Goal: Communication & Community: Answer question/provide support

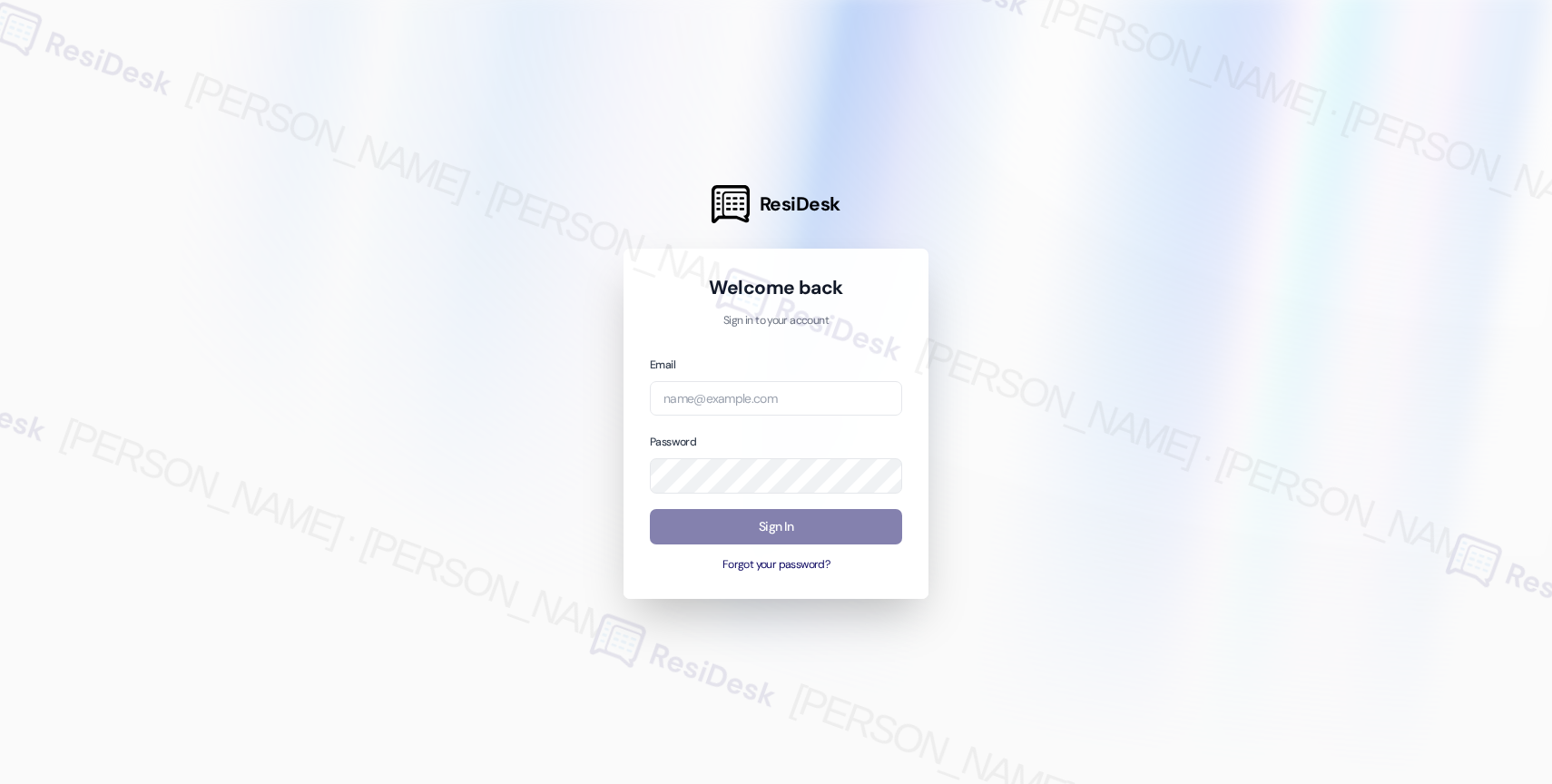
click at [566, 157] on div at bounding box center [776, 392] width 1552 height 784
click at [789, 398] on input "email" at bounding box center [776, 398] width 253 height 35
paste input "automated-surveys-affinity_property-resen.nine@affinity_property.com"
type input "automated-surveys-affinity_property-resen.nine@affinity_property.com"
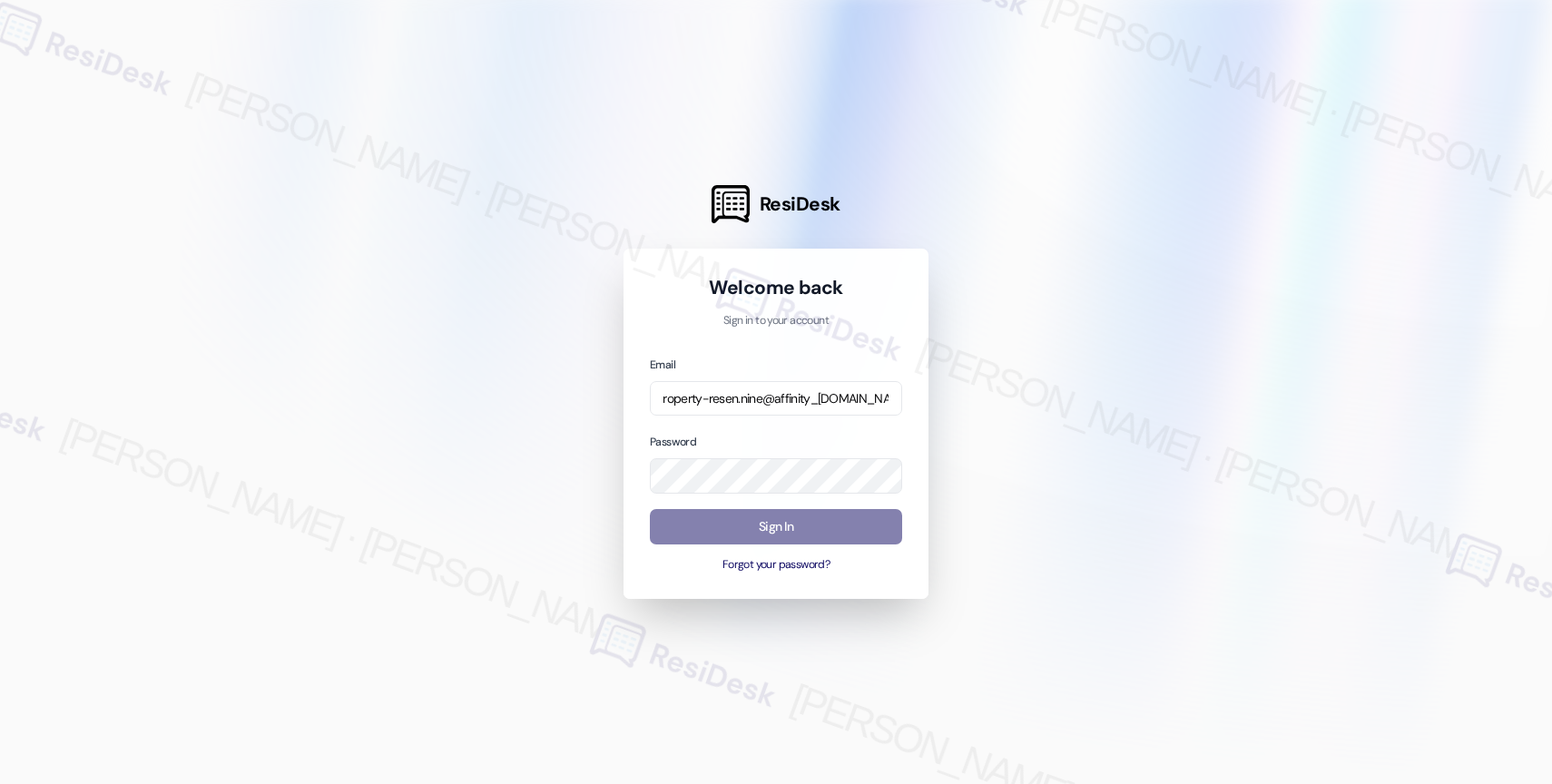
click at [1054, 279] on div at bounding box center [776, 392] width 1552 height 784
click at [1025, 382] on div at bounding box center [776, 392] width 1552 height 784
click at [784, 519] on button "Sign In" at bounding box center [776, 526] width 253 height 35
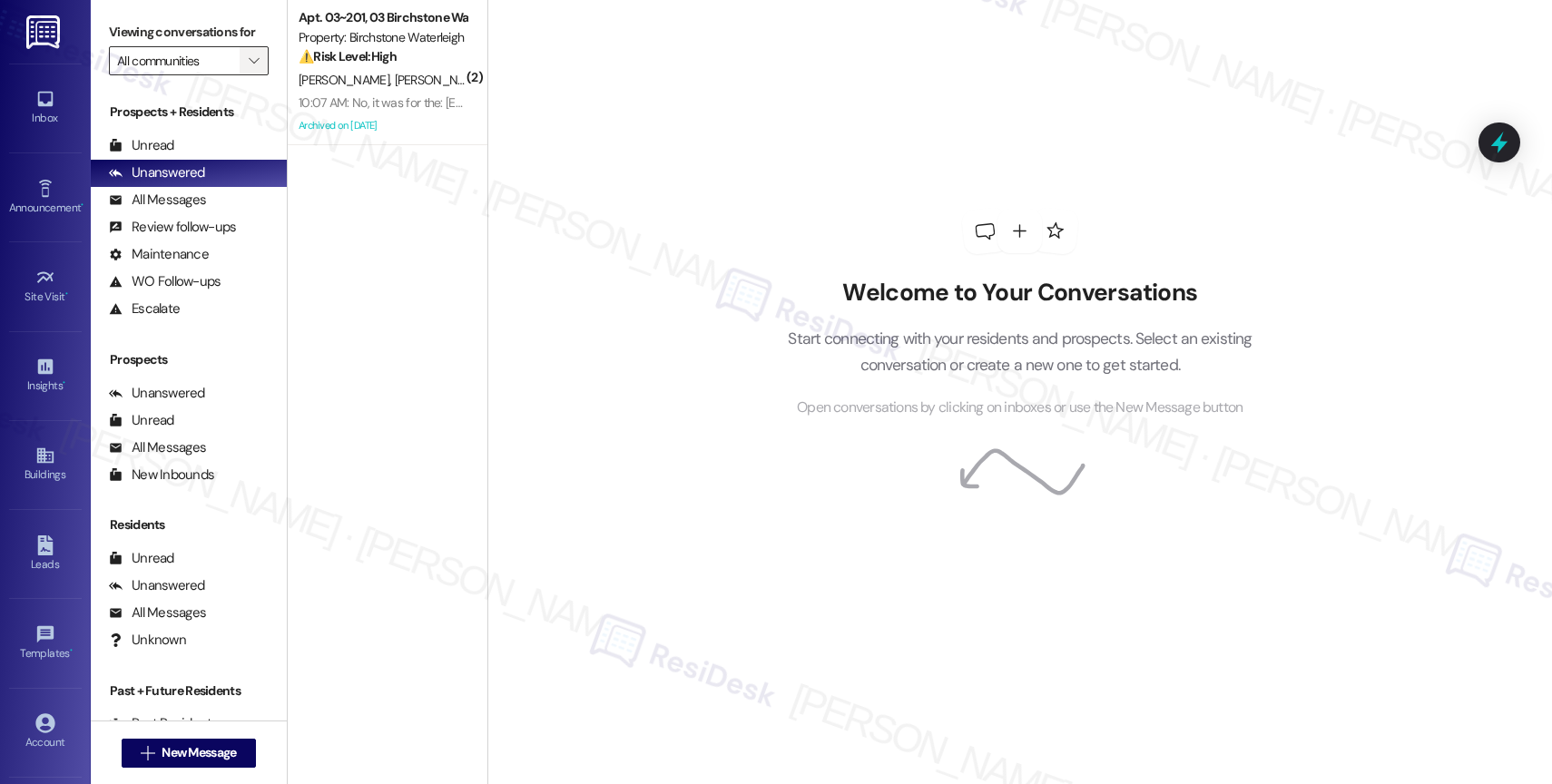
click at [249, 68] on icon "" at bounding box center [254, 61] width 10 height 15
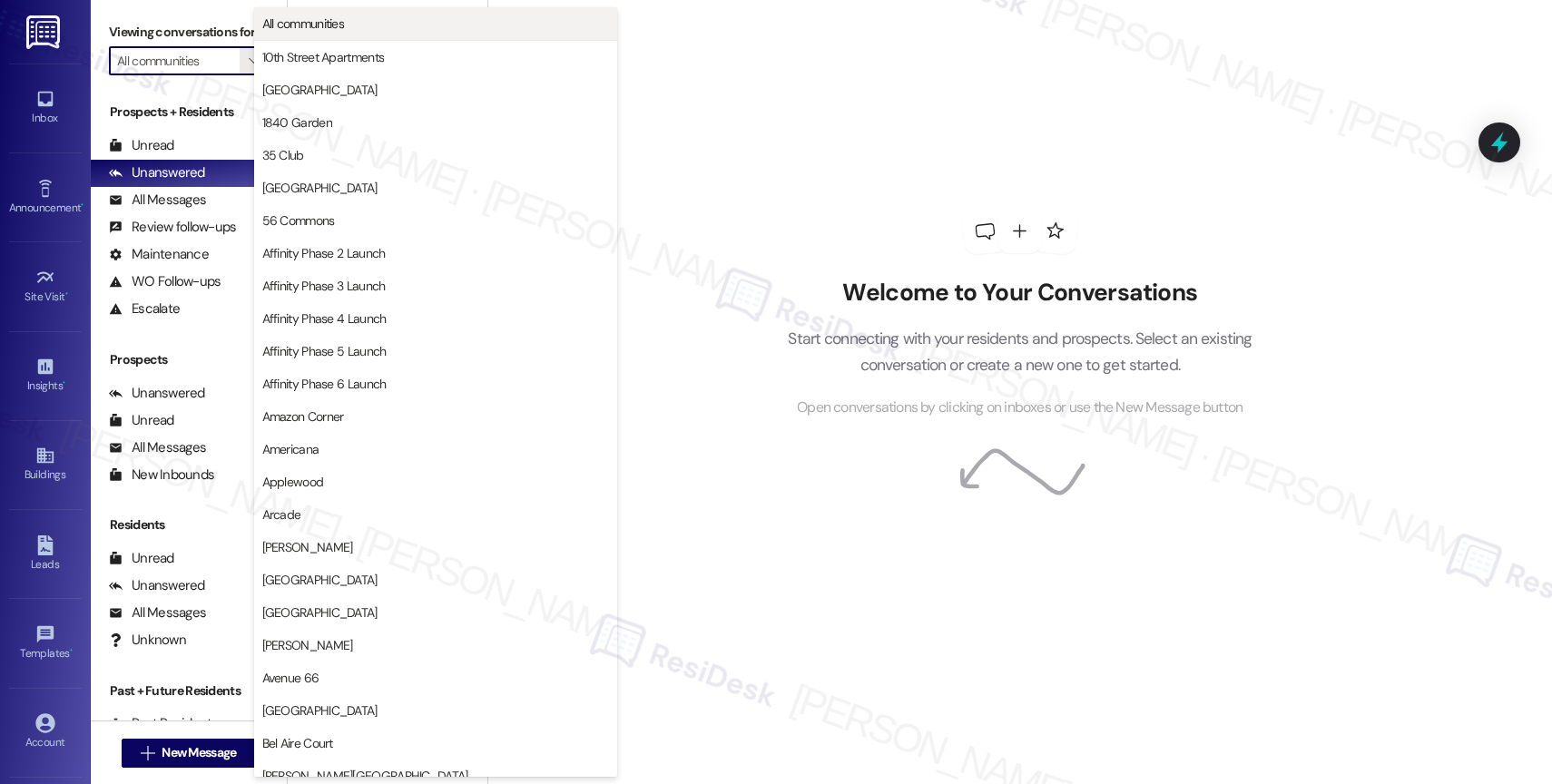
click at [347, 15] on span "All communities" at bounding box center [436, 24] width 347 height 18
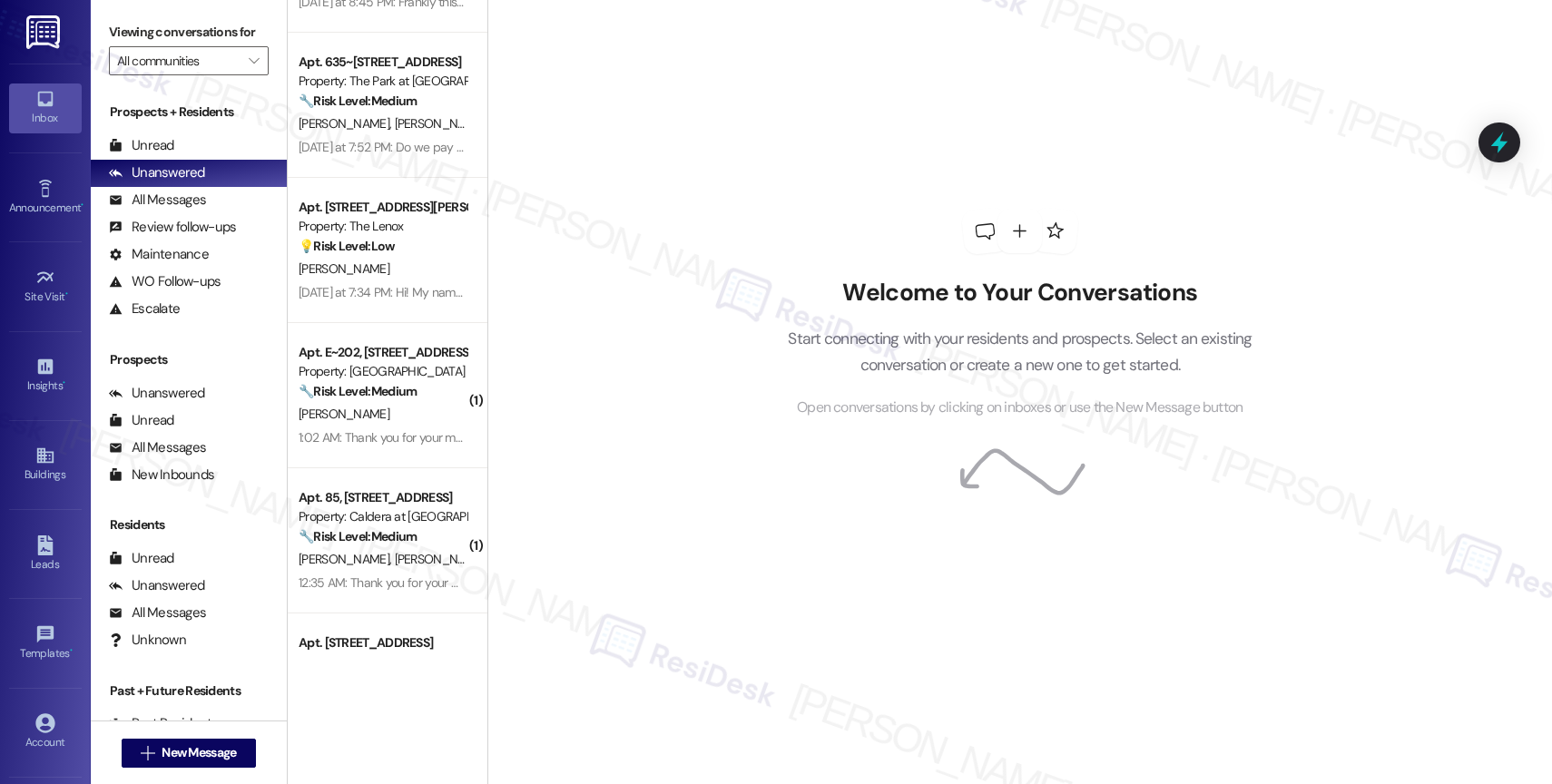
scroll to position [1522, 0]
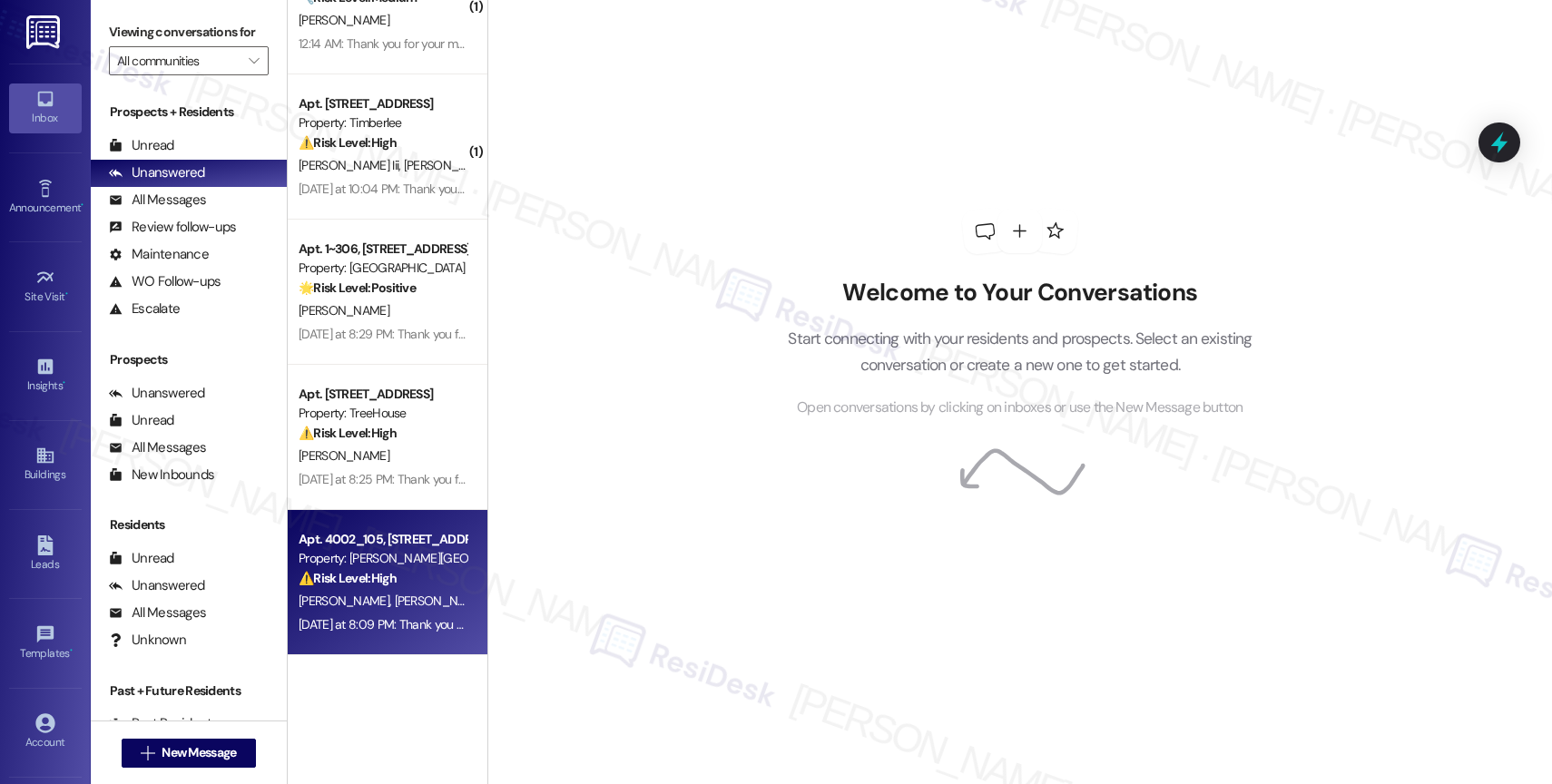
click at [398, 601] on div "I. Choate C. Dunne" at bounding box center [383, 600] width 172 height 23
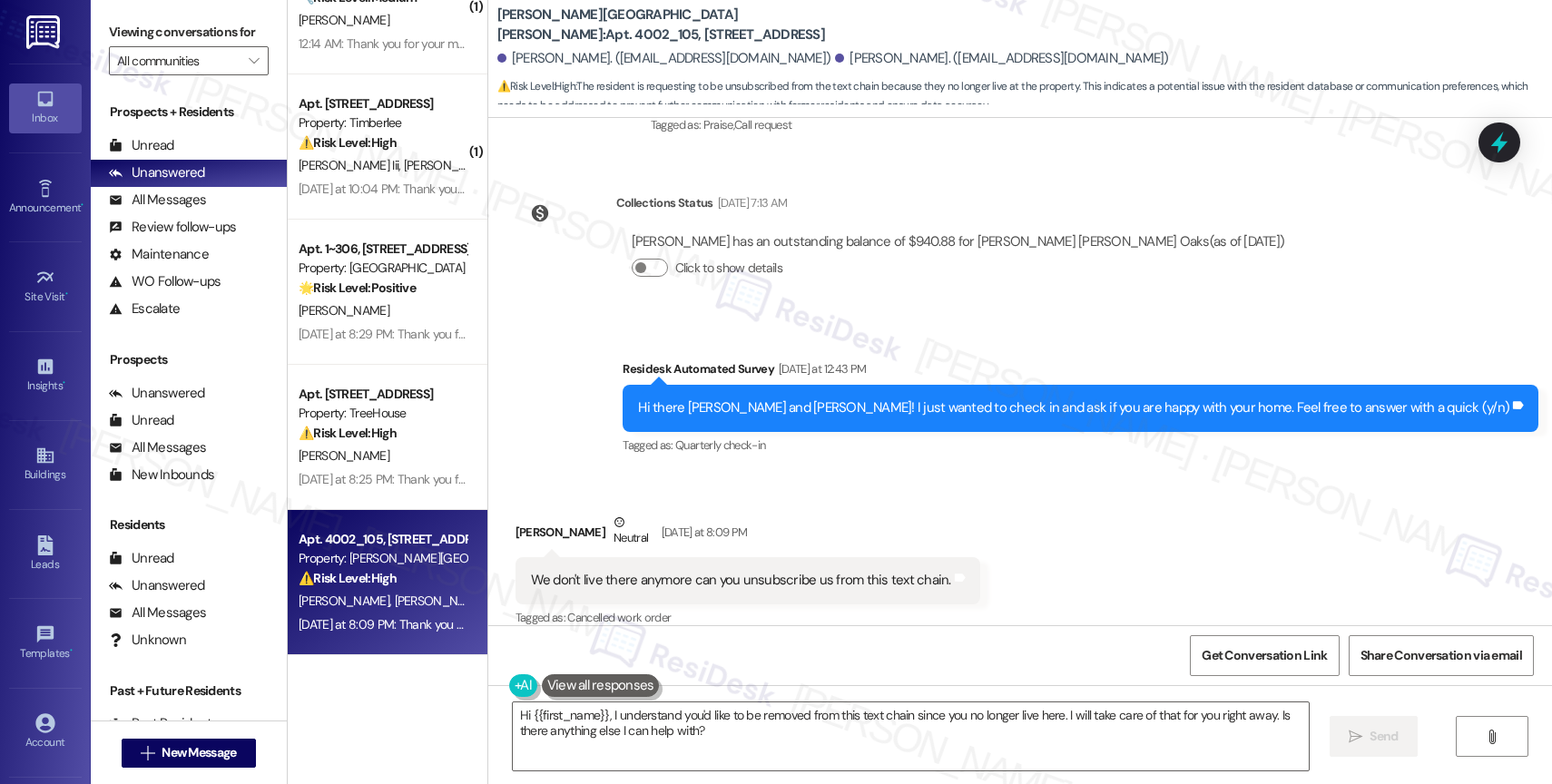
scroll to position [5805, 0]
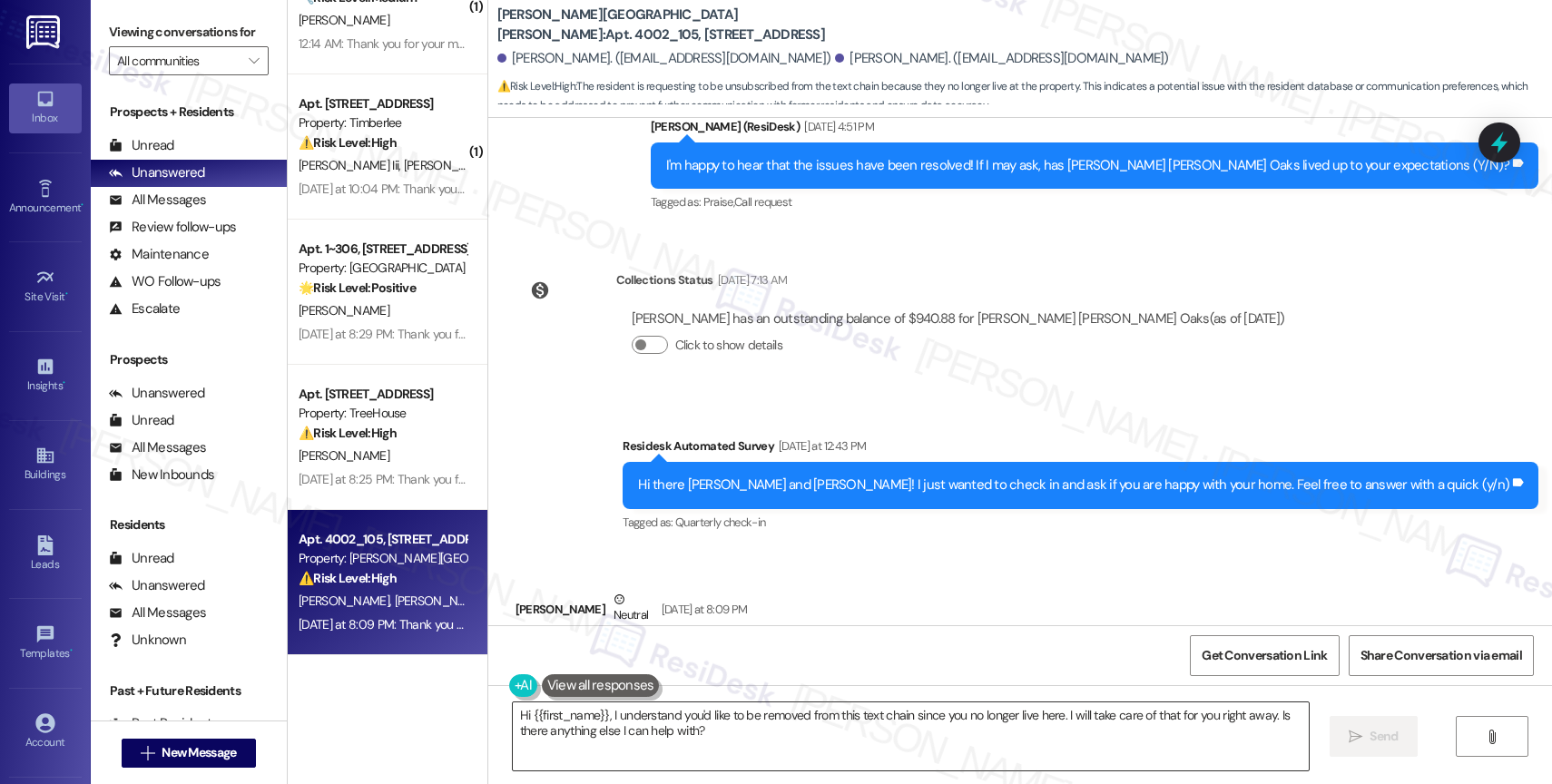
click at [587, 729] on textarea "Hi {{first_name}}, I understand you'd like to be removed from this text chain s…" at bounding box center [910, 736] width 796 height 68
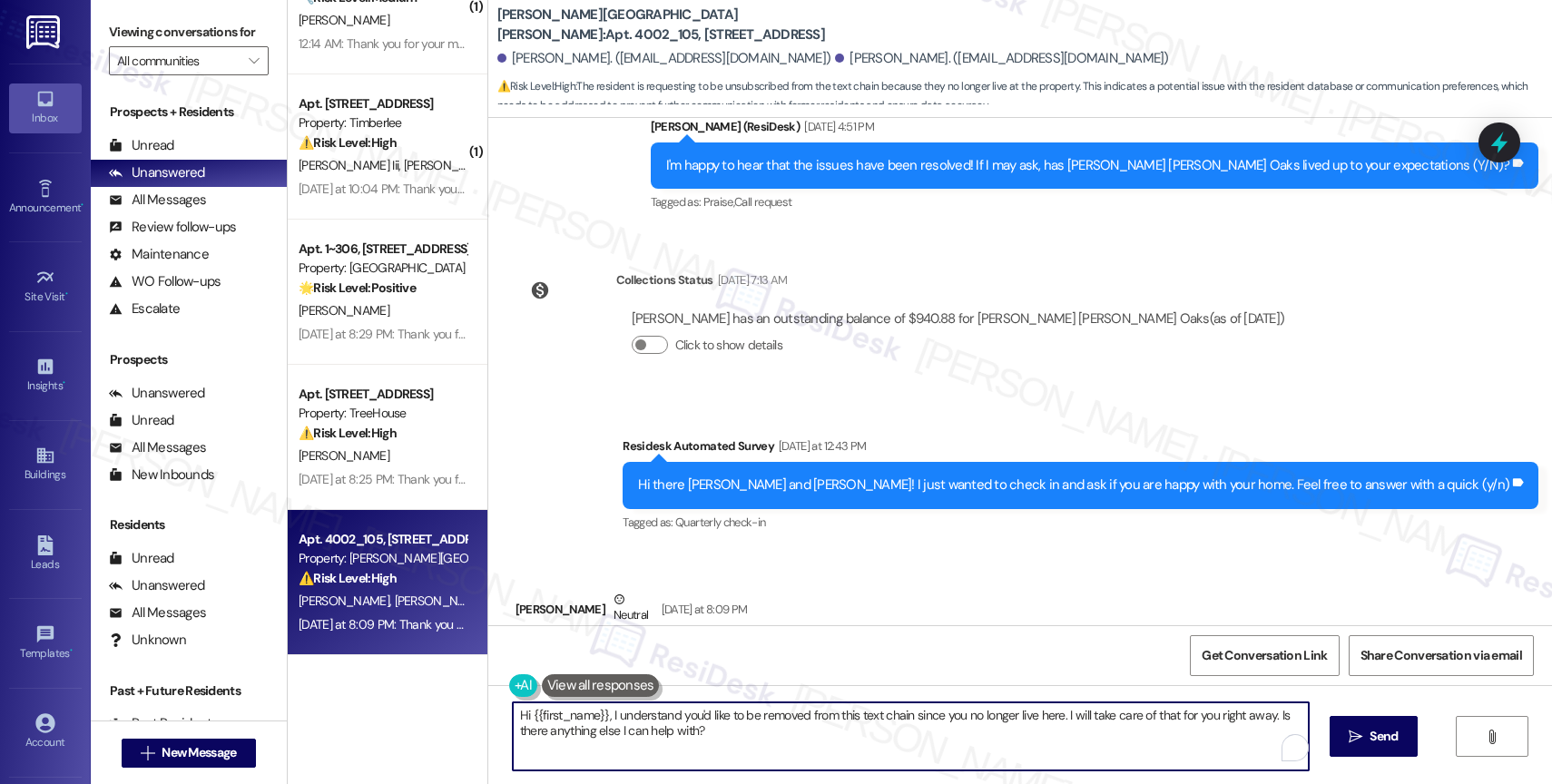
click at [587, 729] on textarea "Hi {{first_name}}, I understand you'd like to be removed from this text chain s…" at bounding box center [910, 736] width 796 height 68
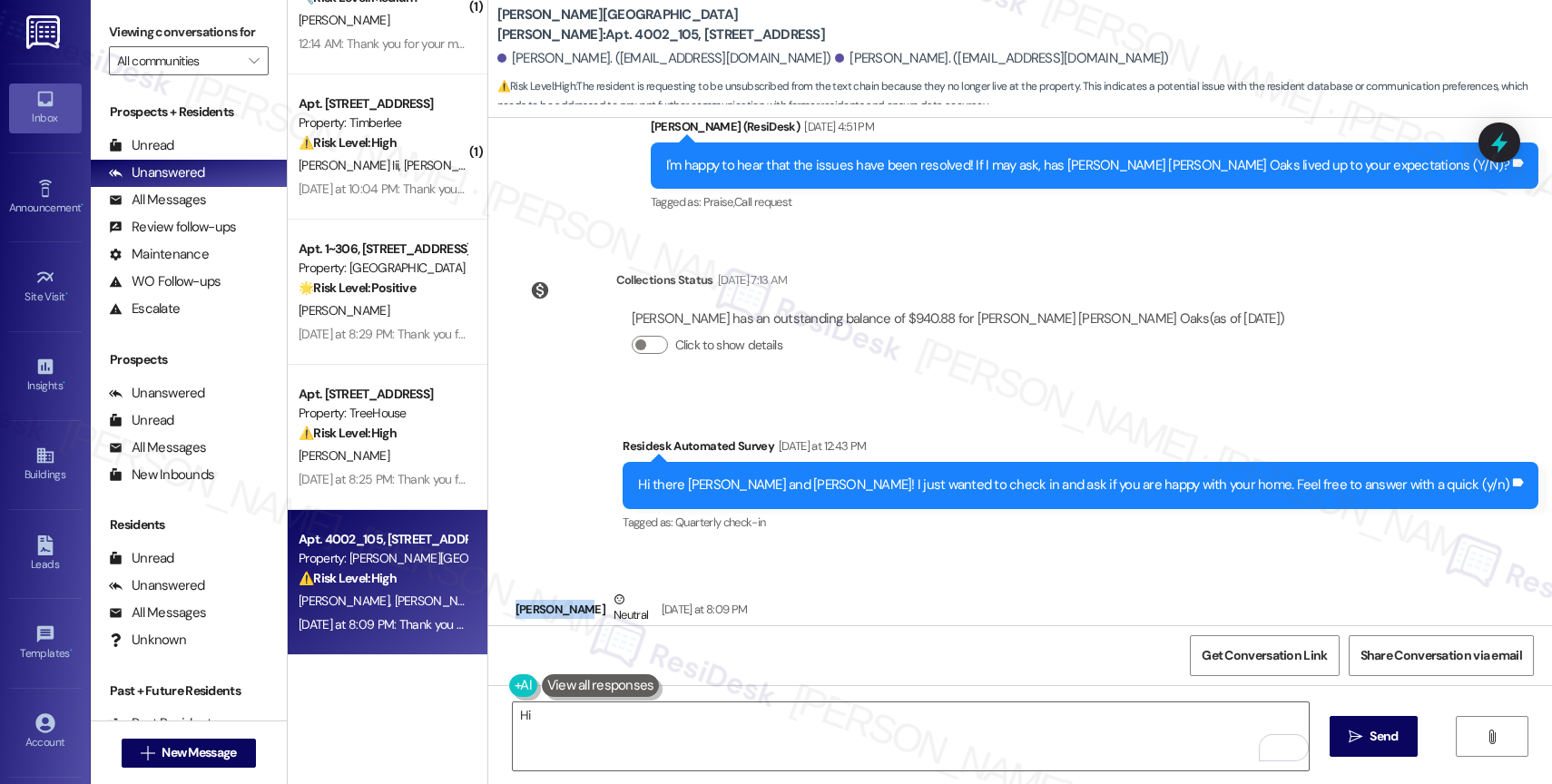
drag, startPoint x: 563, startPoint y: 589, endPoint x: 497, endPoint y: 585, distance: 66.1
click at [502, 585] on div "Received via SMS Christopher Dunne Neutral Yesterday at 8:09 PM We don't live t…" at bounding box center [748, 648] width 492 height 145
copy div "Christopher"
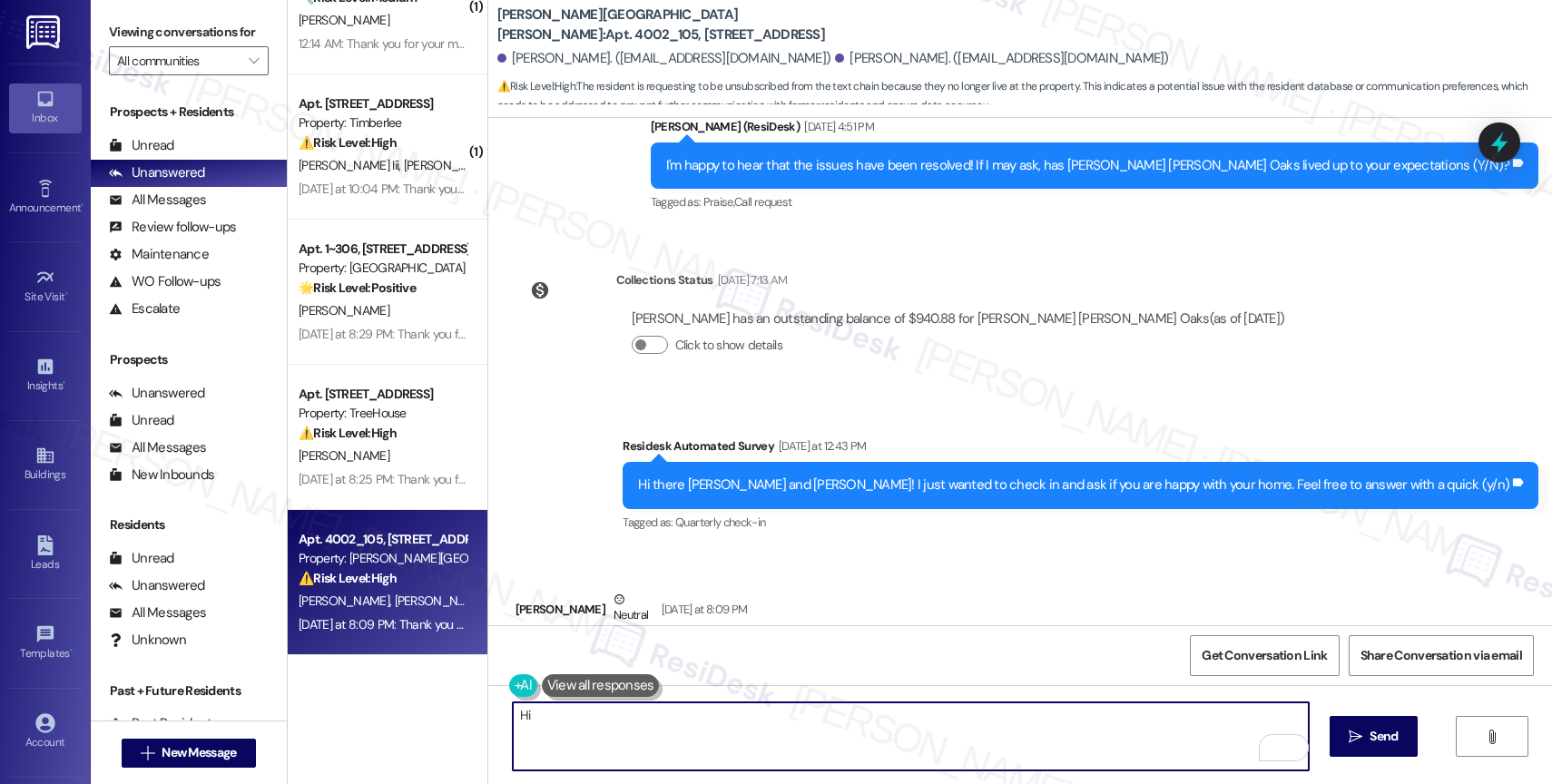
click at [558, 726] on textarea "Hi" at bounding box center [910, 736] width 796 height 68
paste textarea "Christopher"
type textarea "Hi Christopher"
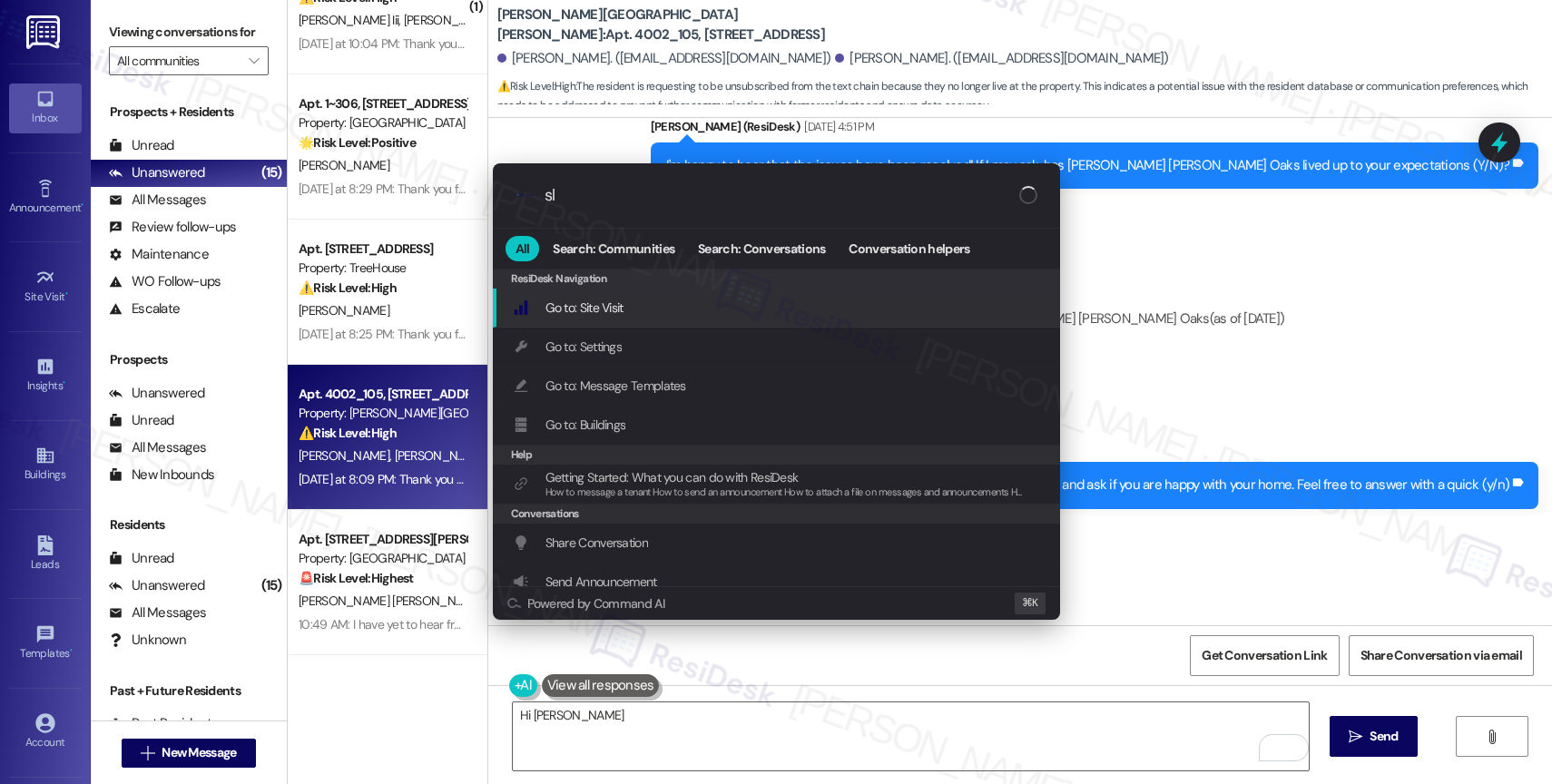
type input "sla"
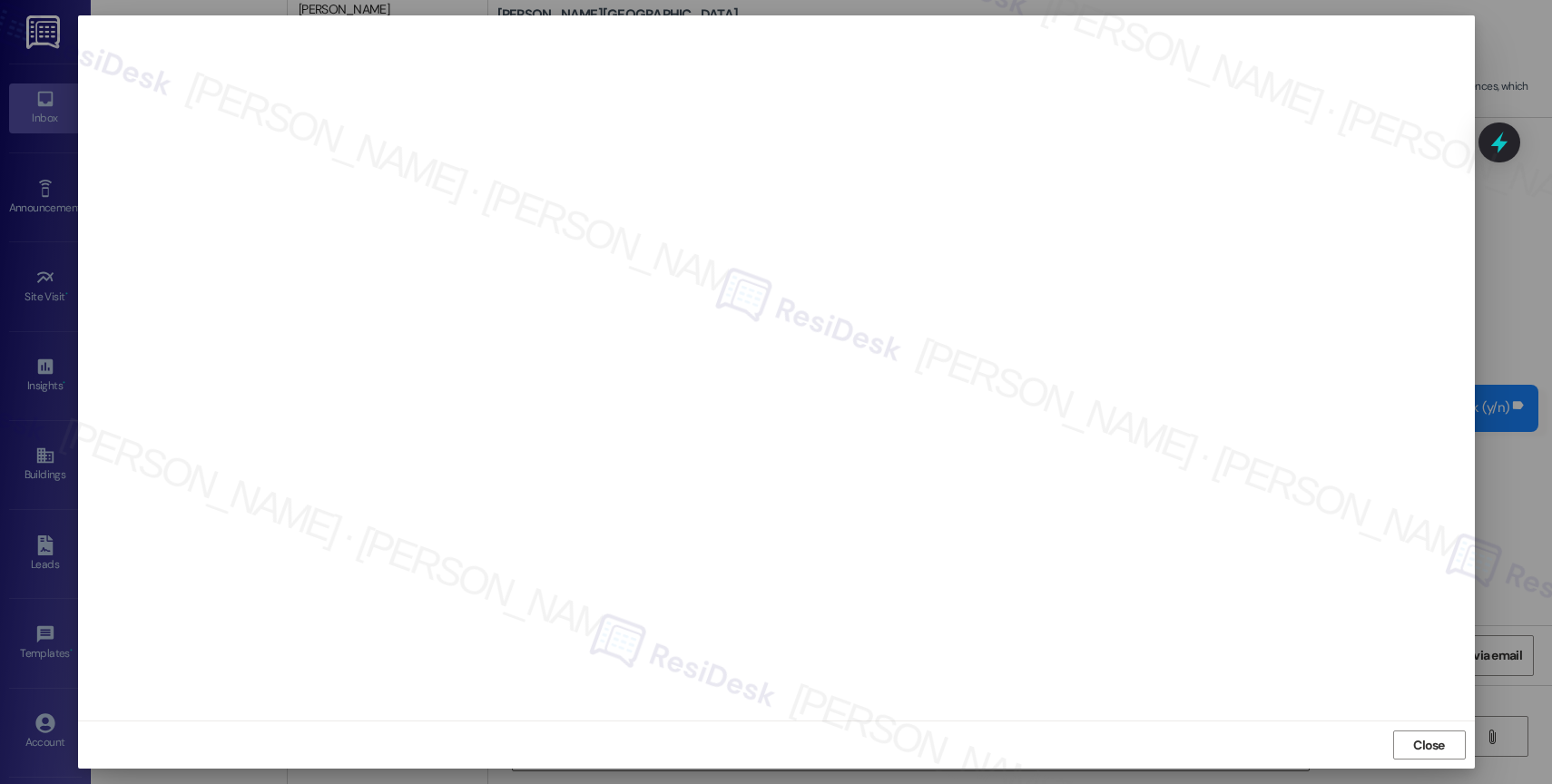
scroll to position [362, 0]
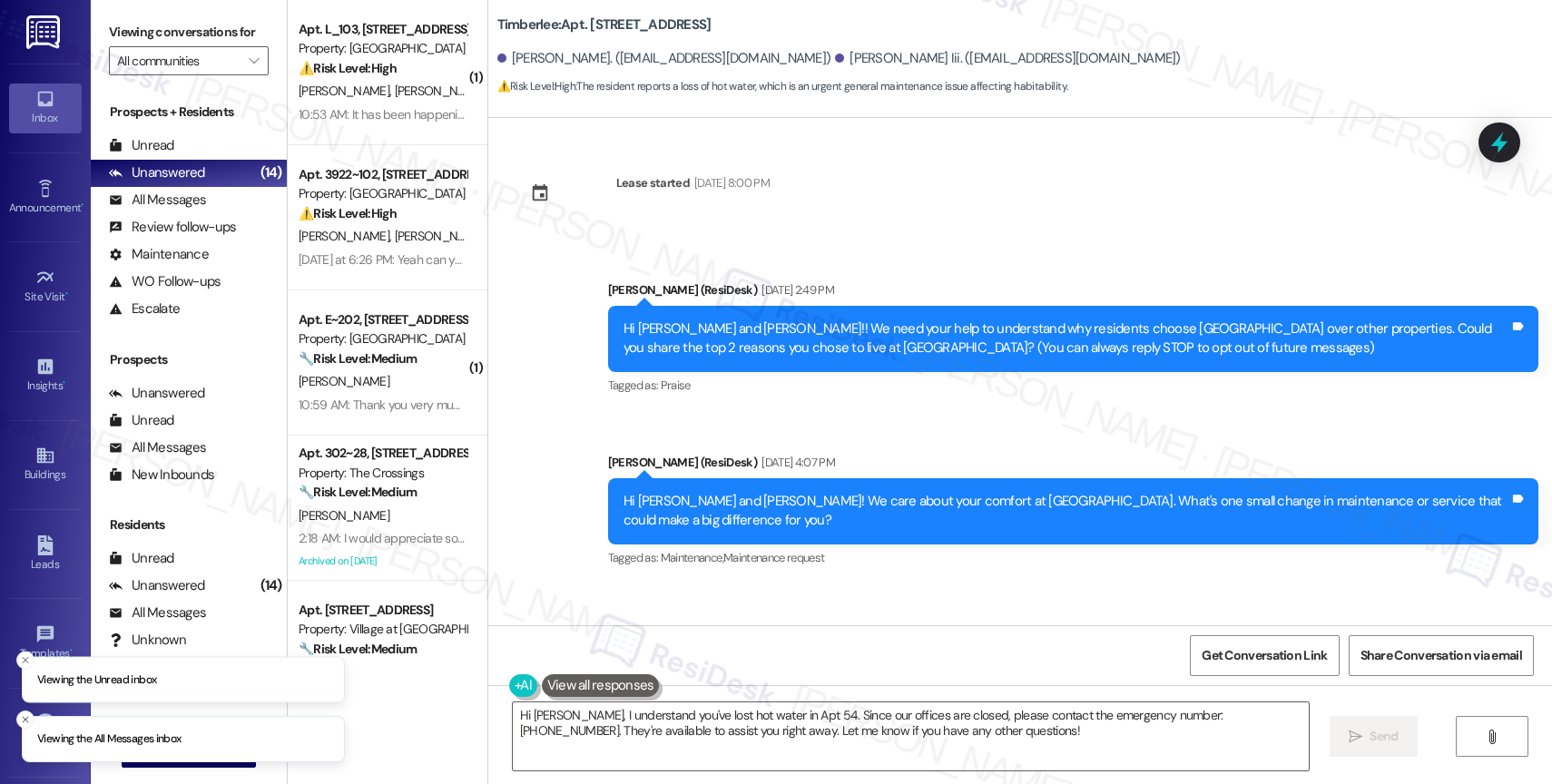
scroll to position [1069, 0]
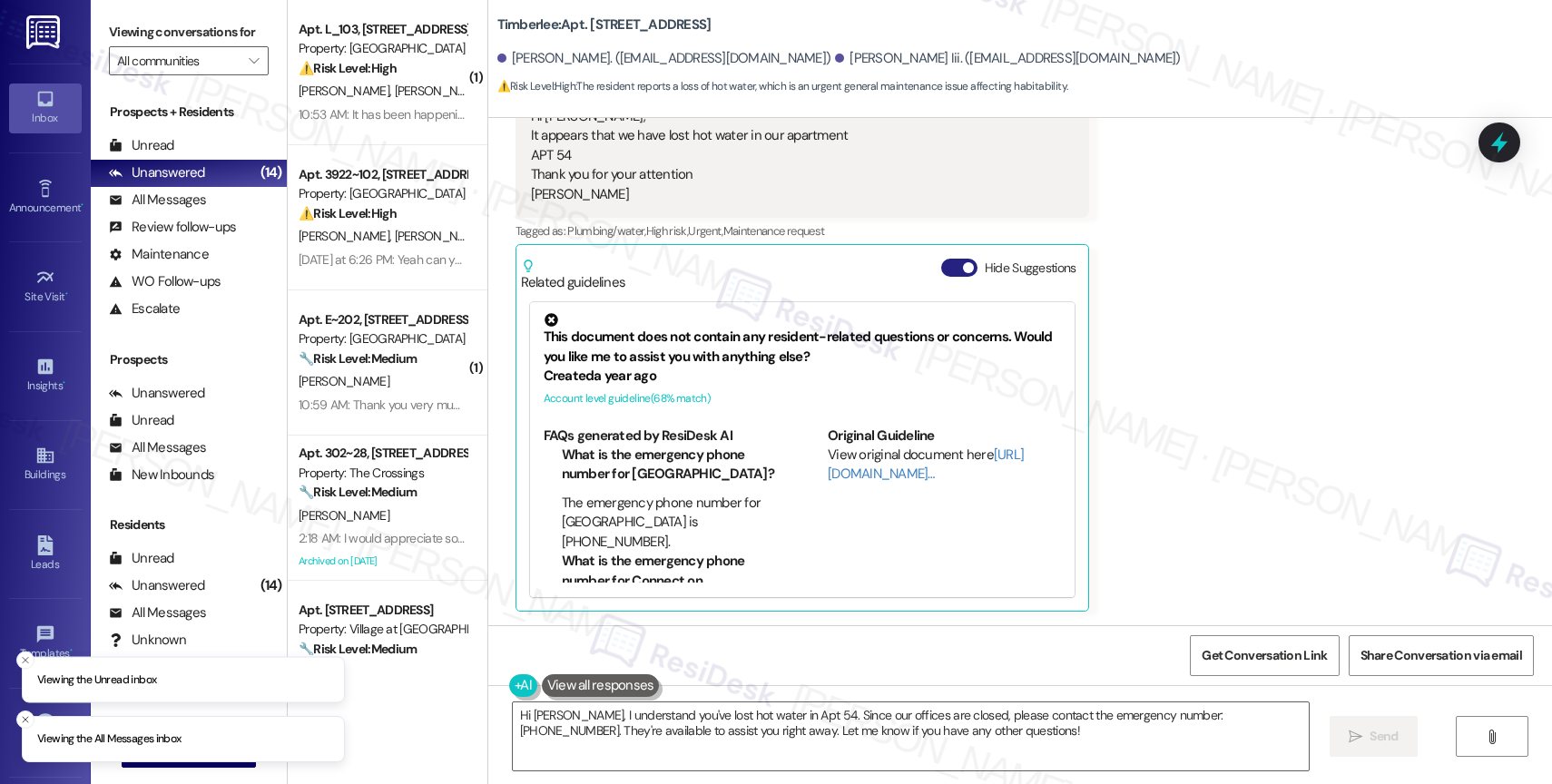
click at [945, 270] on button "Hide Suggestions" at bounding box center [959, 268] width 36 height 18
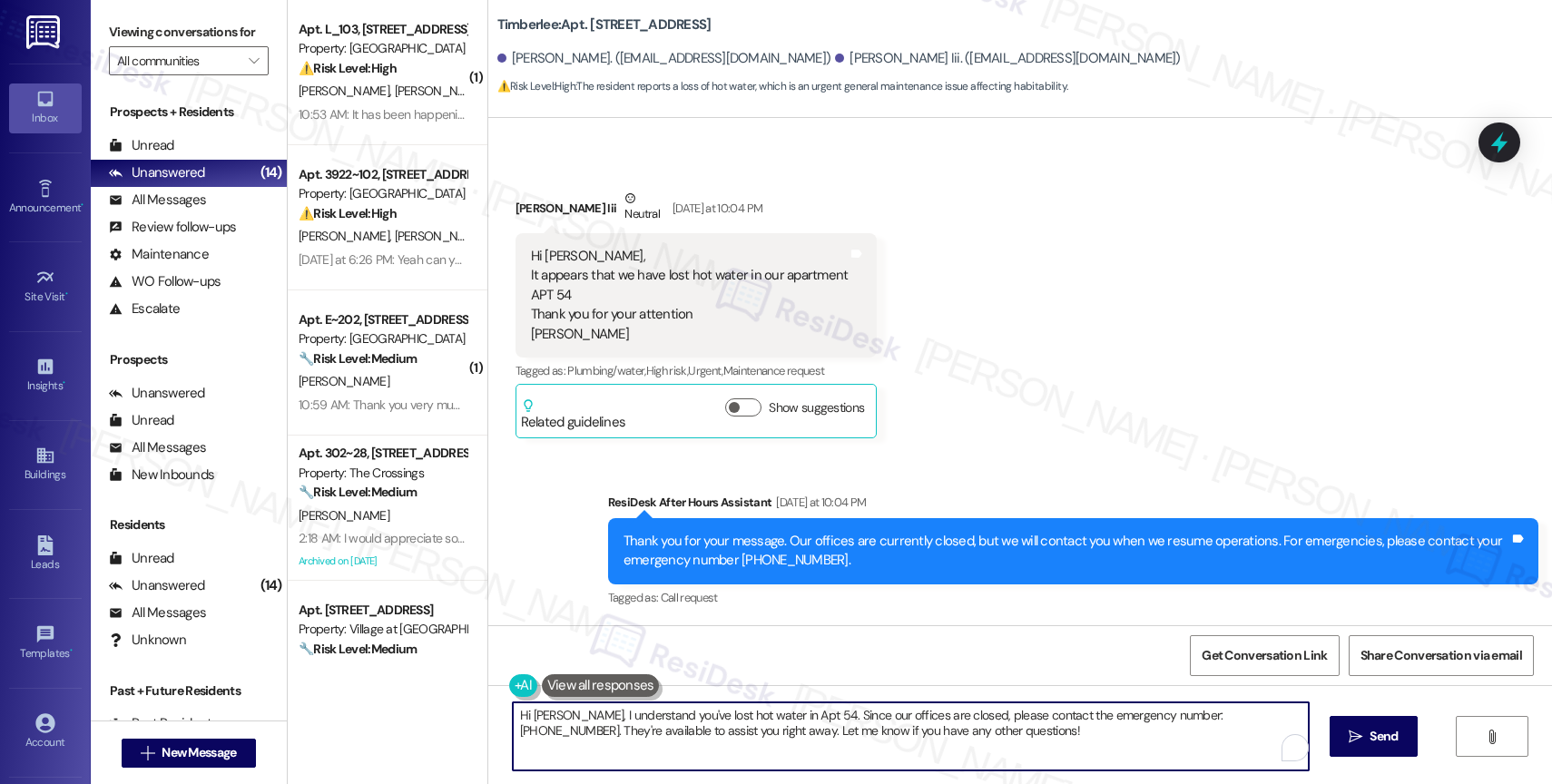
drag, startPoint x: 549, startPoint y: 711, endPoint x: 998, endPoint y: 744, distance: 450.2
click at [998, 744] on textarea "Hi Tom, I understand you've lost hot water in Apt 54. Since our offices are clo…" at bounding box center [910, 736] width 796 height 68
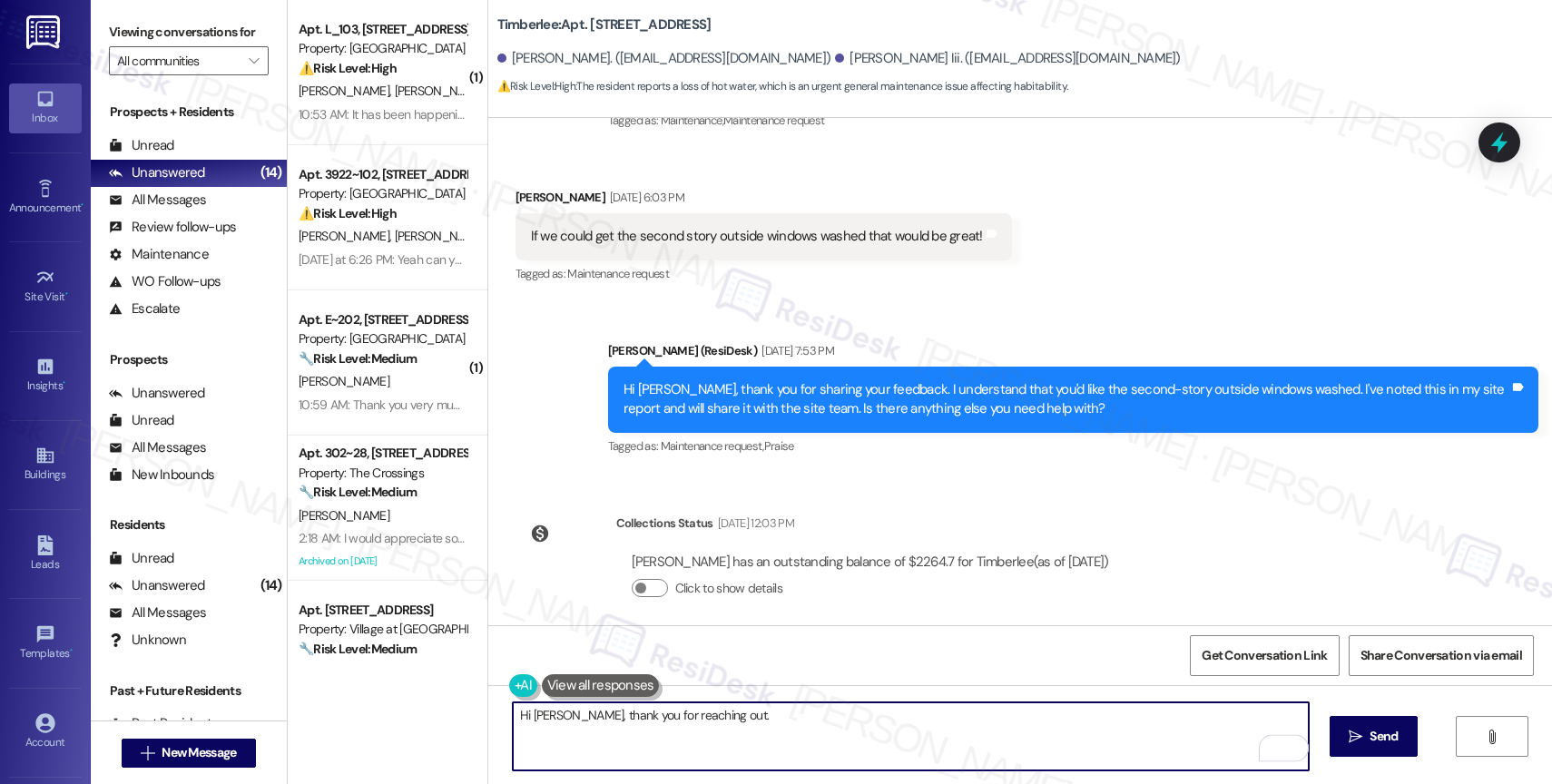
scroll to position [424, 0]
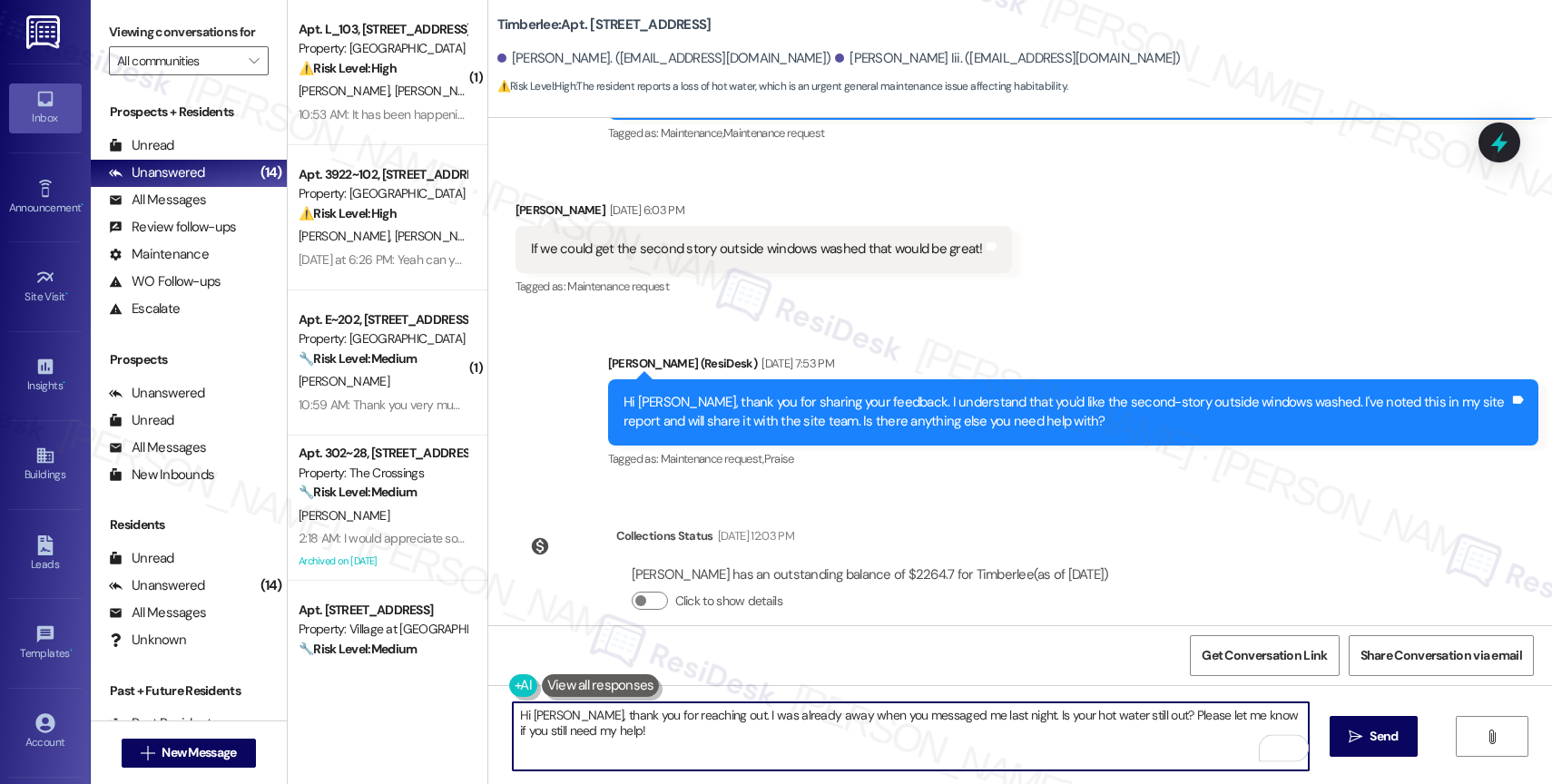
type textarea "Hi Tom, thank you for reaching out. I was already away when you messaged me las…"
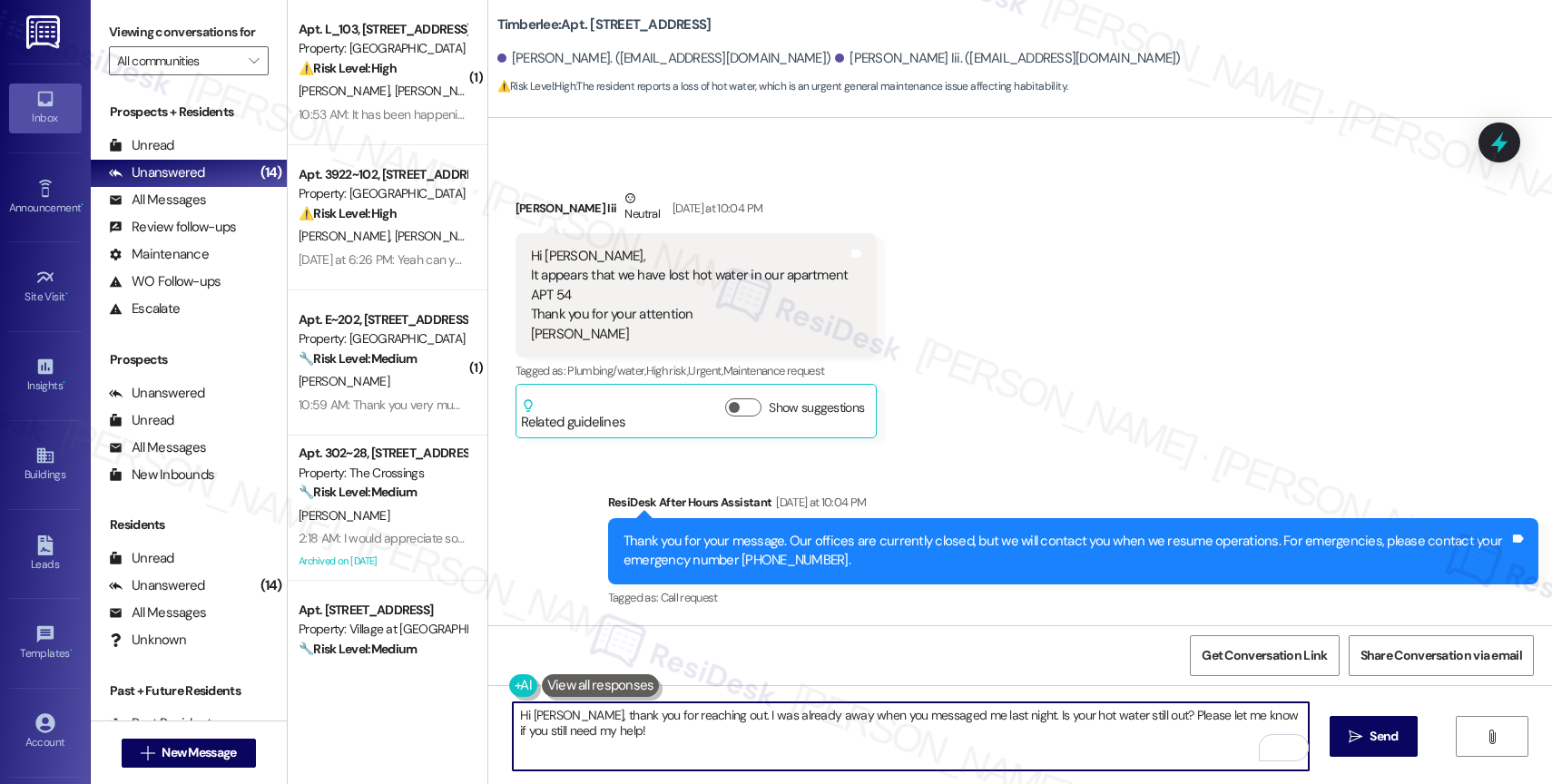
click at [931, 716] on textarea "Hi Tom, thank you for reaching out. I was already away when you messaged me las…" at bounding box center [910, 736] width 796 height 68
click at [925, 730] on textarea "Hi Tom, thank you for reaching out. I was already away when you messaged me las…" at bounding box center [910, 736] width 796 height 68
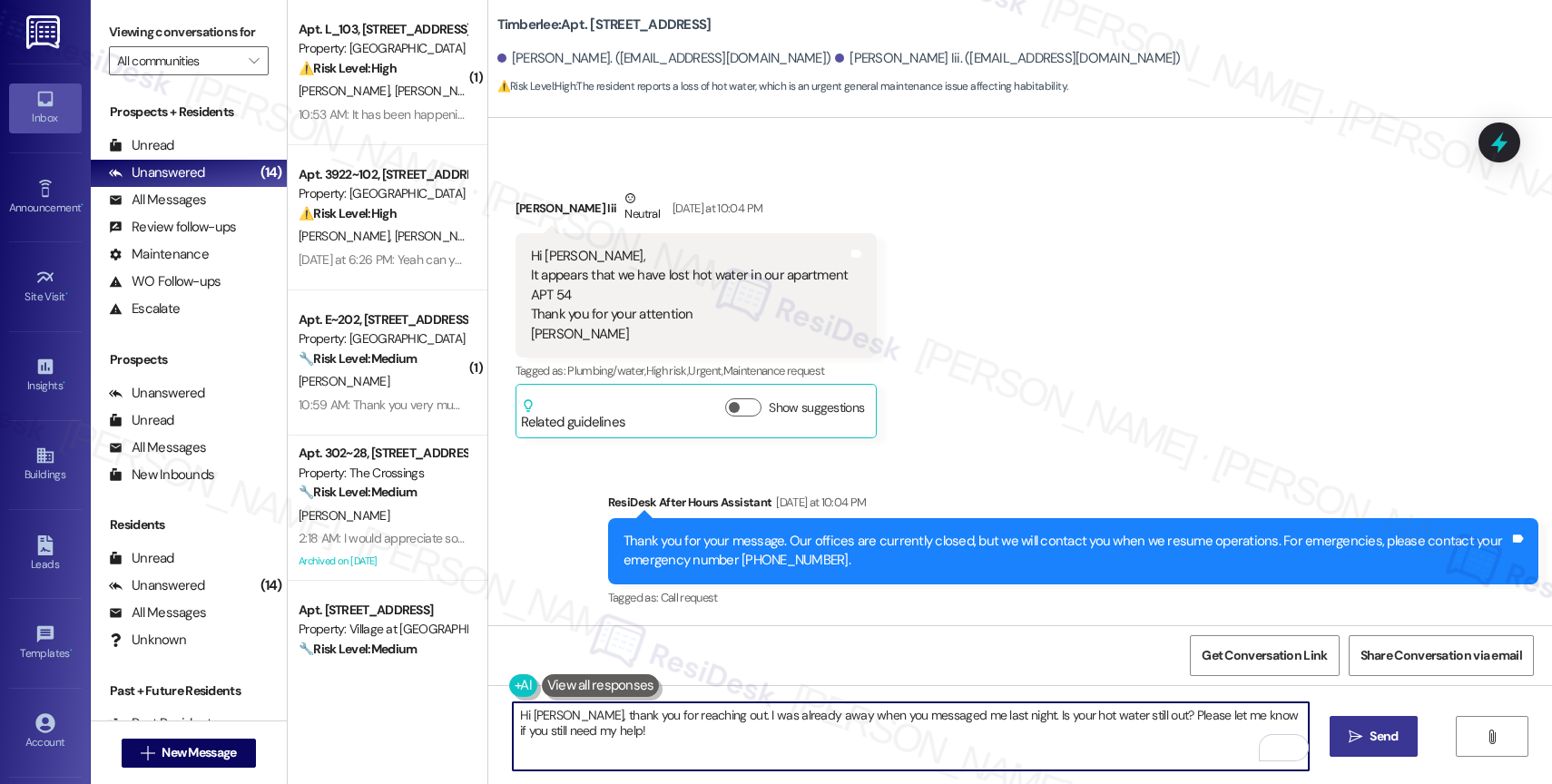
click at [1345, 741] on span " Send" at bounding box center [1373, 736] width 57 height 19
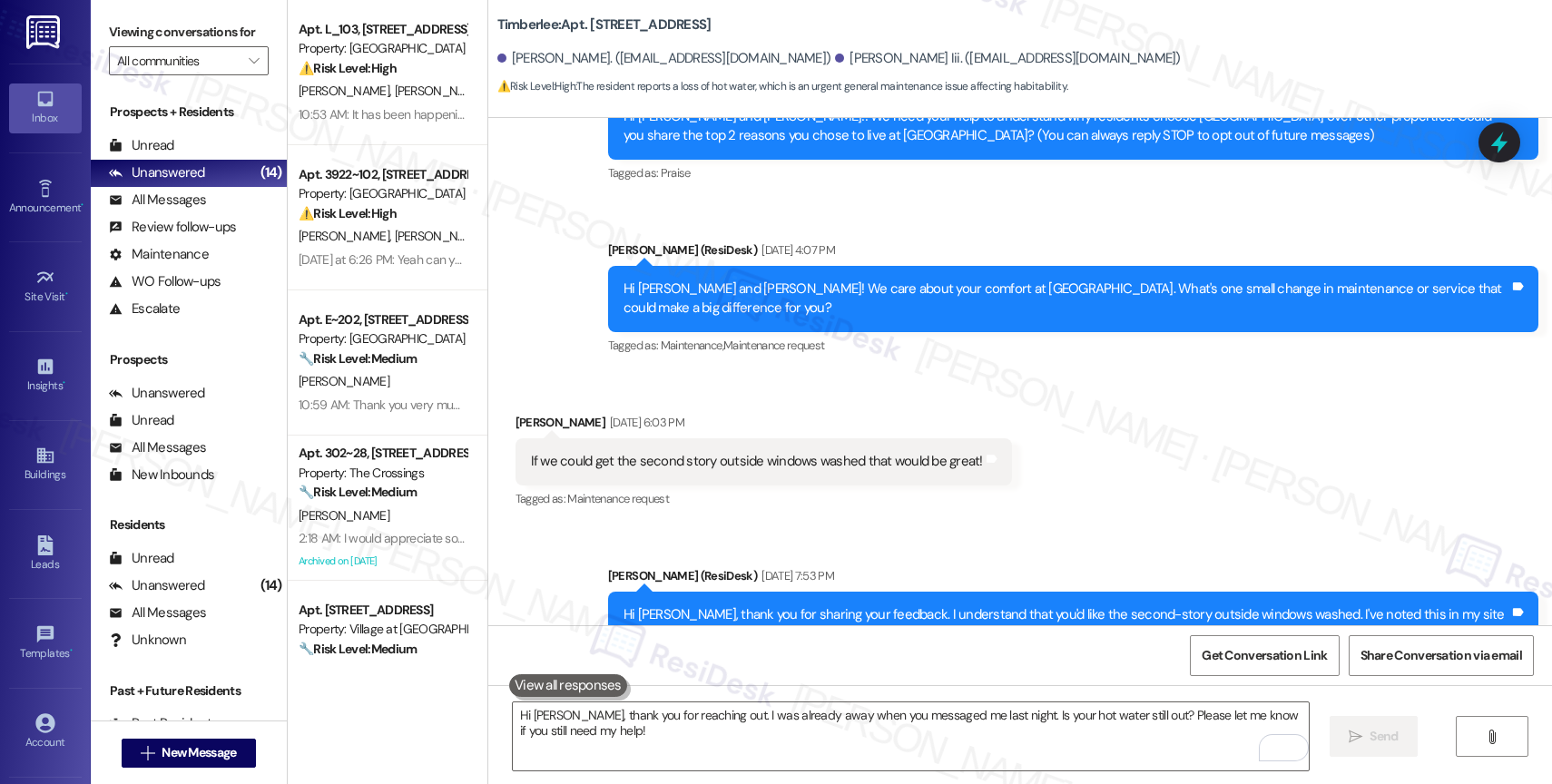
scroll to position [1055, 0]
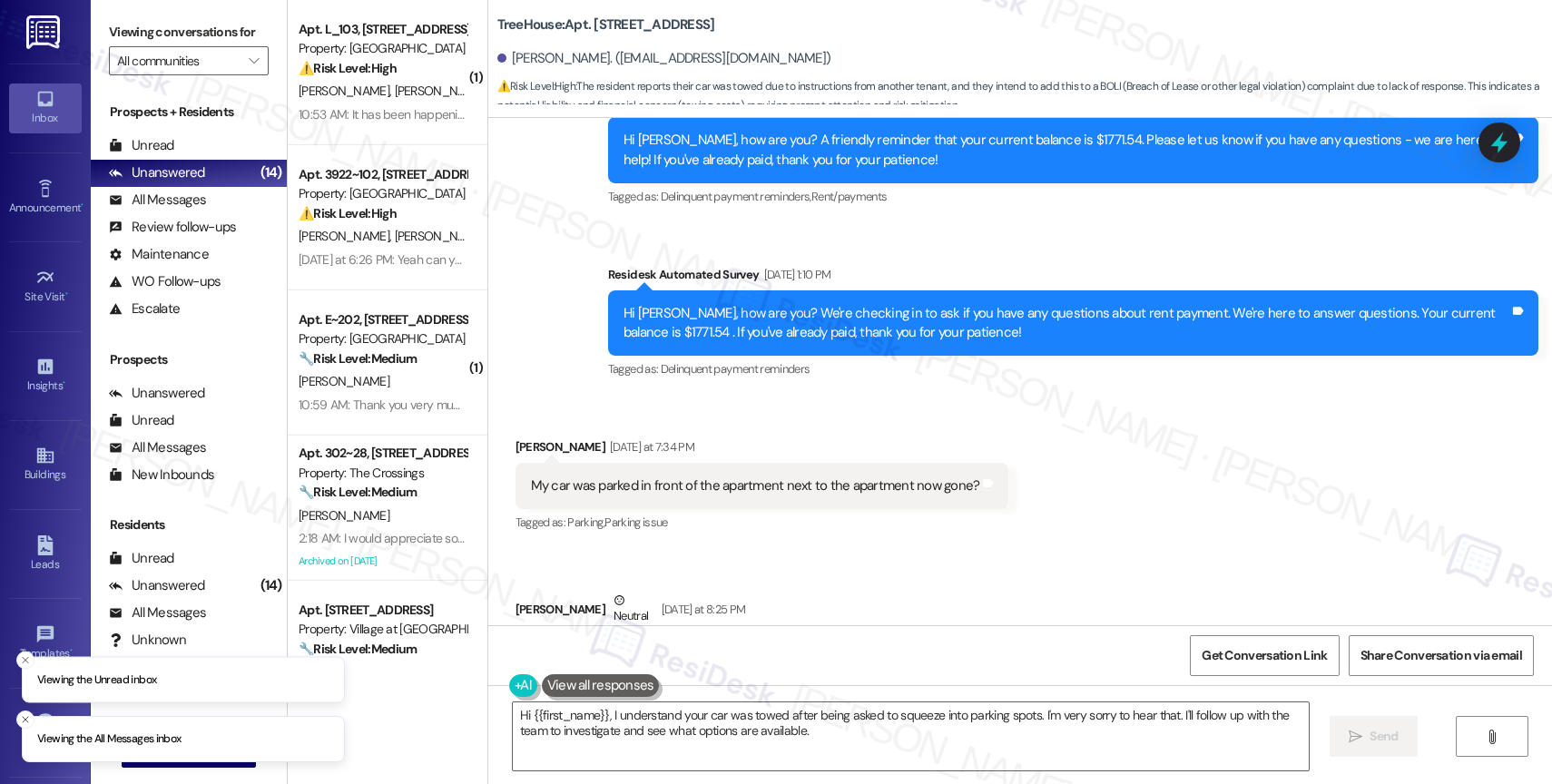
scroll to position [8631, 0]
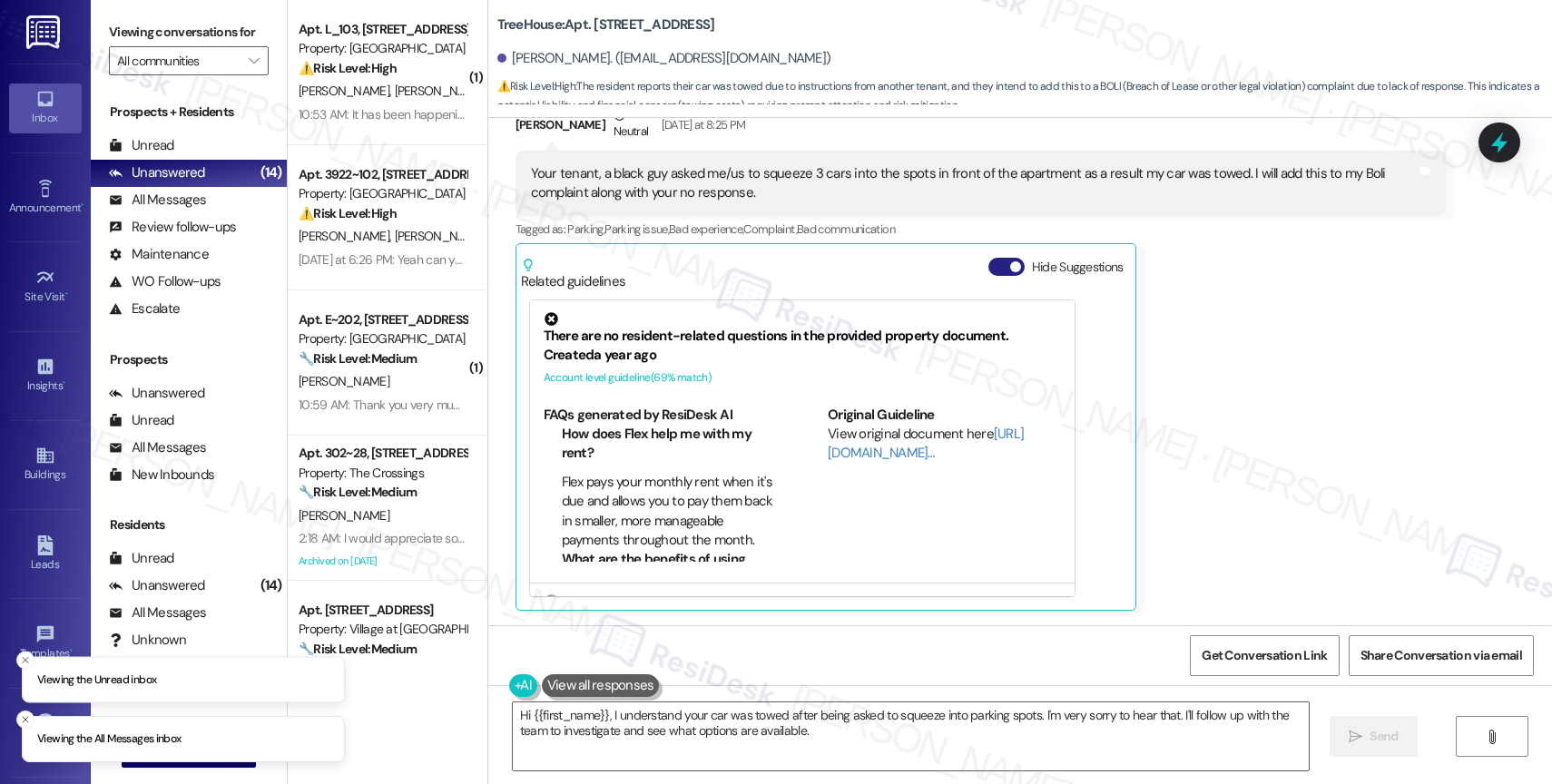
click at [1010, 263] on span "button" at bounding box center [1015, 267] width 11 height 11
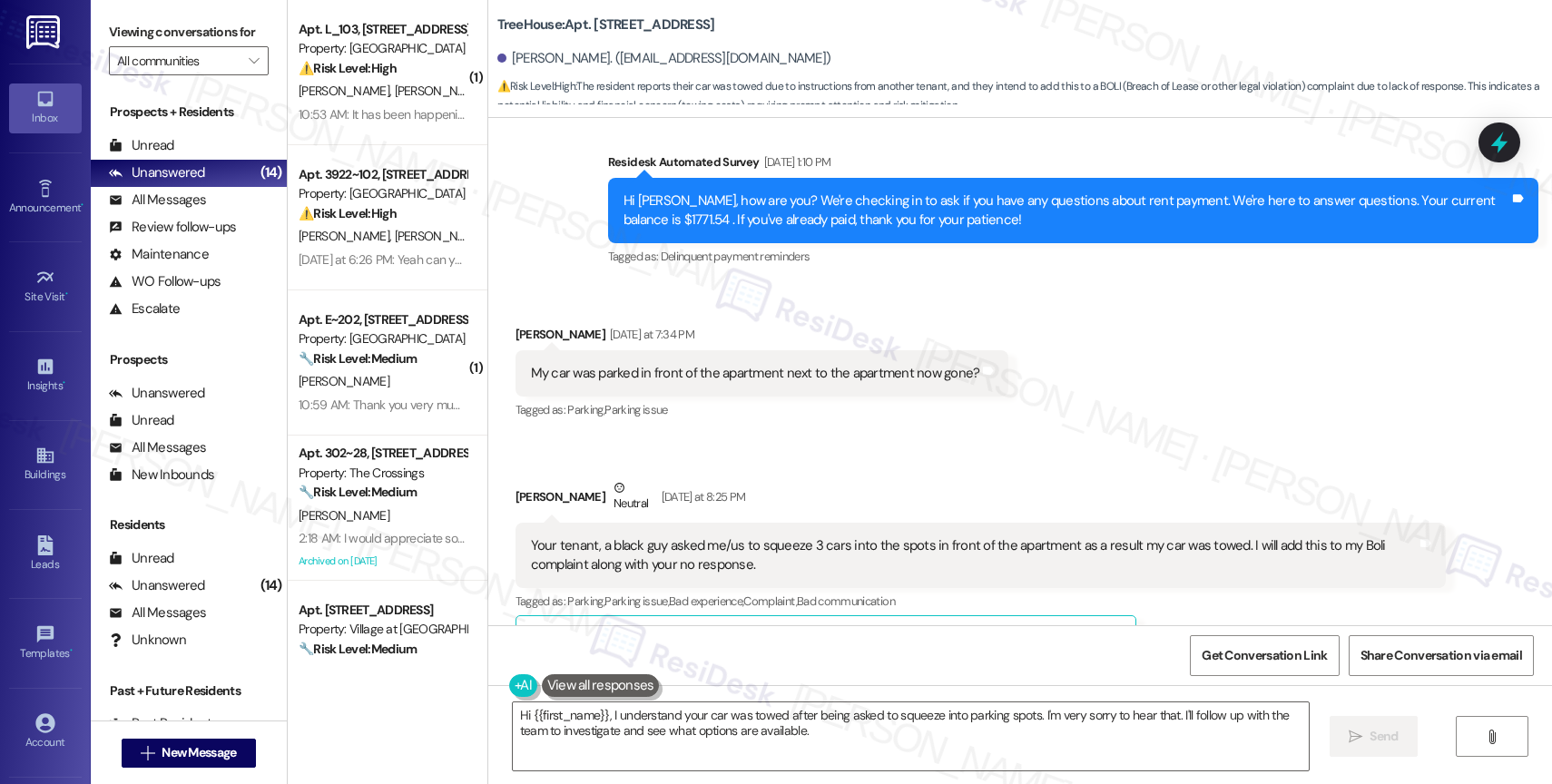
scroll to position [8468, 0]
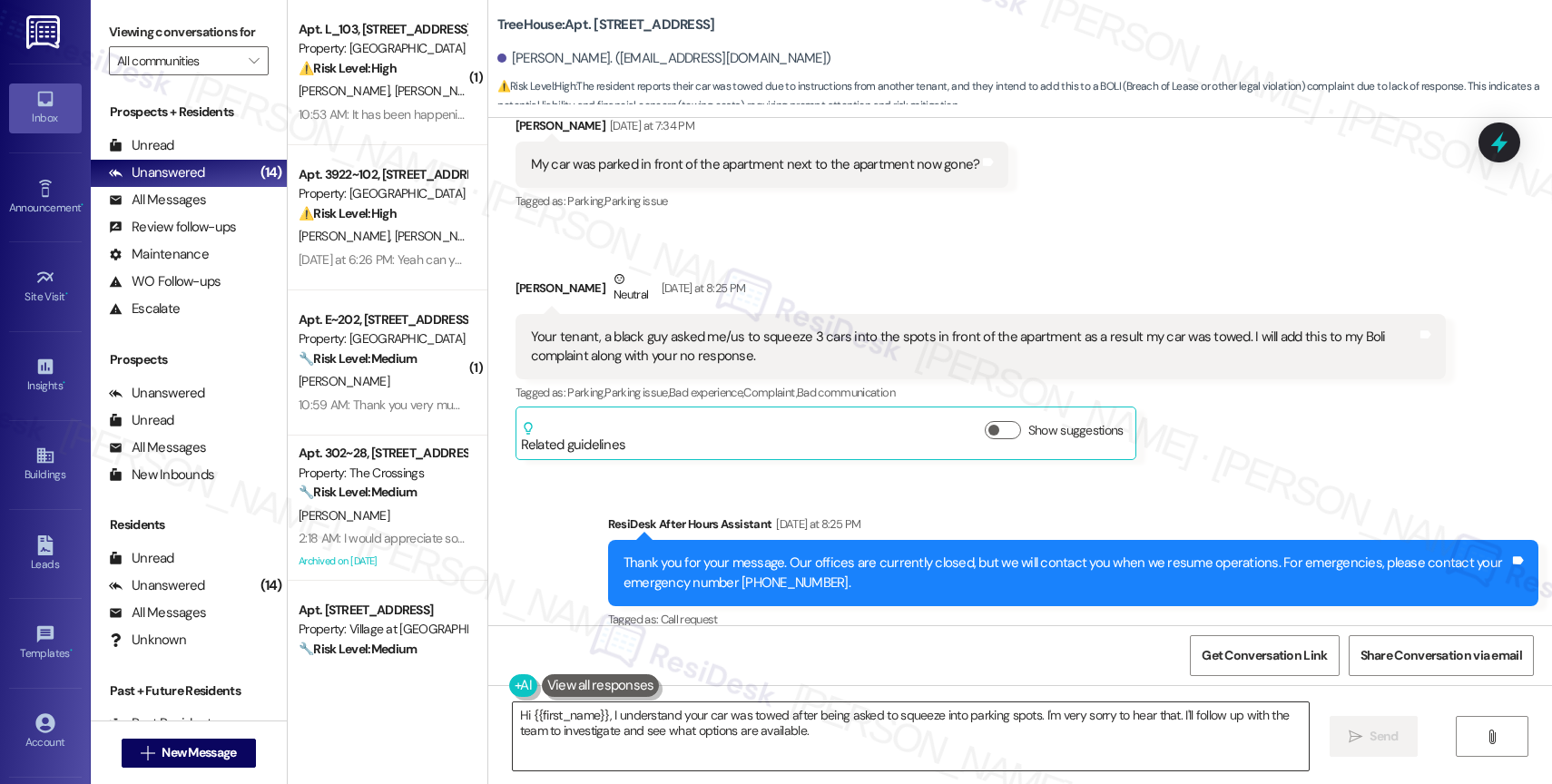
click at [638, 721] on textarea "Hi {{first_name}}, I understand your car was towed after being asked to squeeze…" at bounding box center [910, 736] width 796 height 68
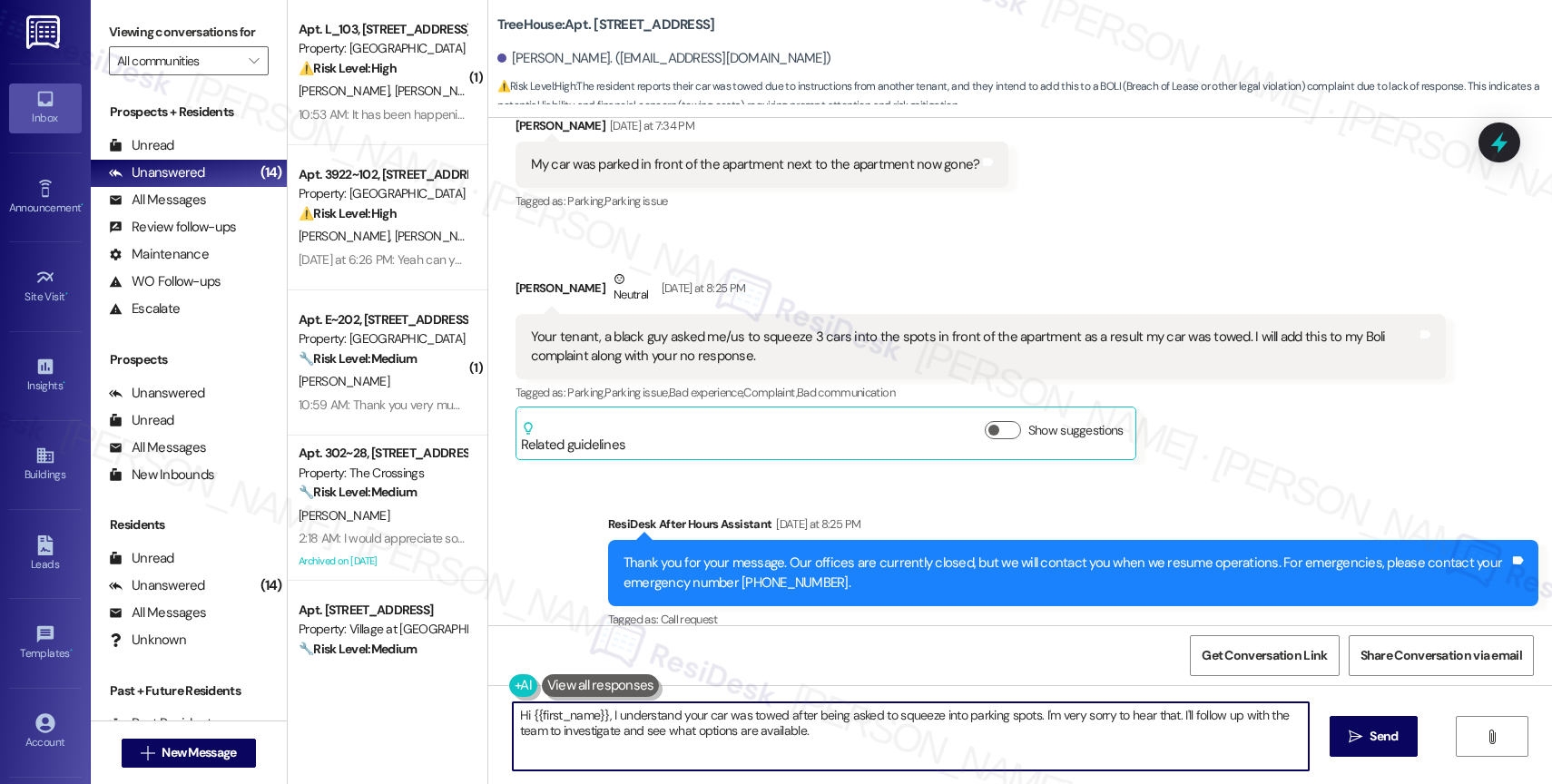
click at [638, 721] on textarea "Hi {{first_name}}, I understand your car was towed after being asked to squeeze…" at bounding box center [910, 736] width 796 height 68
click at [686, 726] on textarea "Hi {{first_name}}, I understand your car was towed after being asked to squeeze…" at bounding box center [910, 736] width 796 height 68
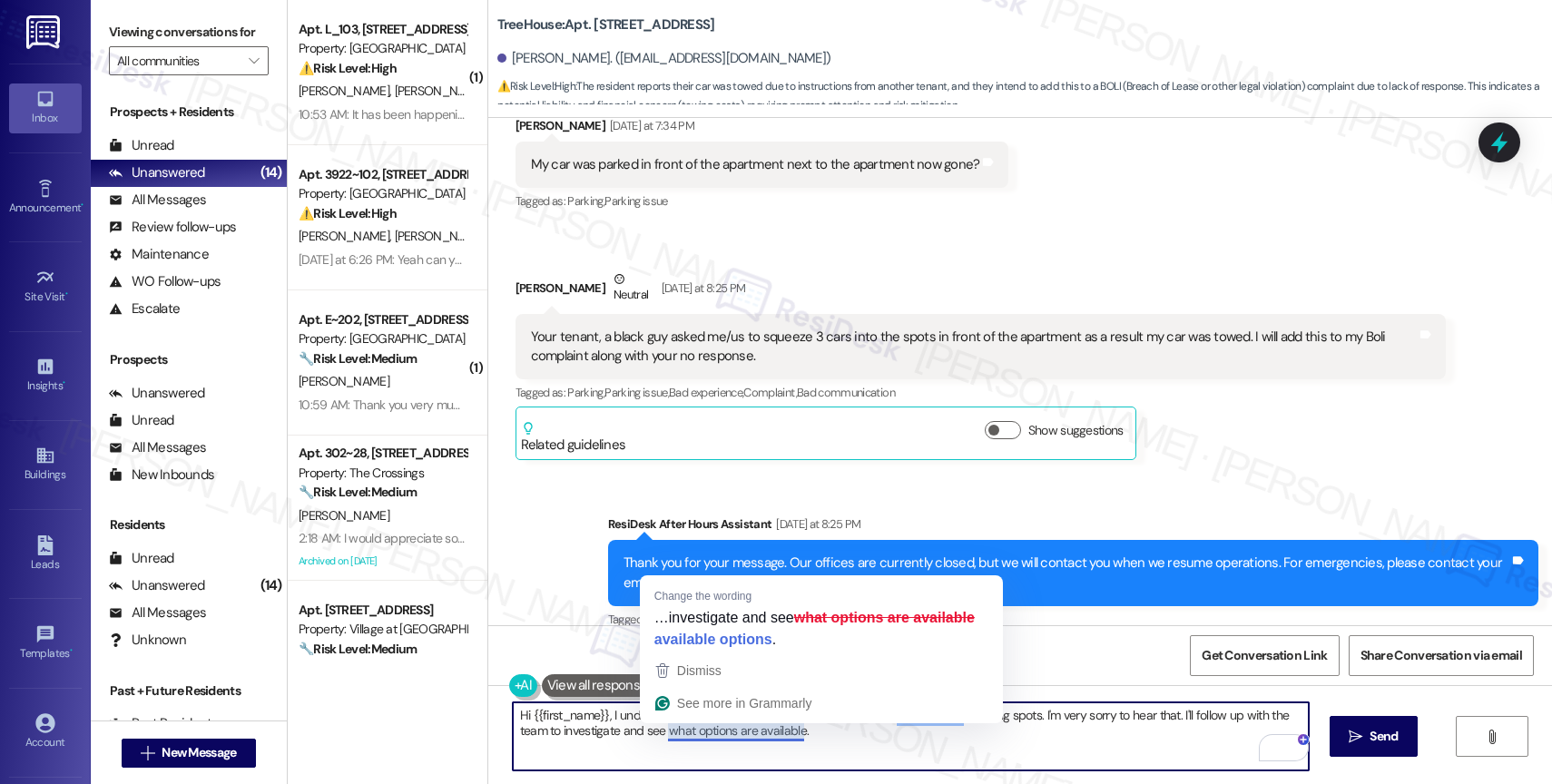
click at [583, 725] on textarea "Hi {{first_name}}, I understand your car was towed after being asked to squeeze…" at bounding box center [910, 736] width 796 height 68
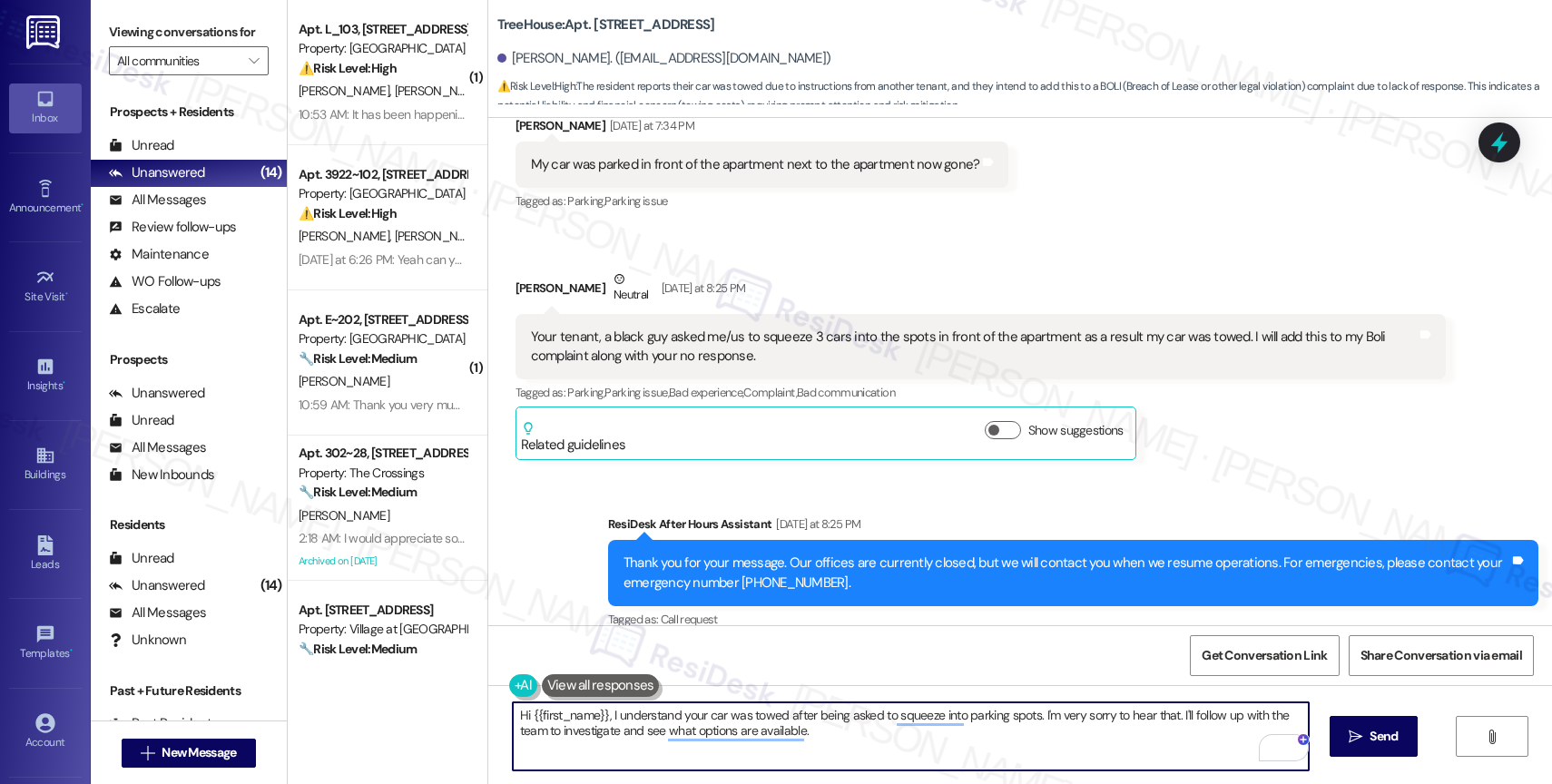
click at [597, 715] on textarea "Hi {{first_name}}, I understand your car was towed after being asked to squeeze…" at bounding box center [910, 736] width 796 height 68
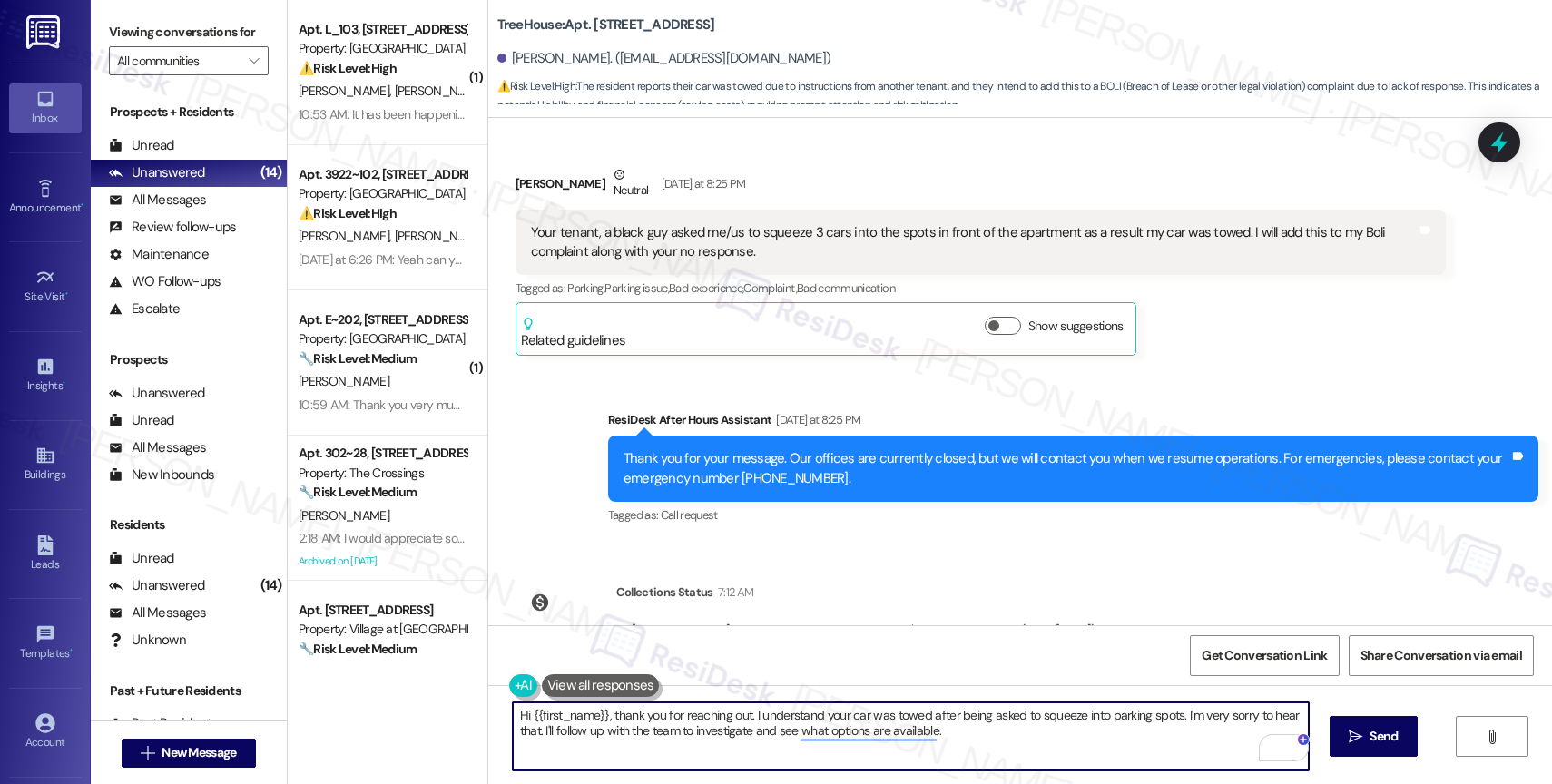
scroll to position [8466, 0]
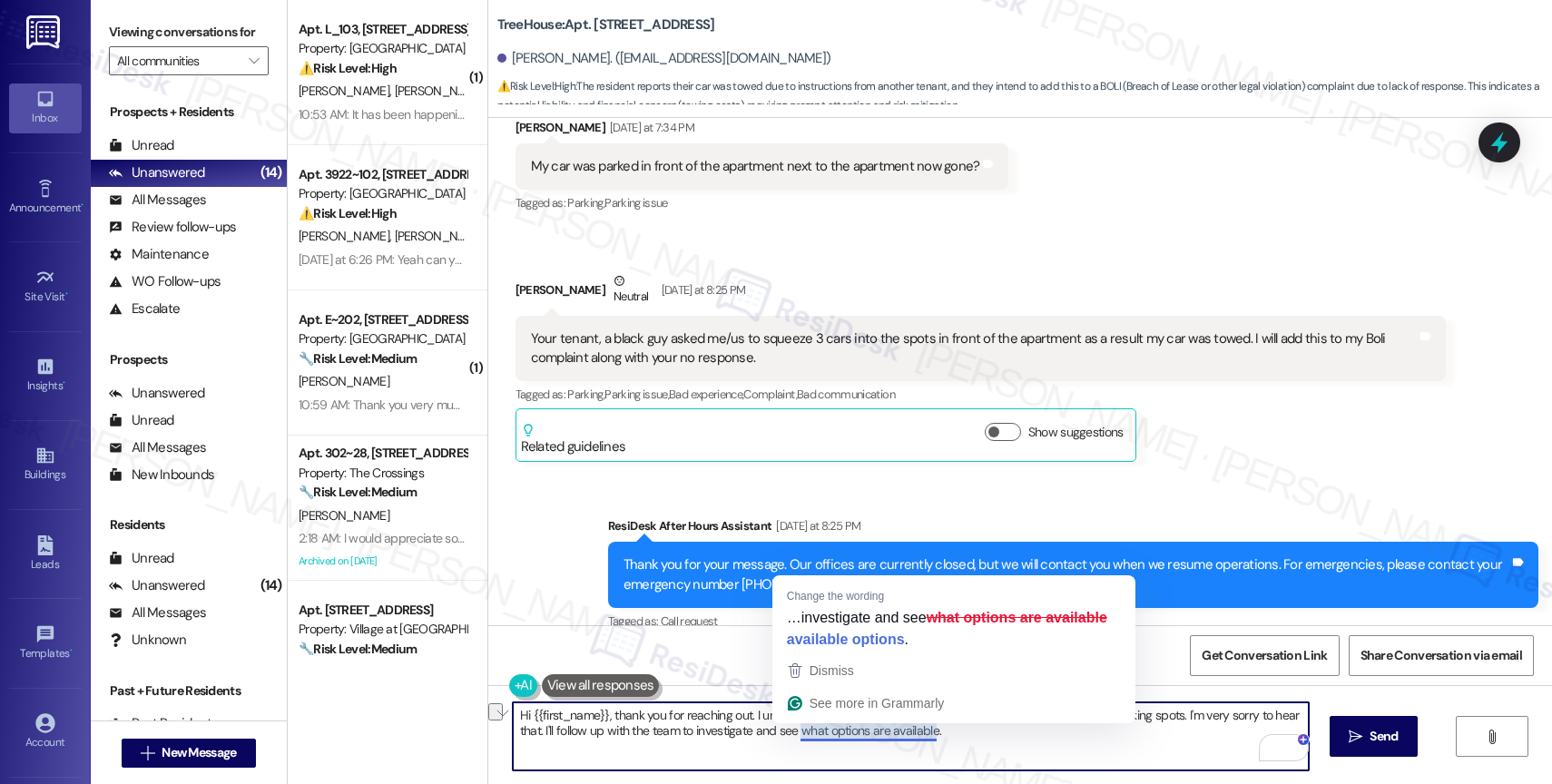
drag, startPoint x: 534, startPoint y: 729, endPoint x: 932, endPoint y: 734, distance: 398.0
click at [932, 734] on textarea "Hi {{first_name}}, thank you for reaching out. I understand your car was towed …" at bounding box center [910, 736] width 796 height 68
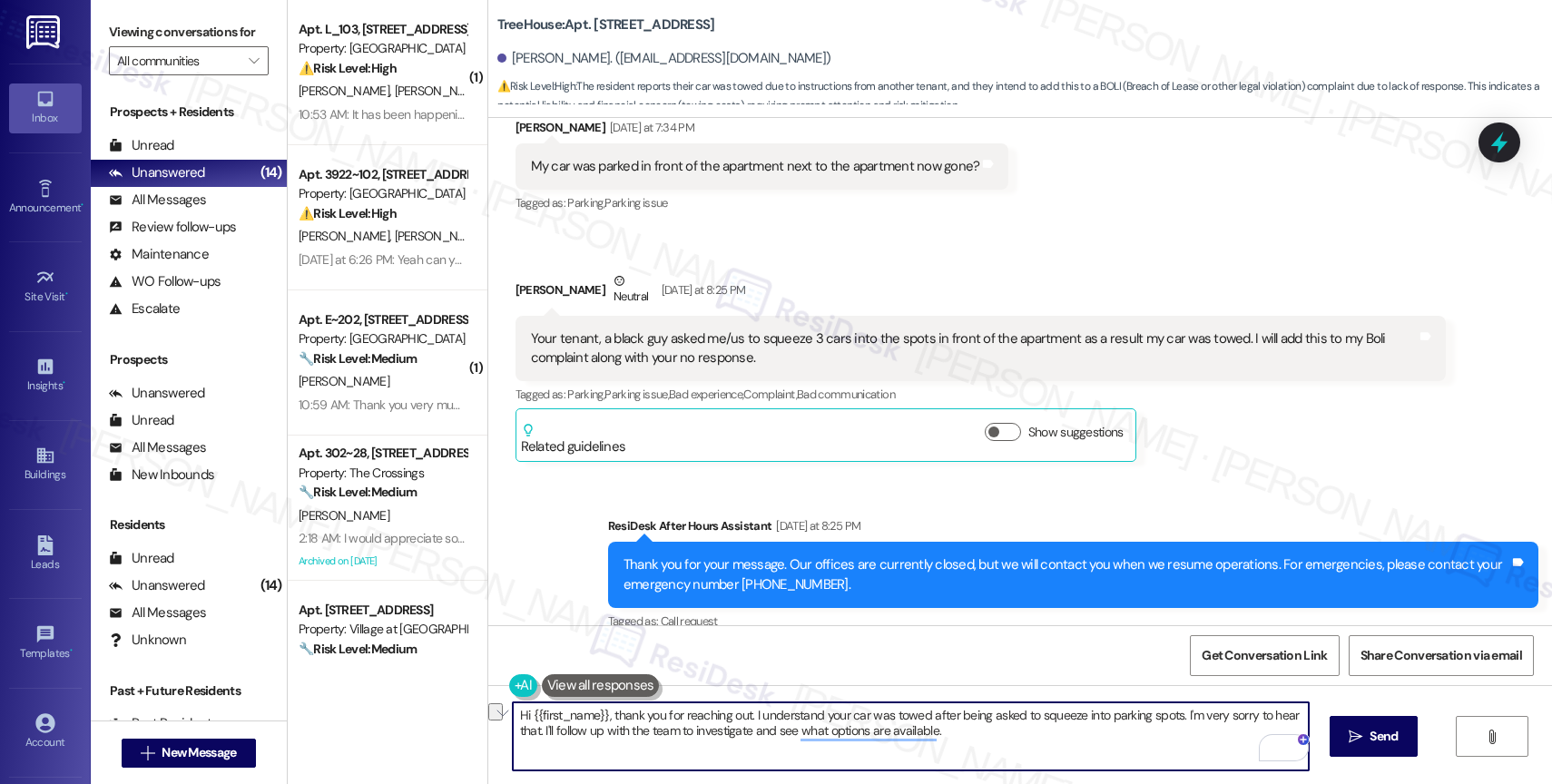
click at [941, 732] on textarea "Hi {{first_name}}, thank you for reaching out. I understand your car was towed …" at bounding box center [910, 736] width 796 height 68
click at [669, 732] on textarea "Hi {{first_name}}, thank you for reaching out. I understand your car was towed …" at bounding box center [910, 736] width 796 height 68
drag, startPoint x: 530, startPoint y: 729, endPoint x: 990, endPoint y: 733, distance: 460.0
click at [990, 733] on textarea "Hi {{first_name}}, thank you for reaching out. I understand your car was towed …" at bounding box center [910, 736] width 796 height 68
click at [578, 735] on textarea "Hi {{first_name}}, thank you for reaching out. I understand your car was towed …" at bounding box center [910, 736] width 796 height 68
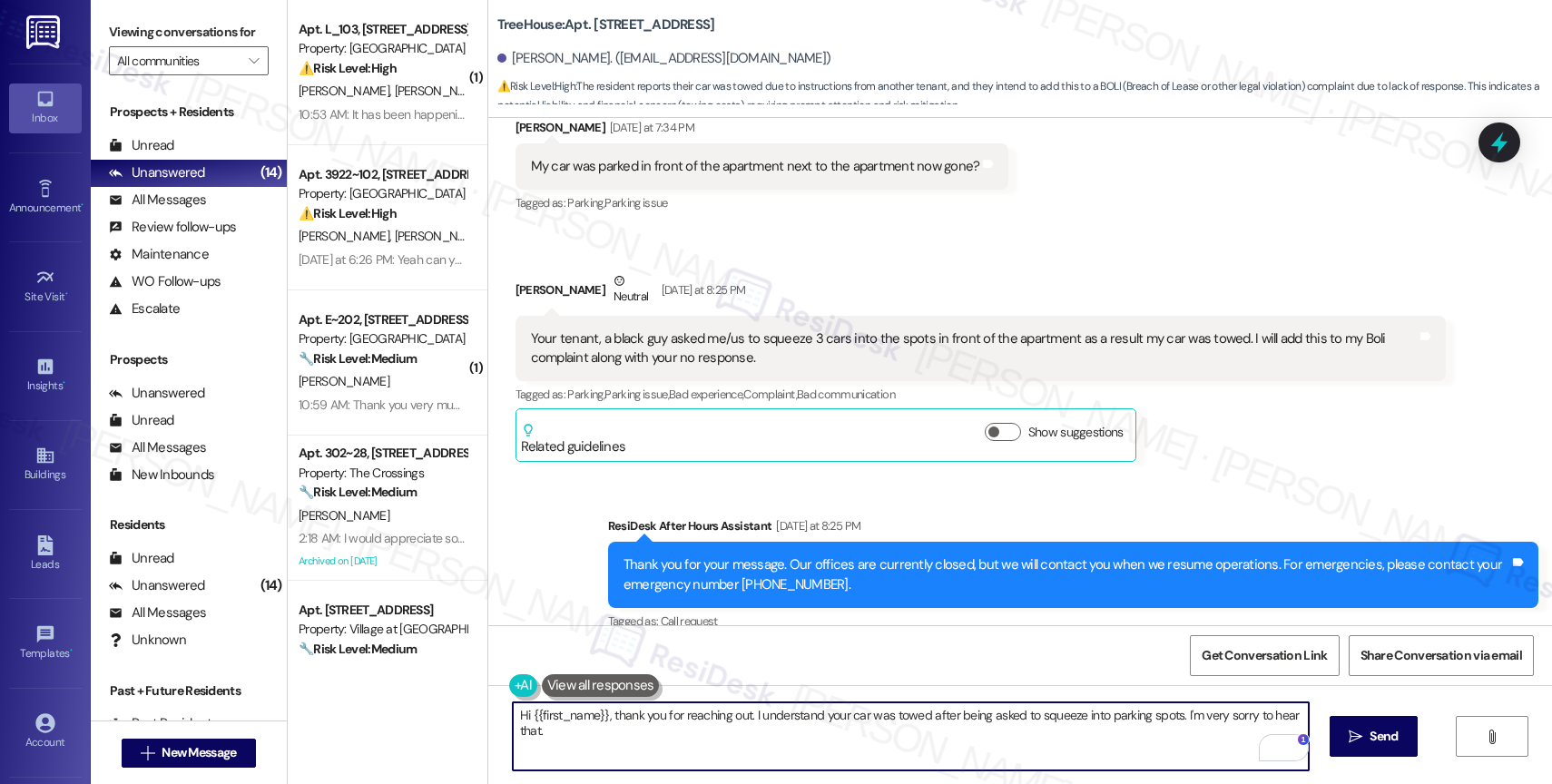
drag, startPoint x: 1171, startPoint y: 713, endPoint x: 1177, endPoint y: 731, distance: 19.0
click at [1177, 731] on textarea "Hi {{first_name}}, thank you for reaching out. I understand your car was towed …" at bounding box center [910, 736] width 796 height 68
click at [892, 735] on textarea "Hi {{first_name}}, thank you for reaching out. I understand your car was towed …" at bounding box center [910, 736] width 796 height 68
click at [630, 750] on textarea "Hi {{first_name}}, thank you for reaching out. I understand your car was towed …" at bounding box center [910, 736] width 796 height 68
type textarea "Hi {{first_name}}, thank you for reaching out. I understand your car was towed …"
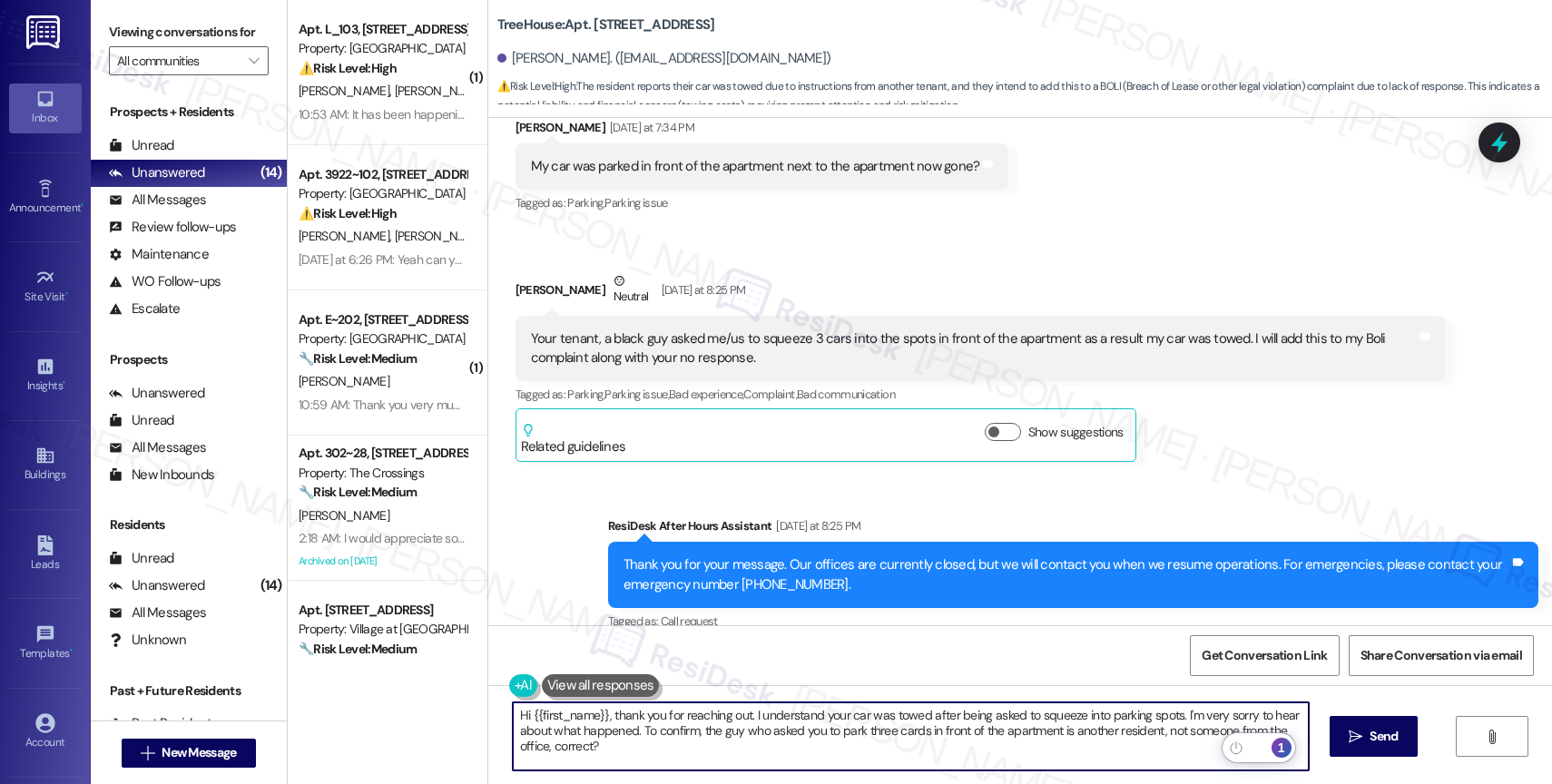
click at [1285, 747] on div "1" at bounding box center [1282, 747] width 20 height 20
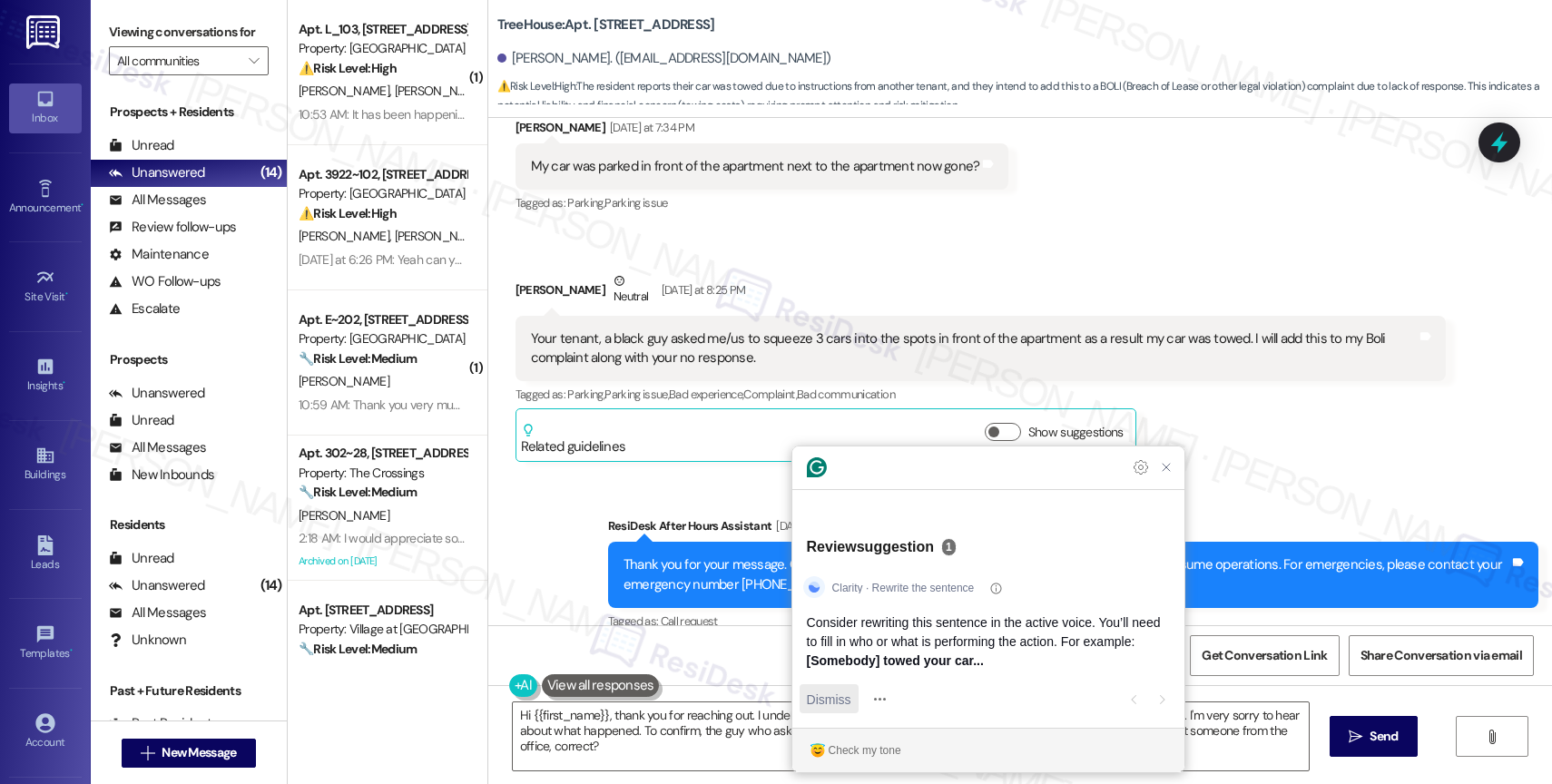
click at [830, 703] on span "Dismiss" at bounding box center [829, 698] width 45 height 19
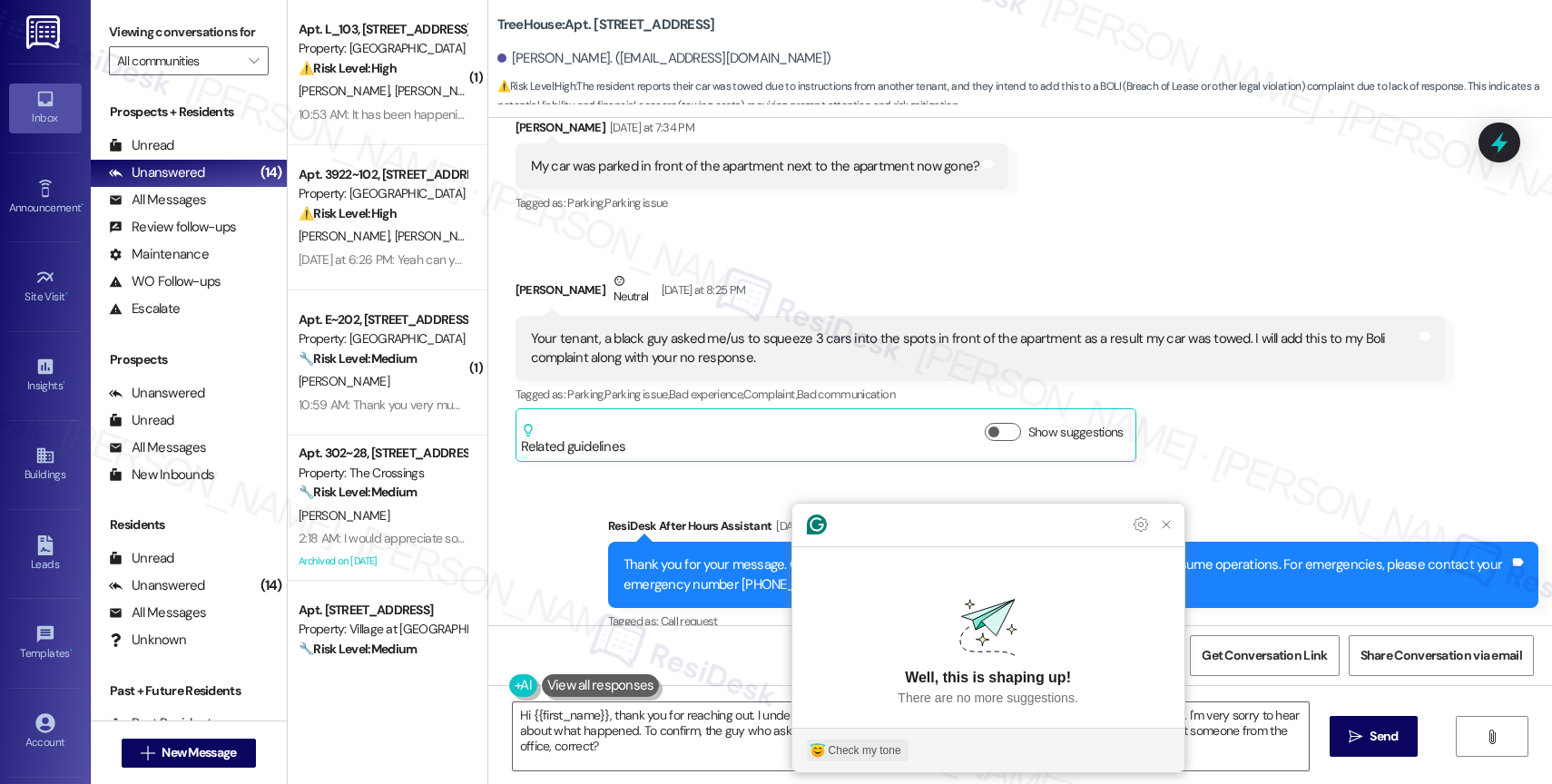
click at [872, 752] on div "Check my tone" at bounding box center [864, 750] width 73 height 16
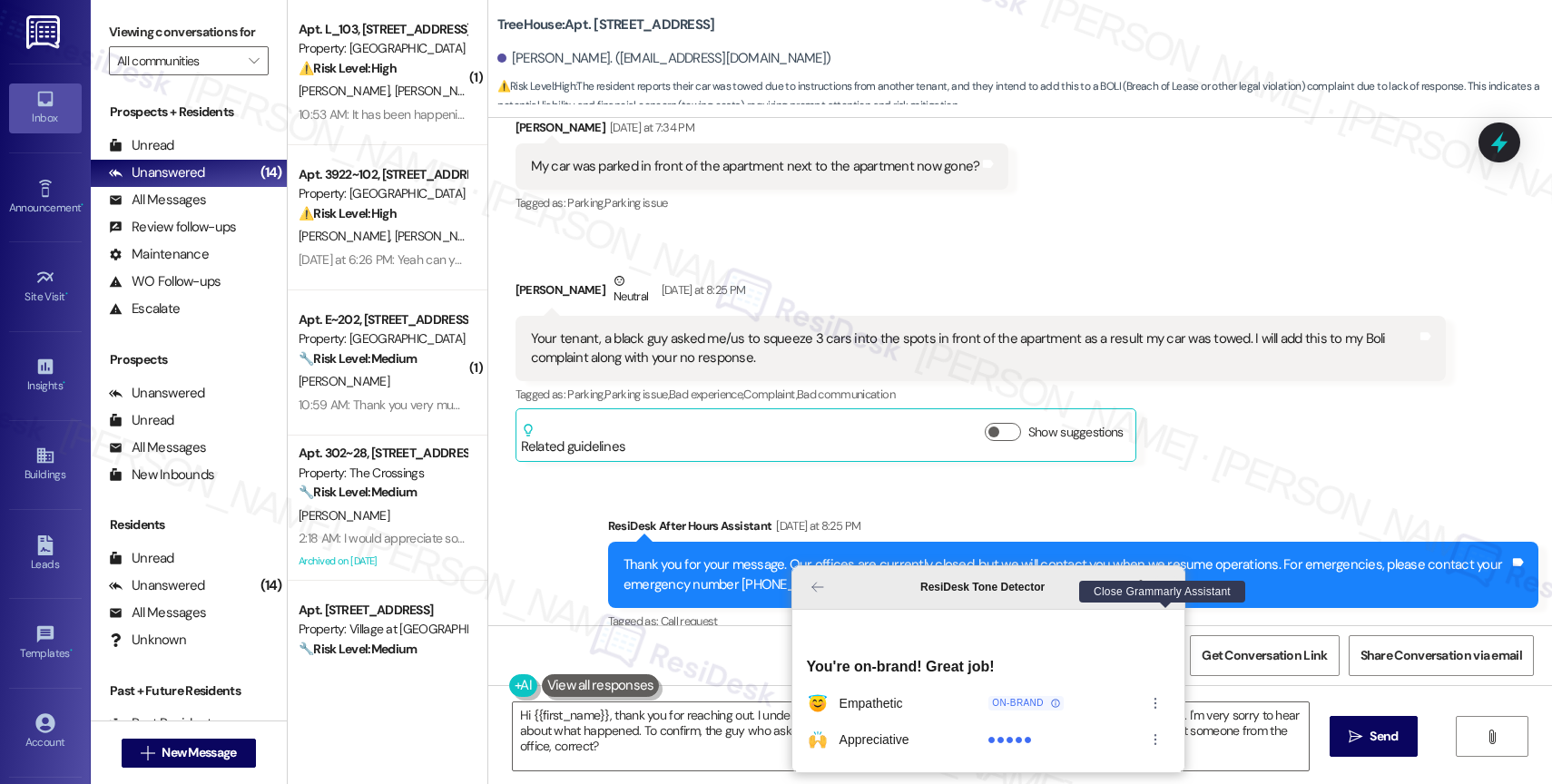
click at [1163, 594] on icon "Close Grammarly Assistant" at bounding box center [1166, 586] width 15 height 15
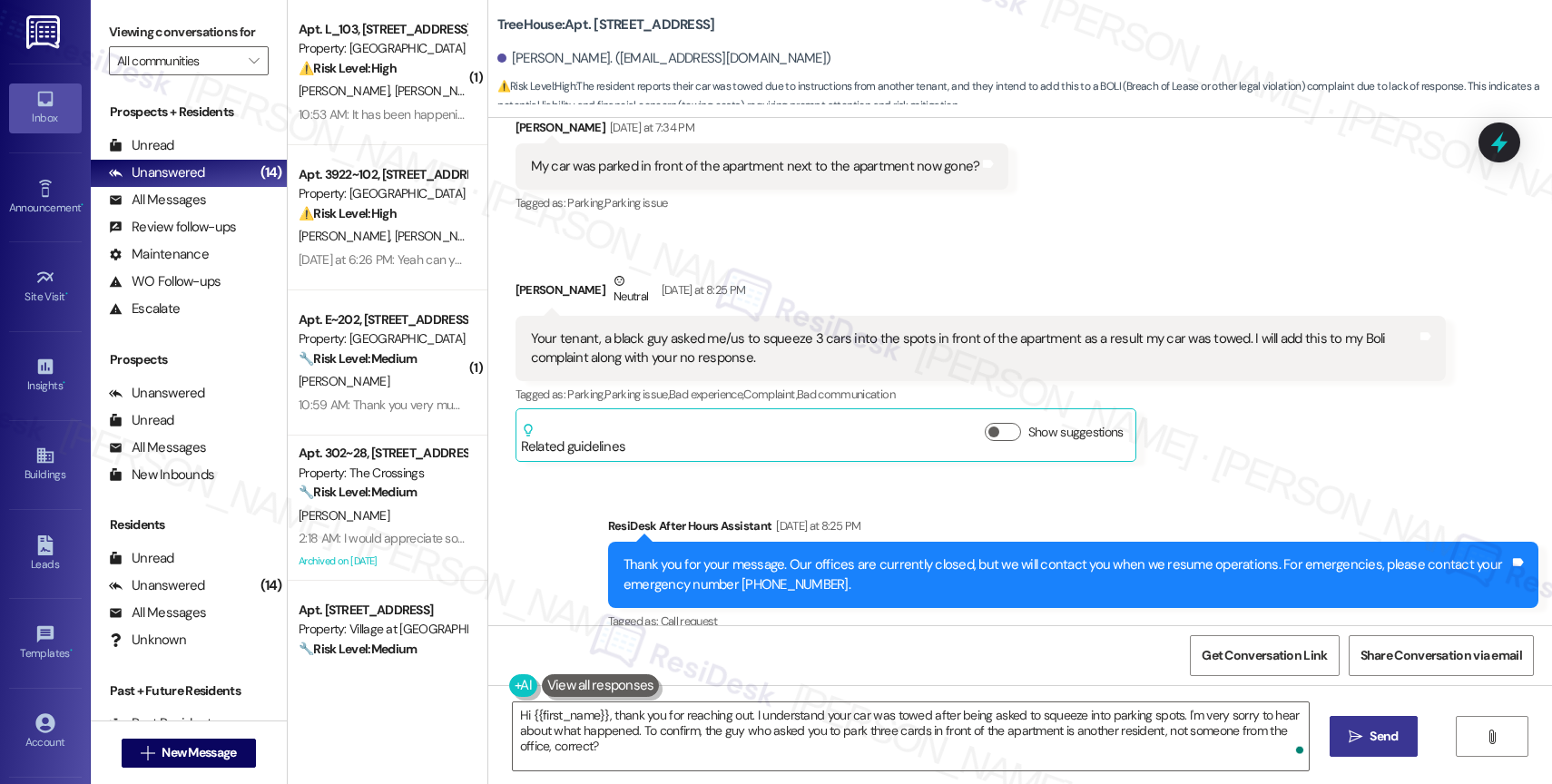
click at [1387, 731] on span "Send" at bounding box center [1384, 736] width 28 height 19
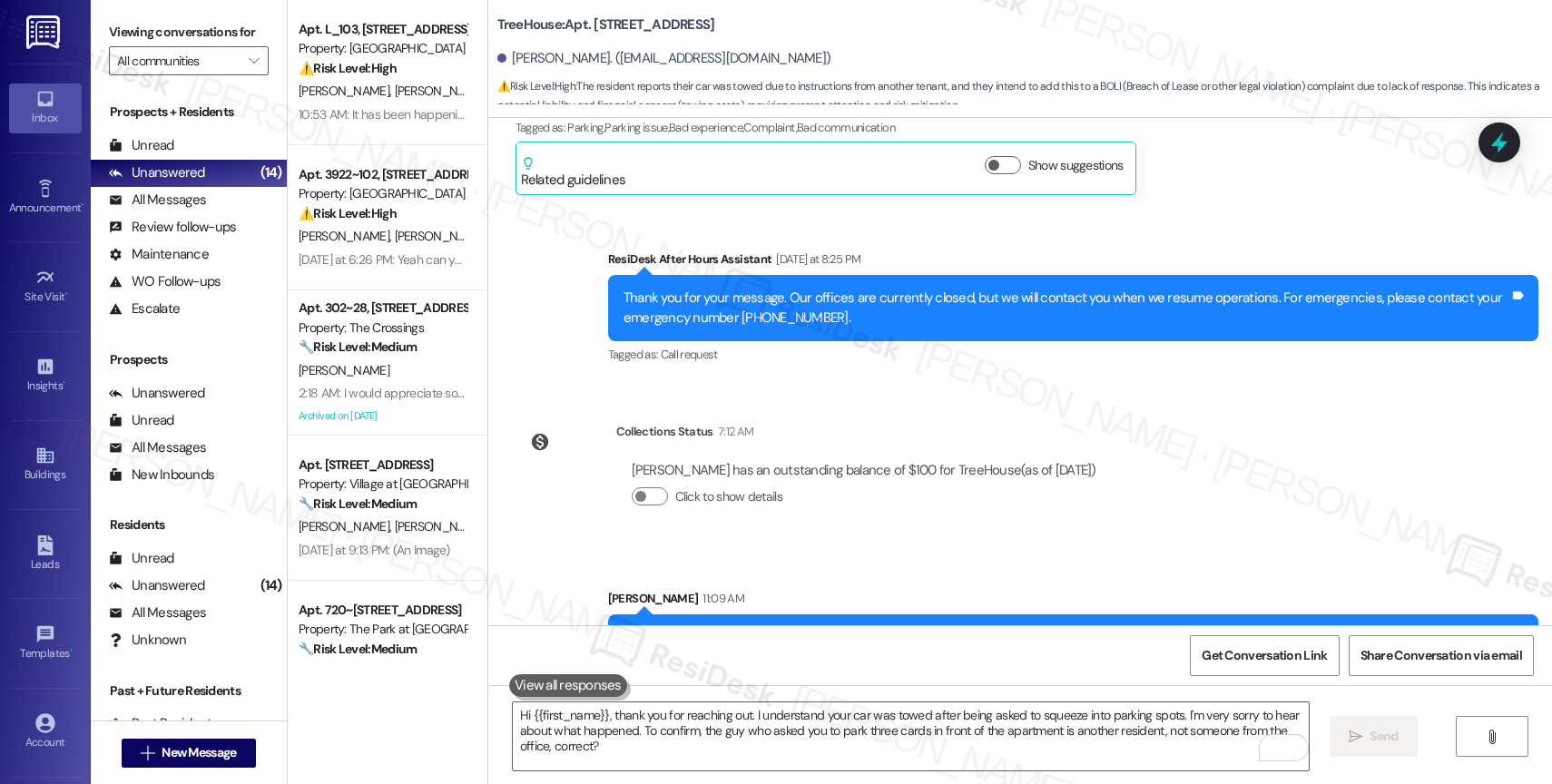
scroll to position [8804, 0]
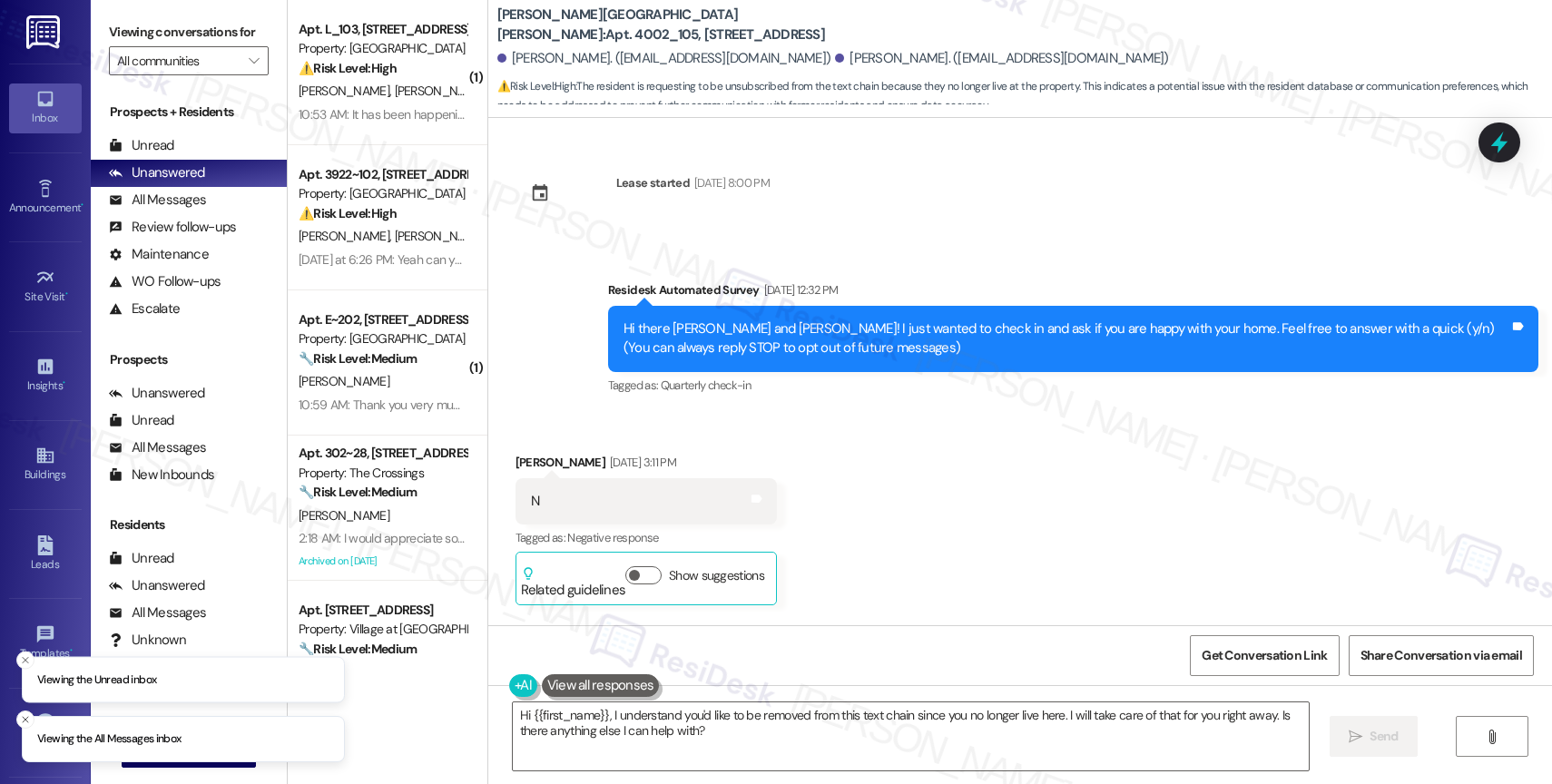
scroll to position [6054, 0]
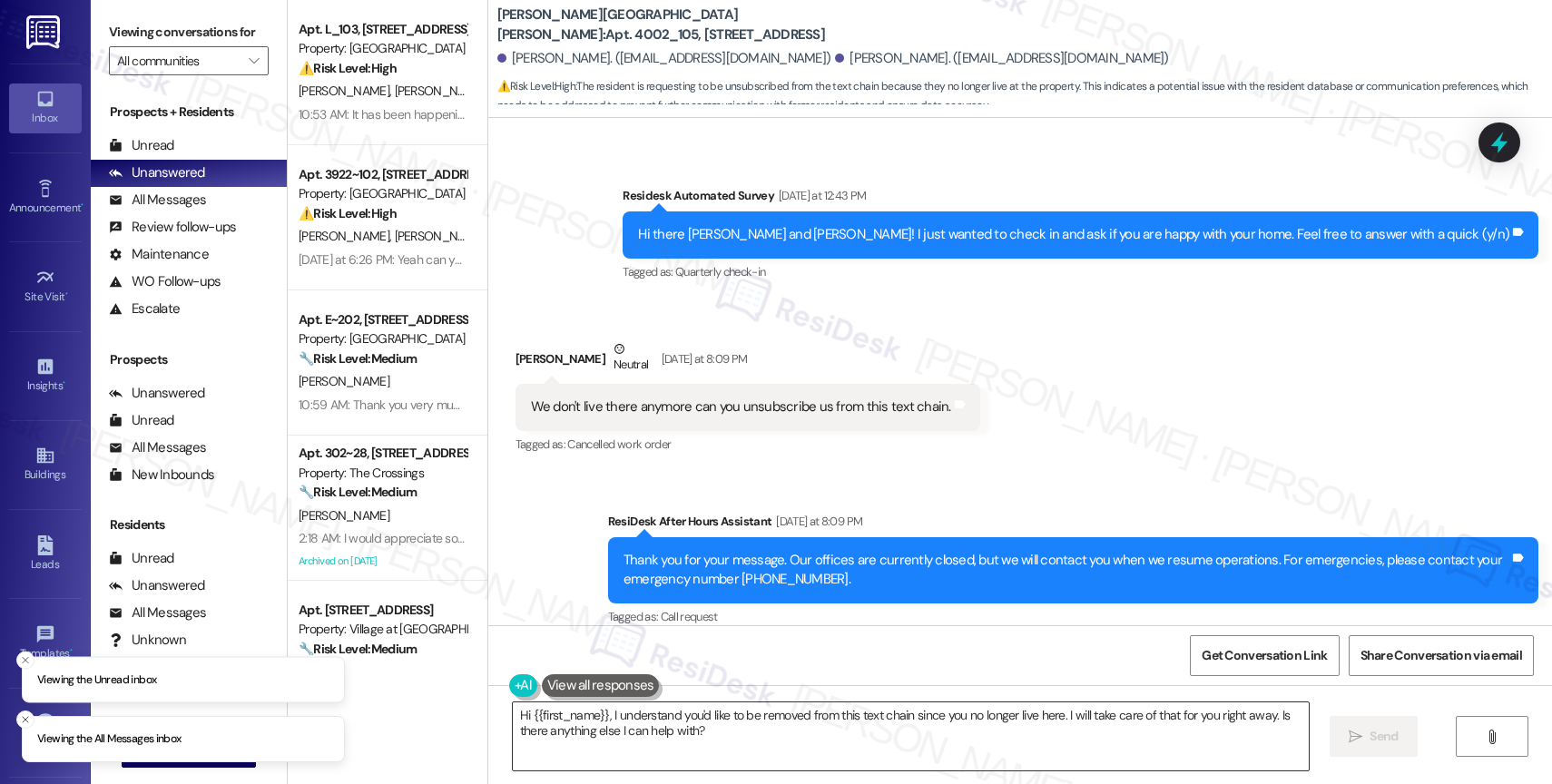
click at [598, 731] on textarea "Hi {{first_name}}, I understand you'd like to be removed from this text chain s…" at bounding box center [910, 736] width 796 height 68
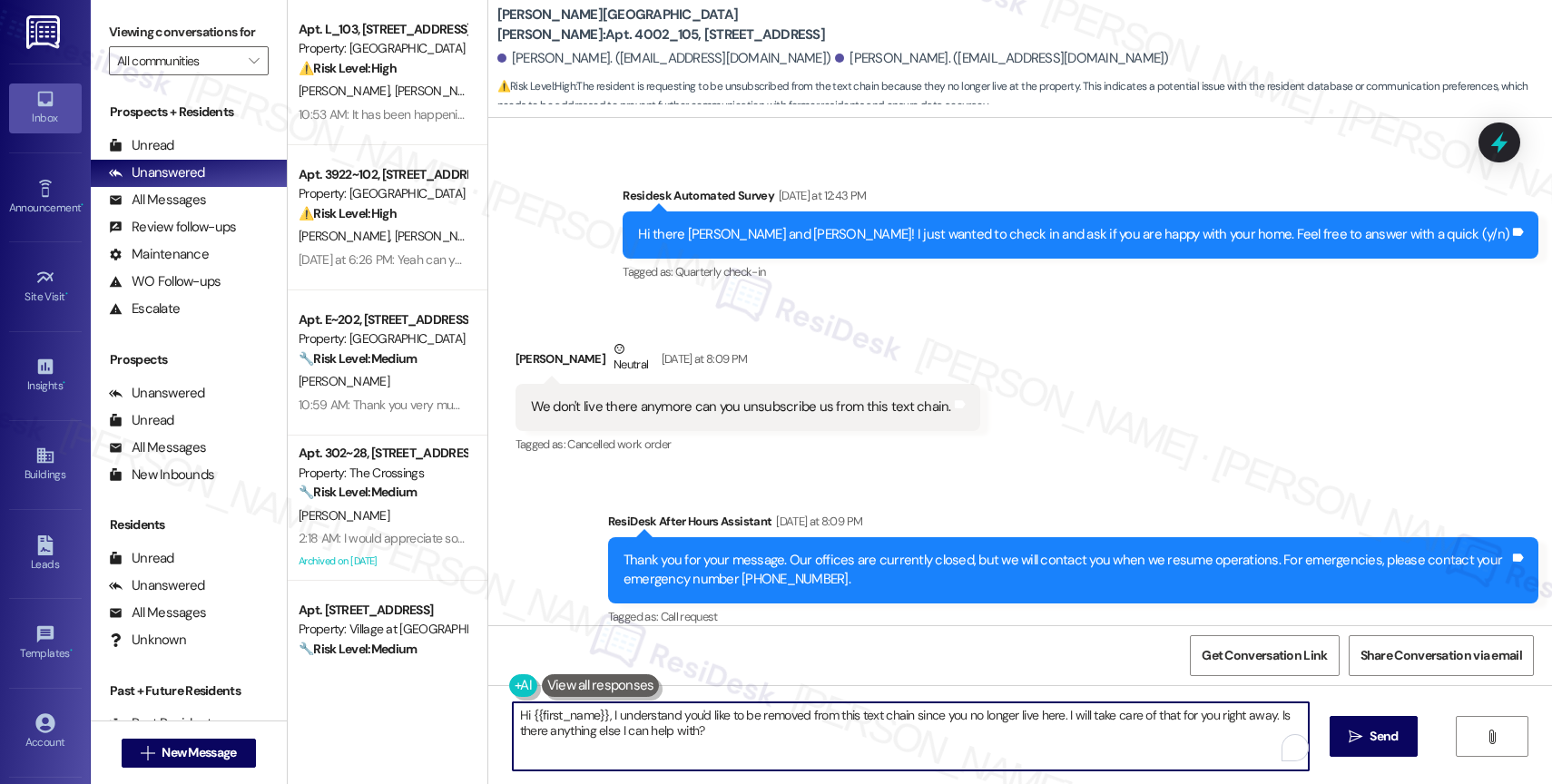
click at [598, 731] on textarea "Hi {{first_name}}, I understand you'd like to be removed from this text chain s…" at bounding box center [910, 736] width 796 height 68
drag, startPoint x: 905, startPoint y: 714, endPoint x: 1183, endPoint y: 721, distance: 278.1
click at [1183, 721] on textarea "Hi Christopher, thank you for letting me know. I'll coordinate with our IT team…" at bounding box center [910, 736] width 796 height 68
type textarea "Hi Christopher, thank you for letting me know. I'll coordinate with our IT team…"
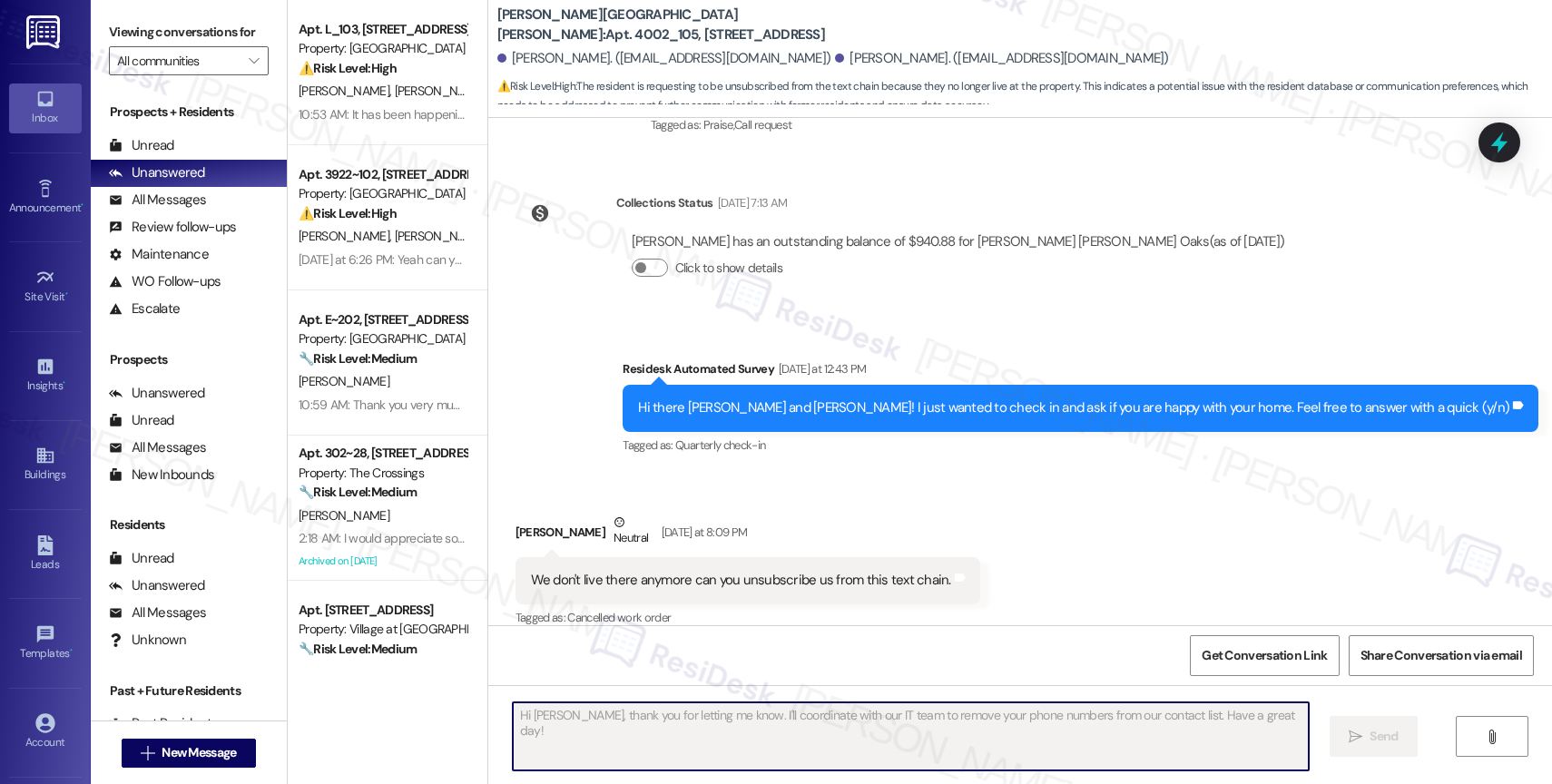
scroll to position [6181, 0]
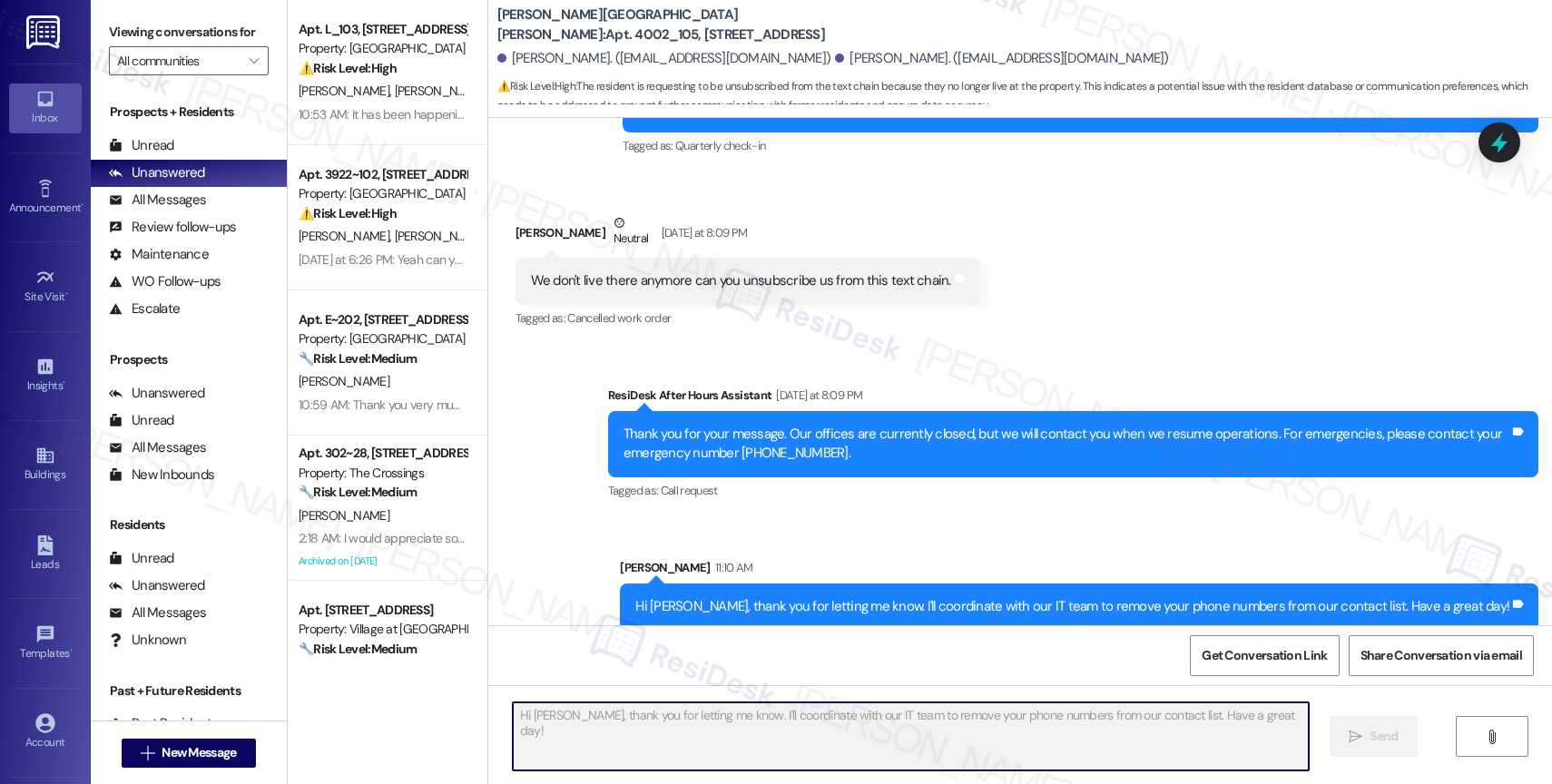
click at [598, 559] on div "Sent via SMS ResiDesk After Hours Assistant Yesterday at 8:09 PM Thank you for …" at bounding box center [1020, 494] width 1064 height 300
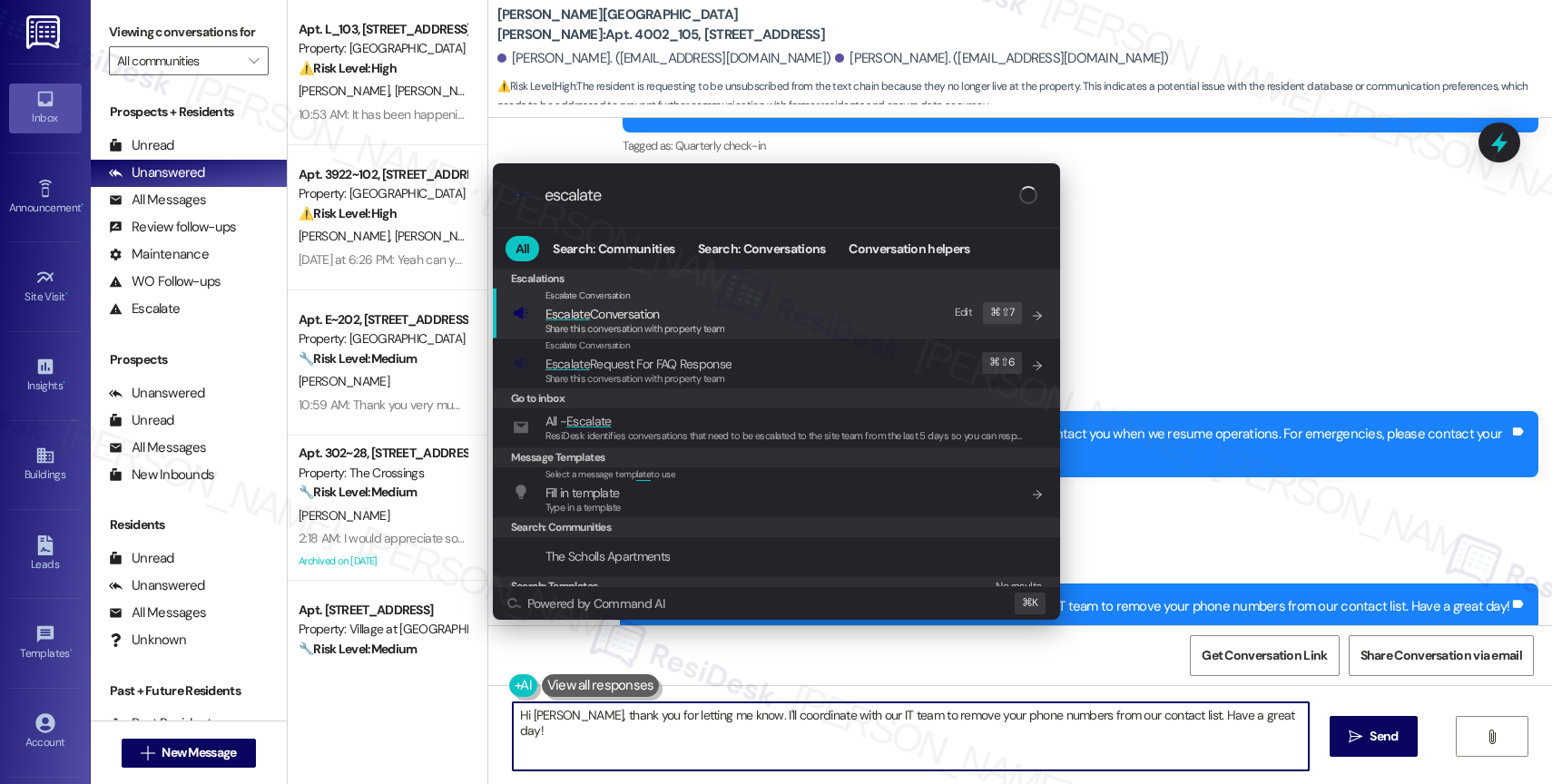
type input "escalate"
click at [629, 307] on span "Escalate Conversation" at bounding box center [603, 314] width 114 height 16
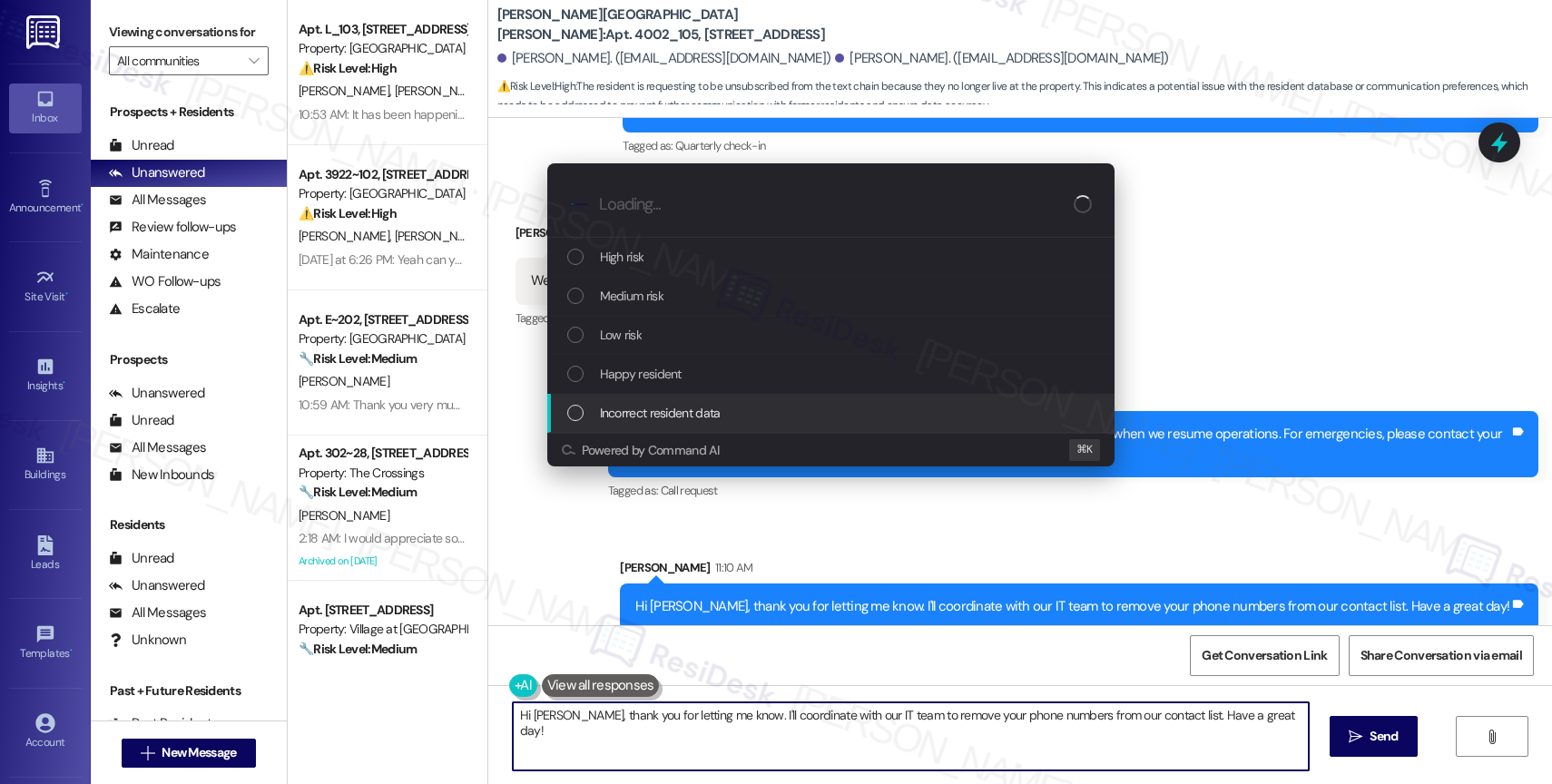
click at [693, 415] on span "Incorrect resident data" at bounding box center [660, 412] width 121 height 20
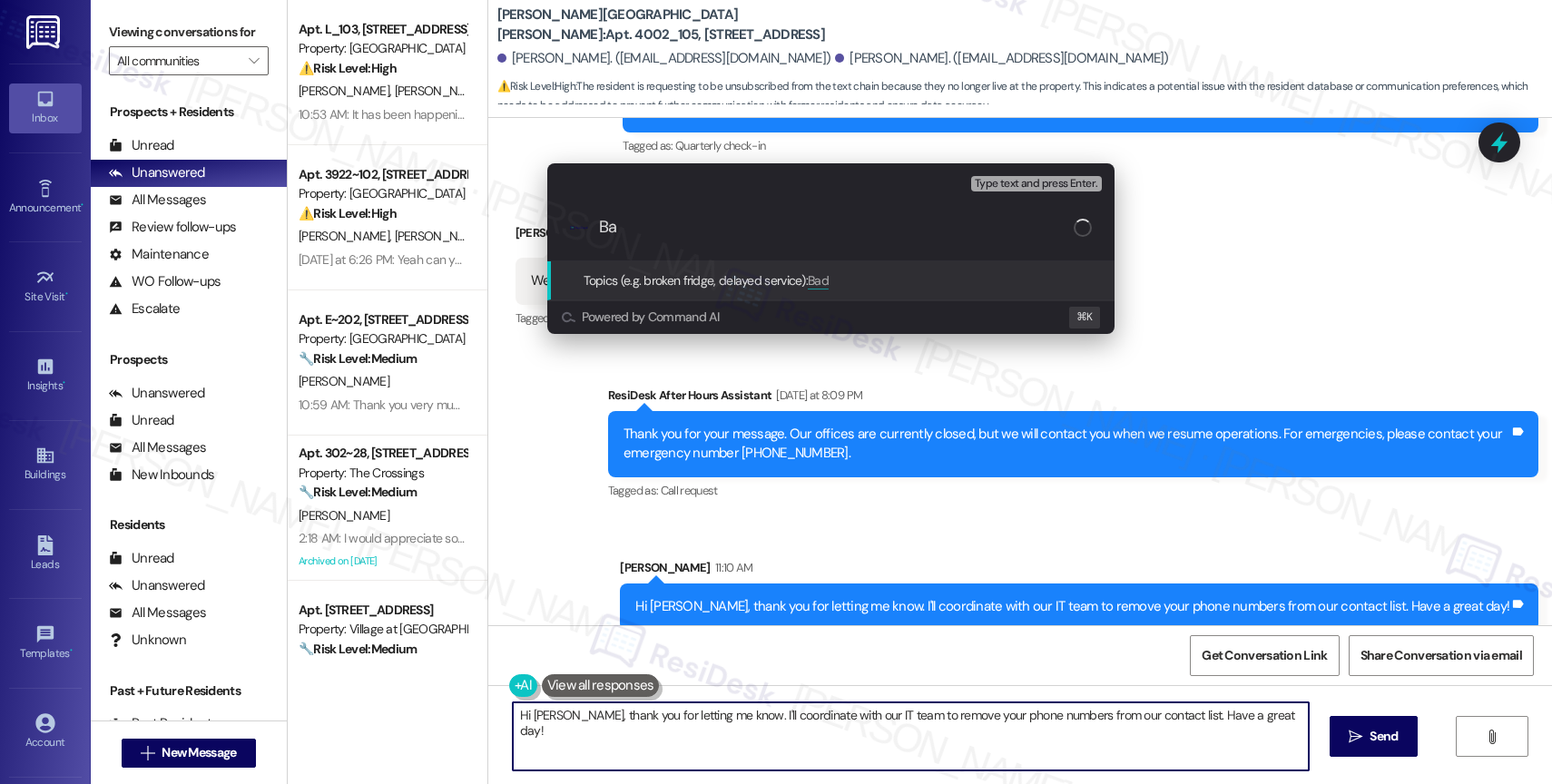
type input "B"
type input "R"
drag, startPoint x: 699, startPoint y: 227, endPoint x: 538, endPoint y: 223, distance: 161.0
click at [538, 223] on div "Escalate Conversation Incorrect resident data Topics (e.g. broken fridge, delay…" at bounding box center [830, 248] width 613 height 207
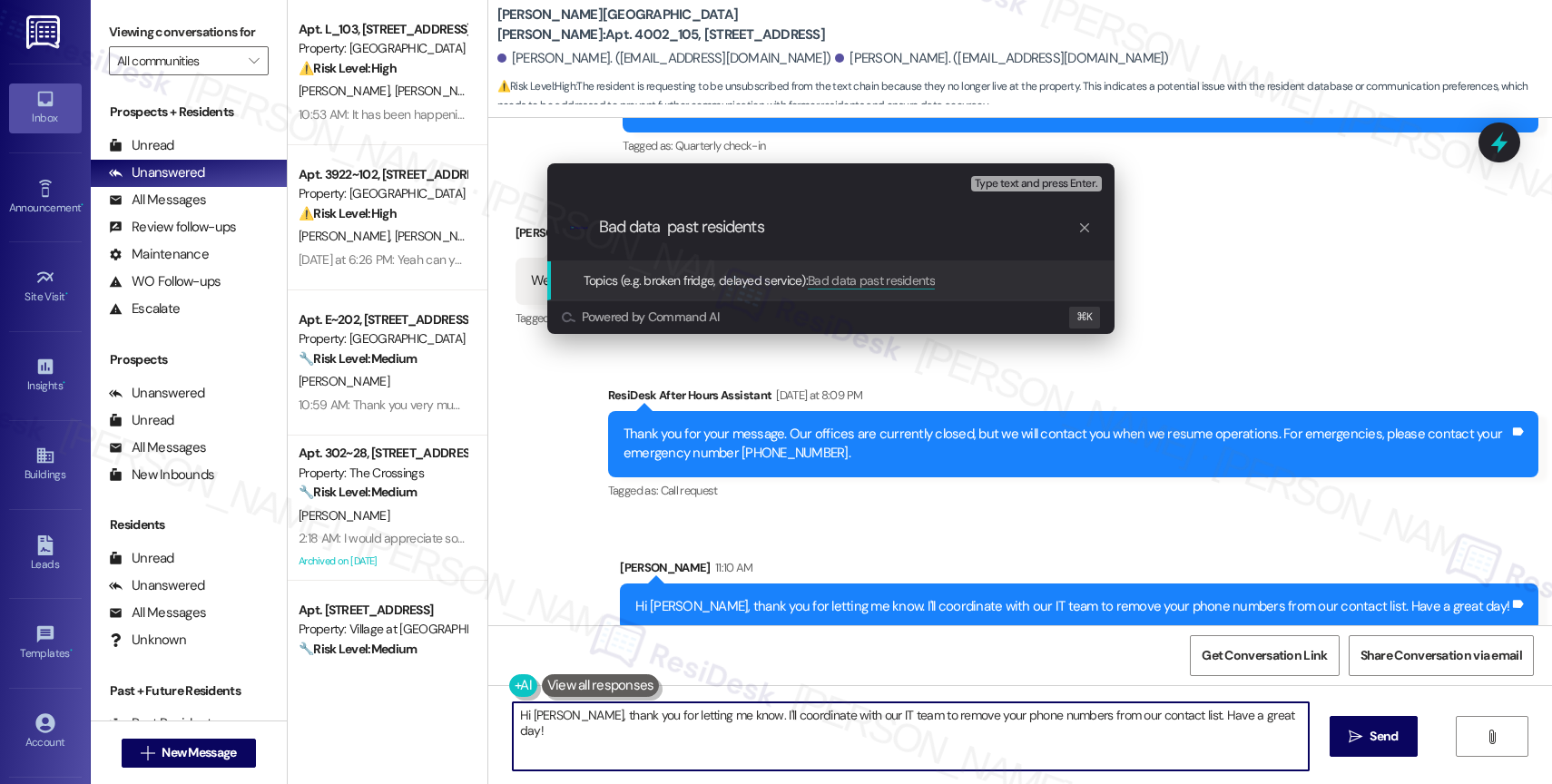
type input "Bad data - past residents"
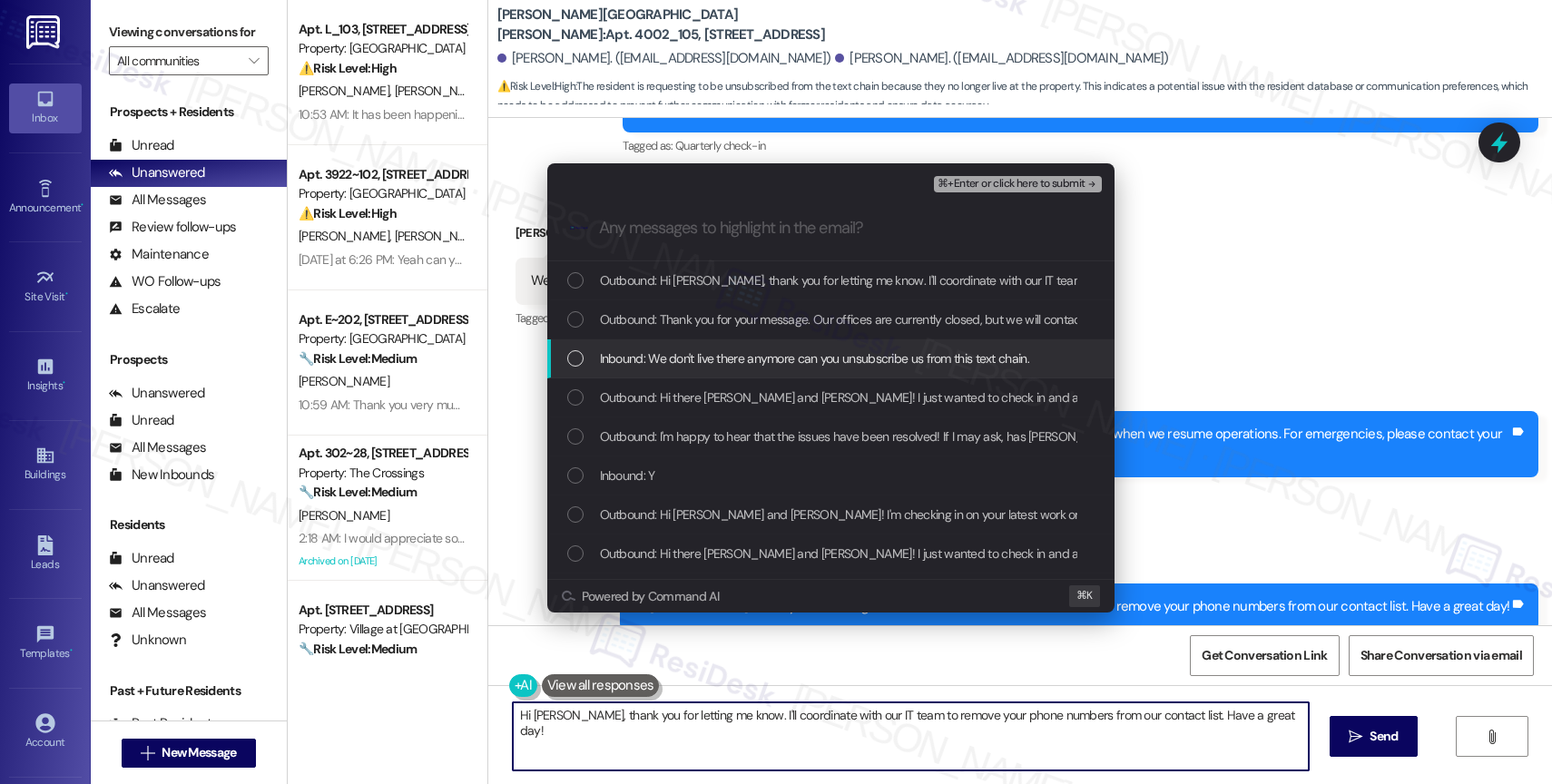
click at [650, 362] on span "Inbound: We don't live there anymore can you unsubscribe us from this text chai…" at bounding box center [814, 359] width 430 height 20
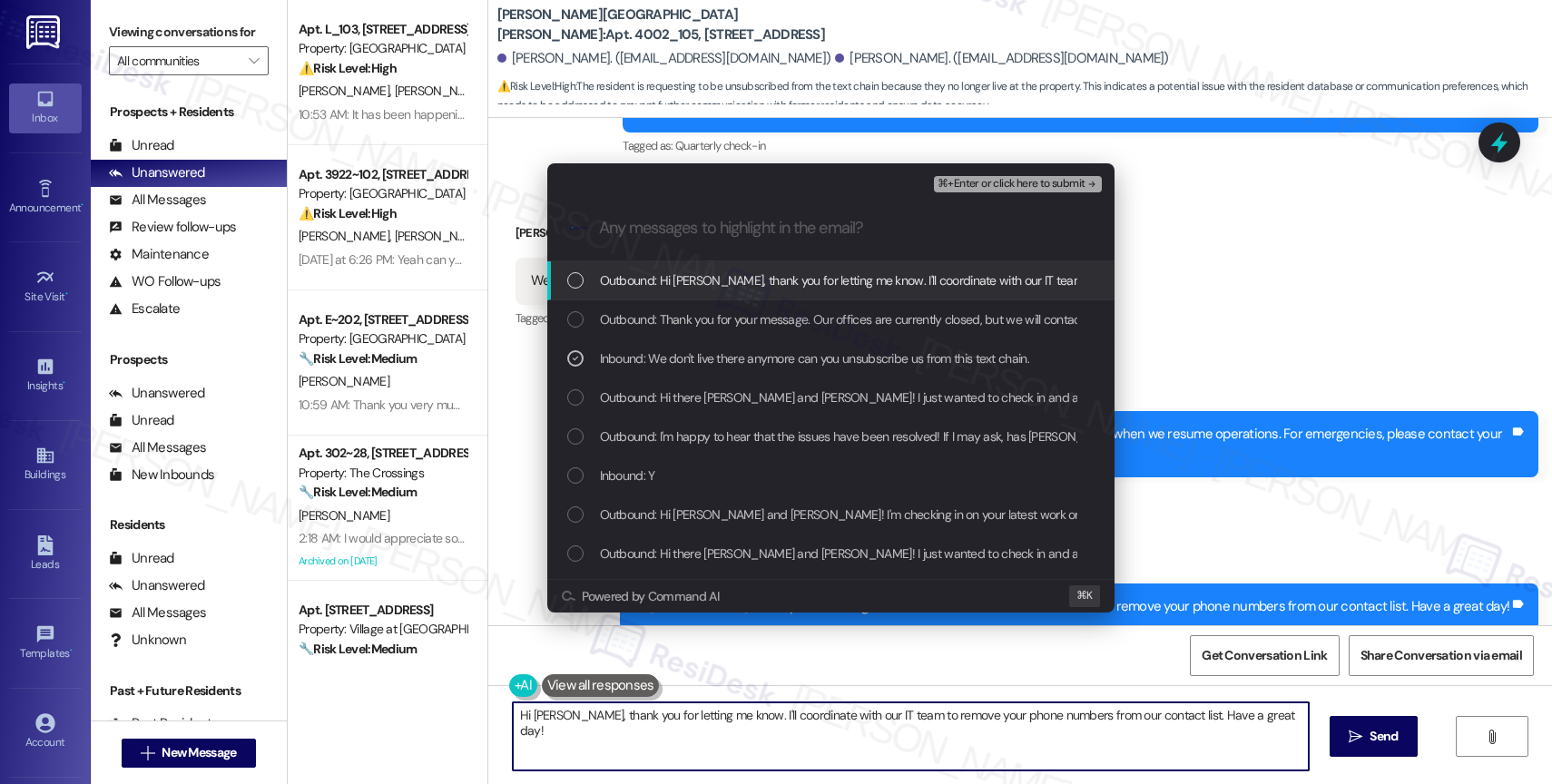
click at [1005, 178] on span "⌘+Enter or click here to submit" at bounding box center [1010, 184] width 147 height 13
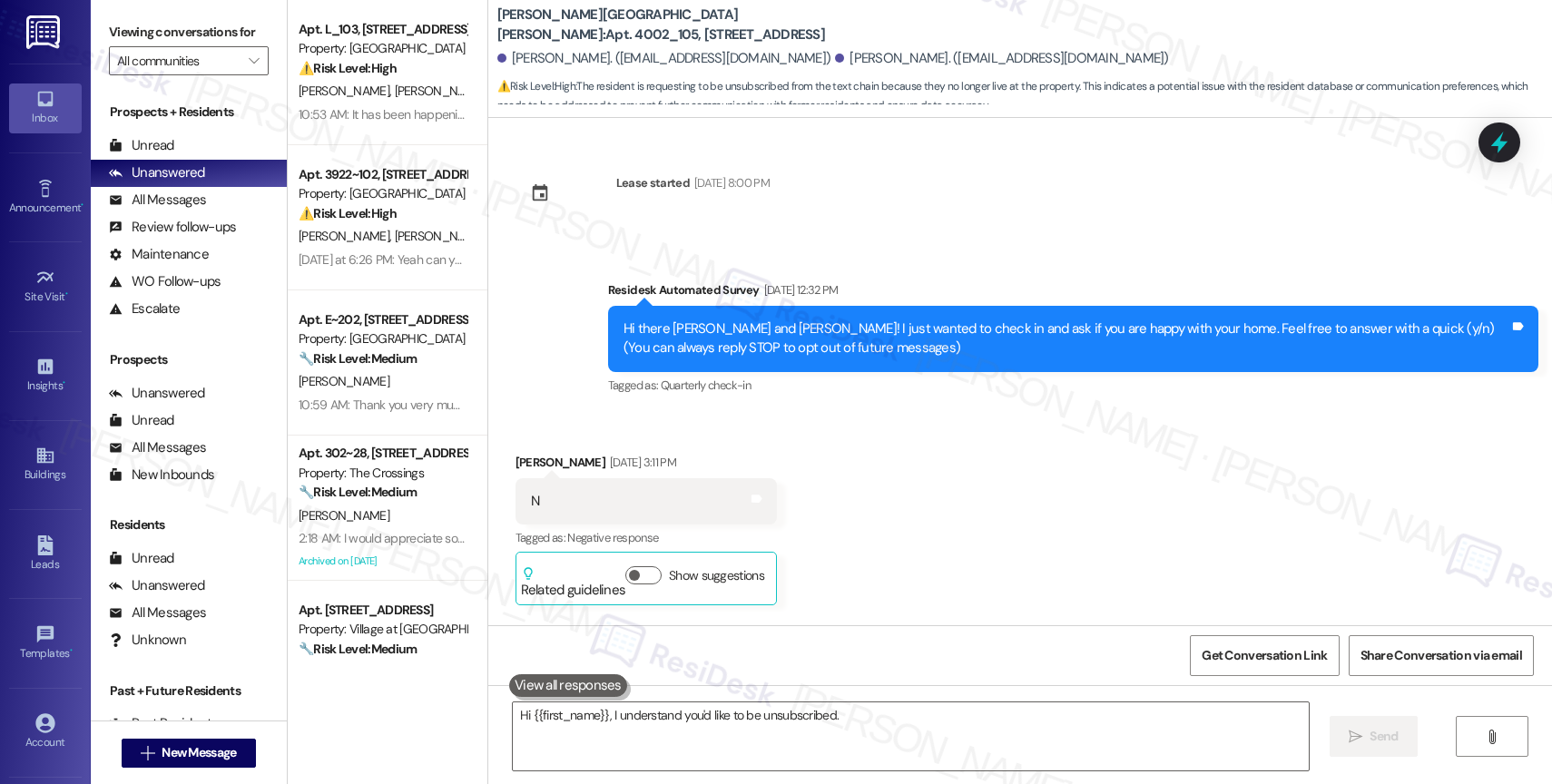
scroll to position [6208, 0]
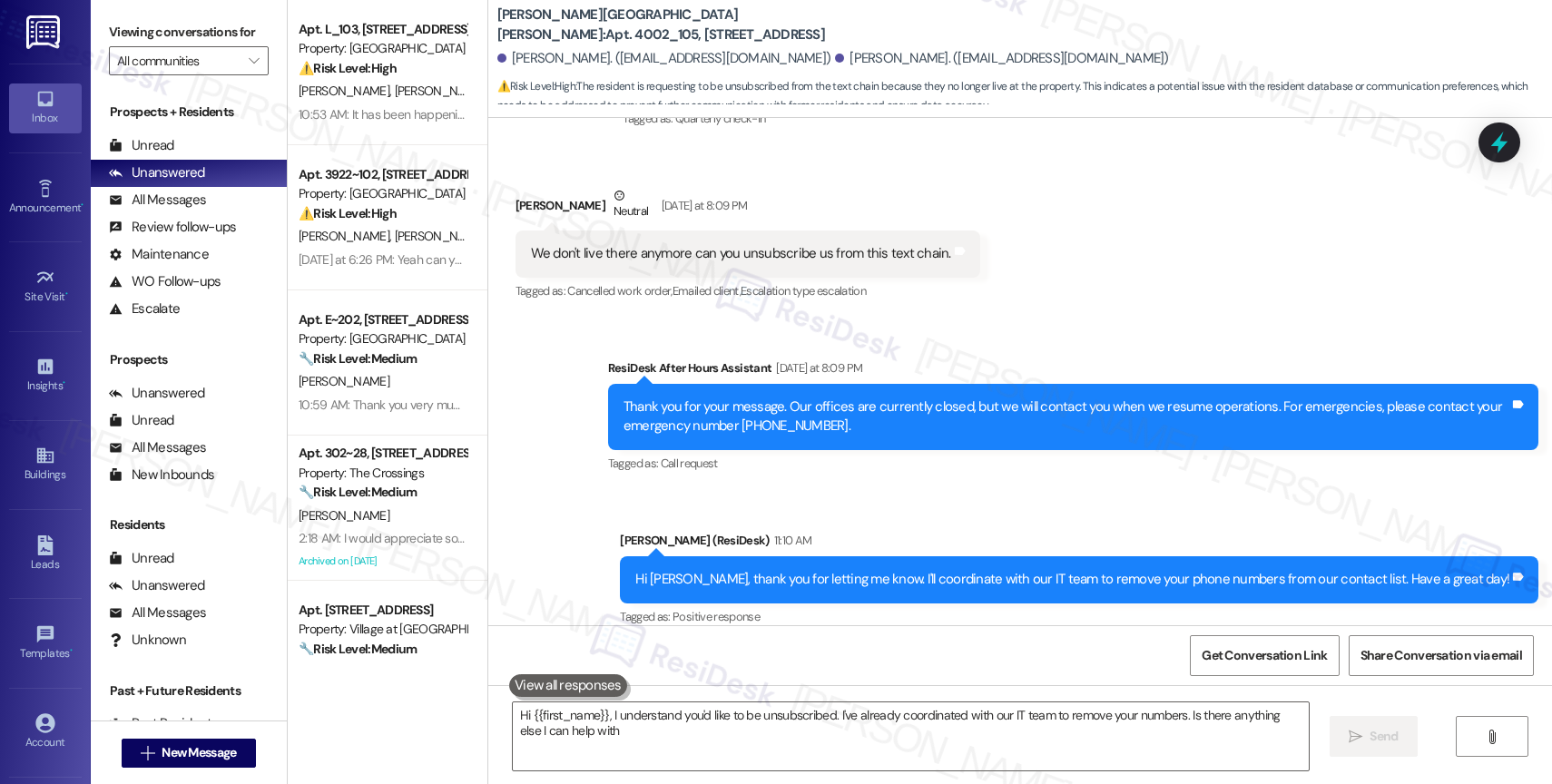
type textarea "Hi {{first_name}}, I understand you'd like to be unsubscribed. I've already coo…"
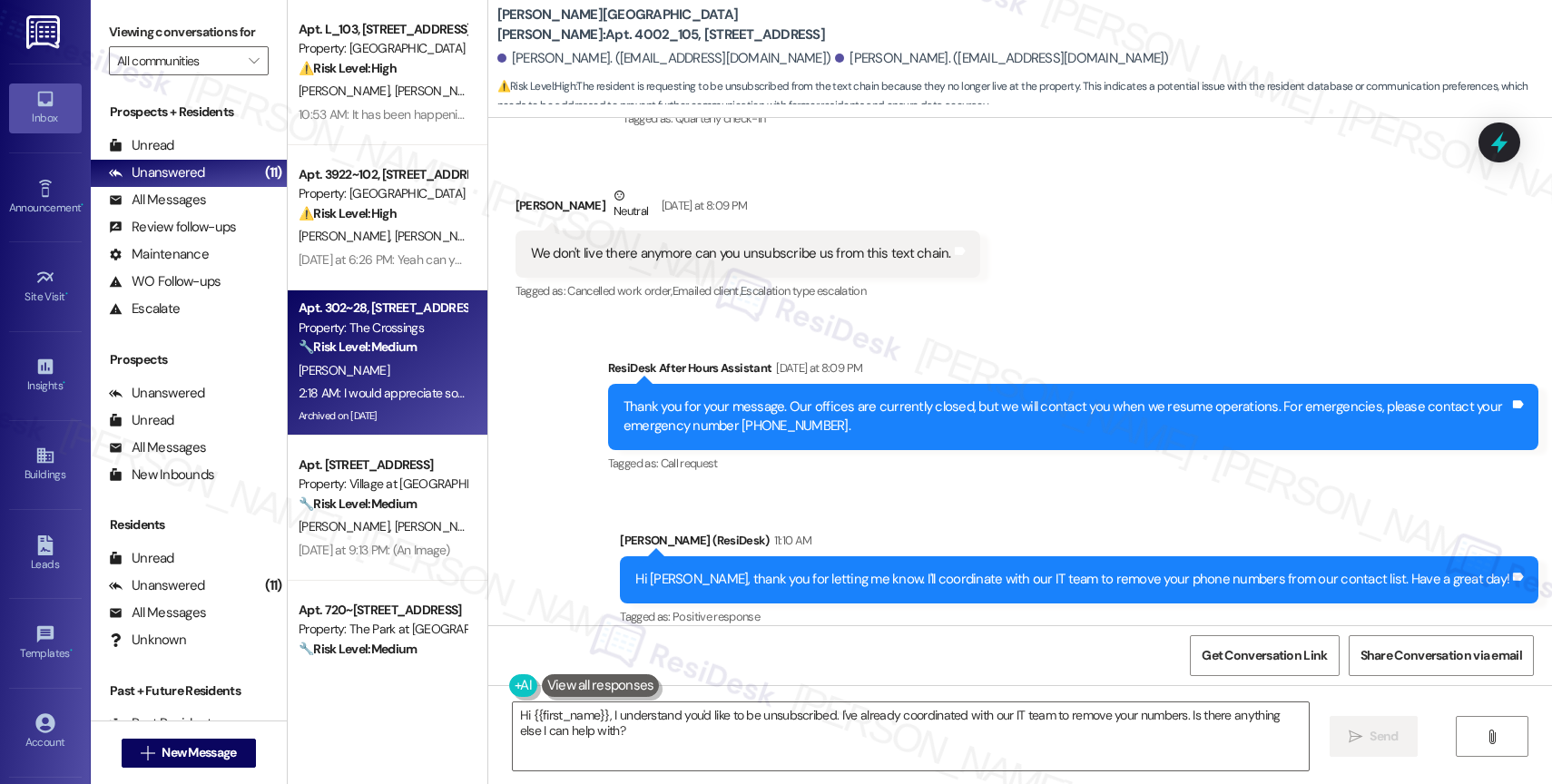
scroll to position [219, 0]
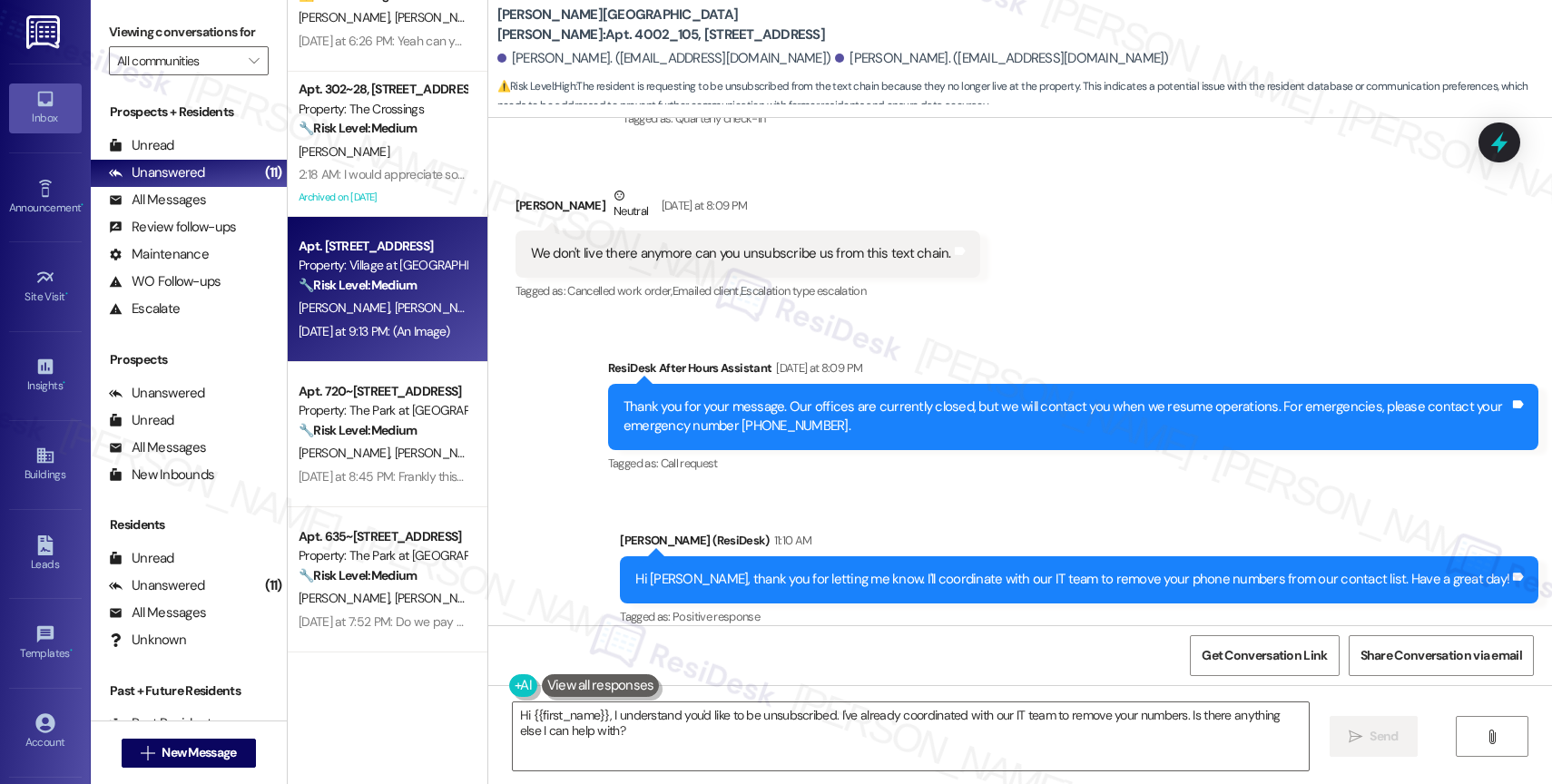
click at [397, 267] on div "Property: Village at Main Street I" at bounding box center [383, 265] width 168 height 19
type textarea "Hi {{first_name}}, I understand you'd like to be unsubscribed. I've already coo…"
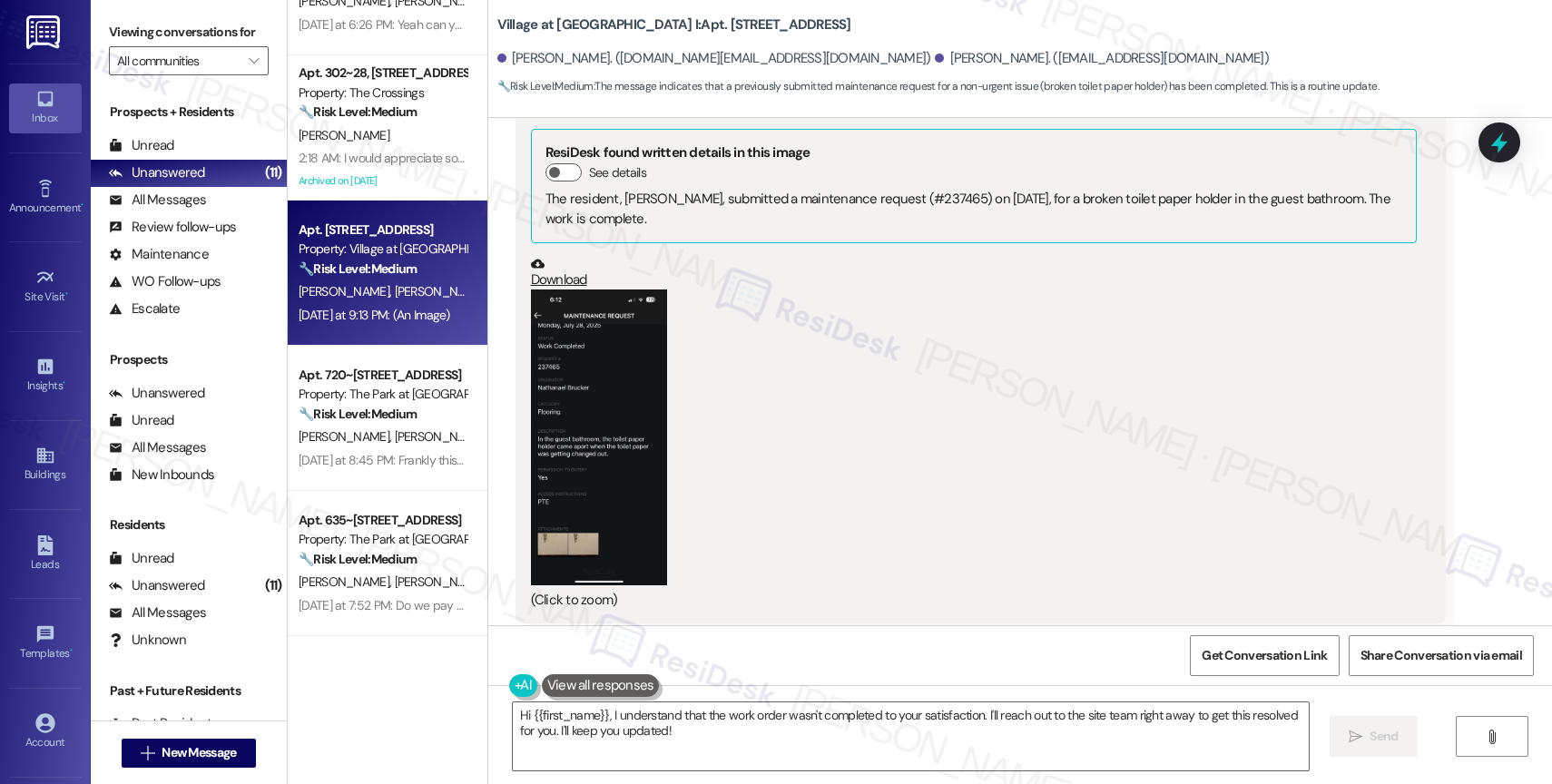
scroll to position [195, 0]
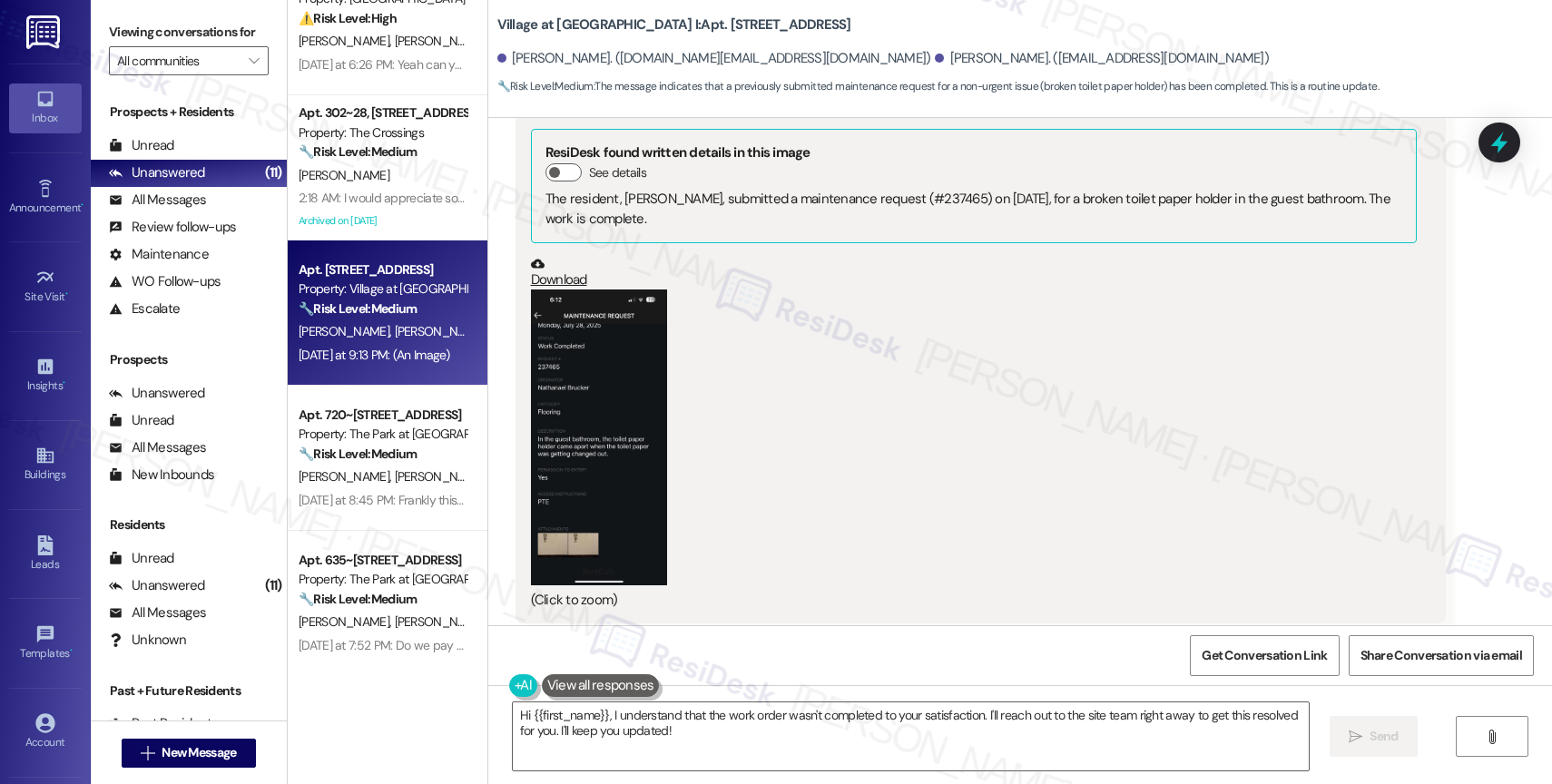
click at [599, 378] on button "Zoom image" at bounding box center [599, 436] width 136 height 295
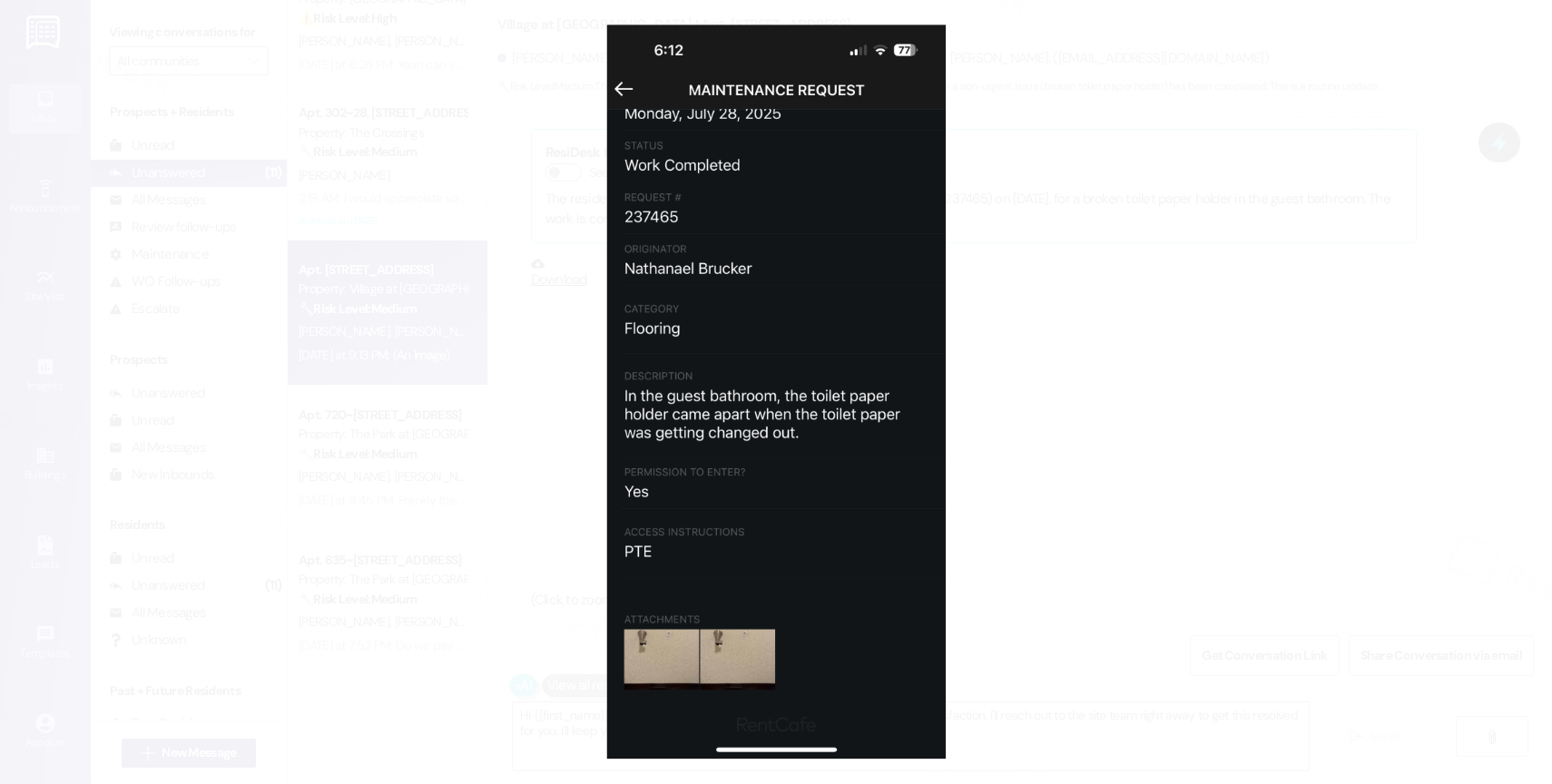
click at [881, 281] on button "Unzoom image" at bounding box center [776, 392] width 1552 height 784
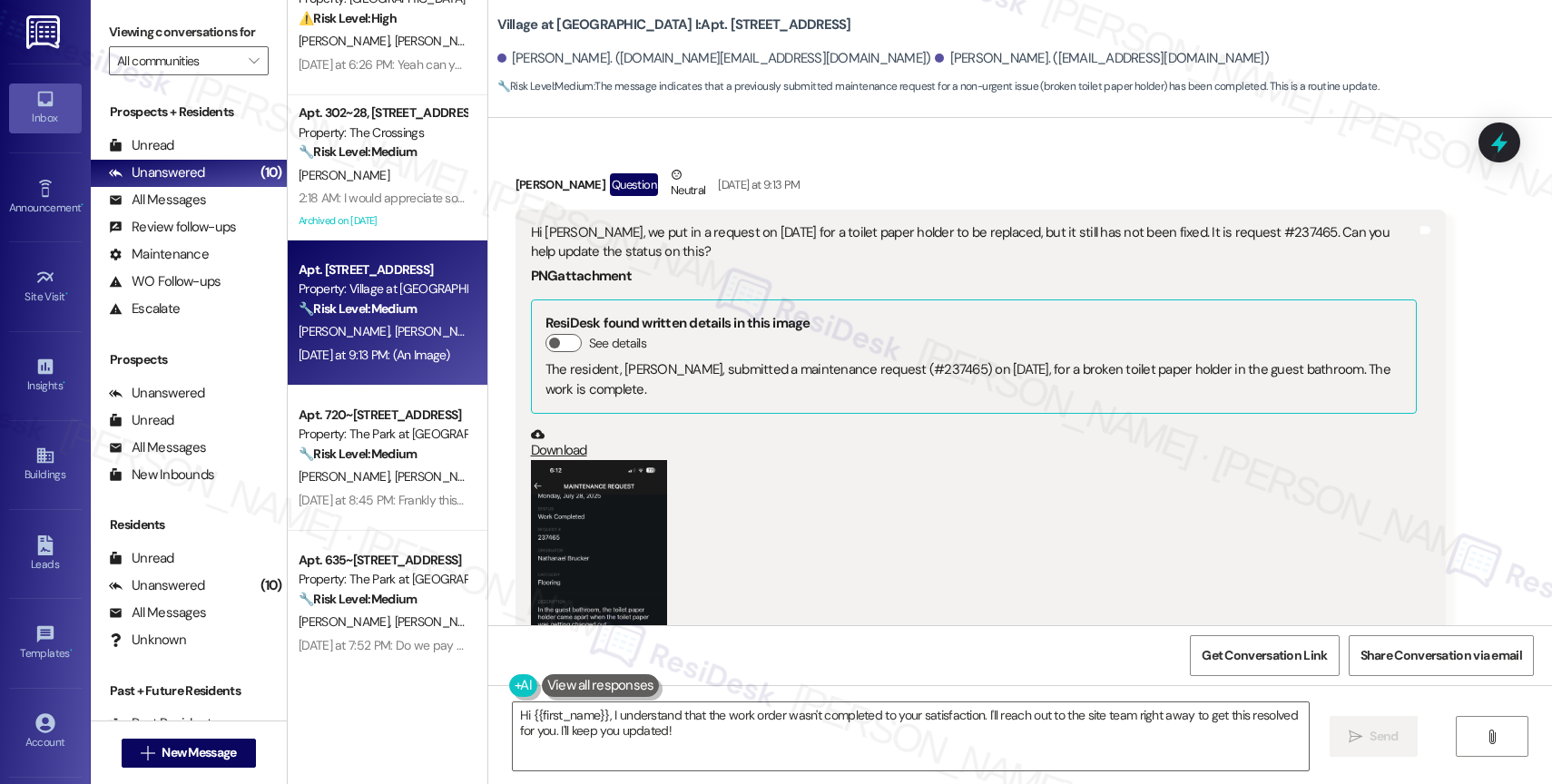
scroll to position [11228, 0]
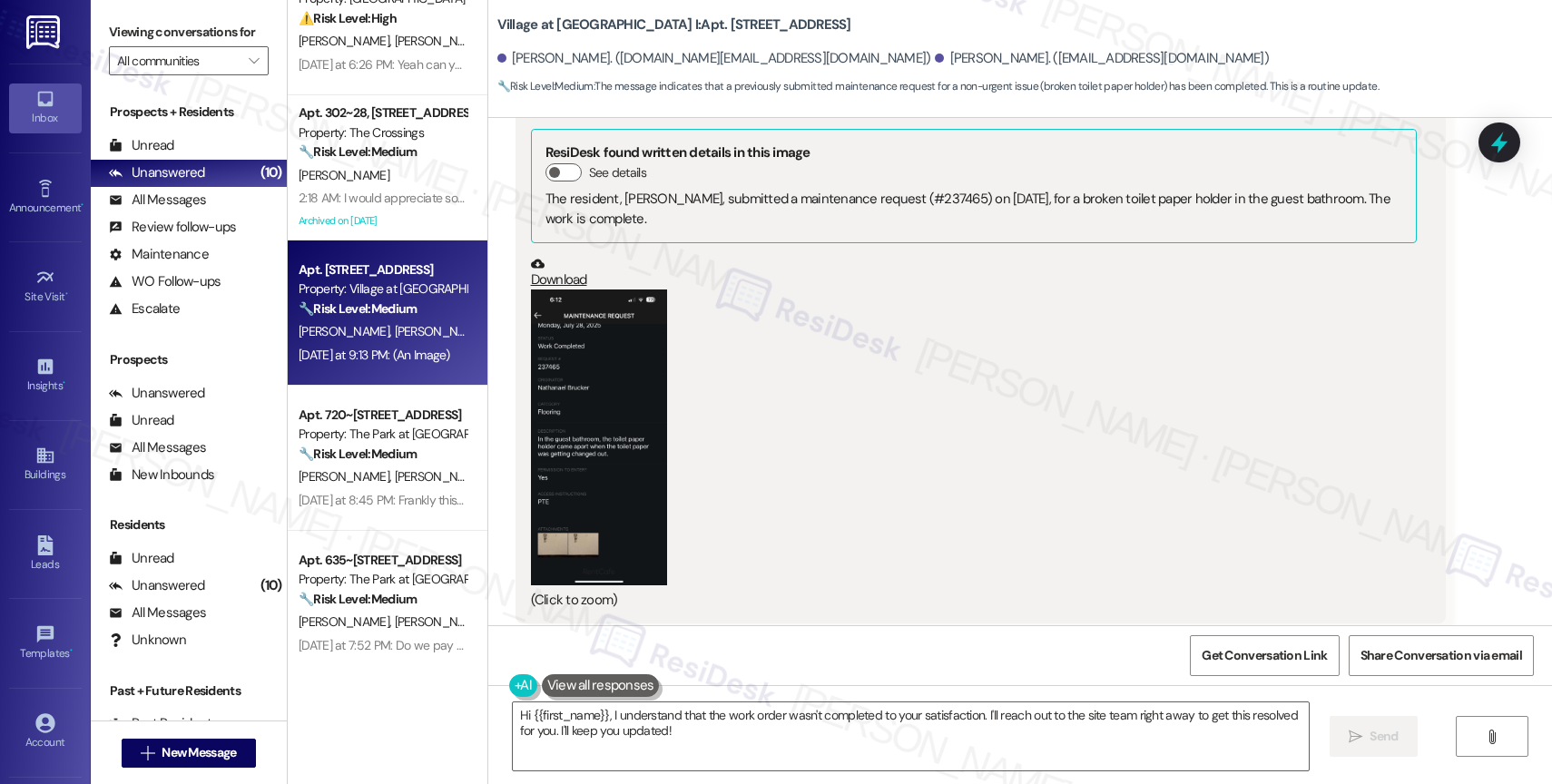
click at [594, 384] on button "Zoom image" at bounding box center [599, 436] width 136 height 295
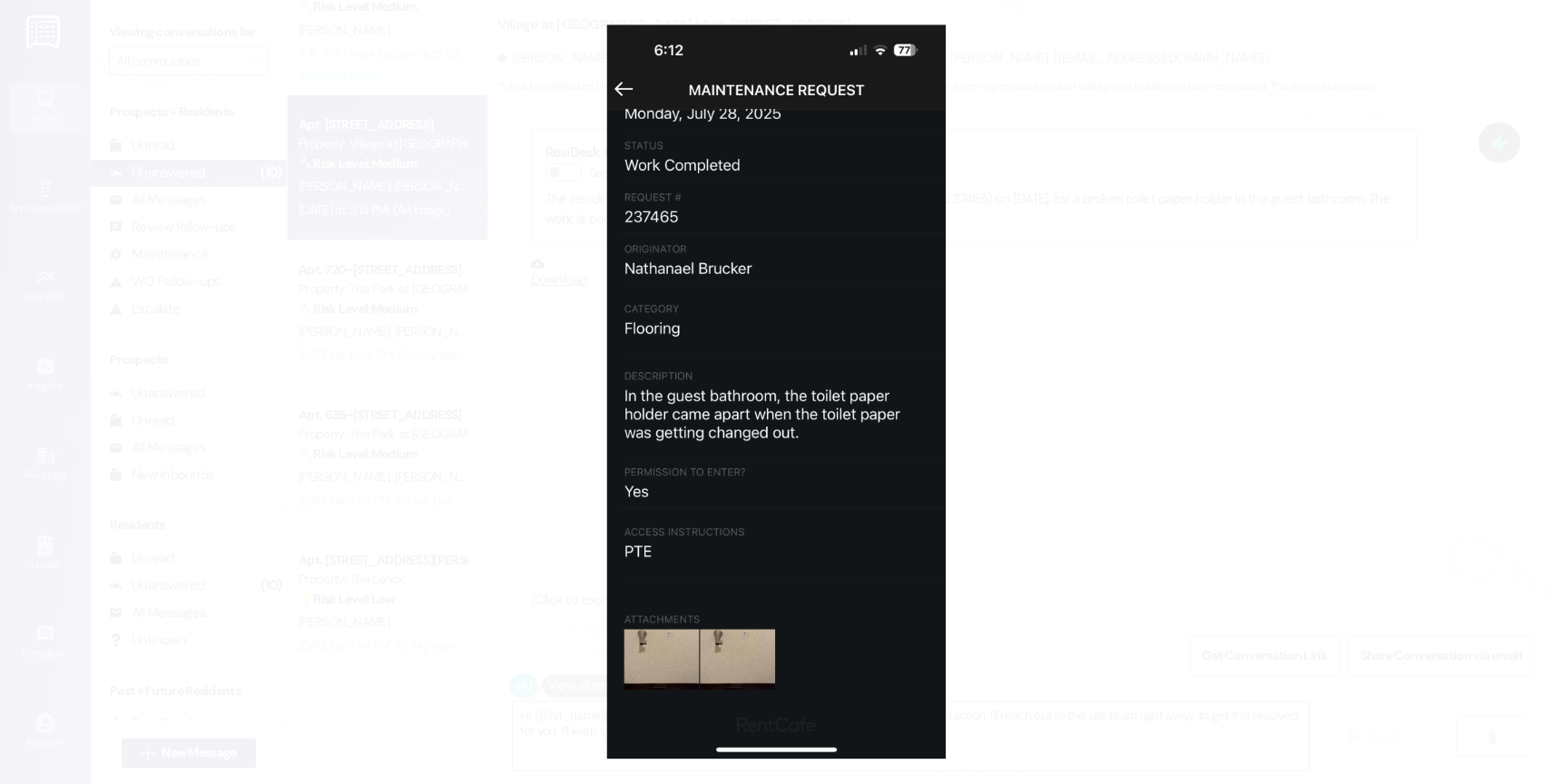
click at [1025, 308] on button "Unzoom image" at bounding box center [776, 392] width 1552 height 784
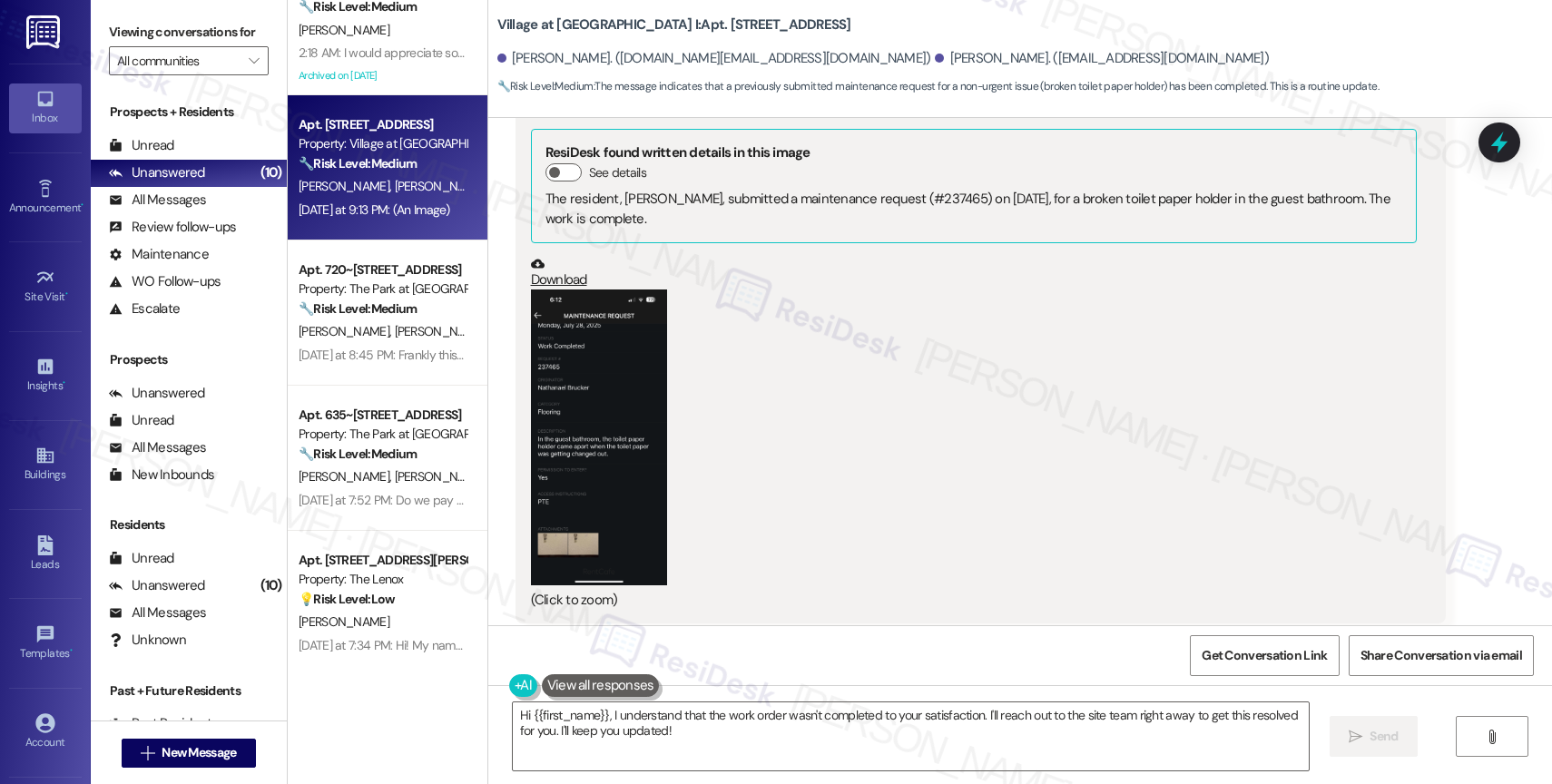
scroll to position [11010, 0]
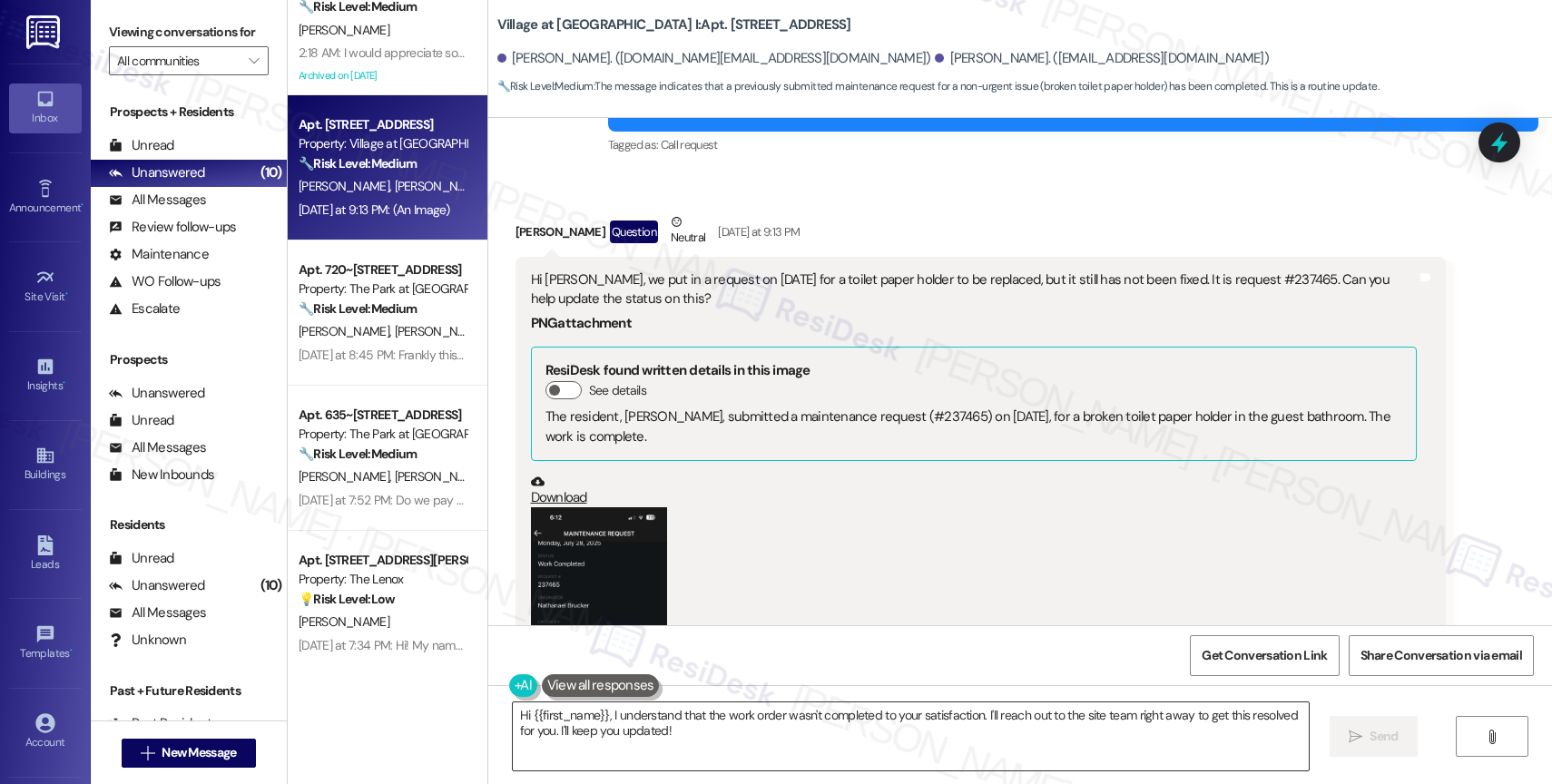
click at [568, 722] on textarea "Hi {{first_name}}, I understand that the work order wasn't completed to your sa…" at bounding box center [910, 736] width 796 height 68
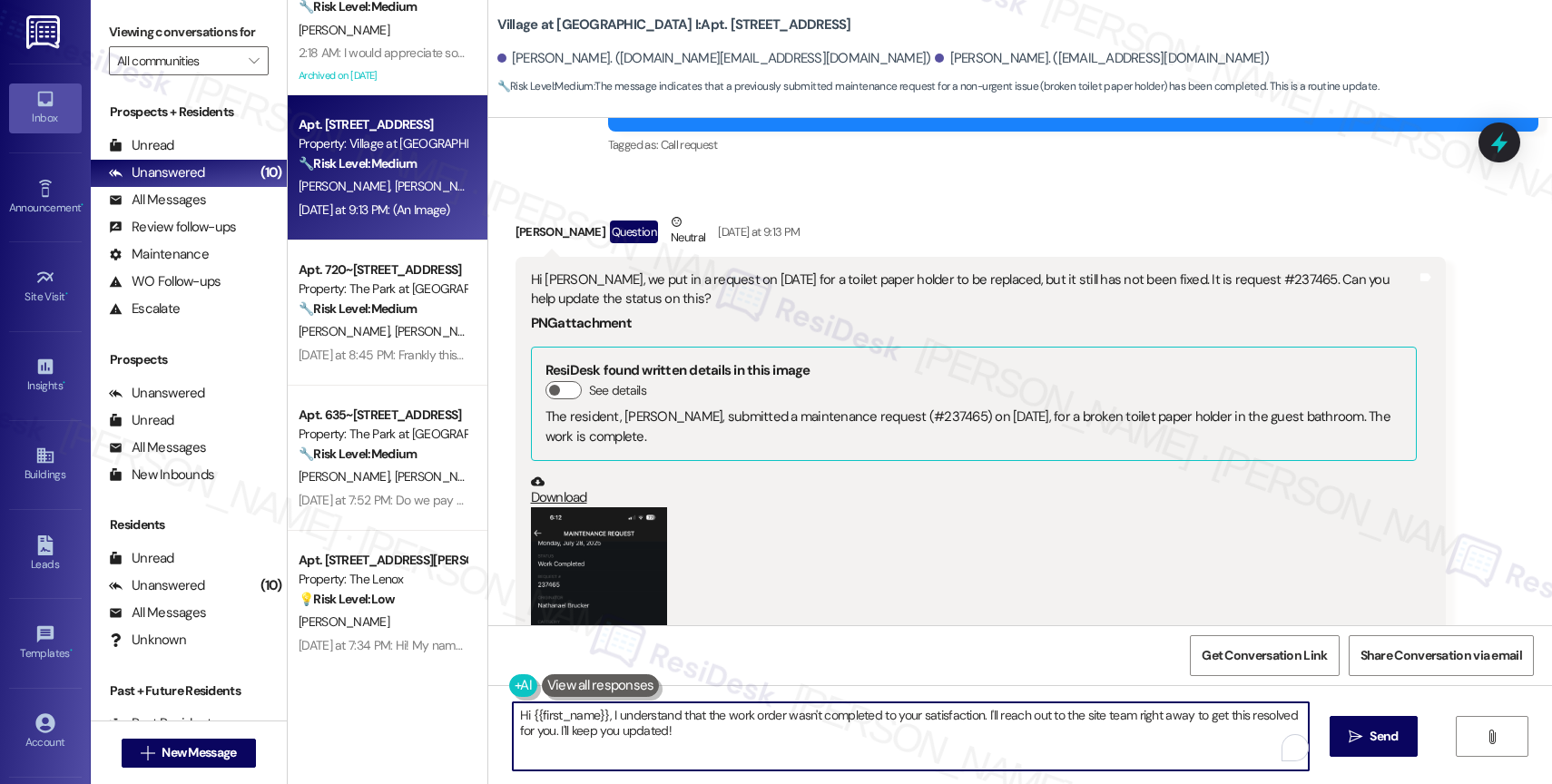
click at [568, 722] on textarea "Hi {{first_name}}, I understand that the work order wasn't completed to your sa…" at bounding box center [910, 736] width 796 height 68
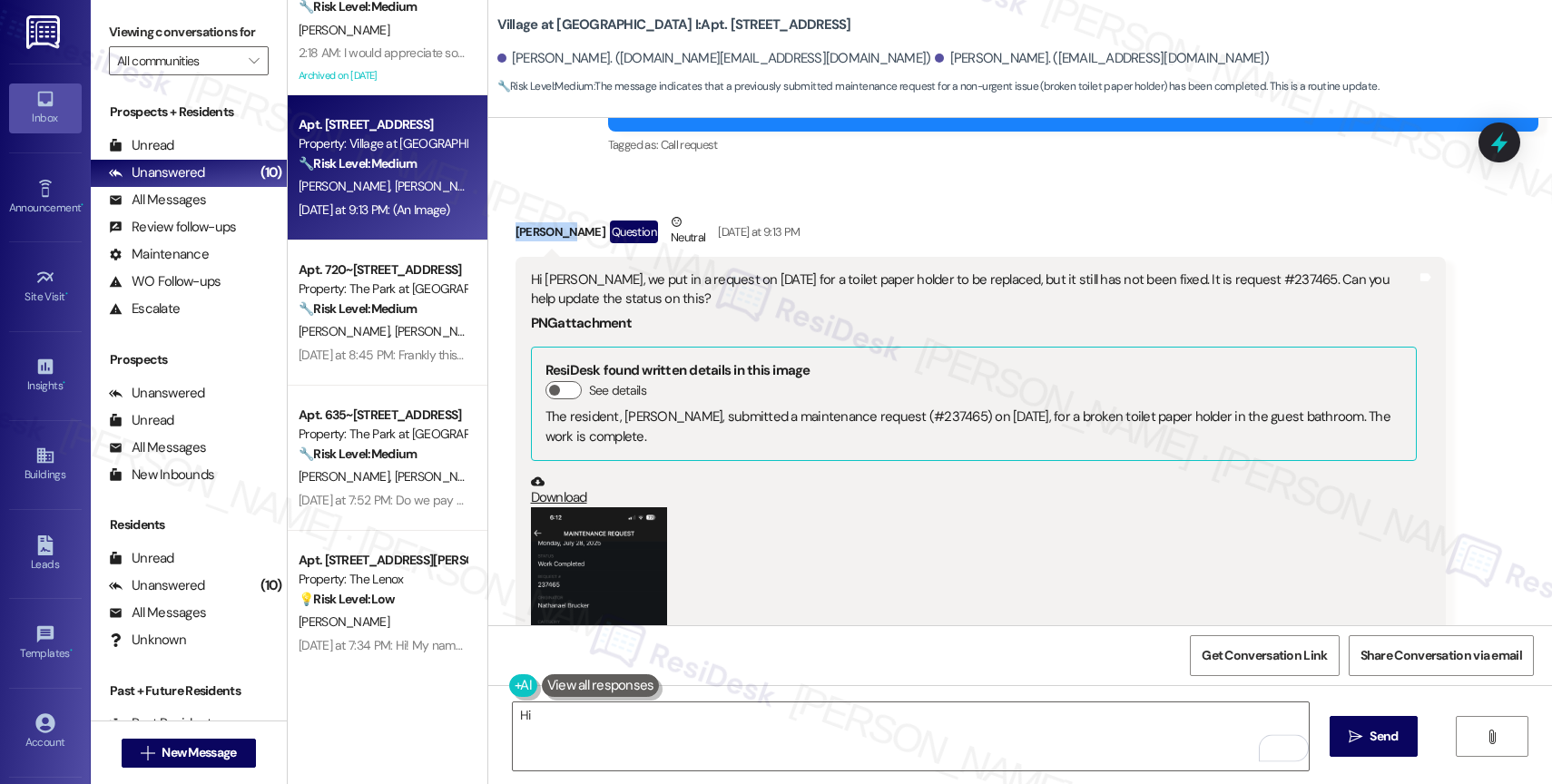
drag, startPoint x: 556, startPoint y: 189, endPoint x: 493, endPoint y: 186, distance: 63.1
click at [502, 199] on div "Received via SMS Nathanael Brucker Question Neutral Yesterday at 9:13 PM Hi Sar…" at bounding box center [980, 540] width 957 height 683
copy div "Nathanael"
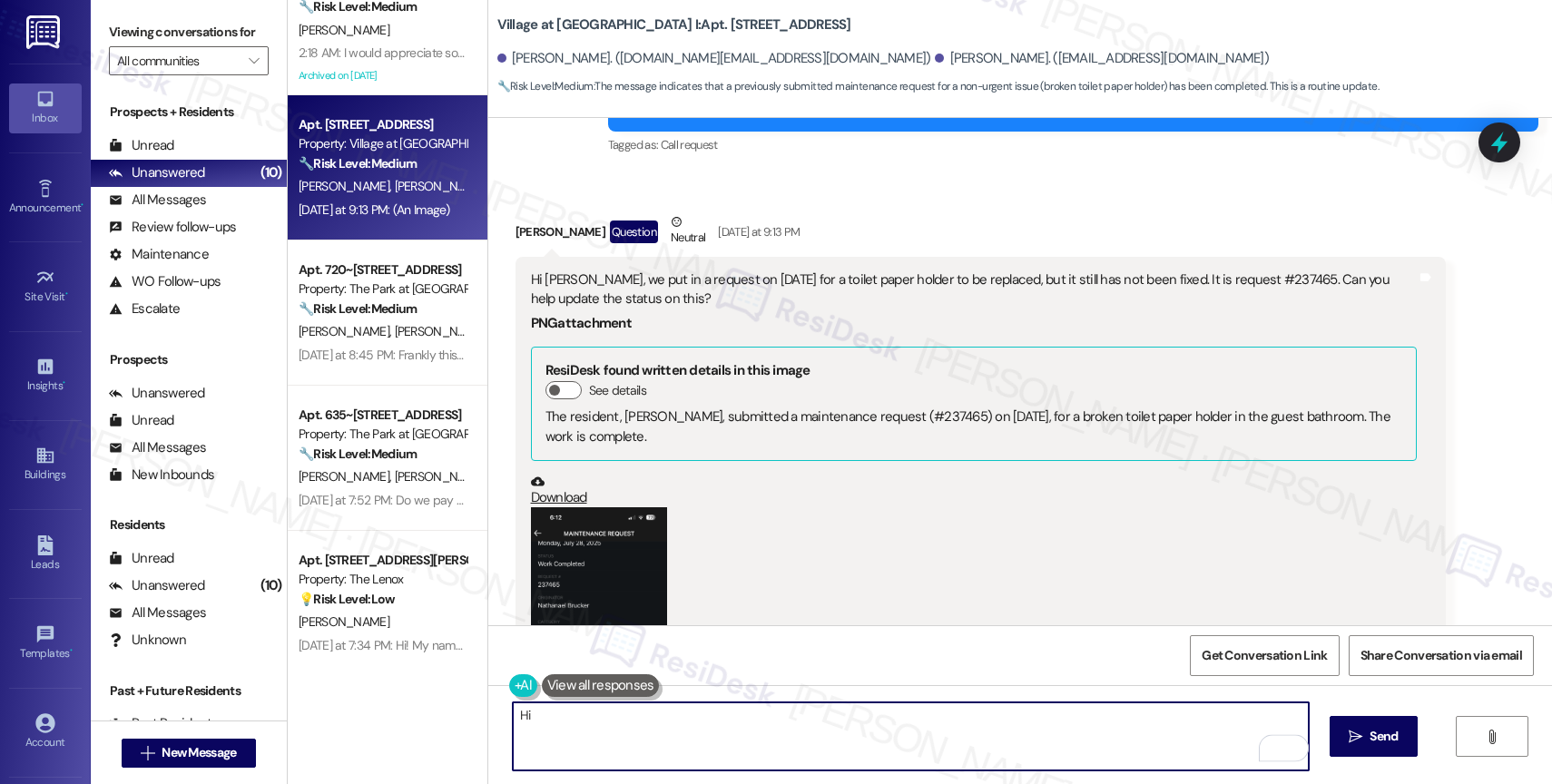
click at [571, 715] on textarea "Hi" at bounding box center [910, 736] width 796 height 68
paste textarea "Nathanael"
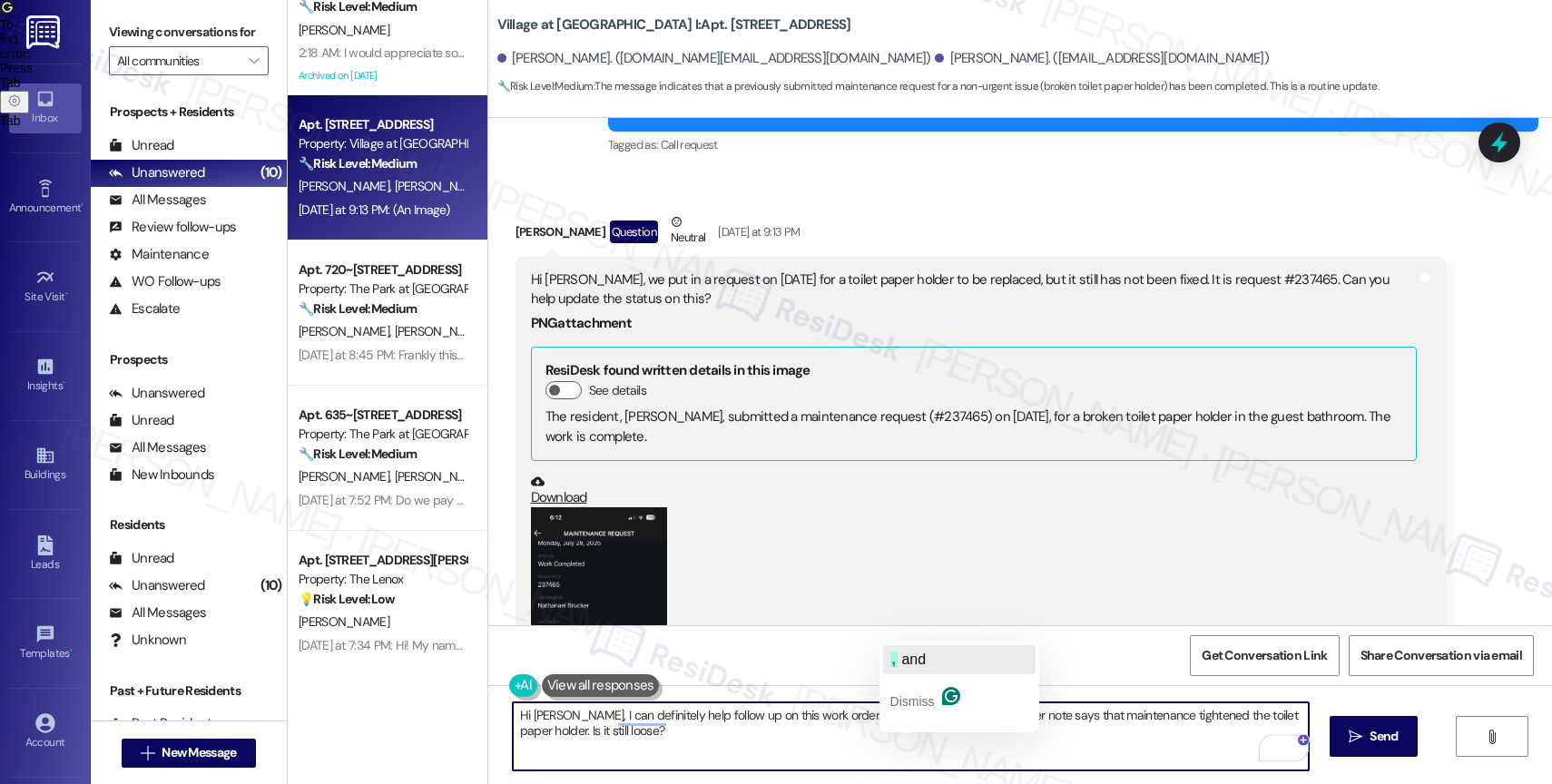
click at [912, 658] on span "and" at bounding box center [913, 658] width 25 height 15
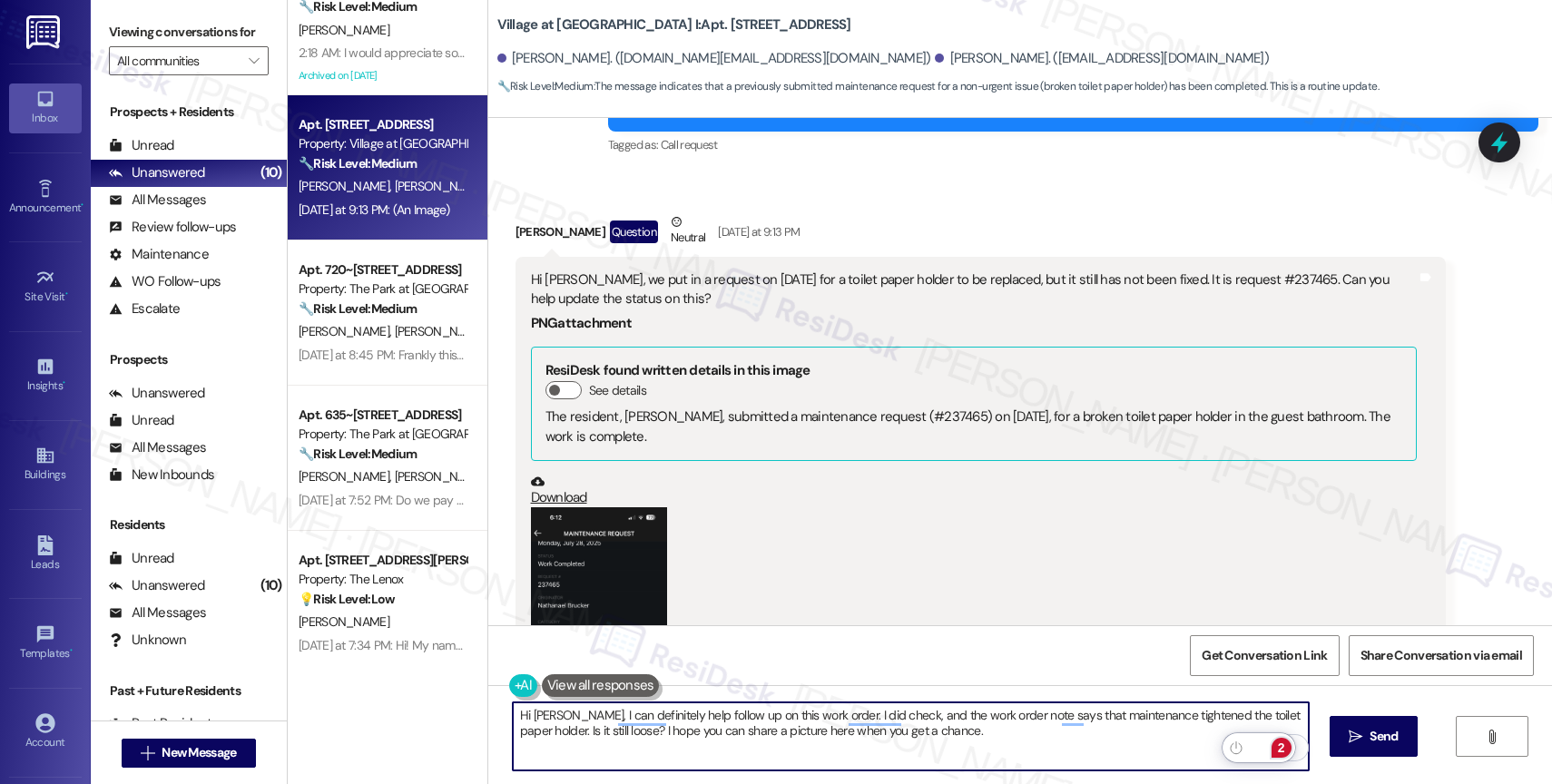
click at [1281, 746] on div "2" at bounding box center [1282, 747] width 20 height 20
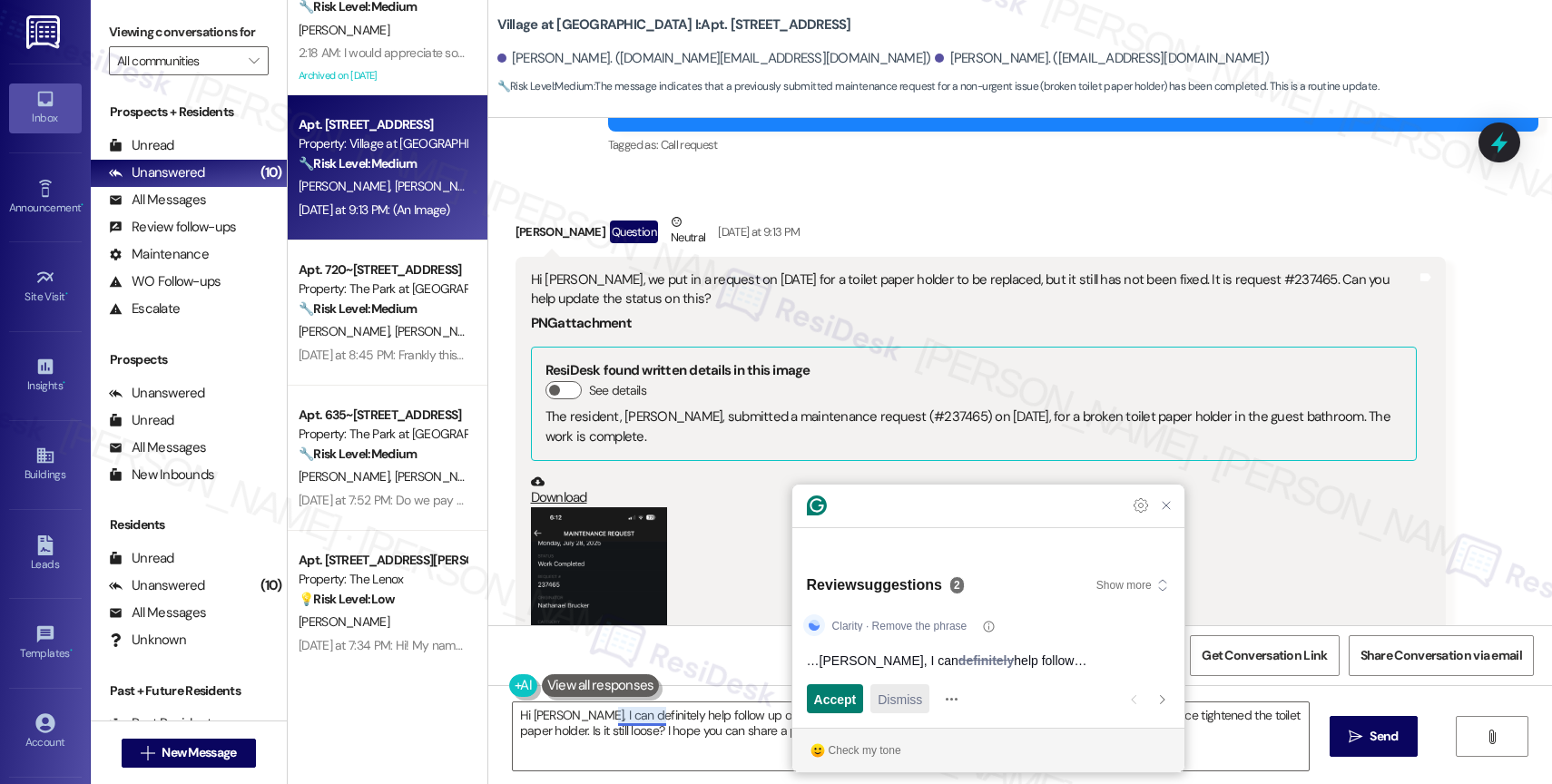
click at [916, 695] on span "Dismiss" at bounding box center [899, 698] width 45 height 19
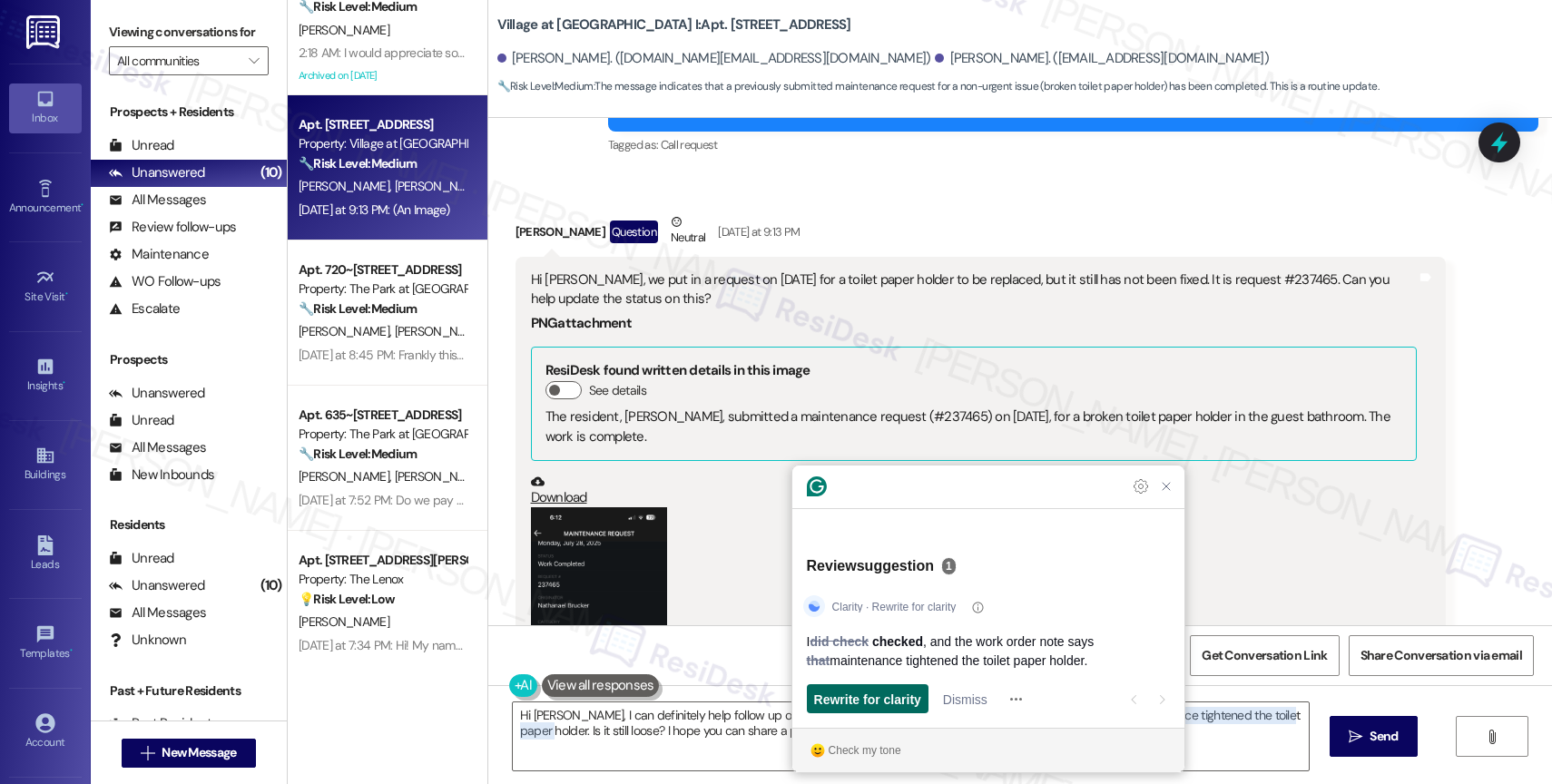
click at [867, 695] on span "Rewrite for clarity" at bounding box center [867, 698] width 107 height 19
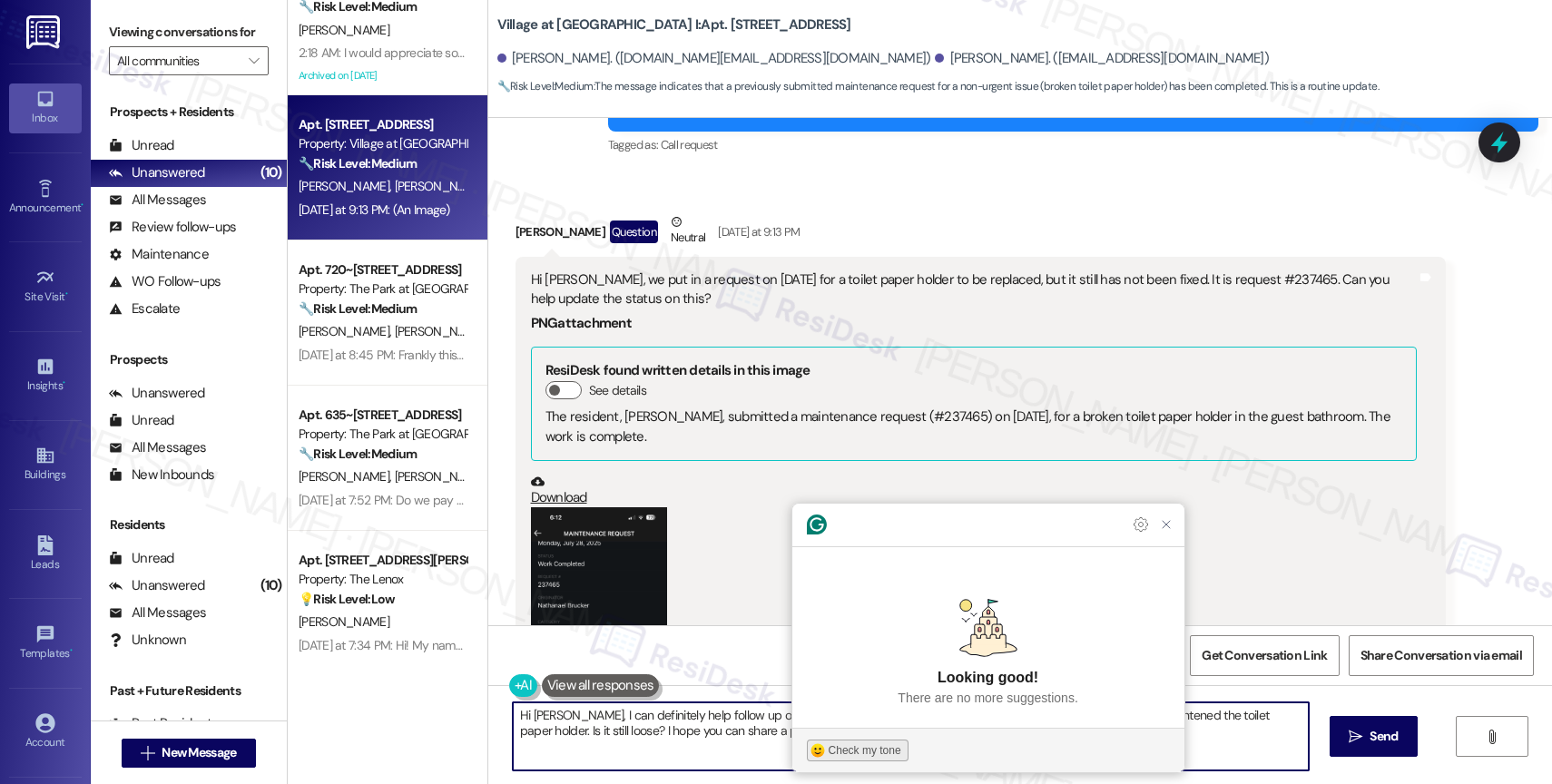
type textarea "Hi Nathanael, I can definitely help follow up on this work order. I checked, an…"
click at [857, 747] on div "Check my tone" at bounding box center [864, 750] width 73 height 16
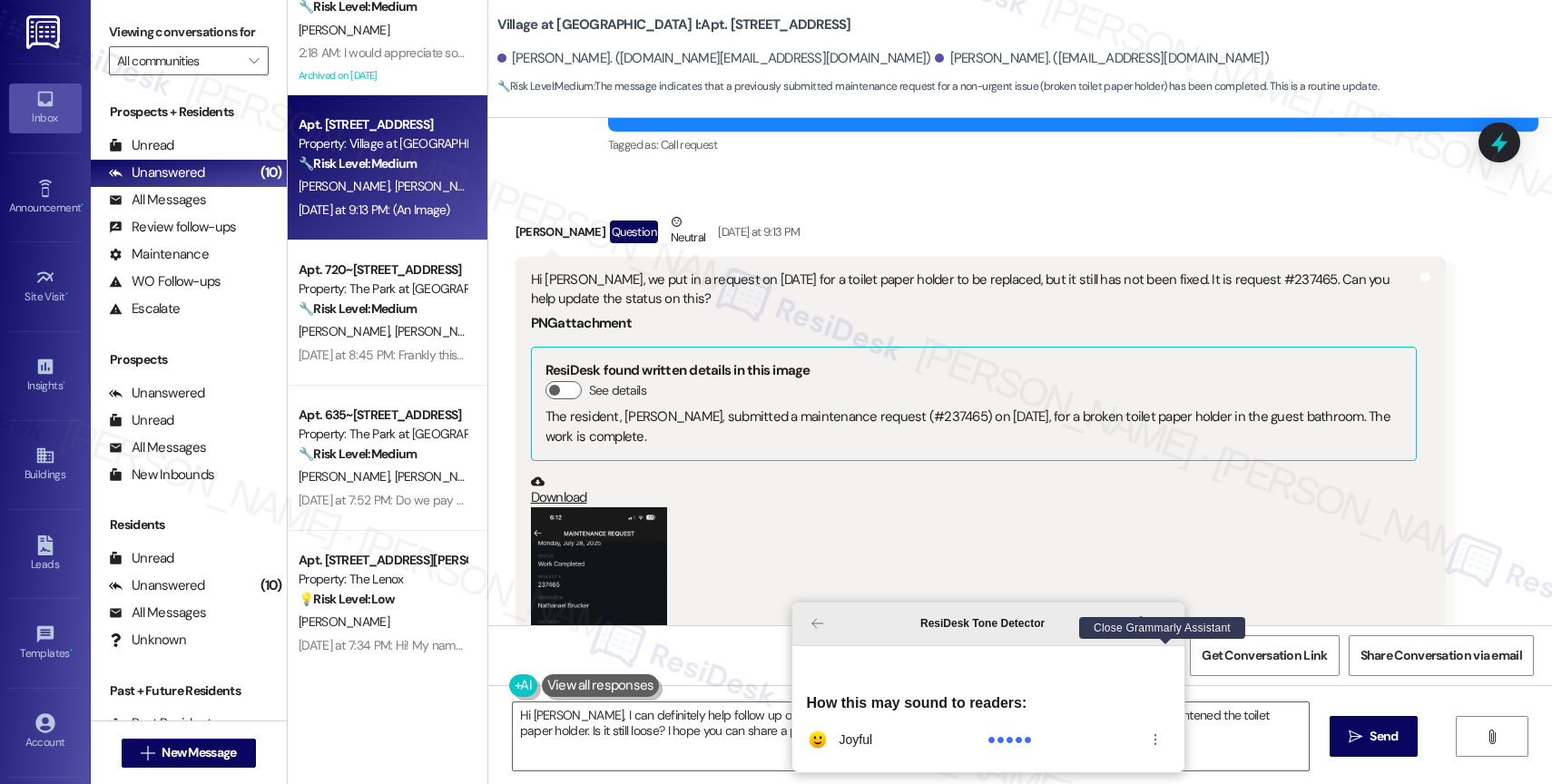
click at [1161, 630] on icon "Close Grammarly Assistant" at bounding box center [1166, 623] width 15 height 15
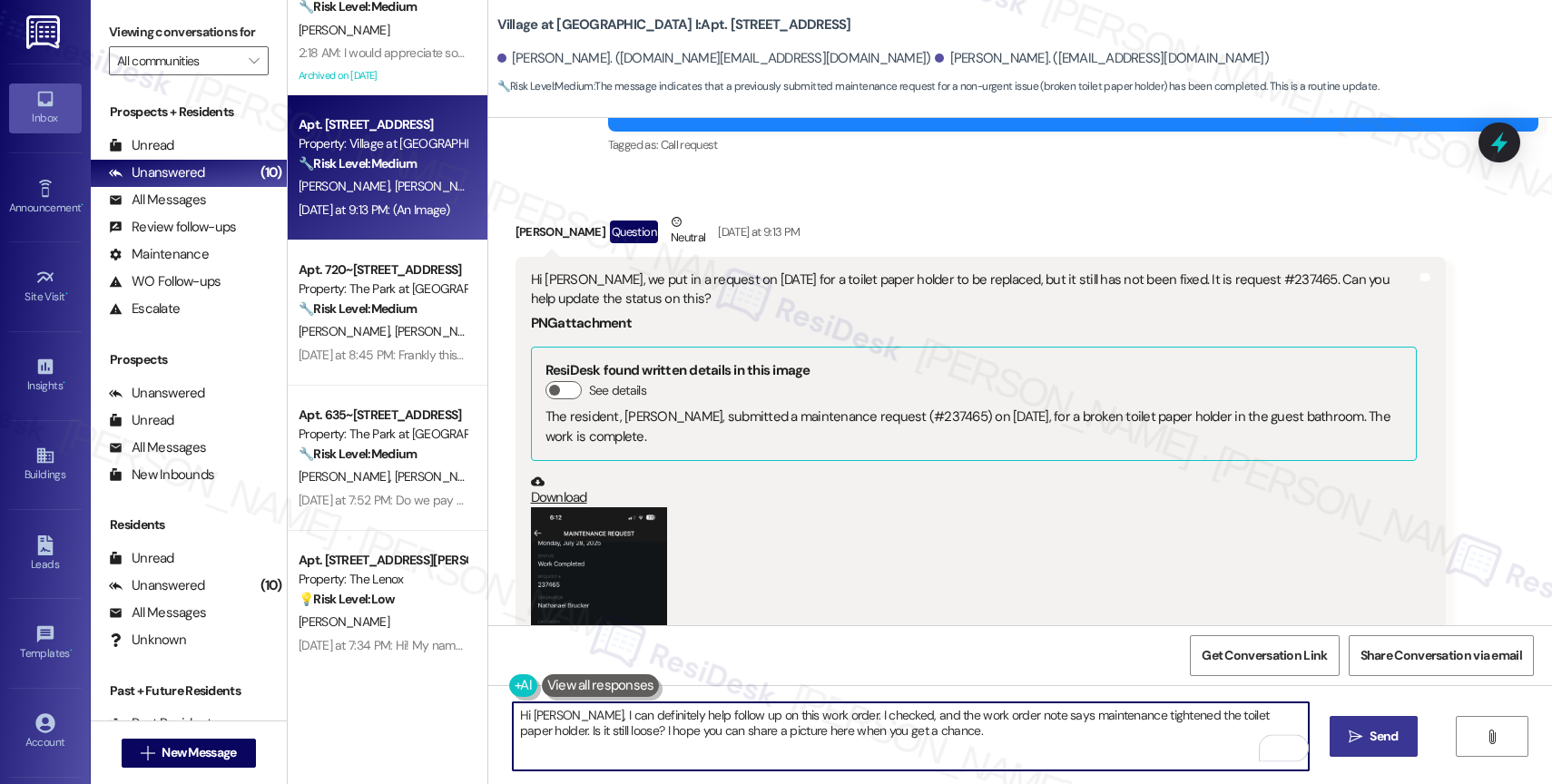
click at [1370, 730] on span "Send" at bounding box center [1384, 736] width 28 height 19
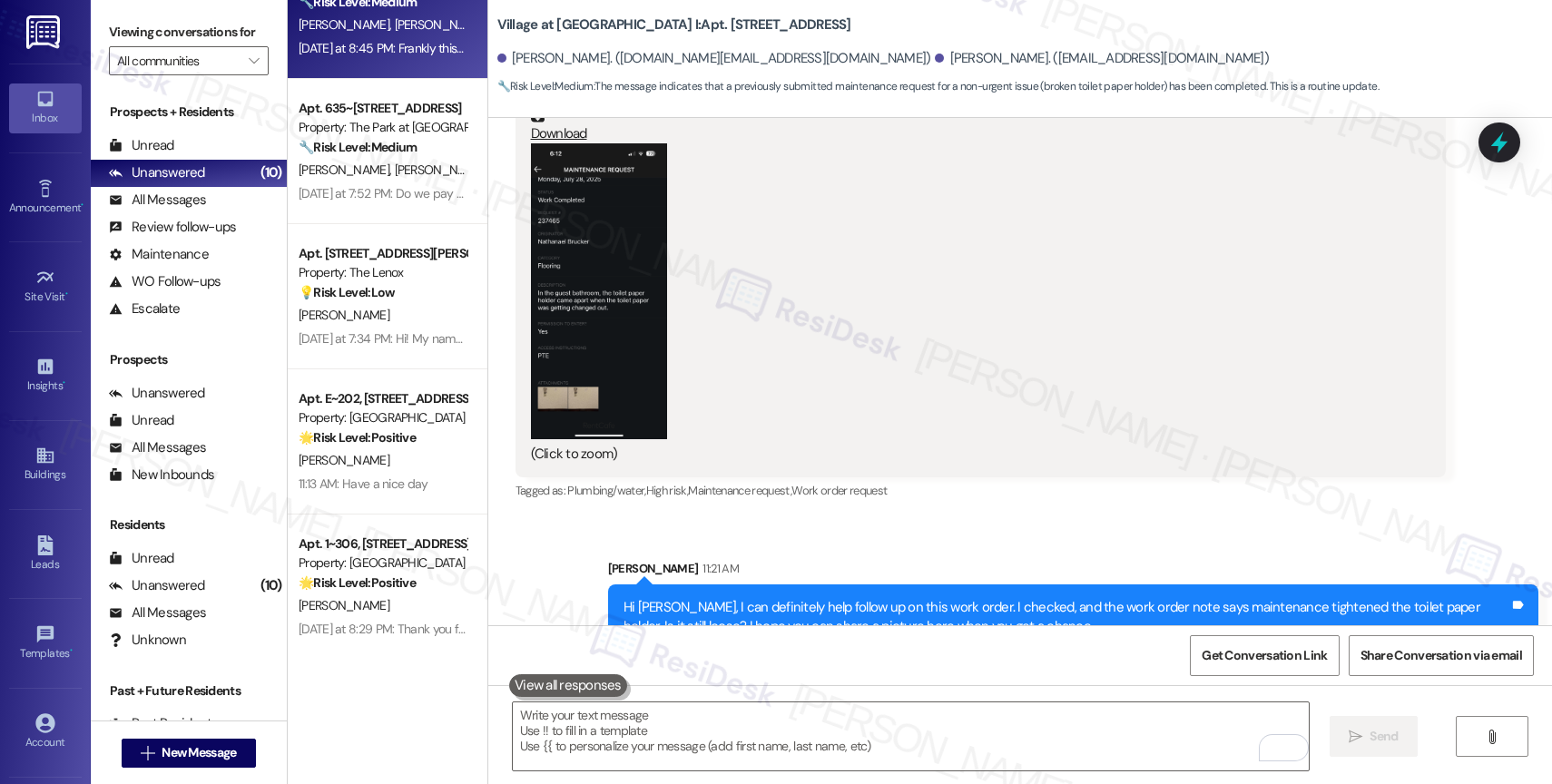
scroll to position [506, 0]
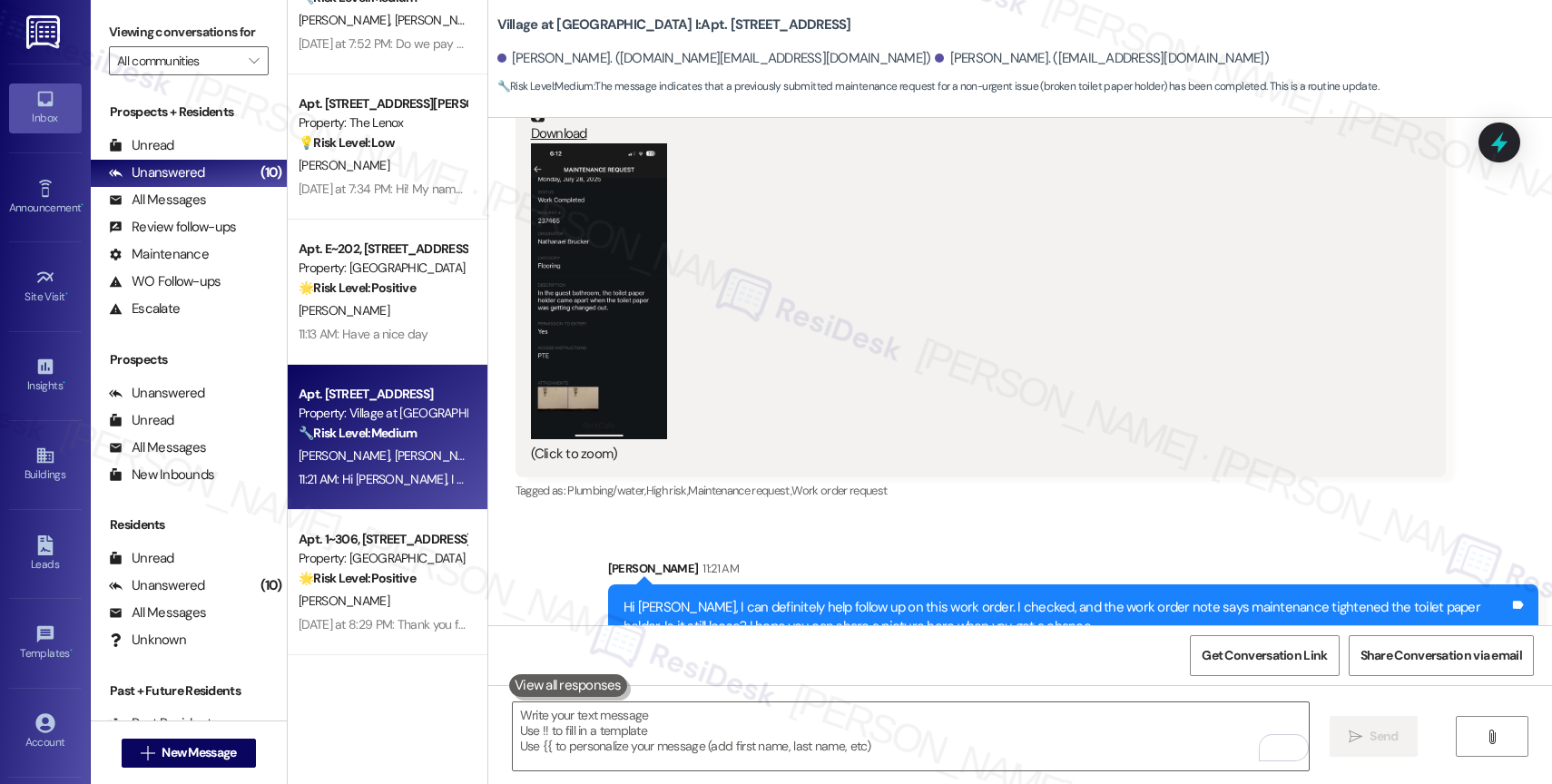
click at [376, 569] on div "🌟 Risk Level: Positive The resident is expressing gratitude and offering assist…" at bounding box center [383, 578] width 168 height 19
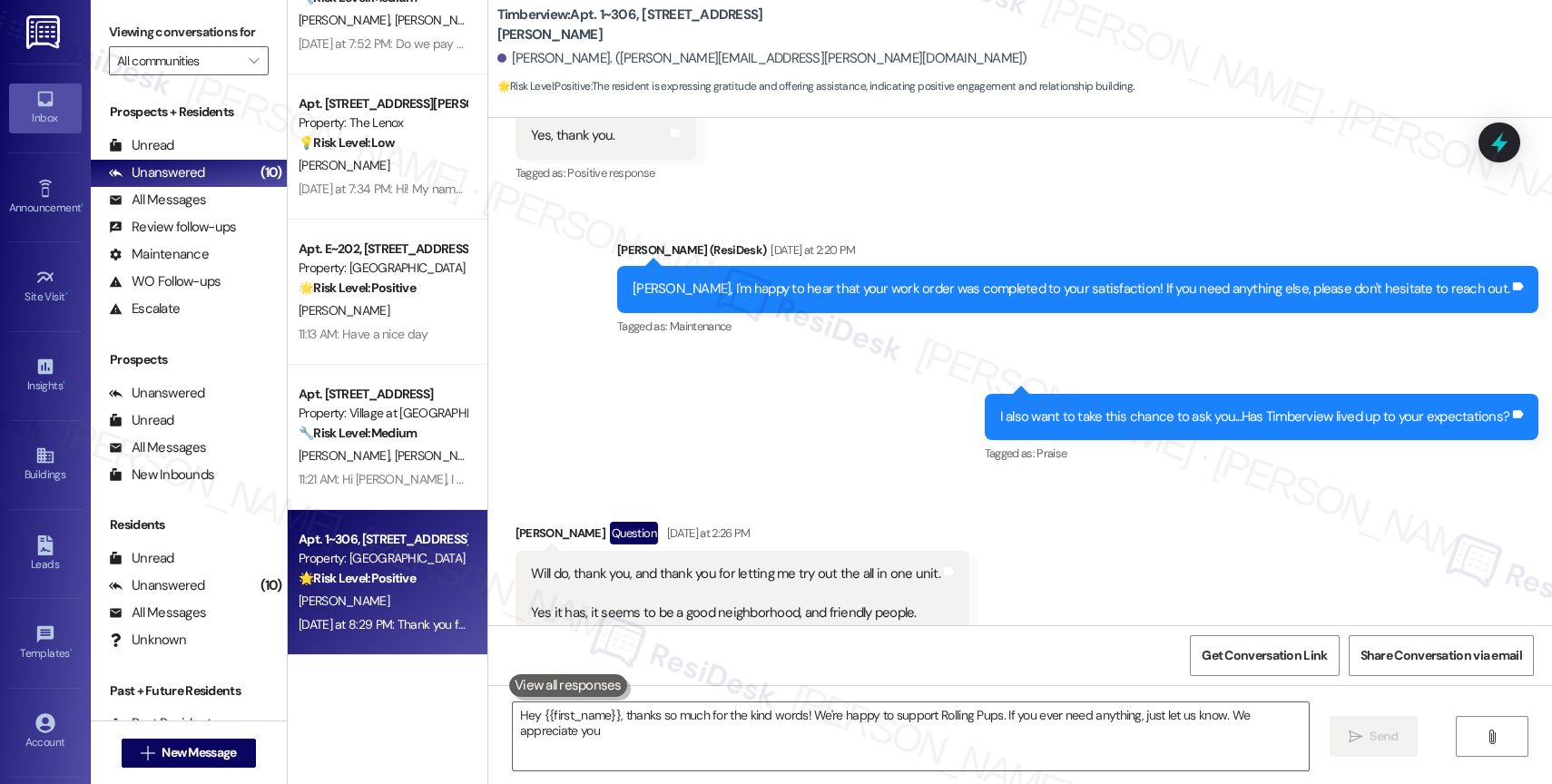
type textarea "Hey {{first_name}}, thanks so much for the kind words! We're happy to support R…"
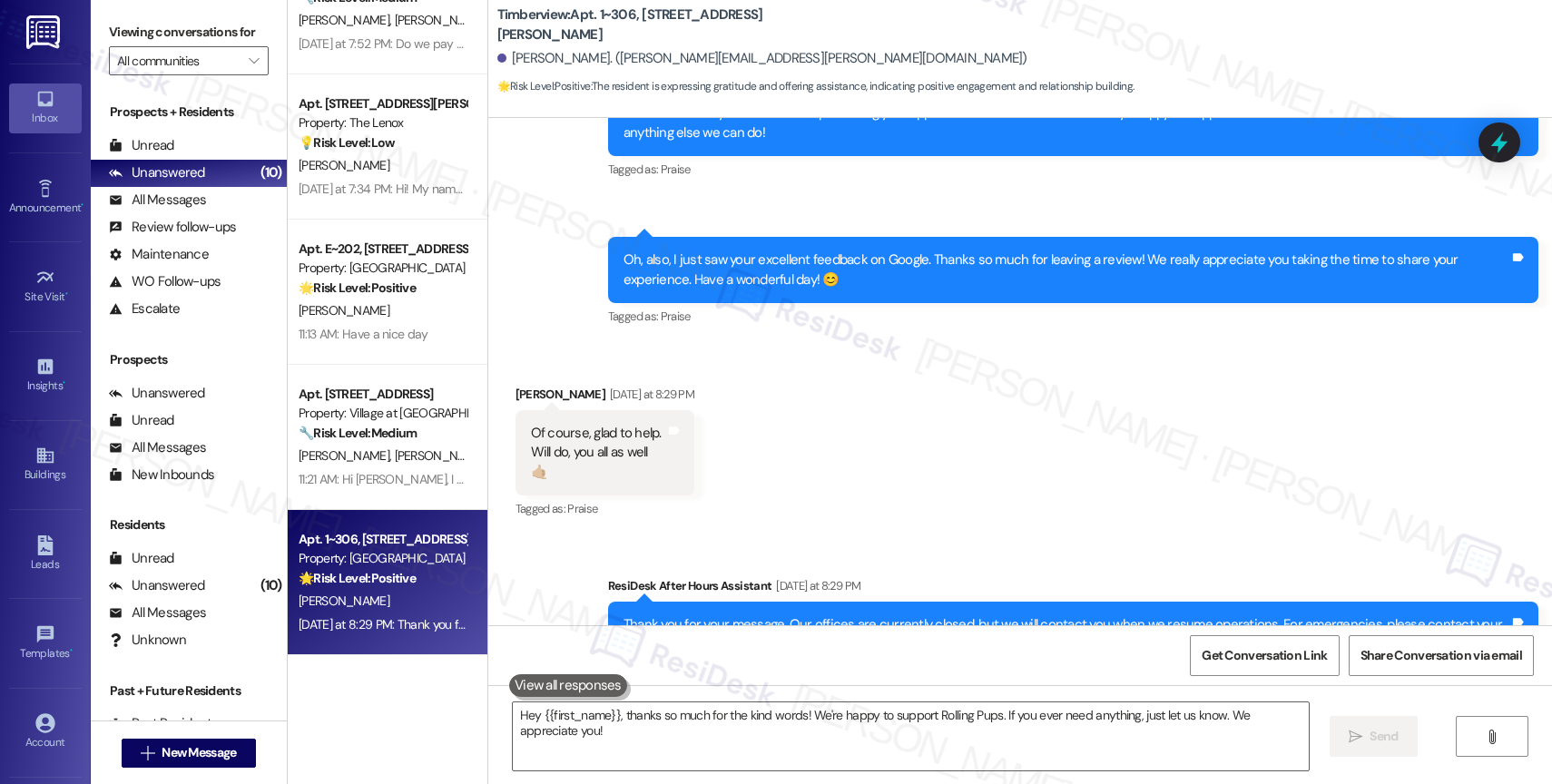
scroll to position [2766, 0]
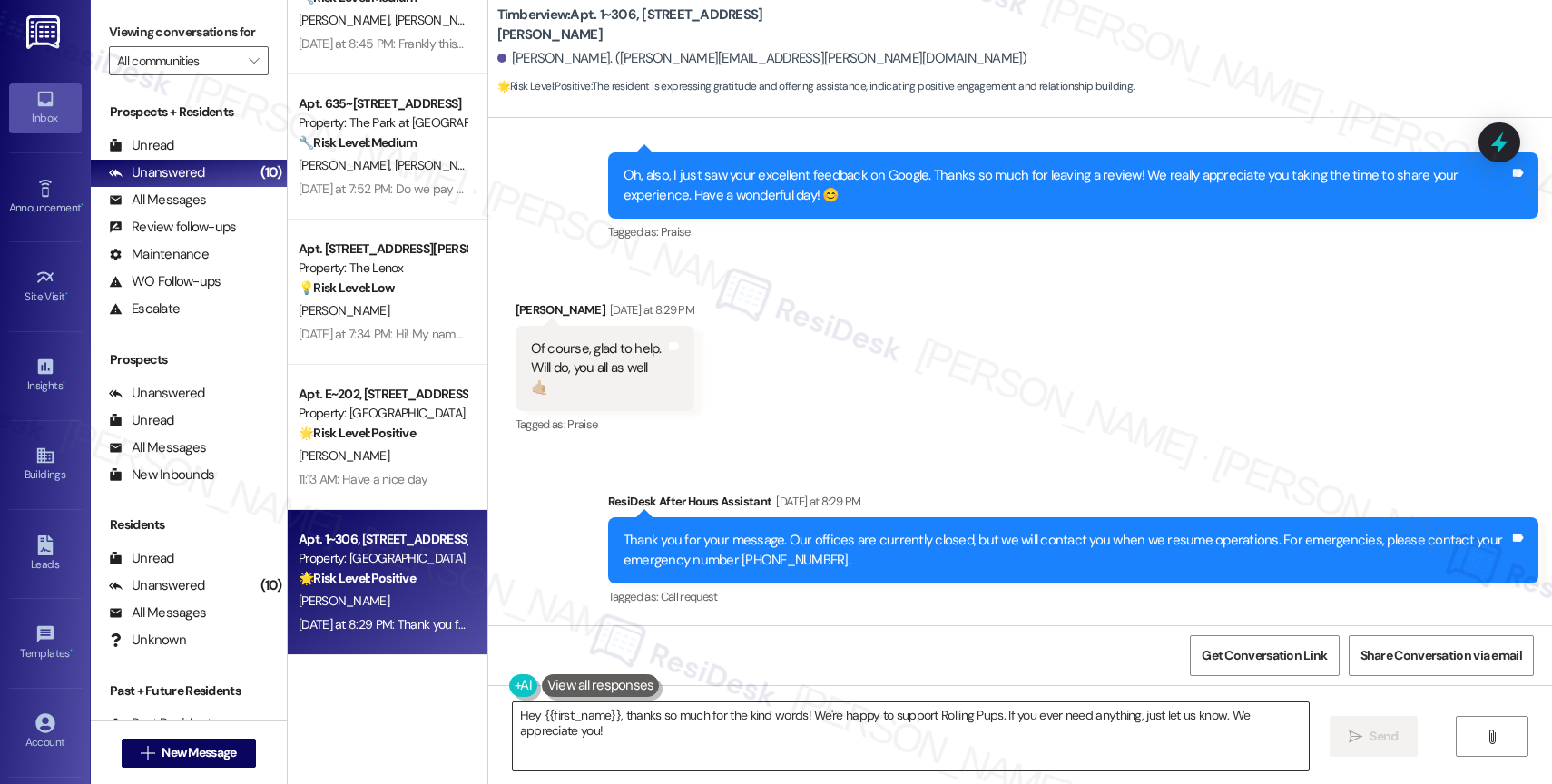
click at [772, 721] on textarea "Hey {{first_name}}, thanks so much for the kind words! We're happy to support R…" at bounding box center [910, 736] width 796 height 68
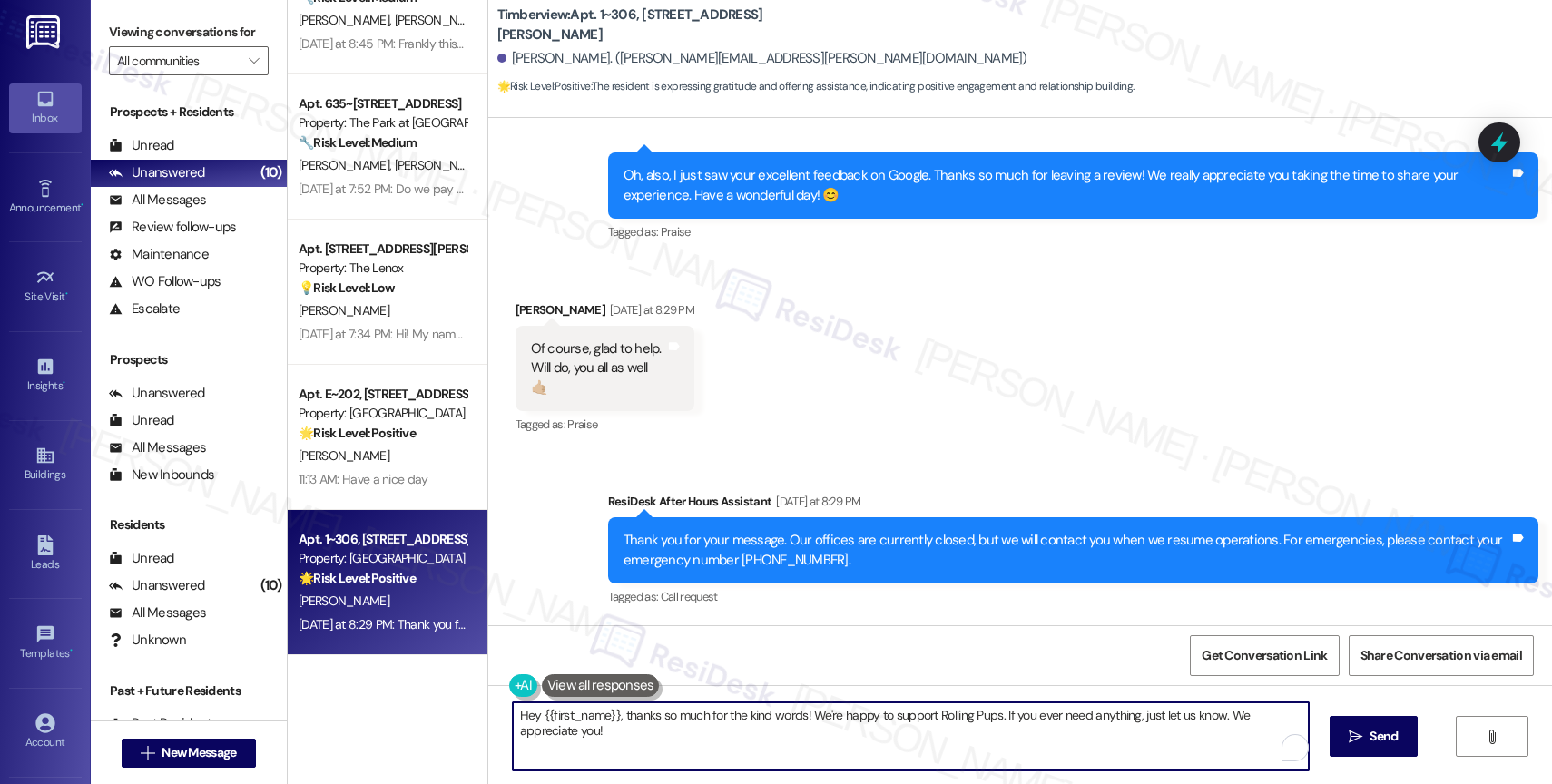
click at [772, 721] on textarea "Hey {{first_name}}, thanks so much for the kind words! We're happy to support R…" at bounding box center [910, 736] width 796 height 68
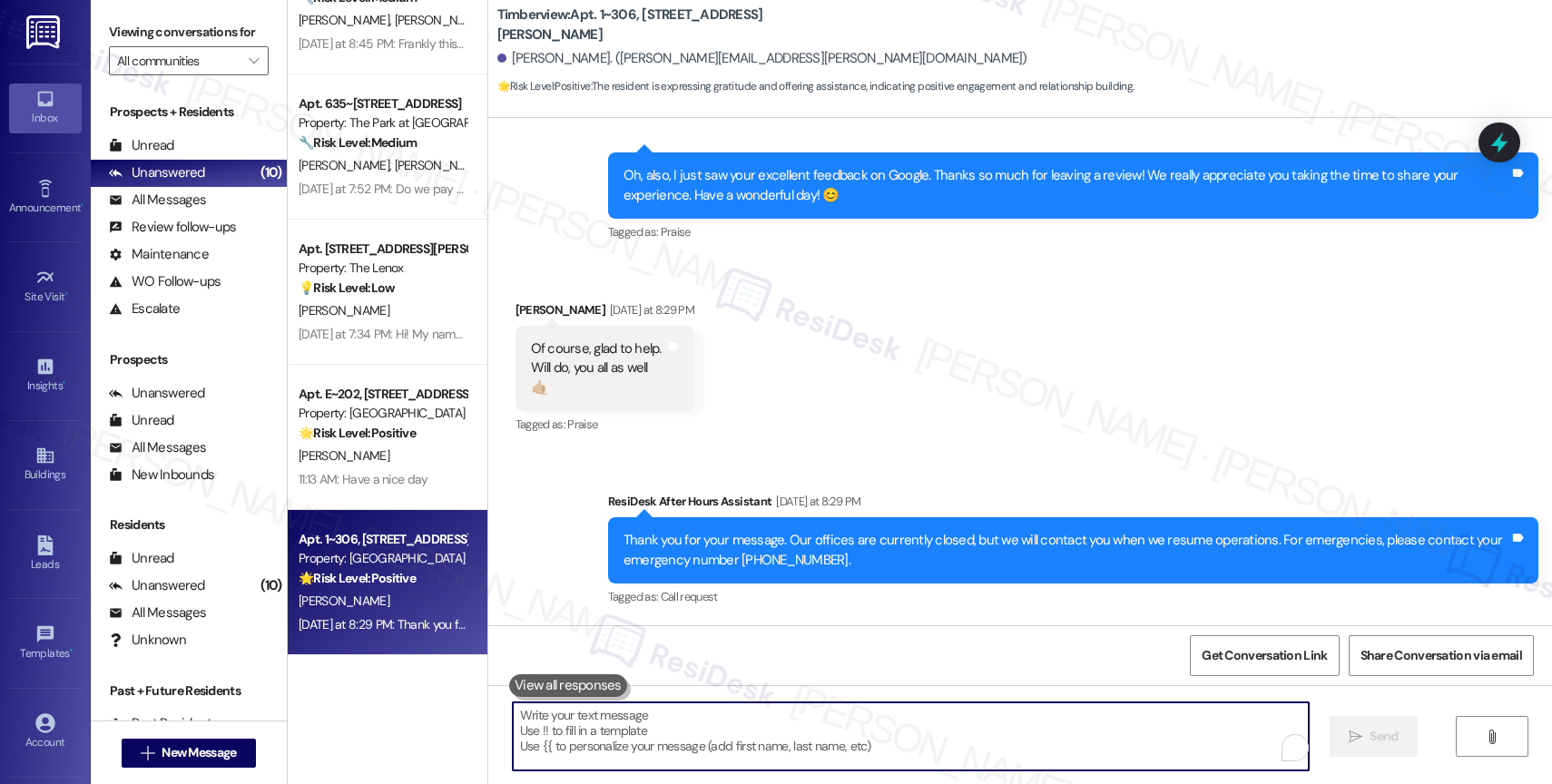
type textarea "˚"
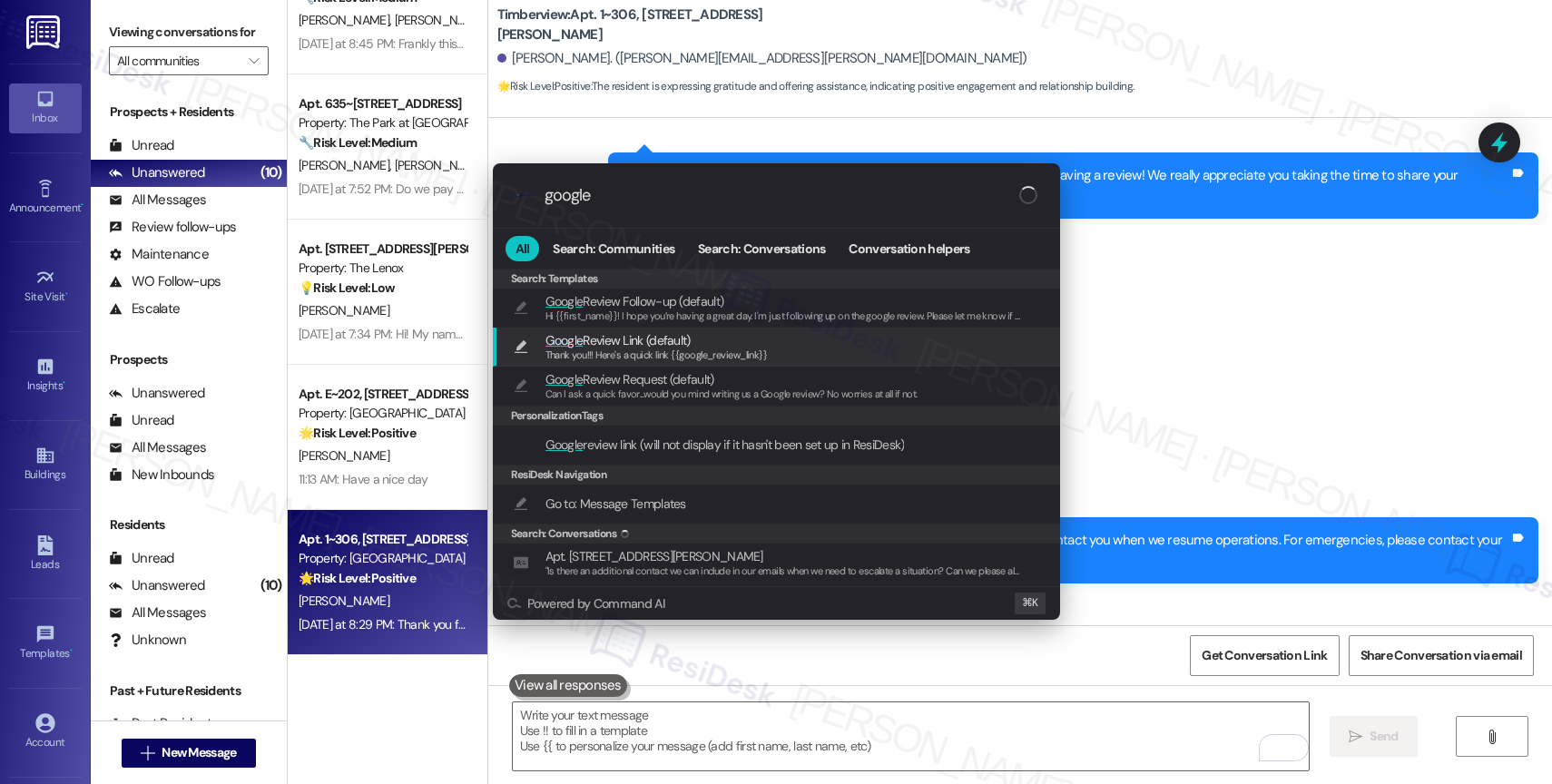
type input "google"
click at [620, 352] on span "Thank you!!! Here's a quick link {{google_review_link}}" at bounding box center [657, 355] width 223 height 13
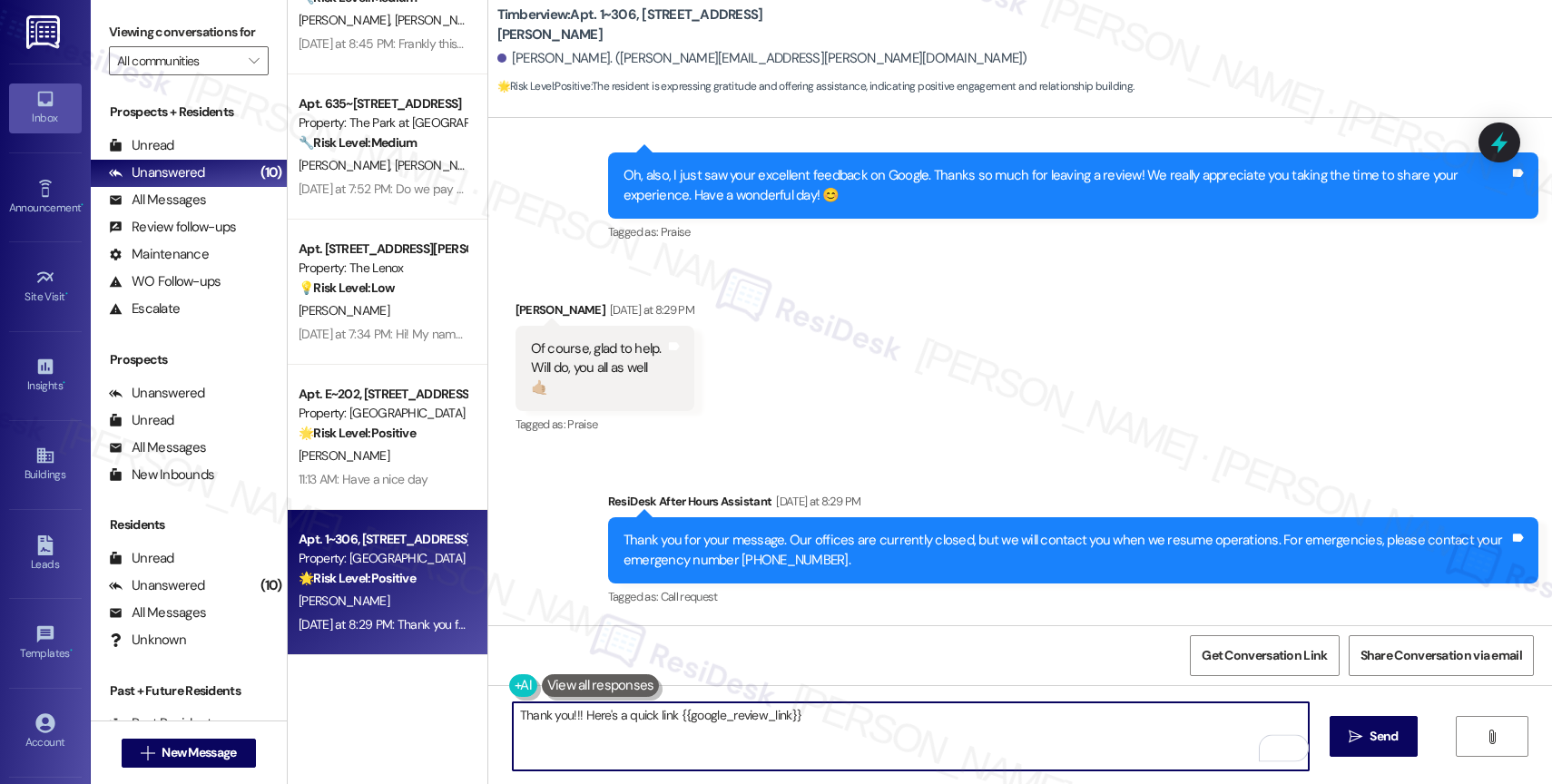
click at [557, 717] on textarea "Thank you!!! Here's a quick link {{google_review_link}}" at bounding box center [910, 736] width 796 height 68
type textarea "Thank you so much!!! Here's a quick link {{google_review_link}}"
click at [662, 724] on textarea "Thank you so much!!! Here's a quick link {{google_review_link}}" at bounding box center [910, 736] width 796 height 68
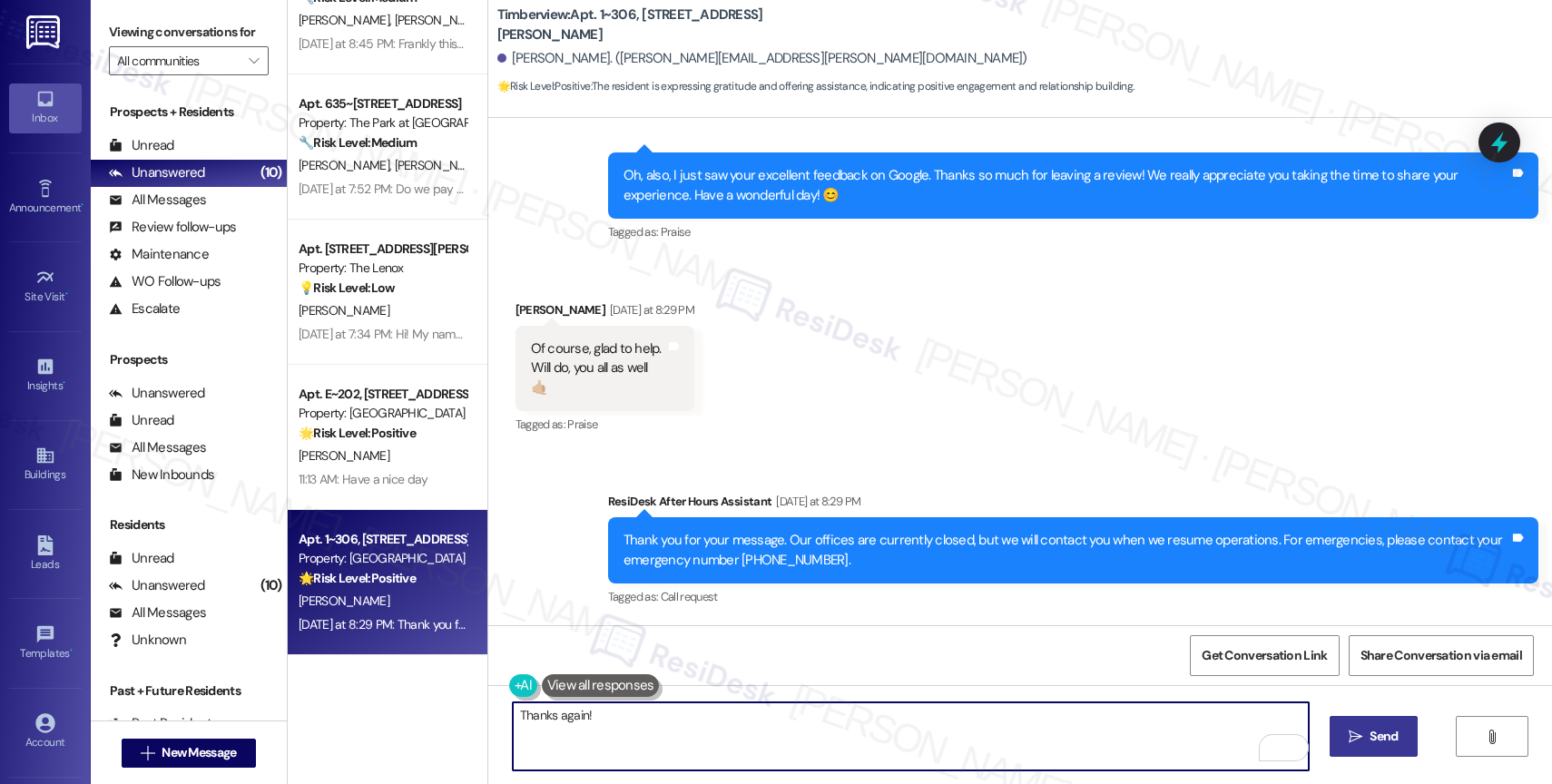
click at [1370, 735] on span "Send" at bounding box center [1384, 736] width 28 height 19
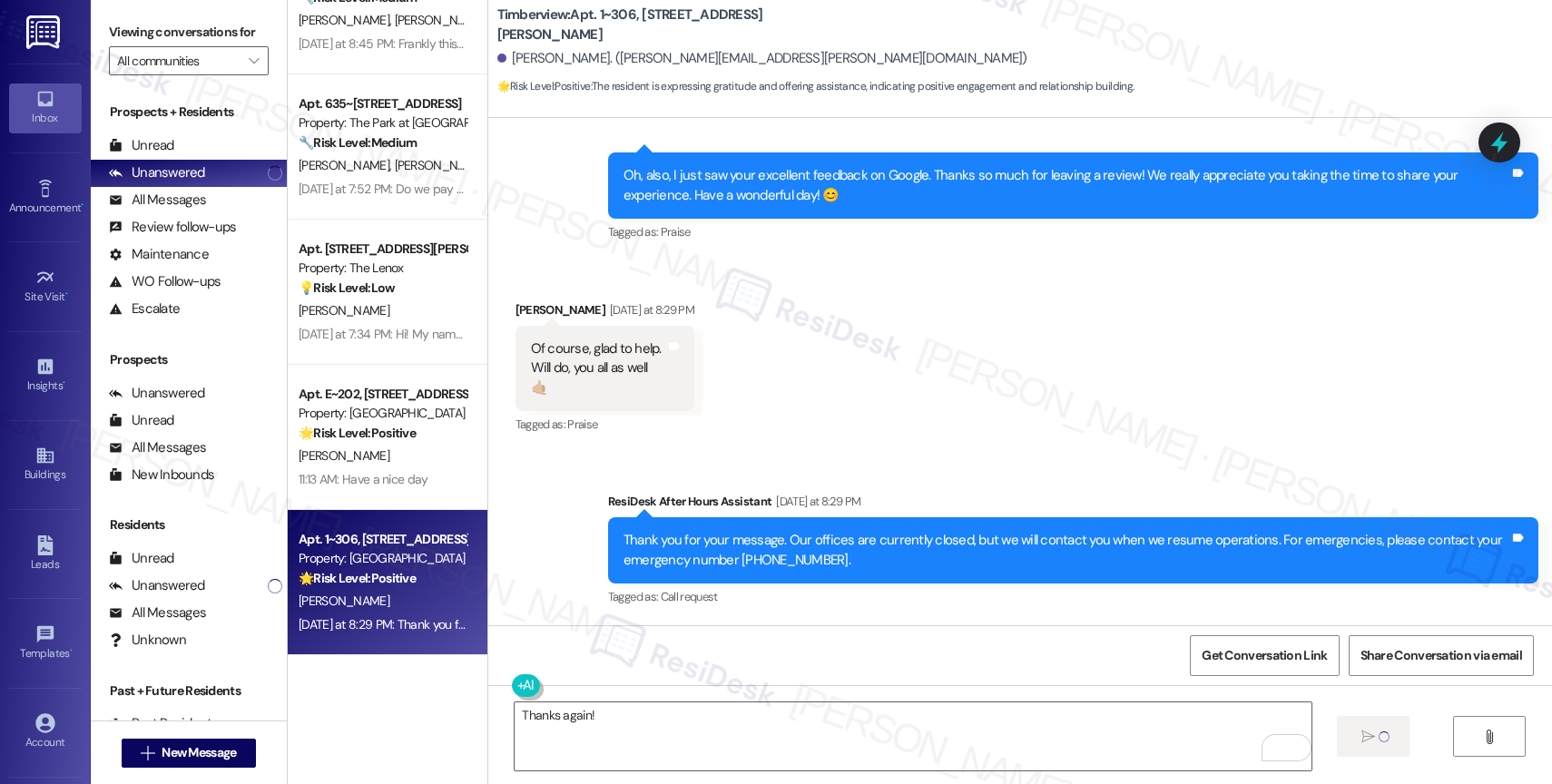
type textarea "Fetching suggested responses. Please feel free to read through the conversation…"
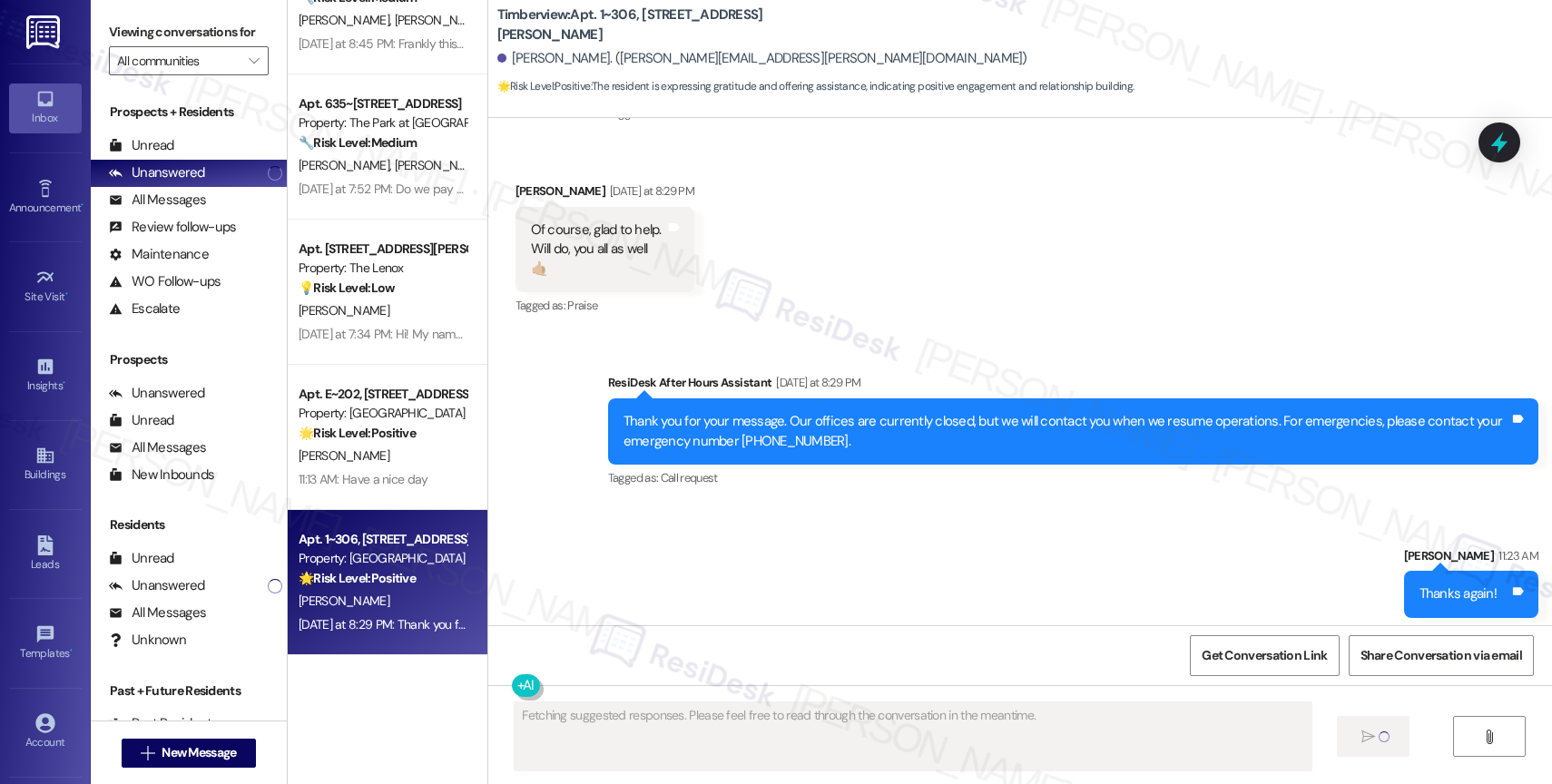
scroll to position [2892, 0]
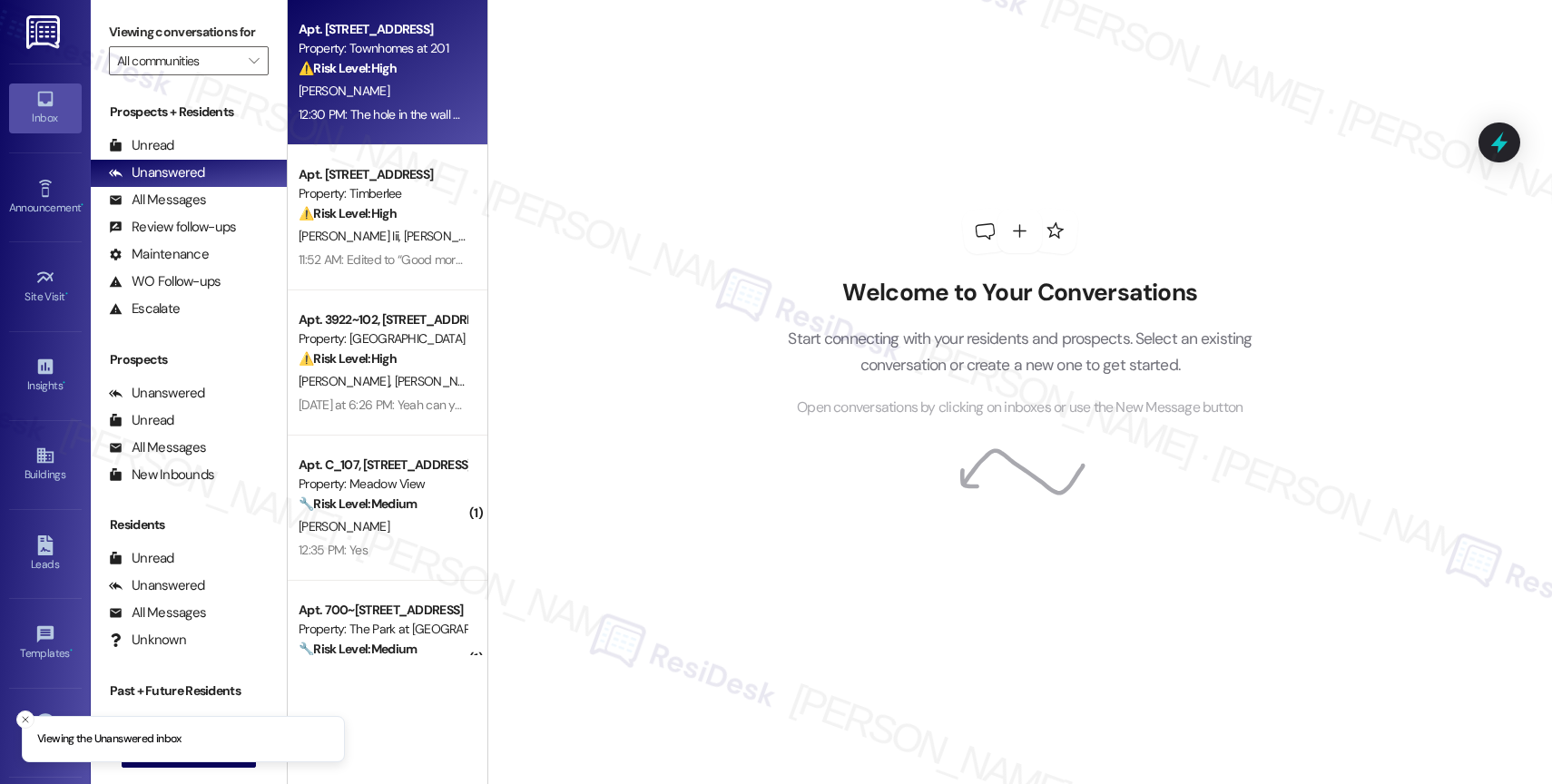
click at [402, 95] on div "[PERSON_NAME]" at bounding box center [383, 91] width 172 height 23
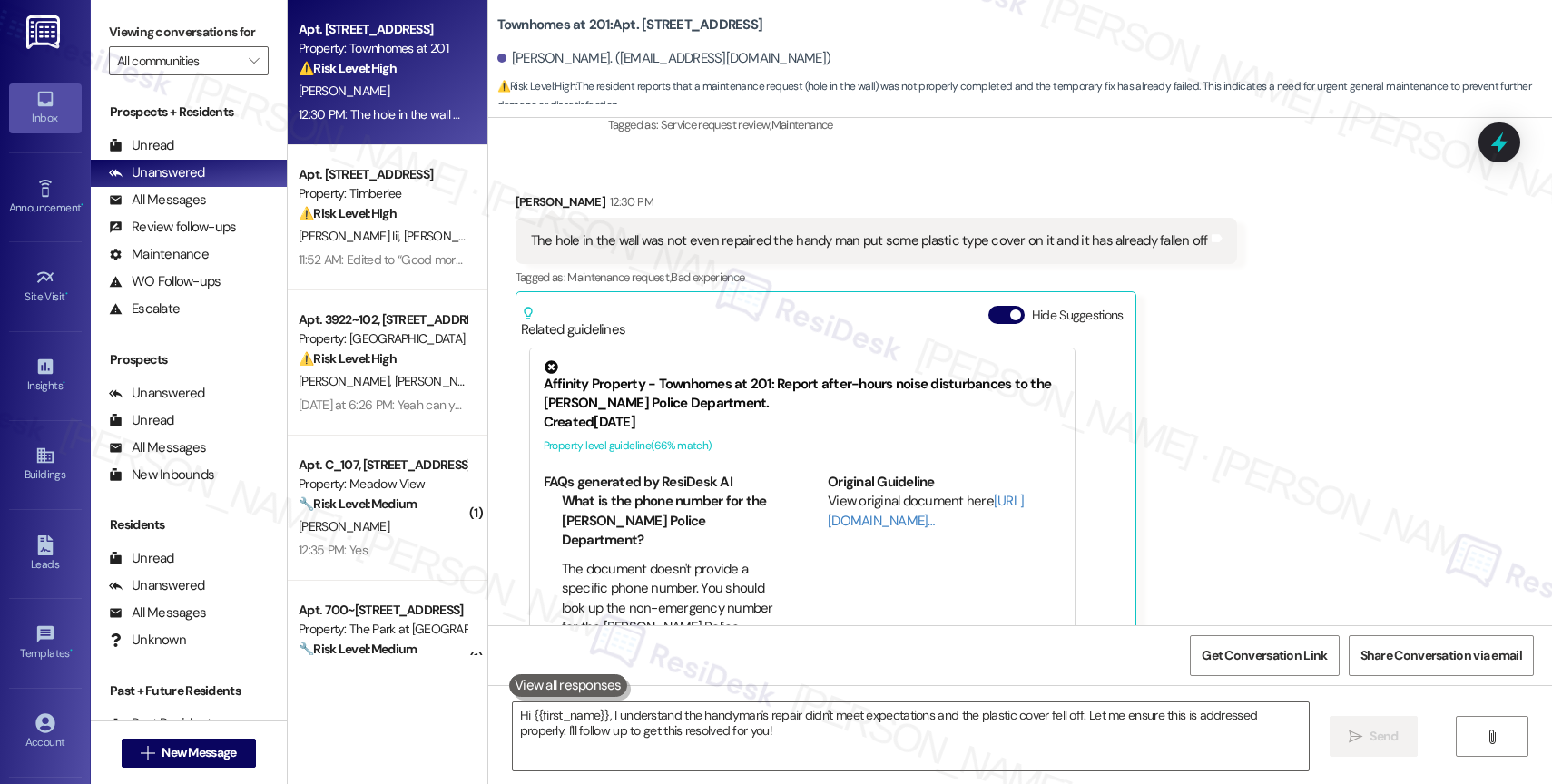
scroll to position [308, 0]
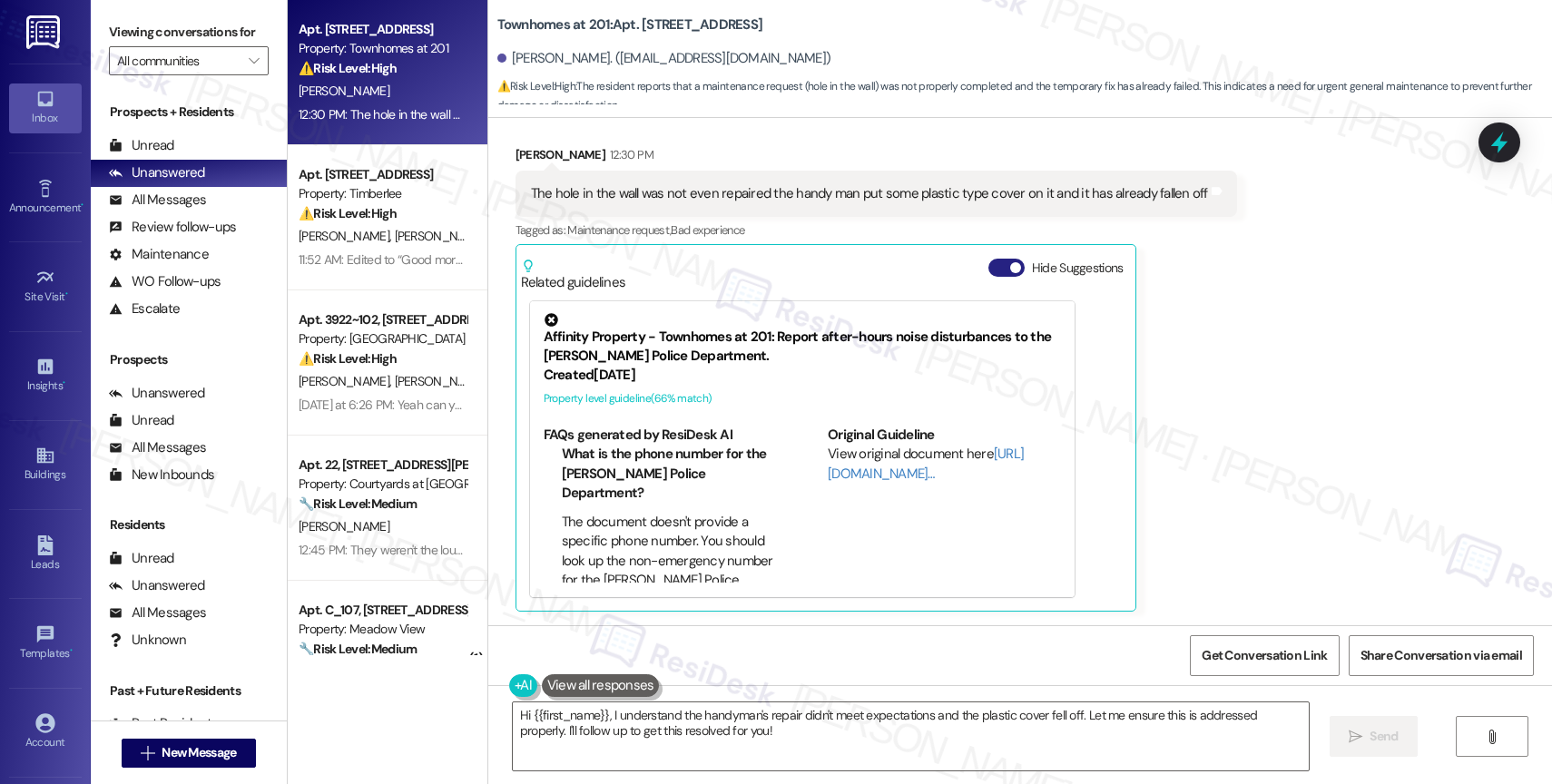
click at [988, 259] on button "Hide Suggestions" at bounding box center [1006, 268] width 36 height 18
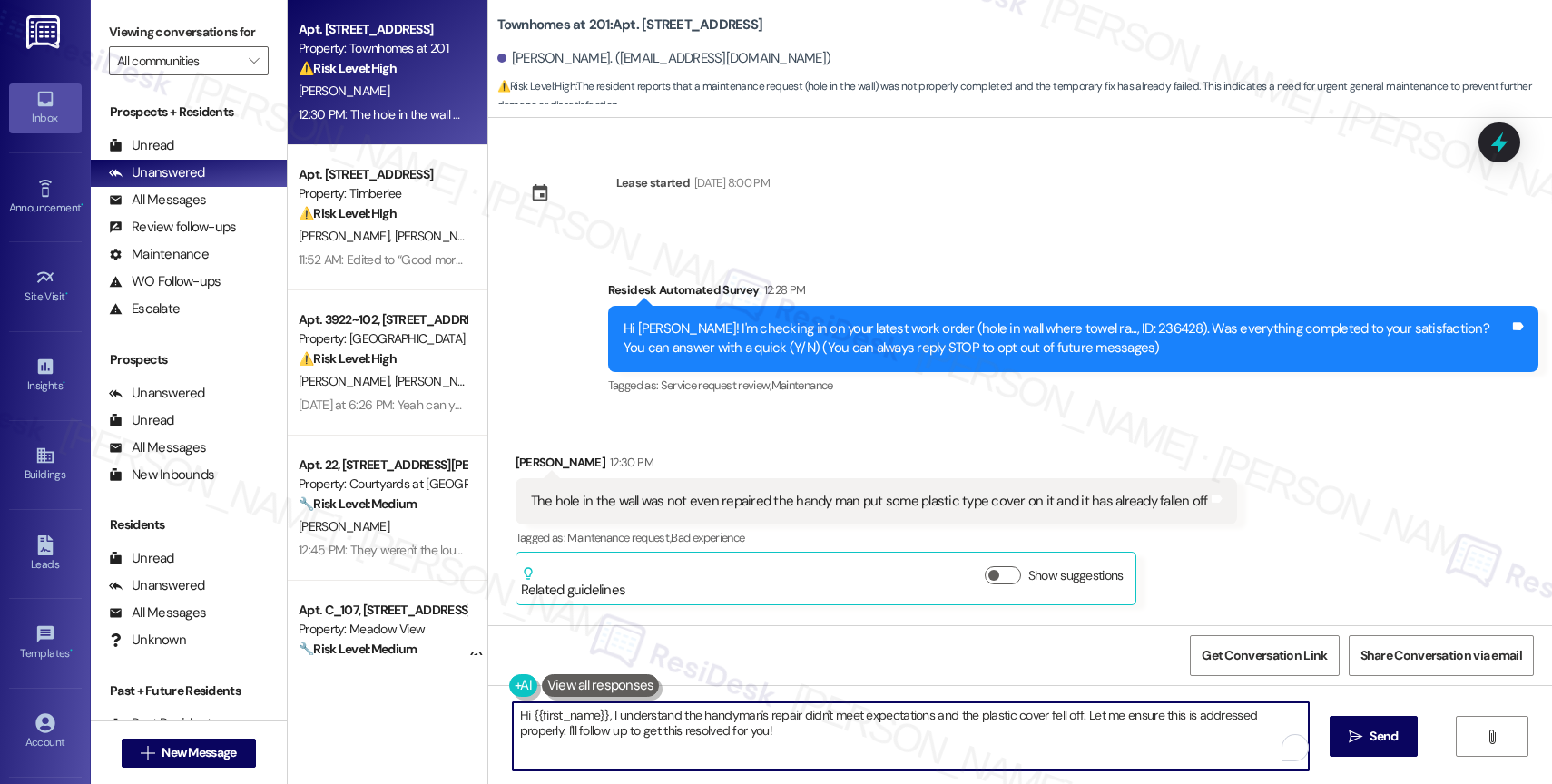
drag, startPoint x: 602, startPoint y: 711, endPoint x: 793, endPoint y: 733, distance: 192.3
click at [793, 733] on textarea "Hi {{first_name}}, I understand the handyman's repair didn't meet expectations …" at bounding box center [910, 736] width 796 height 68
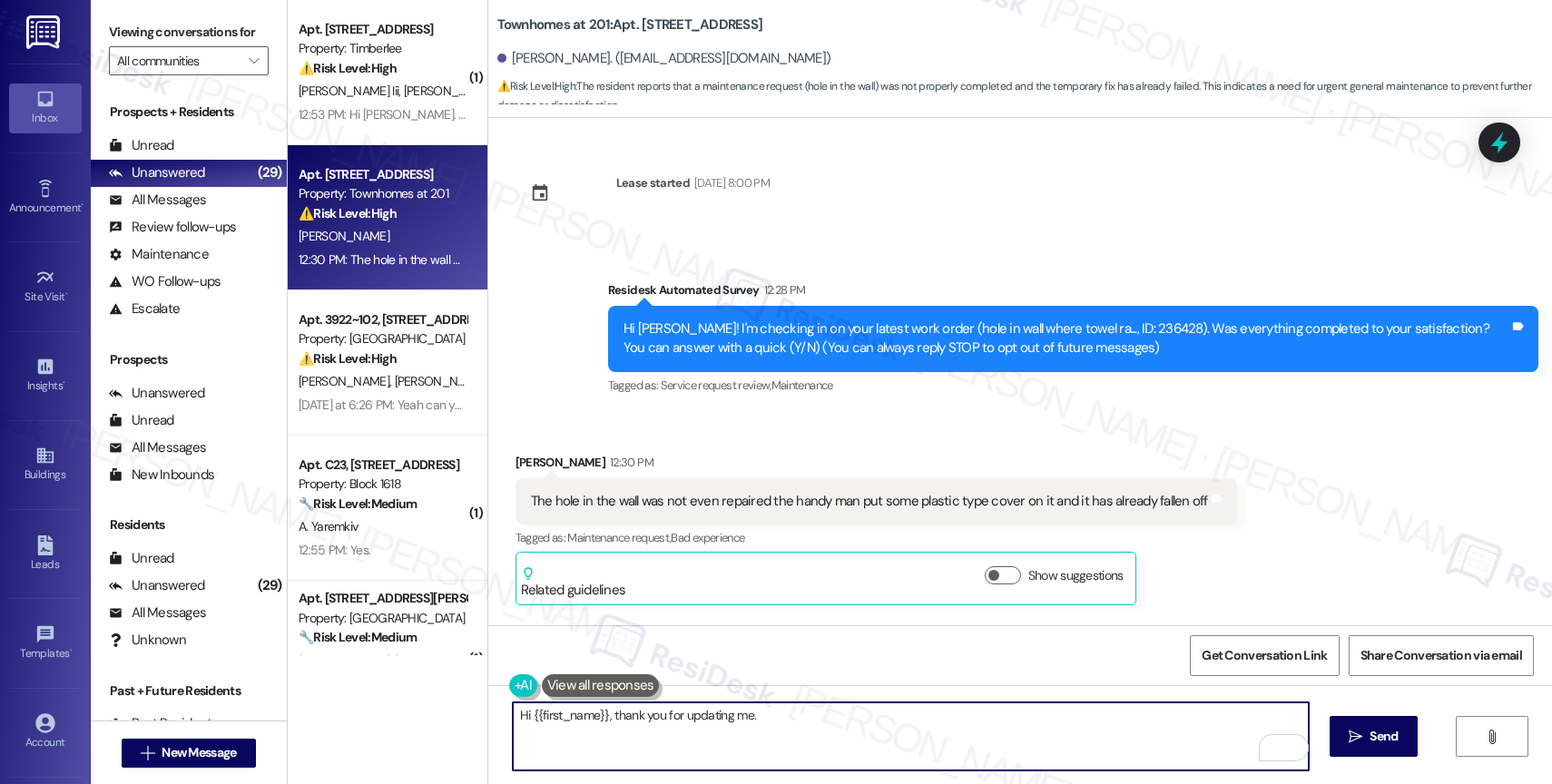
click at [768, 725] on textarea "Hi {{first_name}}, thank you for updating me." at bounding box center [910, 736] width 796 height 68
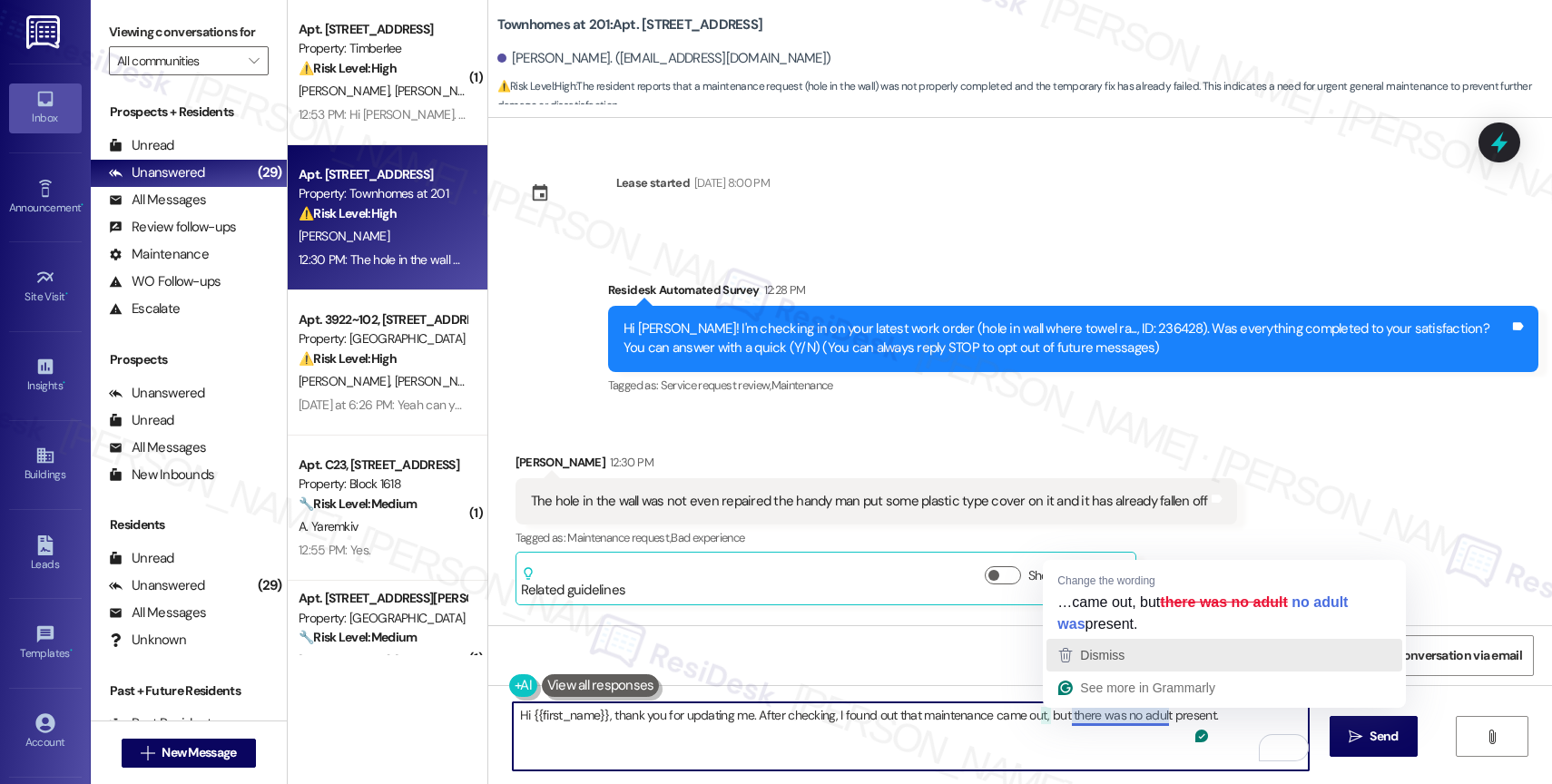
click at [1138, 658] on div "Dismiss" at bounding box center [1225, 654] width 340 height 27
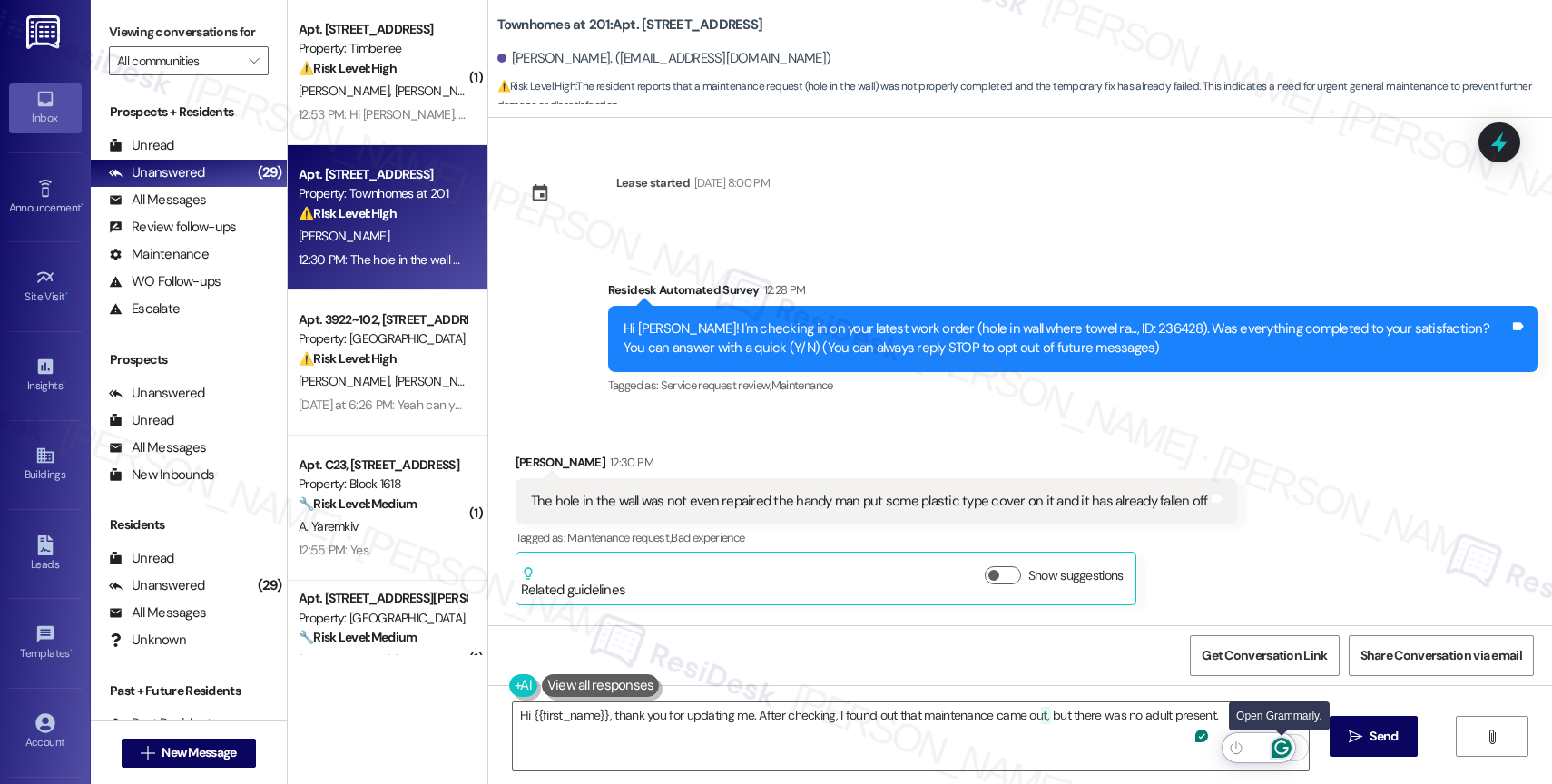
click at [1282, 744] on icon "Open Grammarly. 0 Suggestions." at bounding box center [1282, 747] width 20 height 20
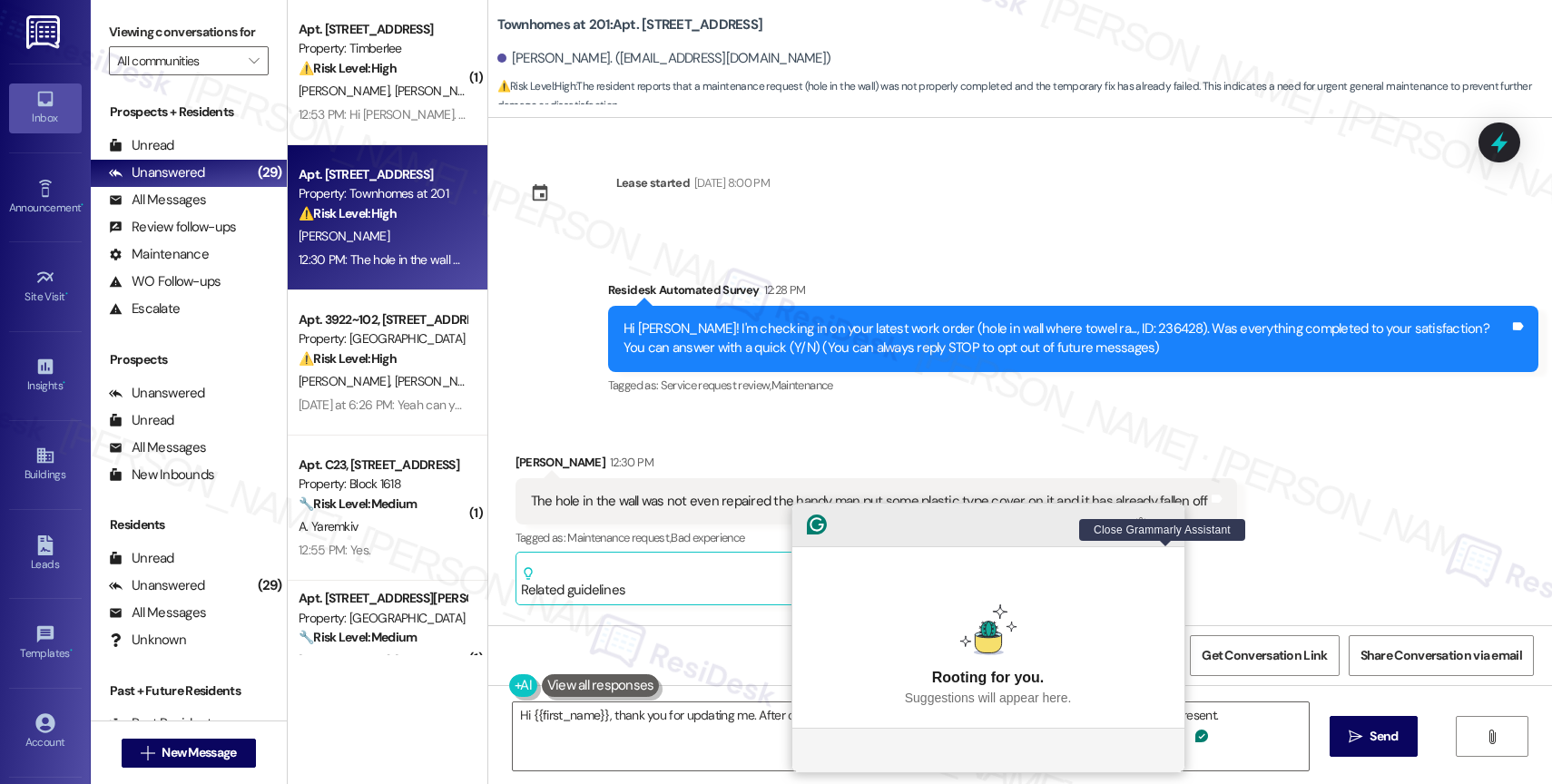
click at [1172, 531] on icon "Close Grammarly Assistant" at bounding box center [1166, 524] width 15 height 15
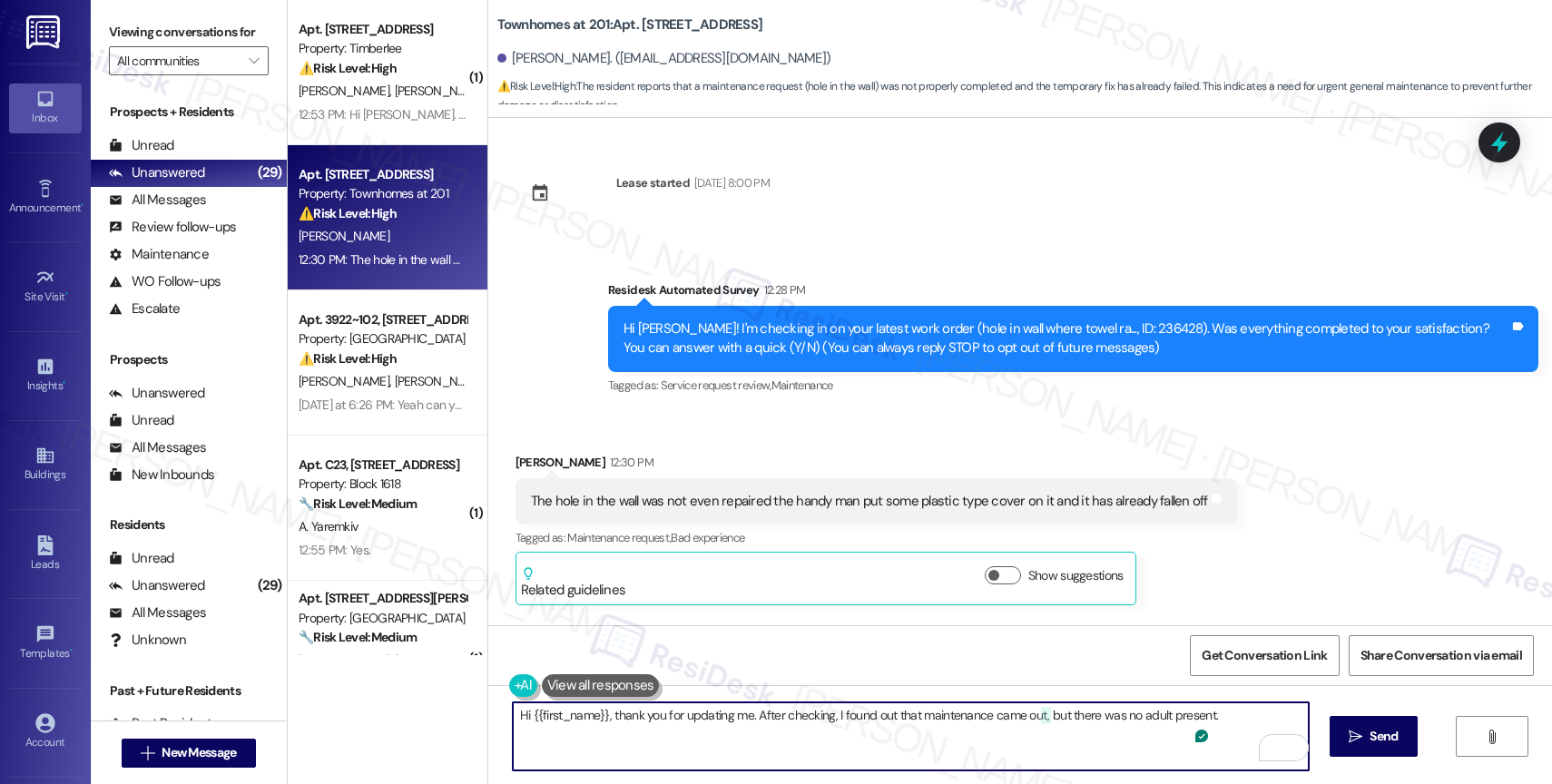
click at [1235, 719] on textarea "Hi {{first_name}}, thank you for updating me. After checking, I found out that …" at bounding box center [910, 736] width 796 height 68
click at [707, 734] on textarea "Hi {{first_name}}, thank you for updating me. After checking, I found out that …" at bounding box center [910, 736] width 796 height 68
click at [965, 730] on textarea "Hi {{first_name}}, thank you for updating me. After checking, I found out that …" at bounding box center [910, 736] width 796 height 68
type textarea "Hi {{first_name}}, thank you for updating me. After checking, I found out that …"
click at [1386, 744] on span "Send" at bounding box center [1384, 736] width 28 height 19
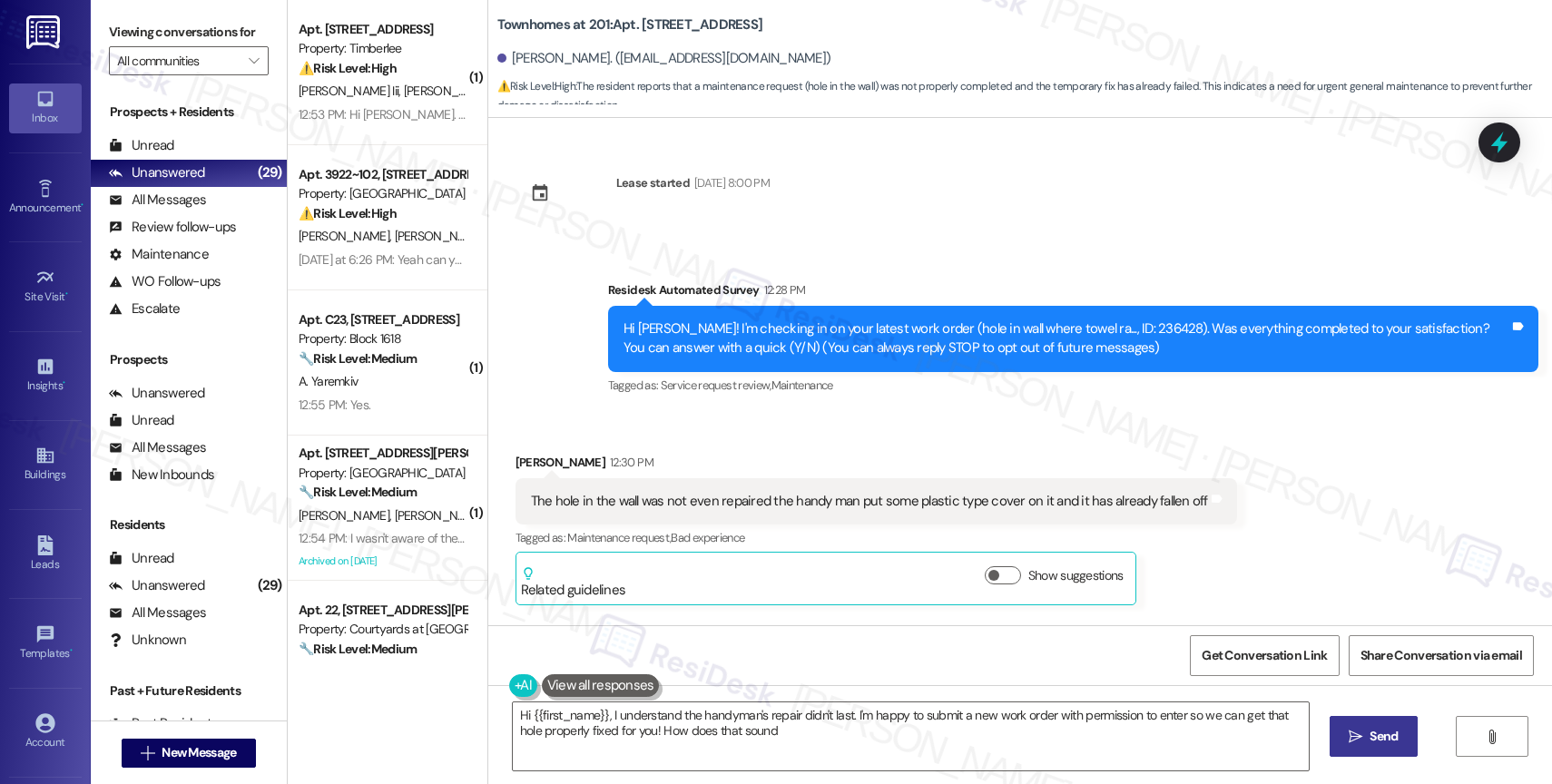
type textarea "Hi {{first_name}}, I understand the handyman's repair didn't last. I'm happy to…"
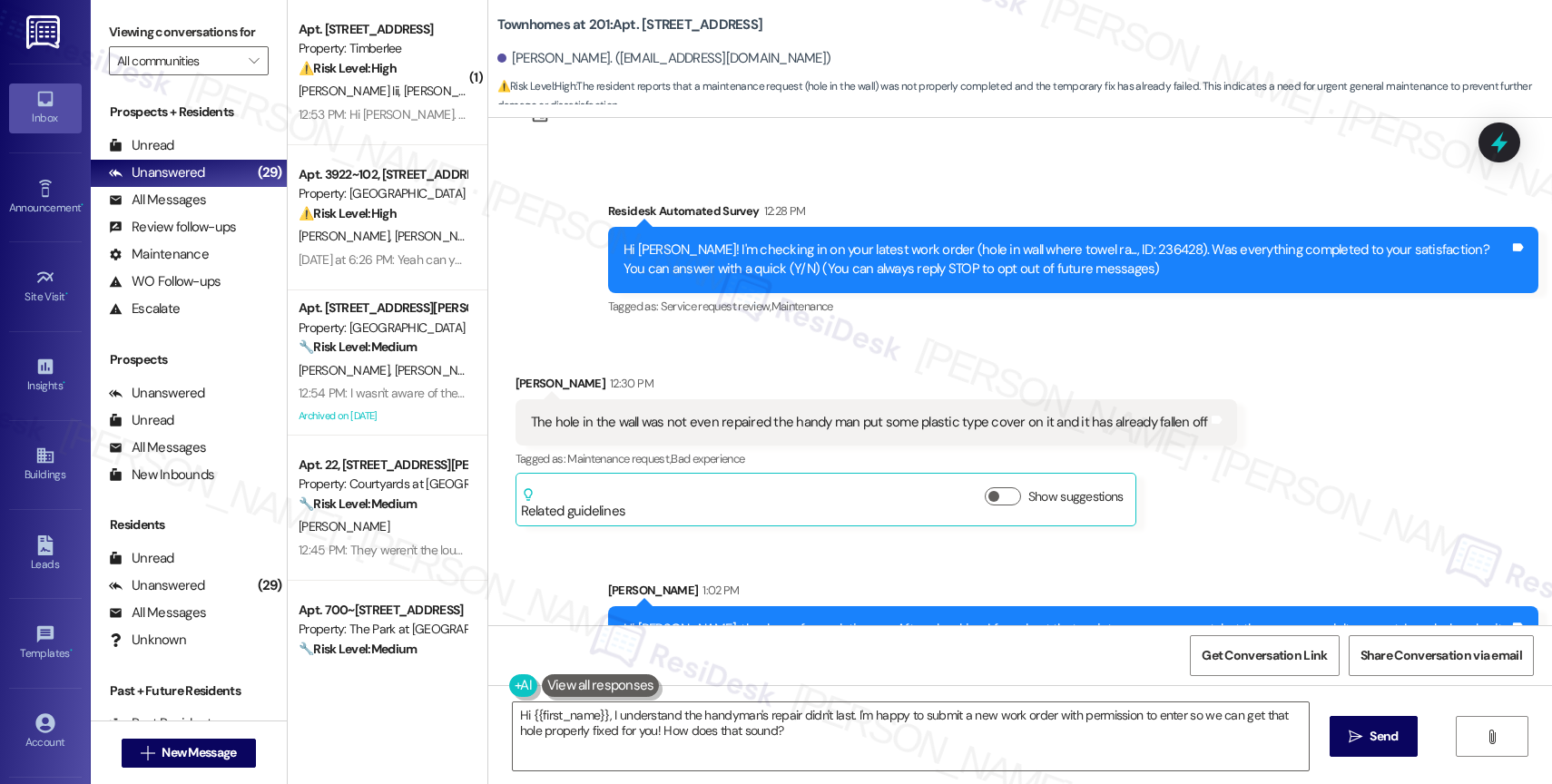
scroll to position [141, 0]
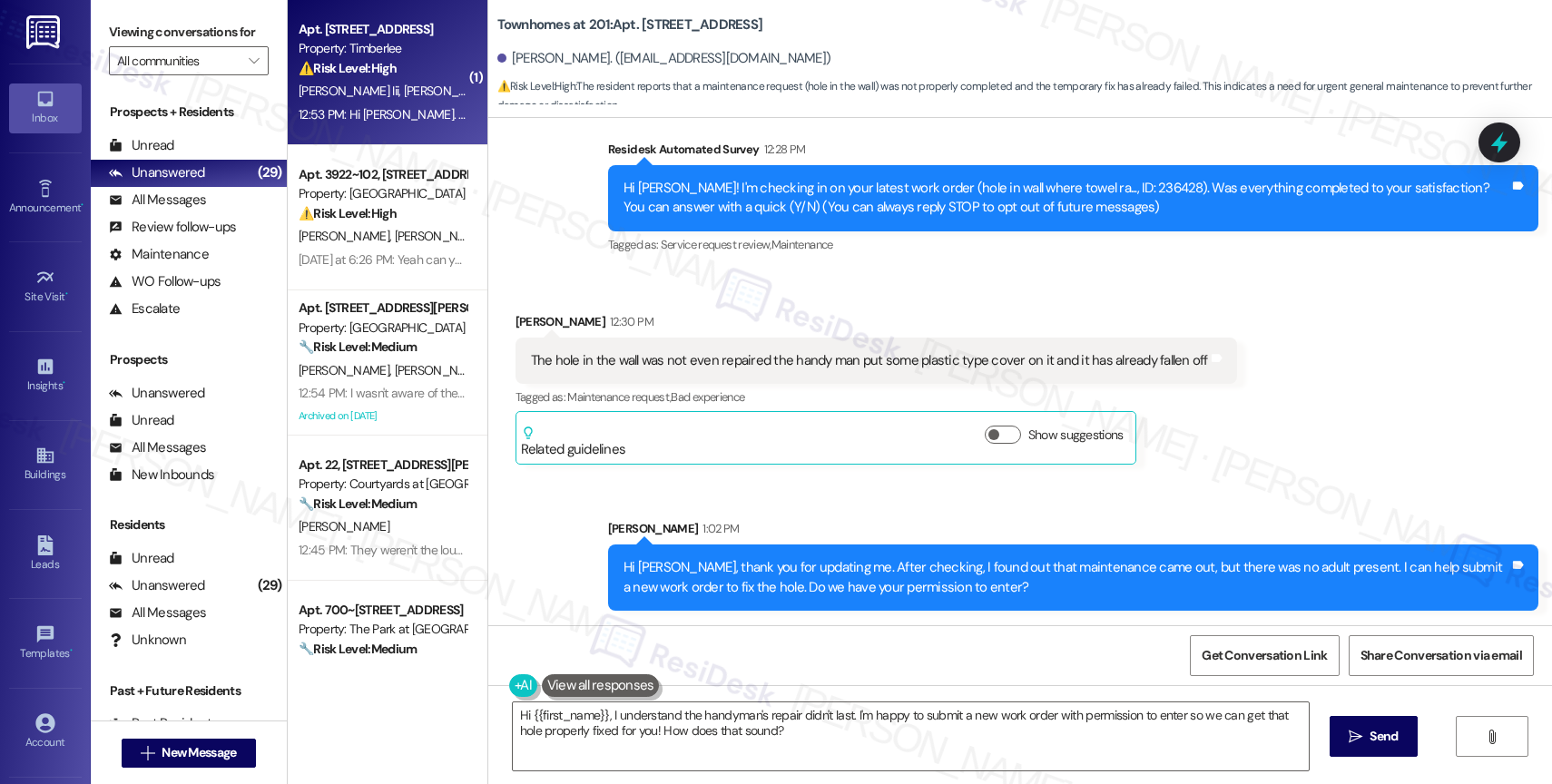
click at [367, 77] on div "⚠️ Risk Level: High The resident is reporting a lack of hot water, which is an …" at bounding box center [383, 68] width 168 height 19
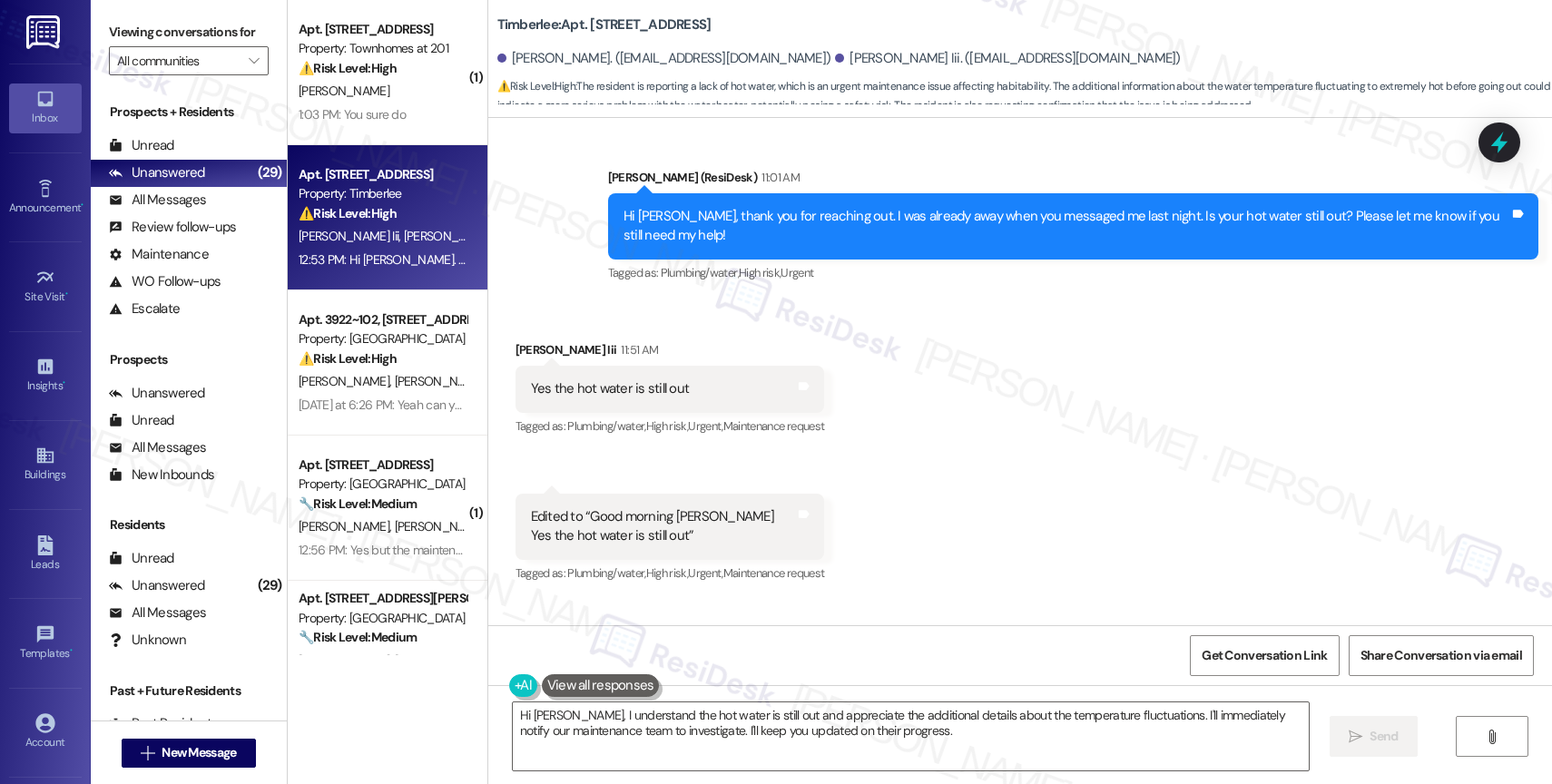
scroll to position [1657, 0]
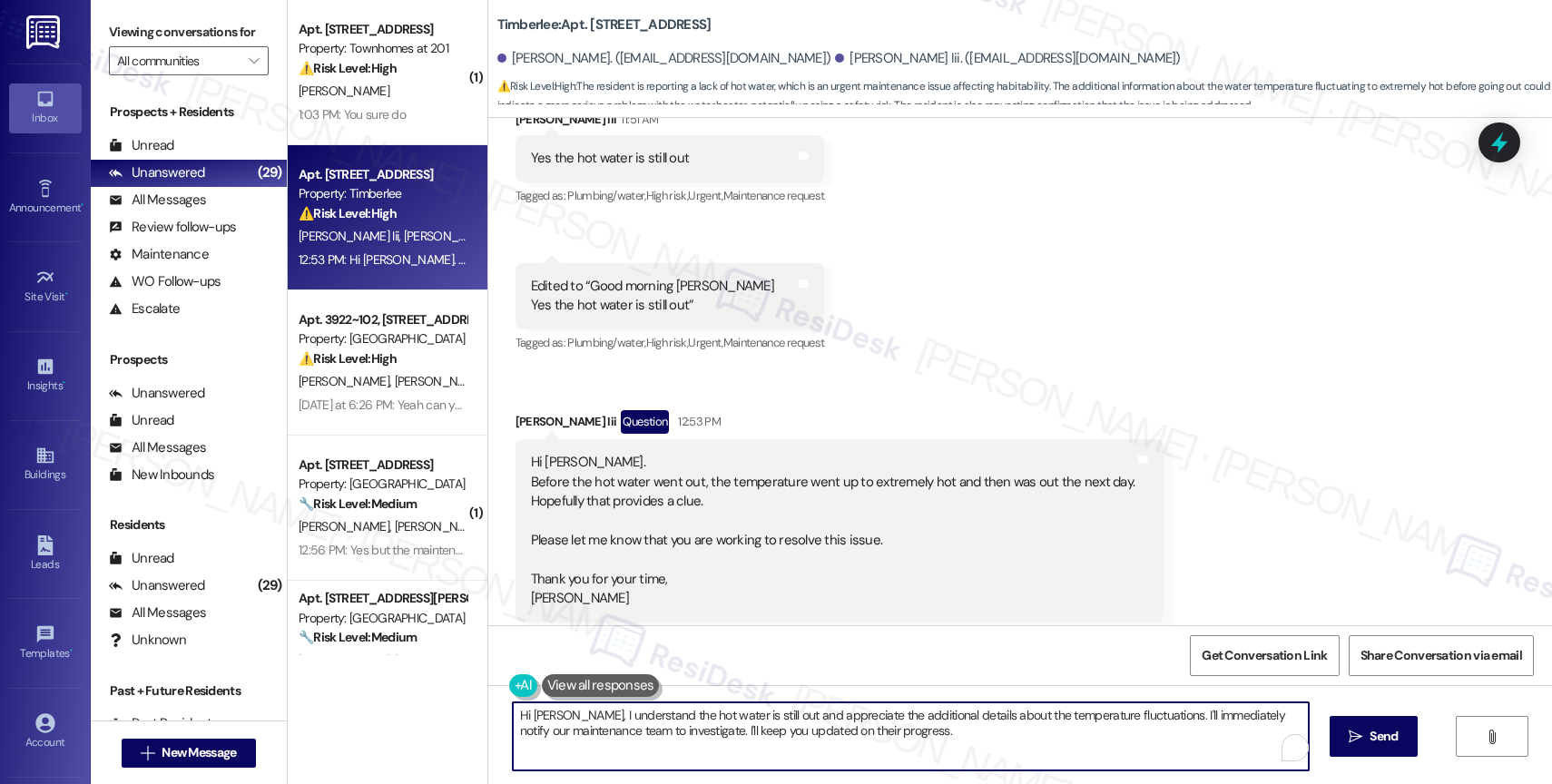
click at [629, 717] on textarea "Hi Tom, I understand the hot water is still out and appreciate the additional d…" at bounding box center [910, 736] width 796 height 68
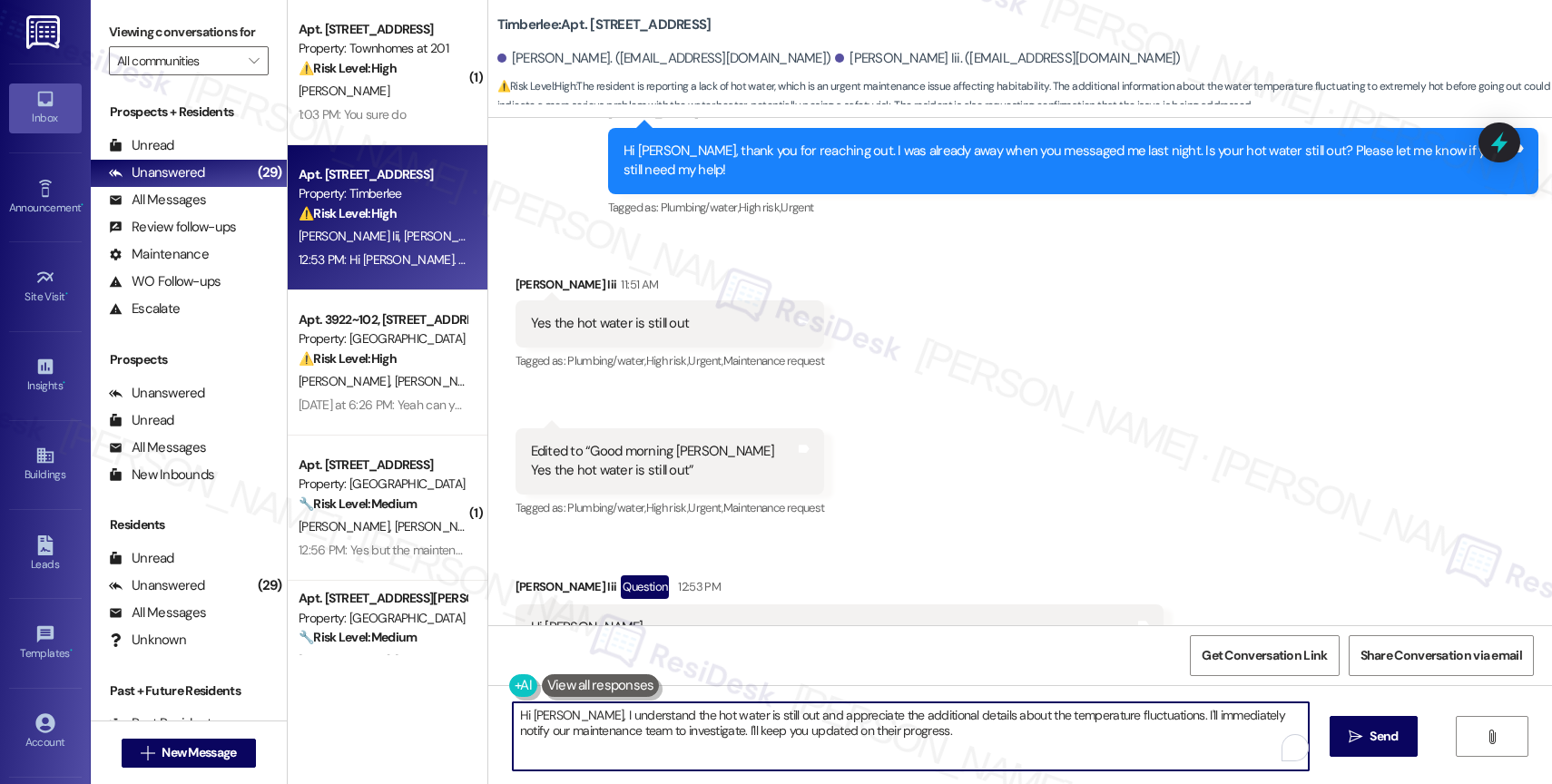
scroll to position [1386, 0]
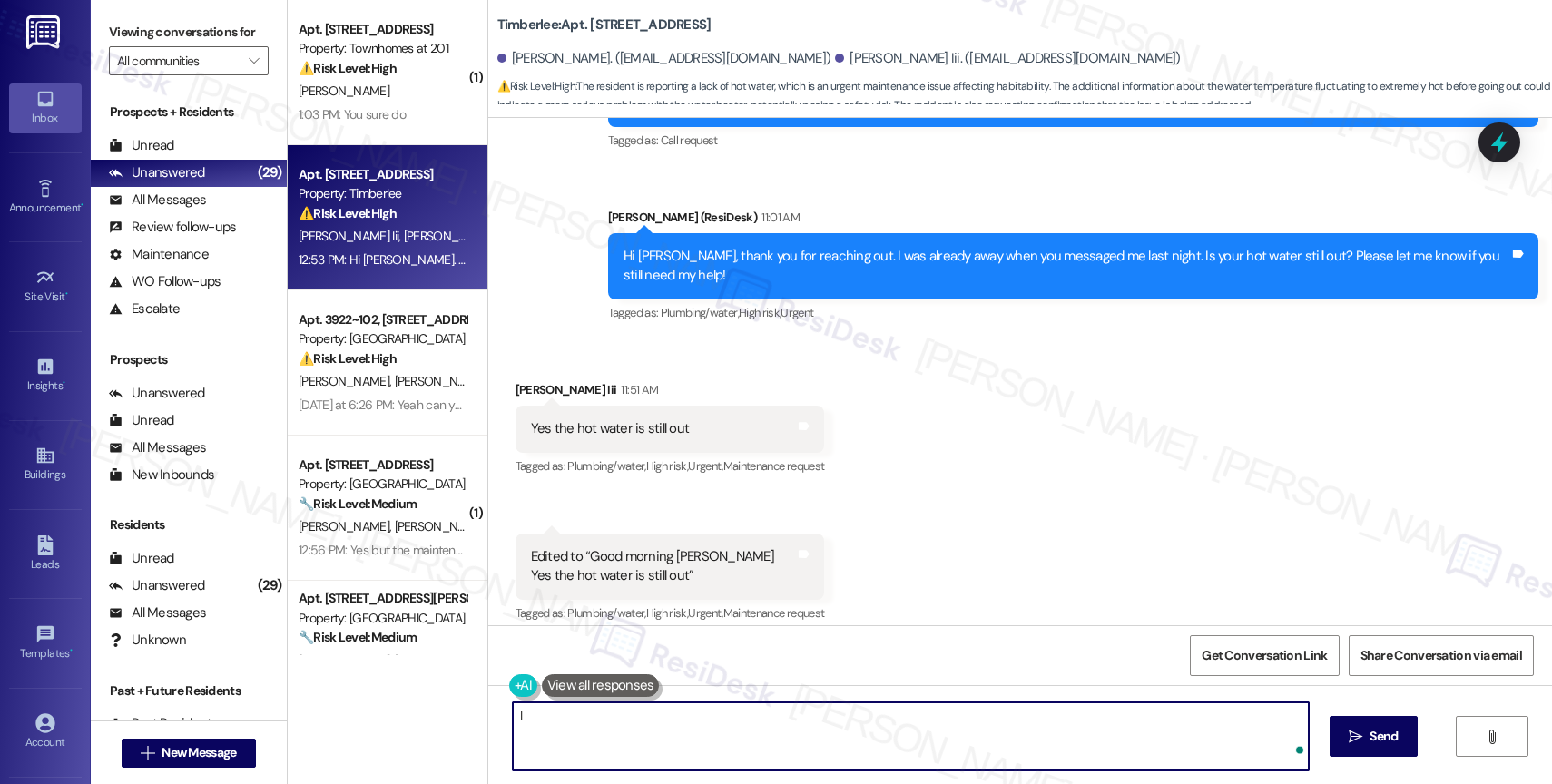
type textarea "I"
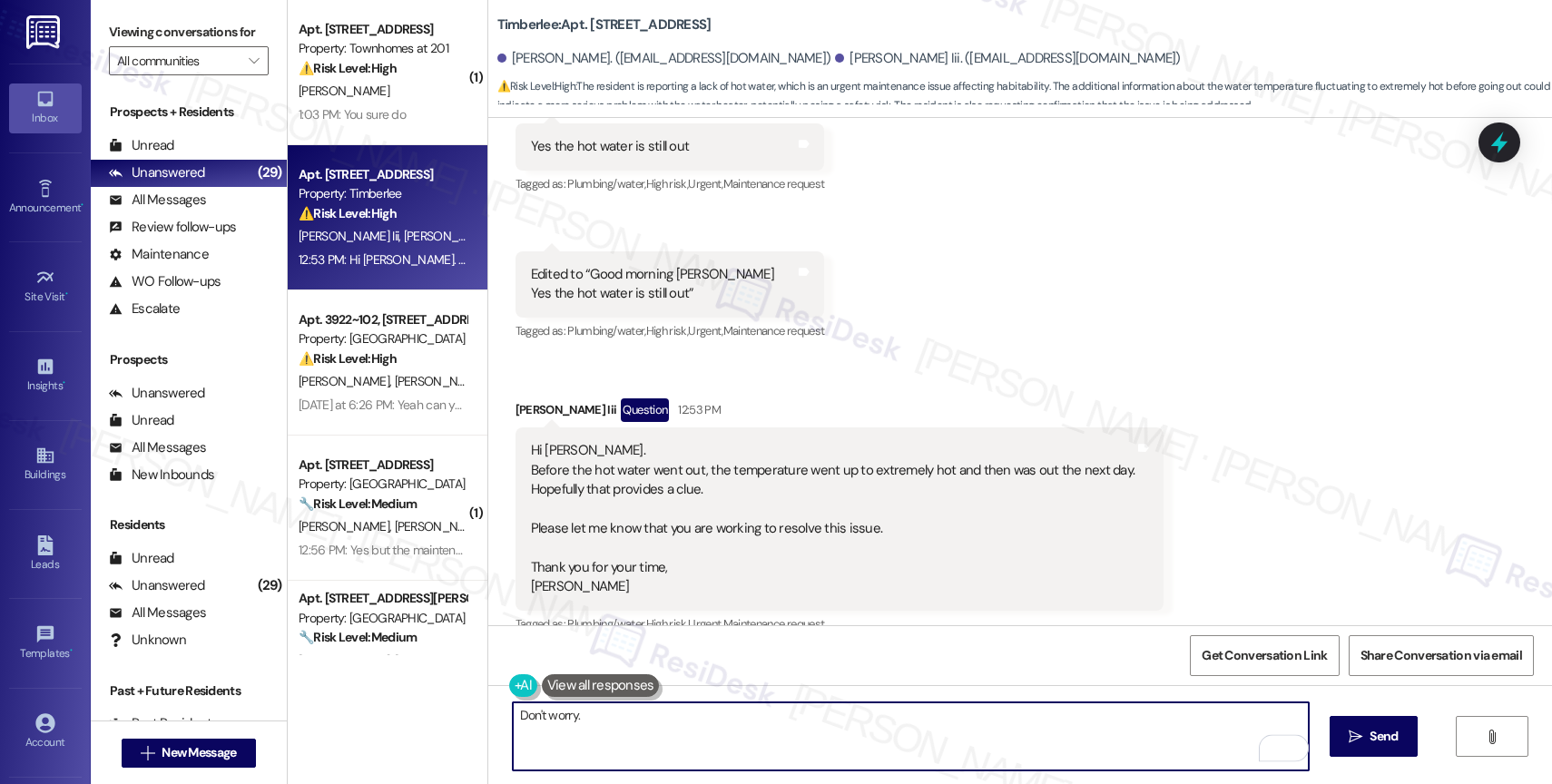
scroll to position [1676, 0]
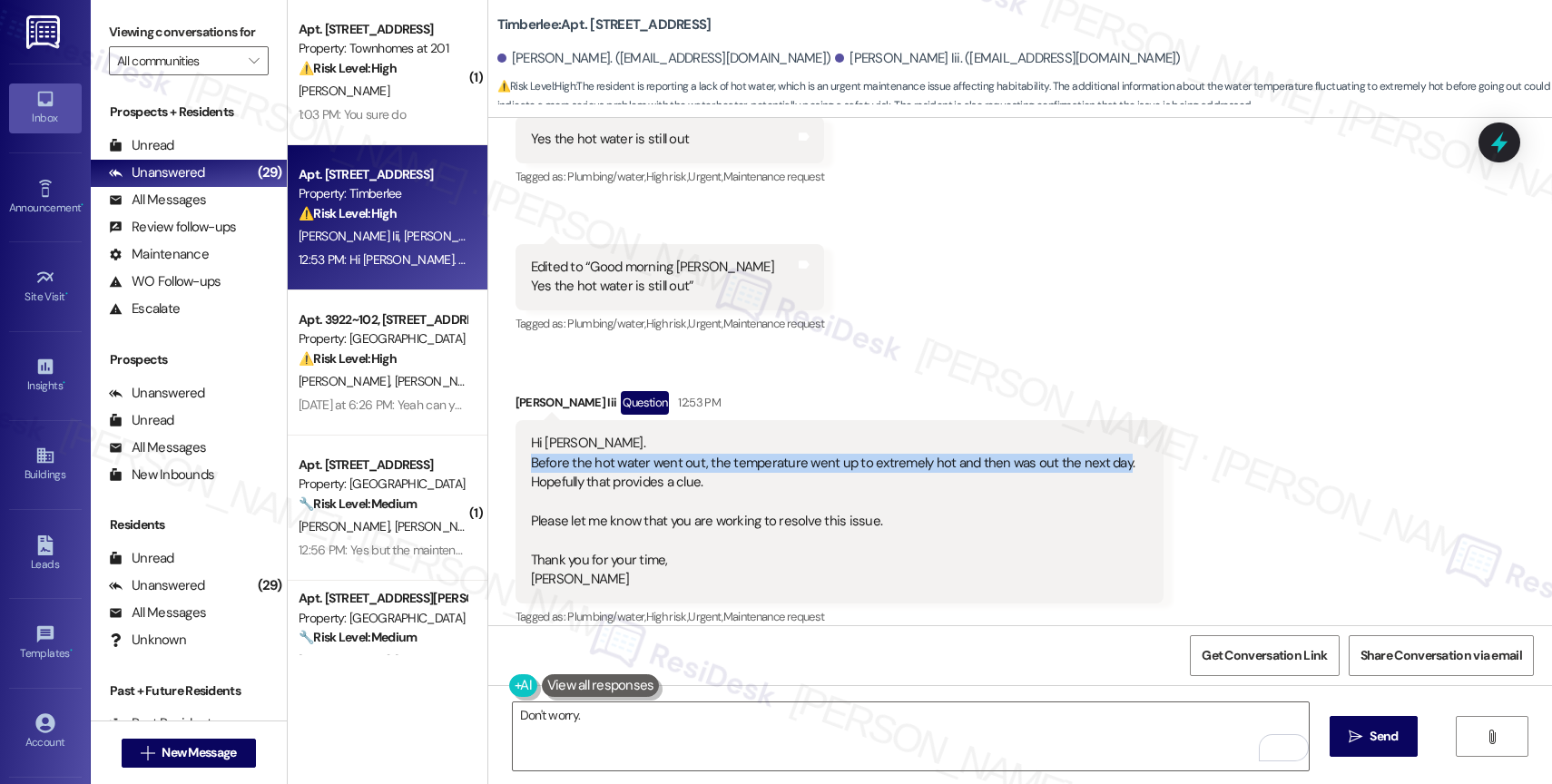
drag, startPoint x: 510, startPoint y: 441, endPoint x: 1101, endPoint y: 445, distance: 591.0
click at [1101, 445] on div "Hi Sarah. Before the hot water went out, the temperature went up to extremely h…" at bounding box center [839, 511] width 649 height 183
copy div "Before the hot water went out, the temperature went up to extremely hot and the…"
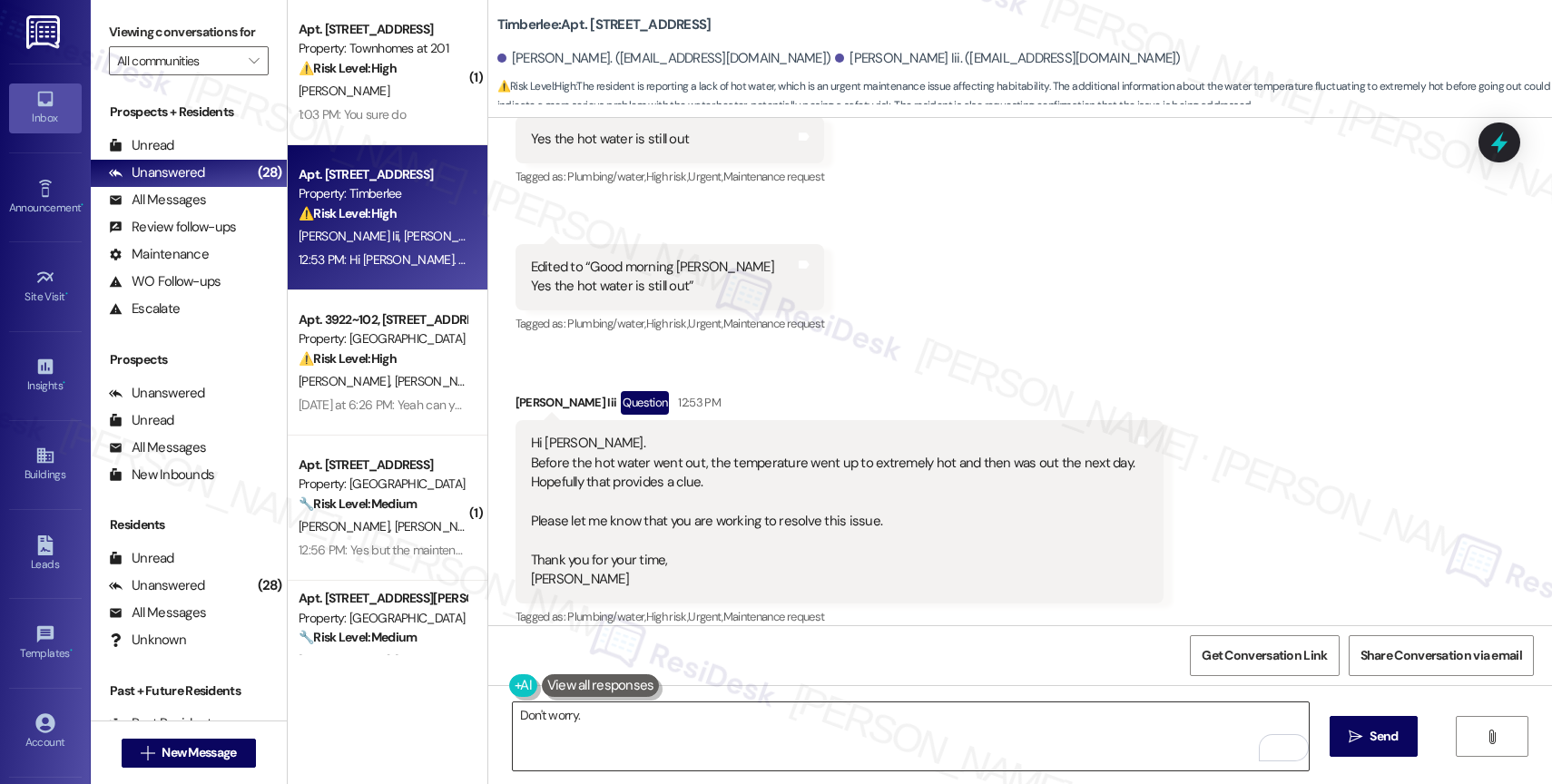
click at [600, 711] on textarea "Don't worry." at bounding box center [910, 736] width 796 height 68
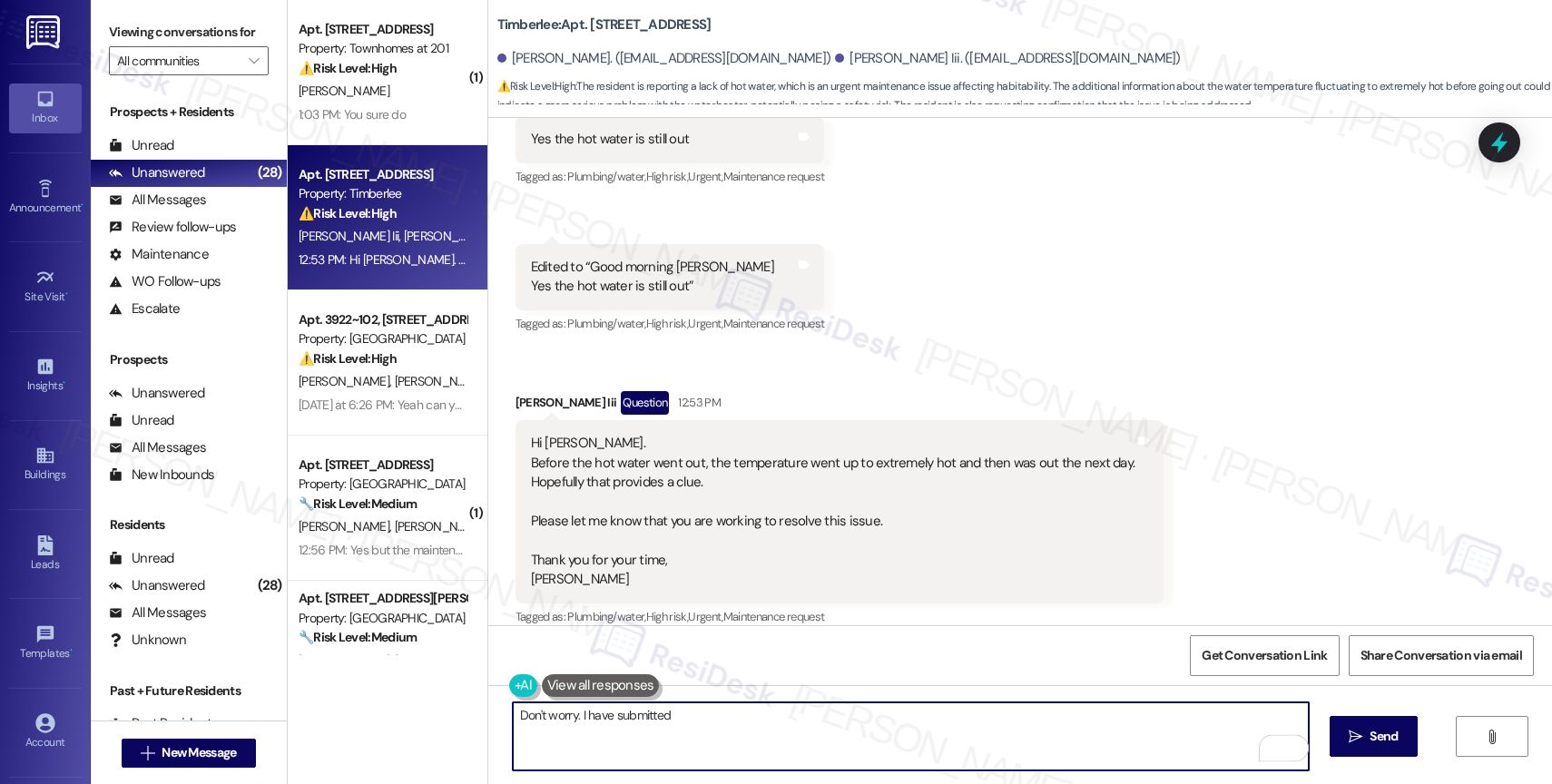
paste textarea "Work Order #239728"
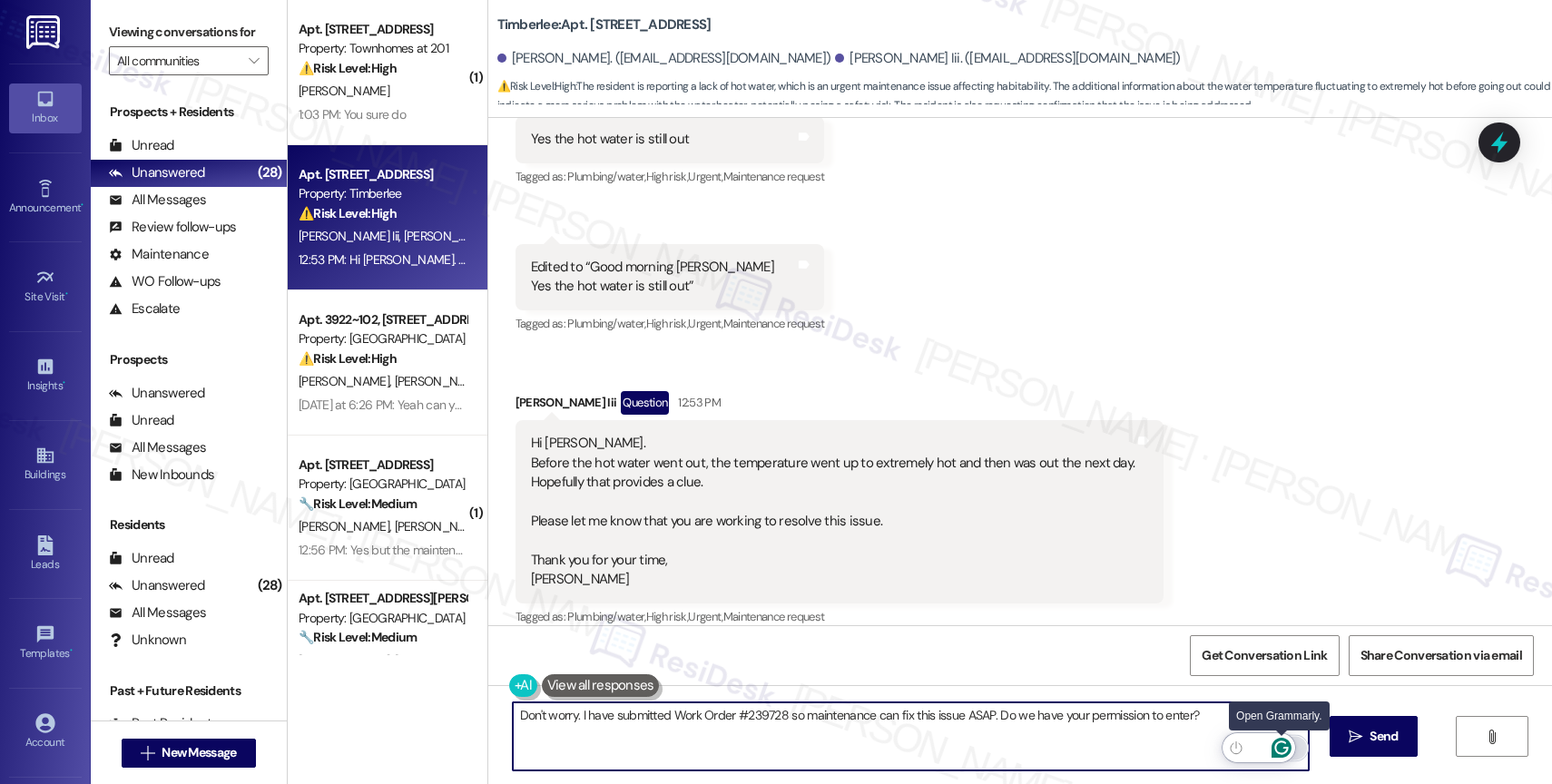
type textarea "Don't worry. I have submitted Work Order #239728 so maintenance can fix this is…"
click at [1283, 747] on icon "Open Grammarly. 0 Suggestions." at bounding box center [1281, 748] width 14 height 14
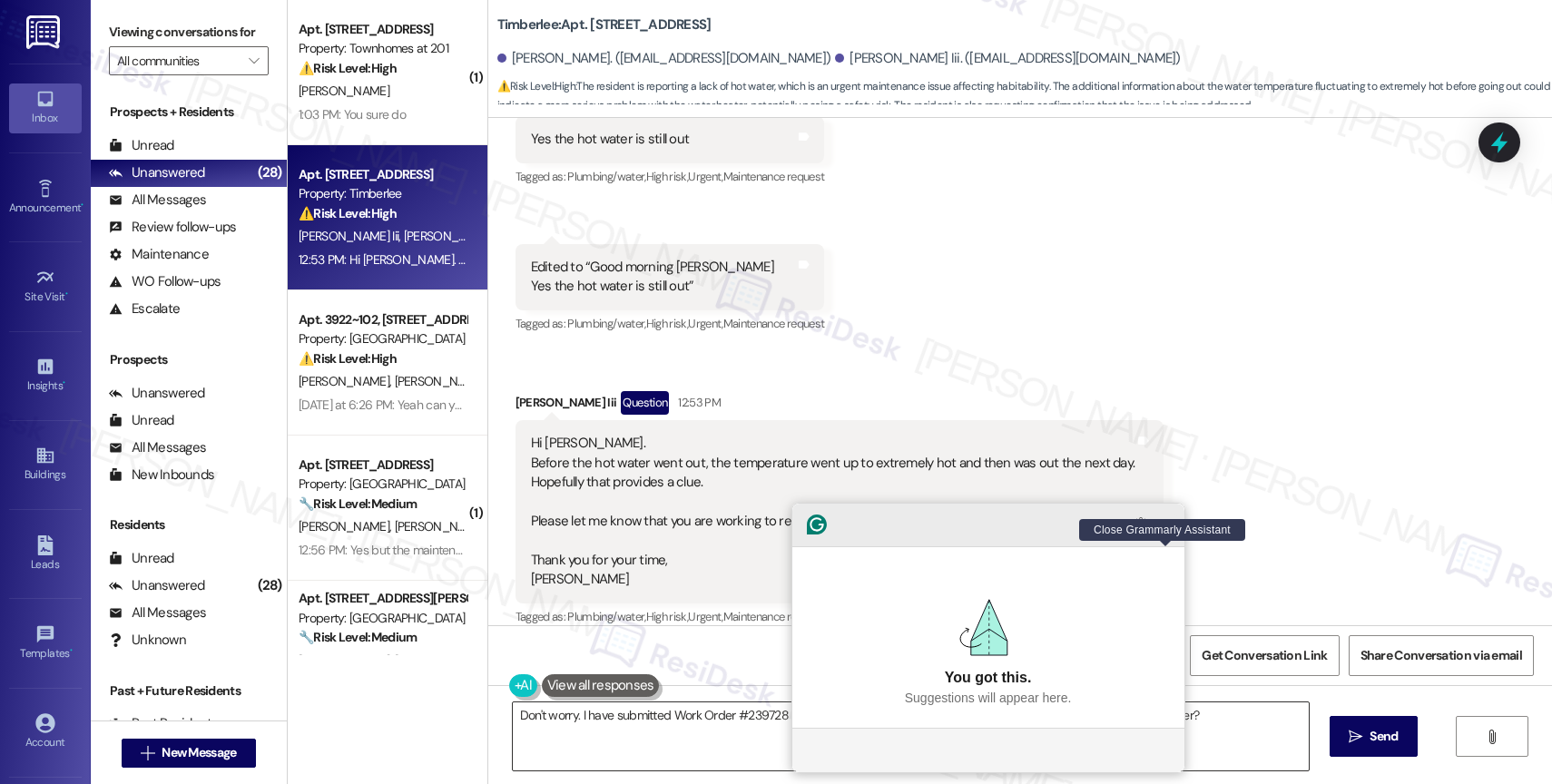
click at [1170, 531] on icon "Close Grammarly Assistant" at bounding box center [1166, 524] width 15 height 15
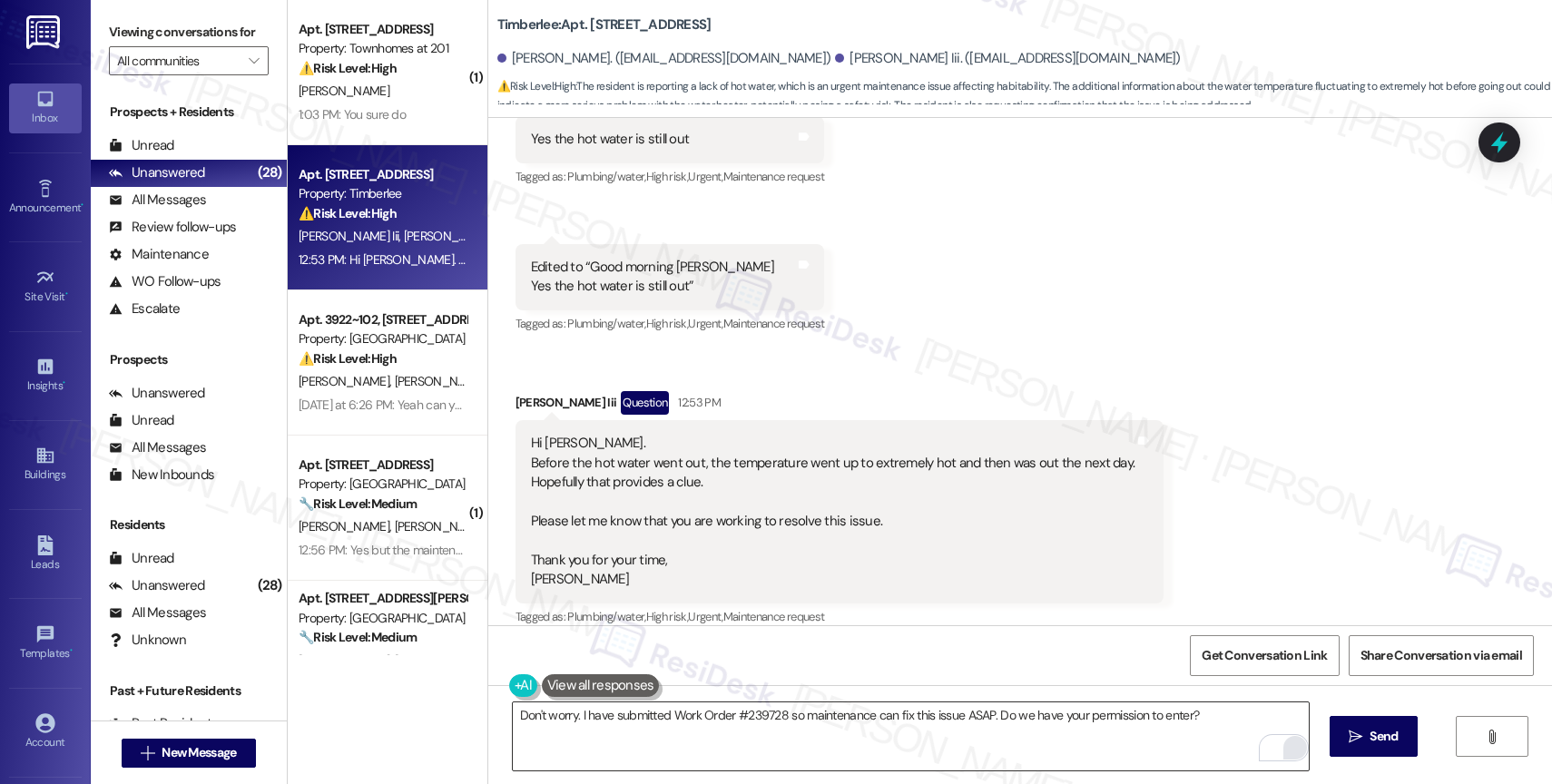
click at [949, 700] on div "Don't worry. I have submitted Work Order #239728 so maintenance can fix this is…" at bounding box center [1020, 753] width 1064 height 136
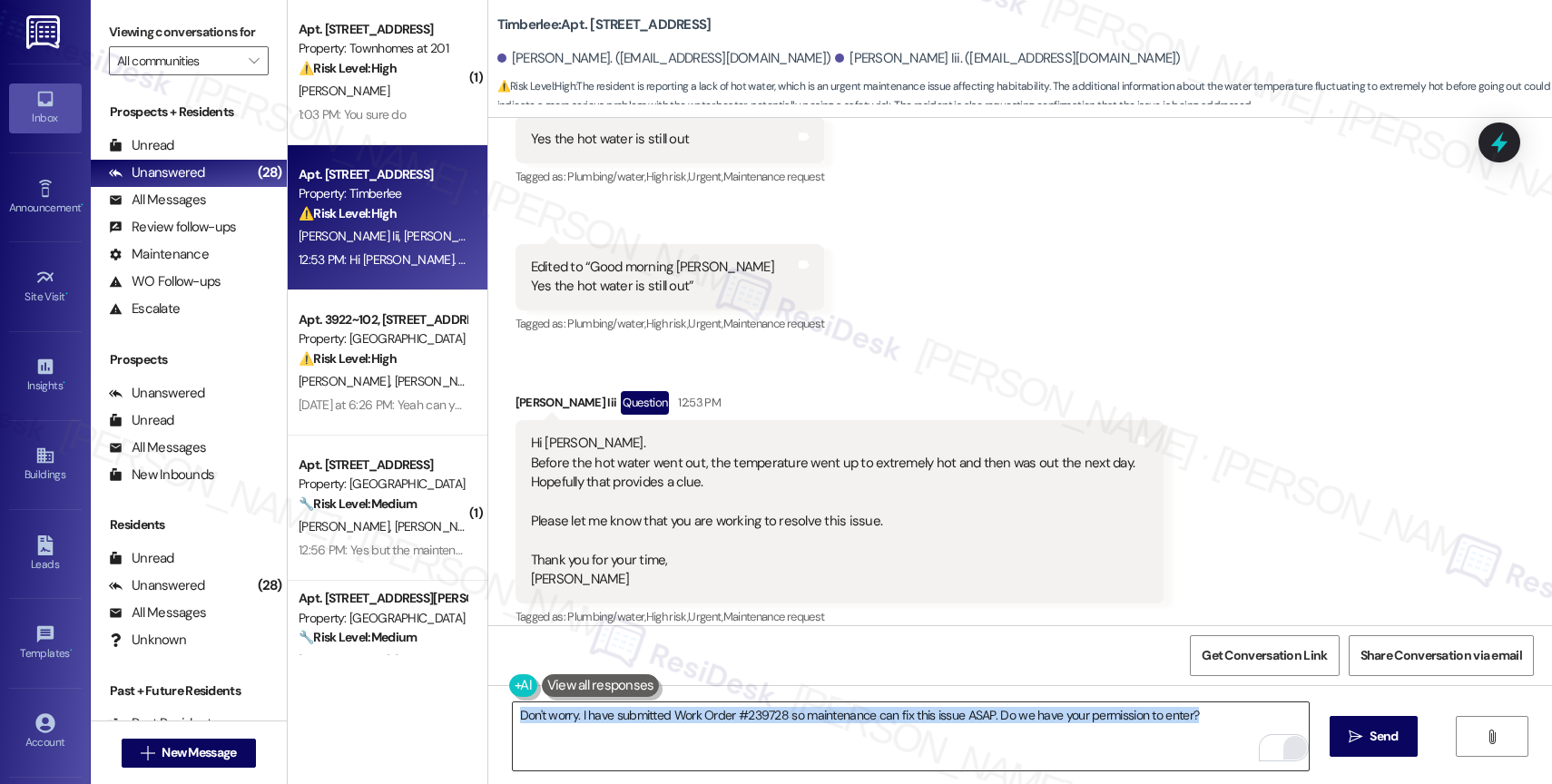
click at [949, 700] on div "Don't worry. I have submitted Work Order #239728 so maintenance can fix this is…" at bounding box center [1020, 753] width 1064 height 136
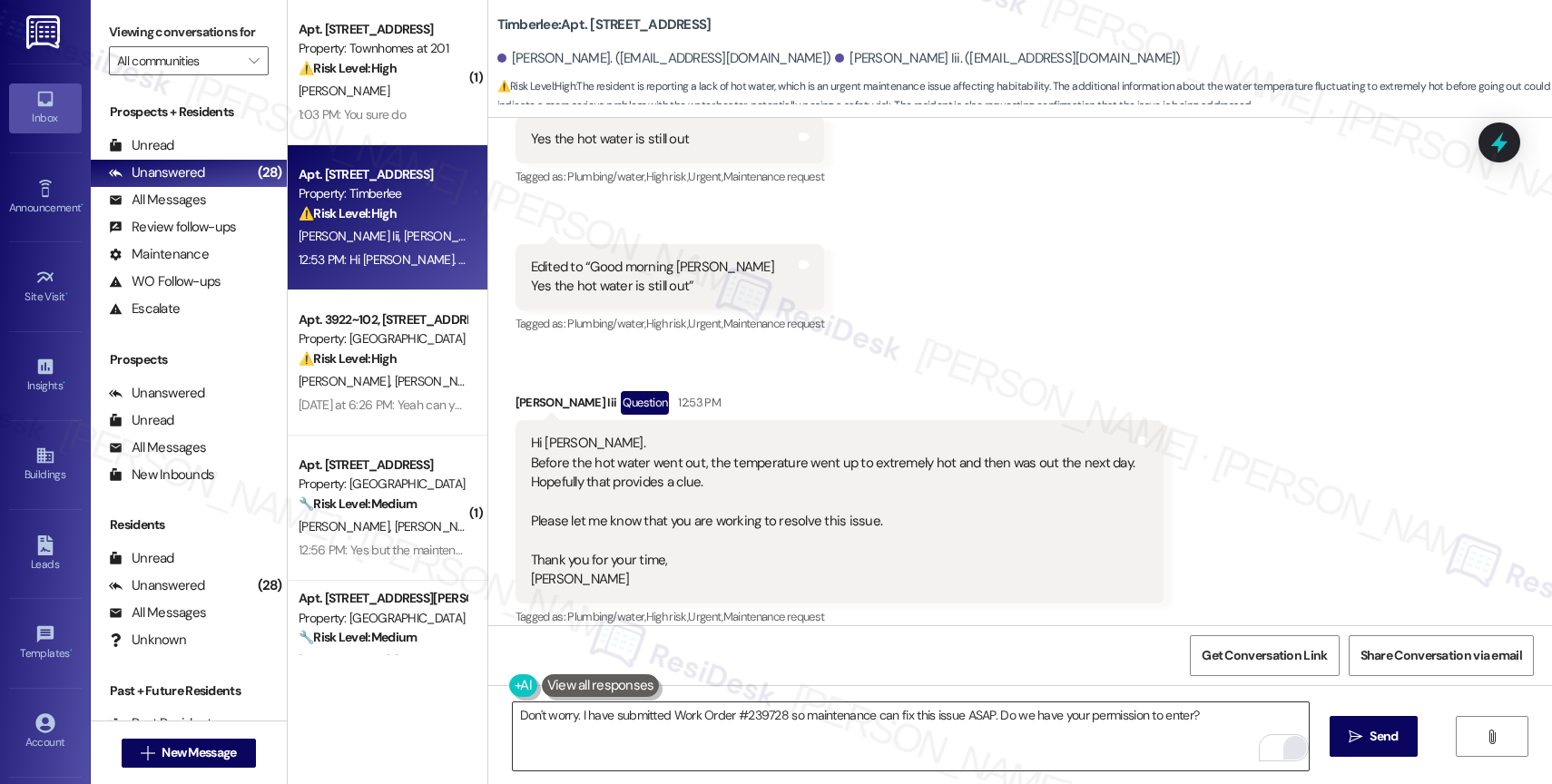
click at [936, 720] on textarea "Don't worry. I have submitted Work Order #239728 so maintenance can fix this is…" at bounding box center [910, 736] width 796 height 68
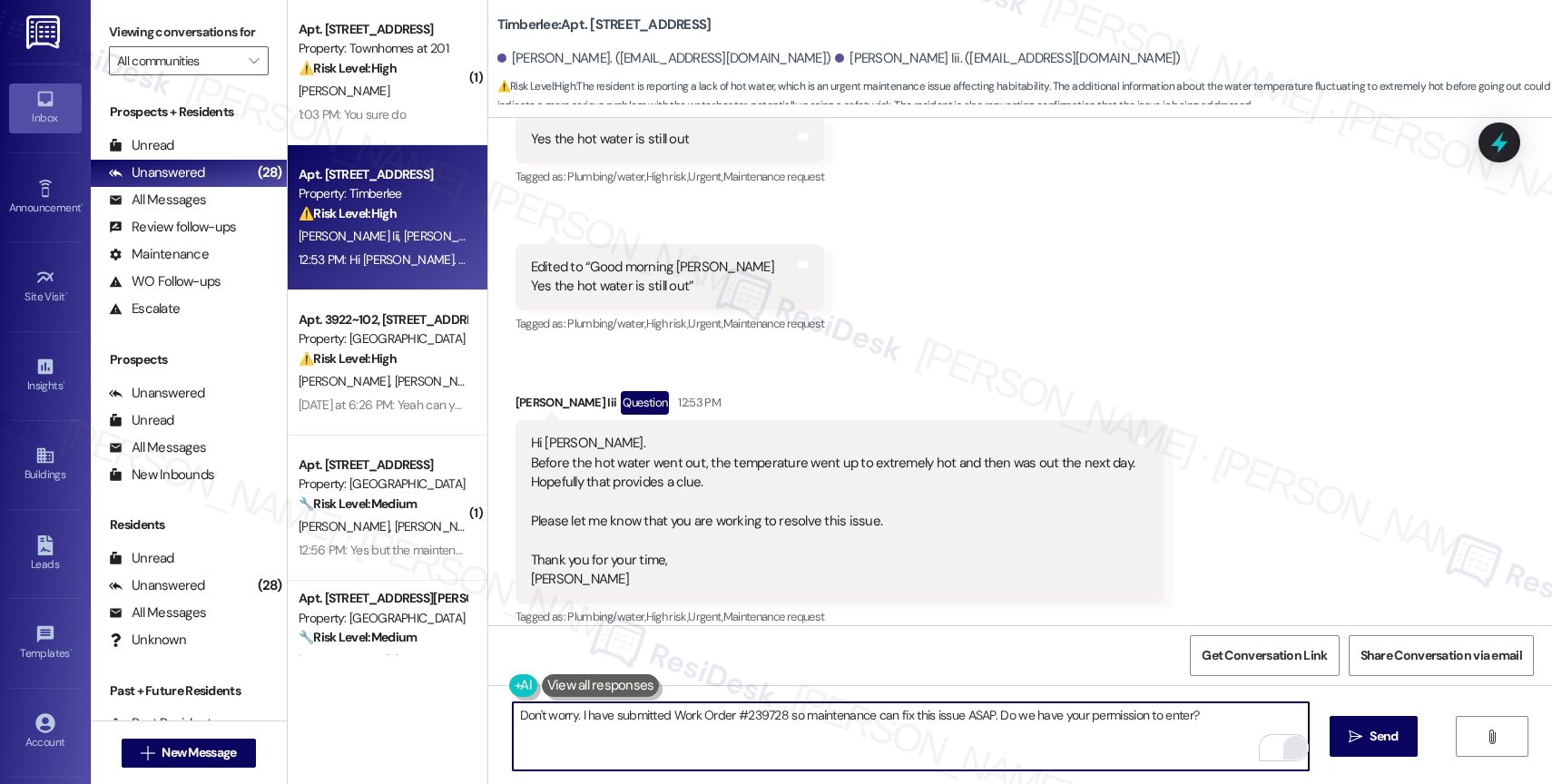
click at [936, 720] on textarea "Don't worry. I have submitted Work Order #239728 so maintenance can fix this is…" at bounding box center [910, 736] width 796 height 68
click at [1225, 717] on textarea "Don't worry. I have submitted Work Order #239728 so maintenance can fix this is…" at bounding box center [910, 736] width 796 height 68
click at [1365, 726] on button " Send" at bounding box center [1374, 736] width 88 height 41
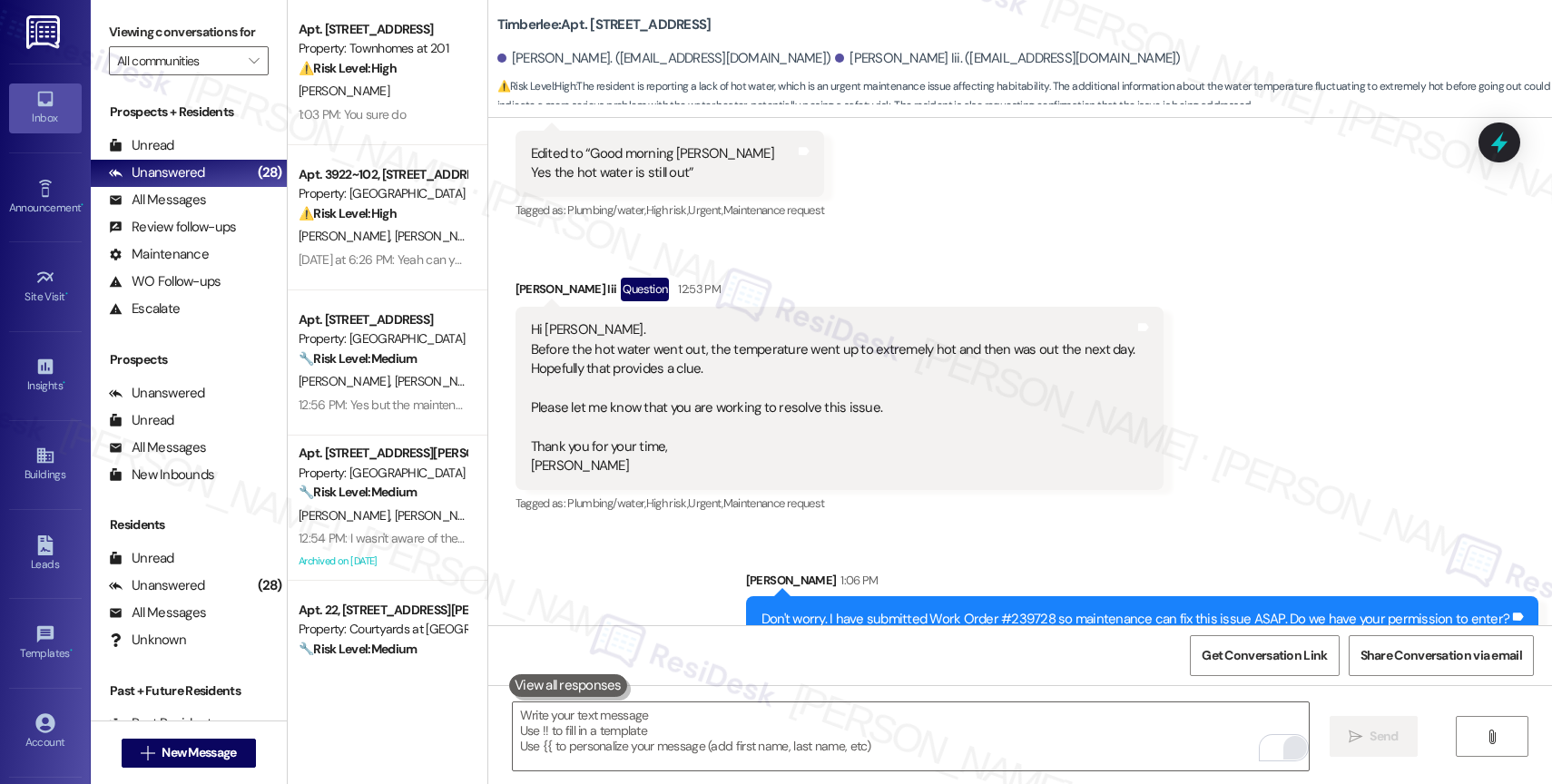
scroll to position [1802, 0]
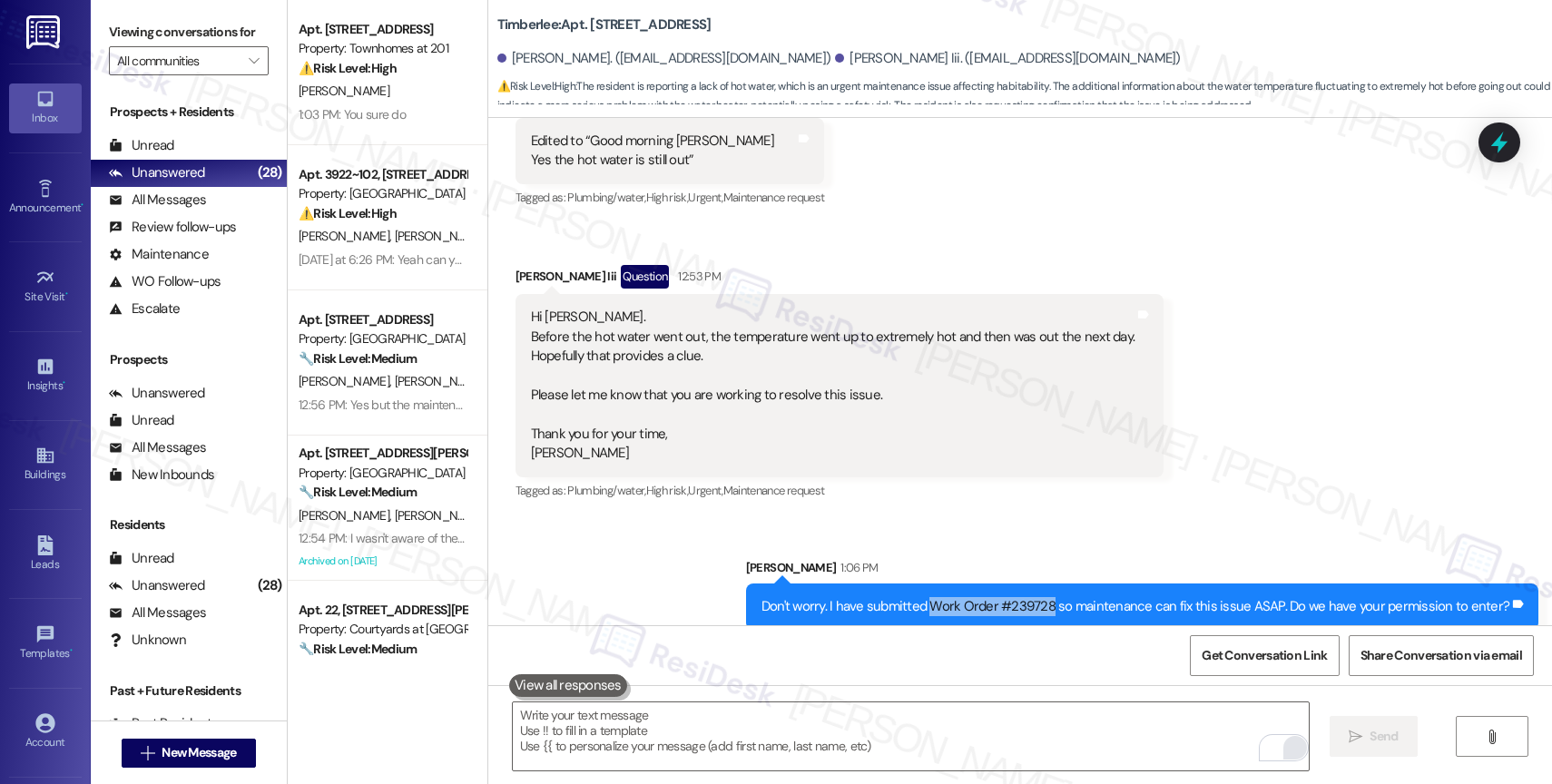
drag, startPoint x: 944, startPoint y: 580, endPoint x: 1061, endPoint y: 583, distance: 117.0
click at [1061, 597] on div "Don't worry. I have submitted Work Order #239728 so maintenance can fix this is…" at bounding box center [1135, 606] width 748 height 19
copy div "Work Order #239728"
click at [894, 517] on div "Sent via SMS Sarah 1:06 PM Don't worry. I have submitted Work Order #239728 so …" at bounding box center [1020, 580] width 1064 height 126
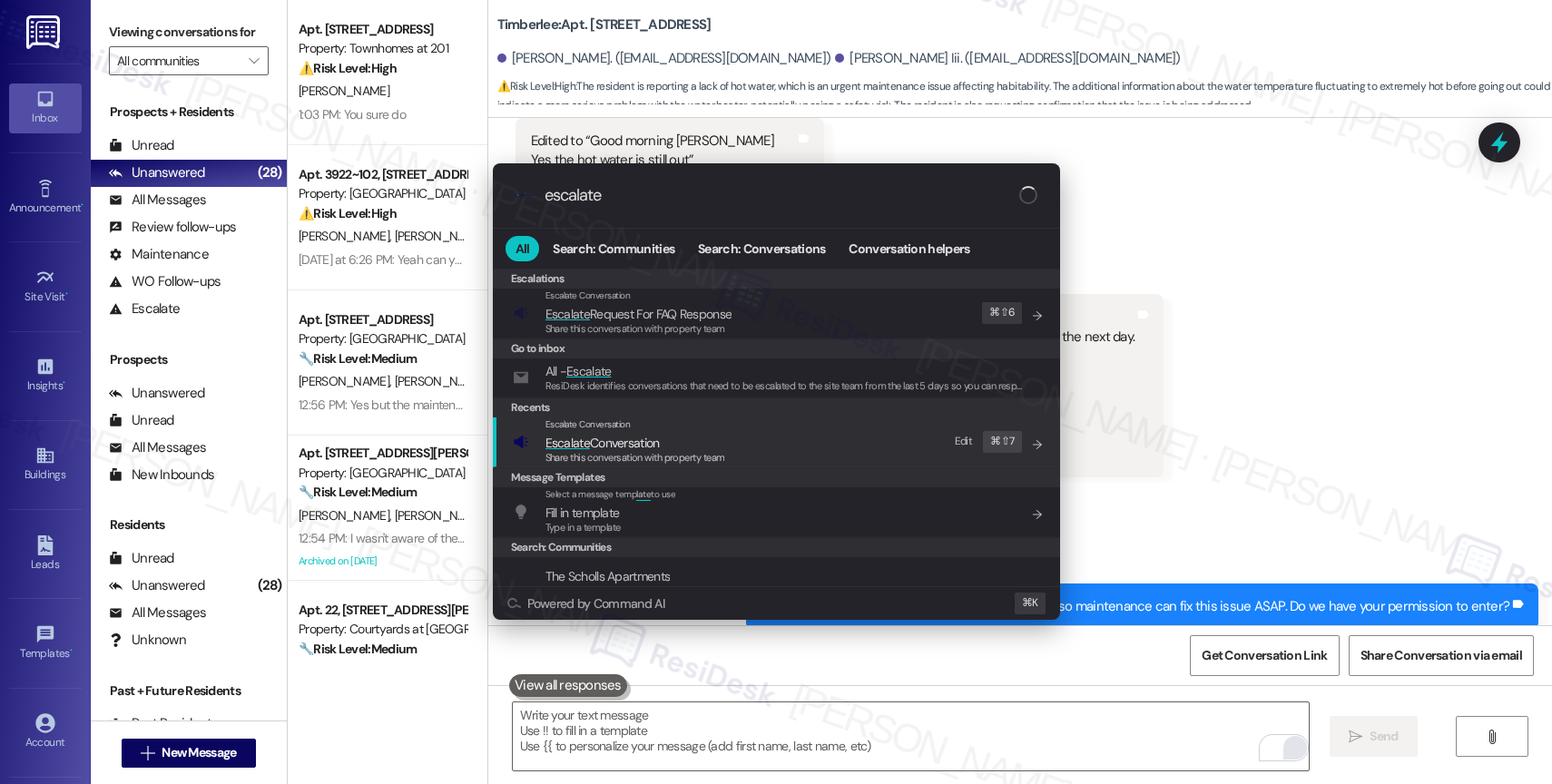
type input "escalate"
click at [682, 427] on div "Escalate Conversation" at bounding box center [636, 424] width 180 height 15
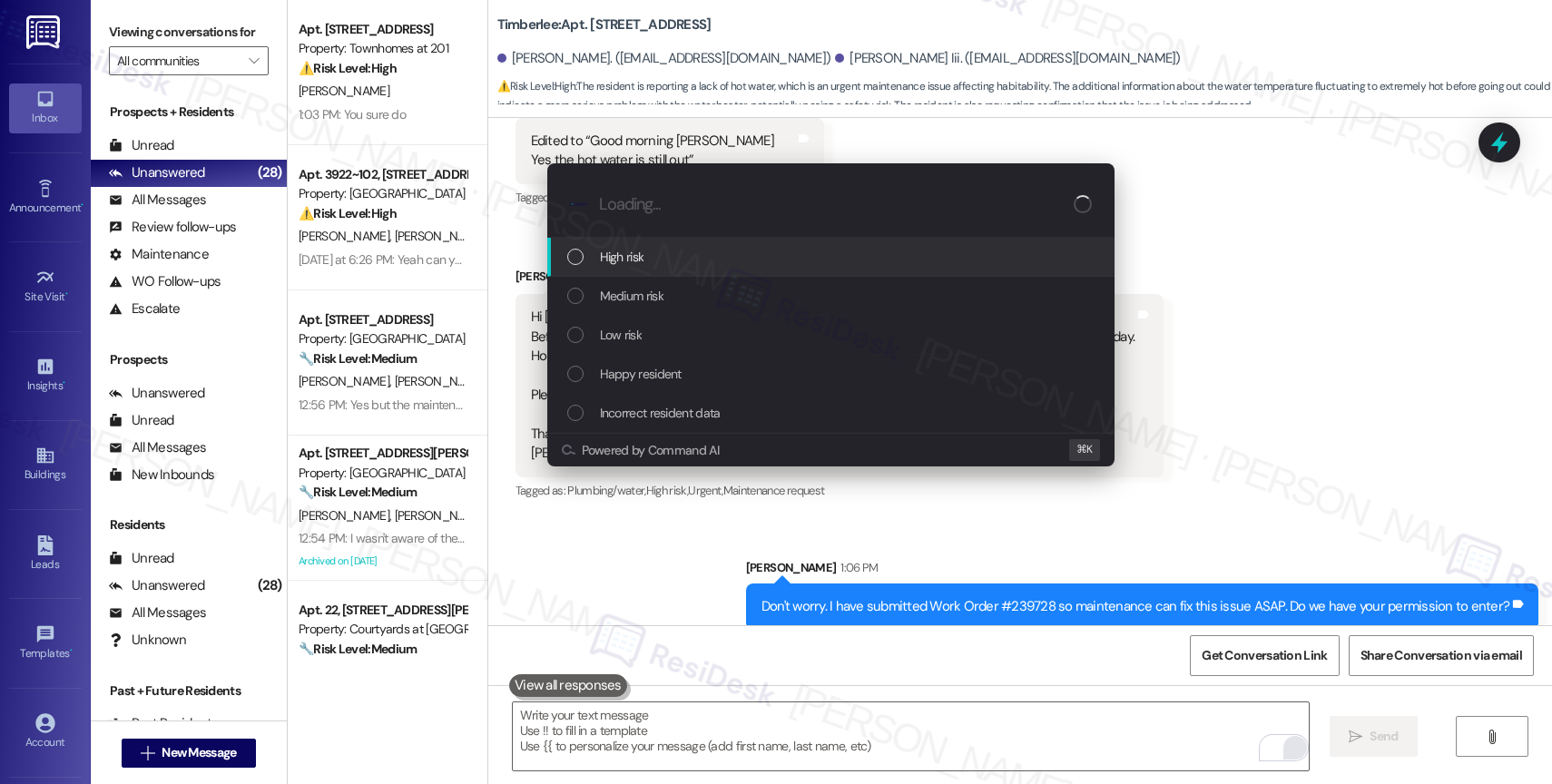
click at [661, 249] on div "High risk" at bounding box center [832, 257] width 531 height 20
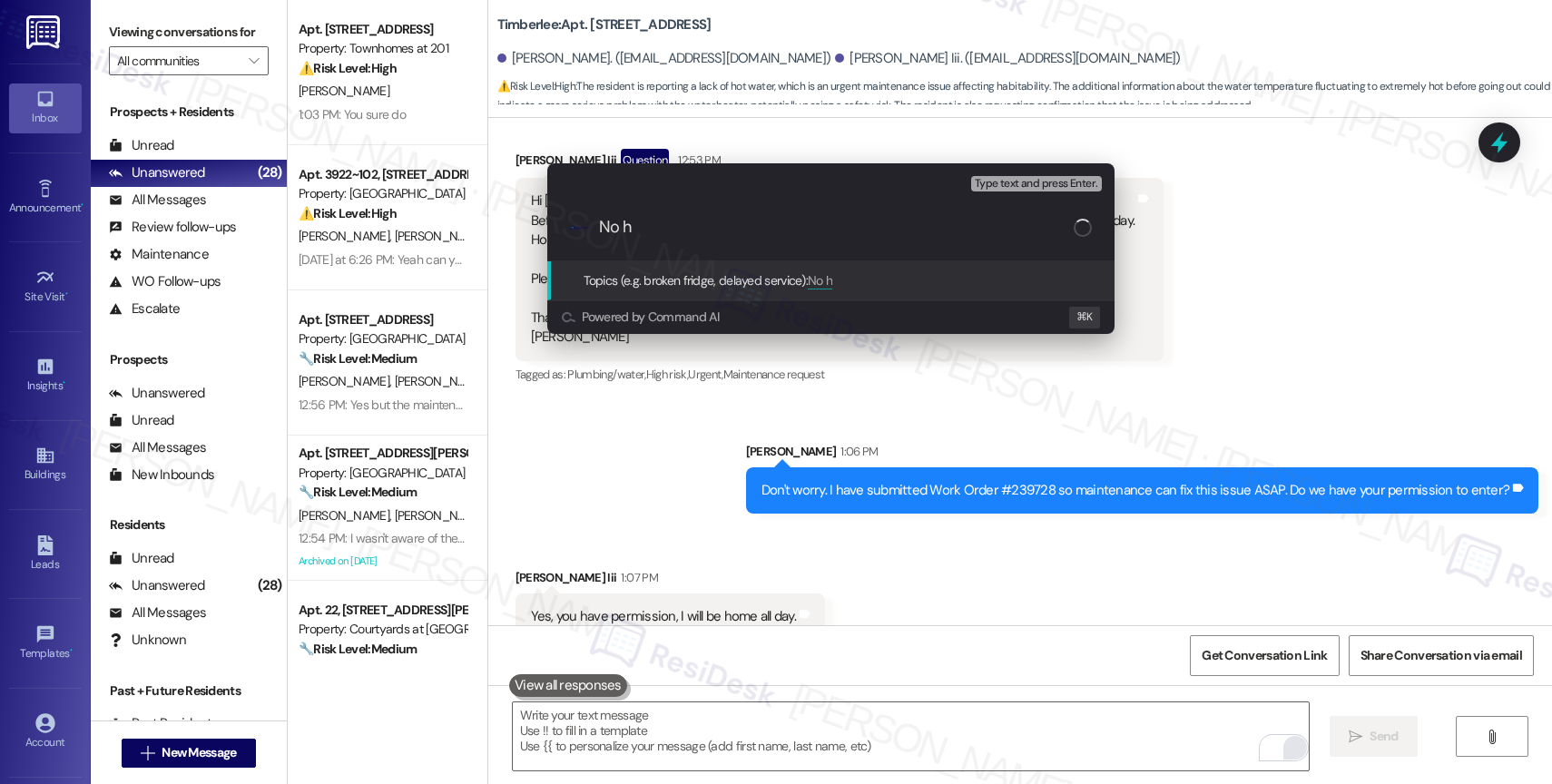
scroll to position [1965, 0]
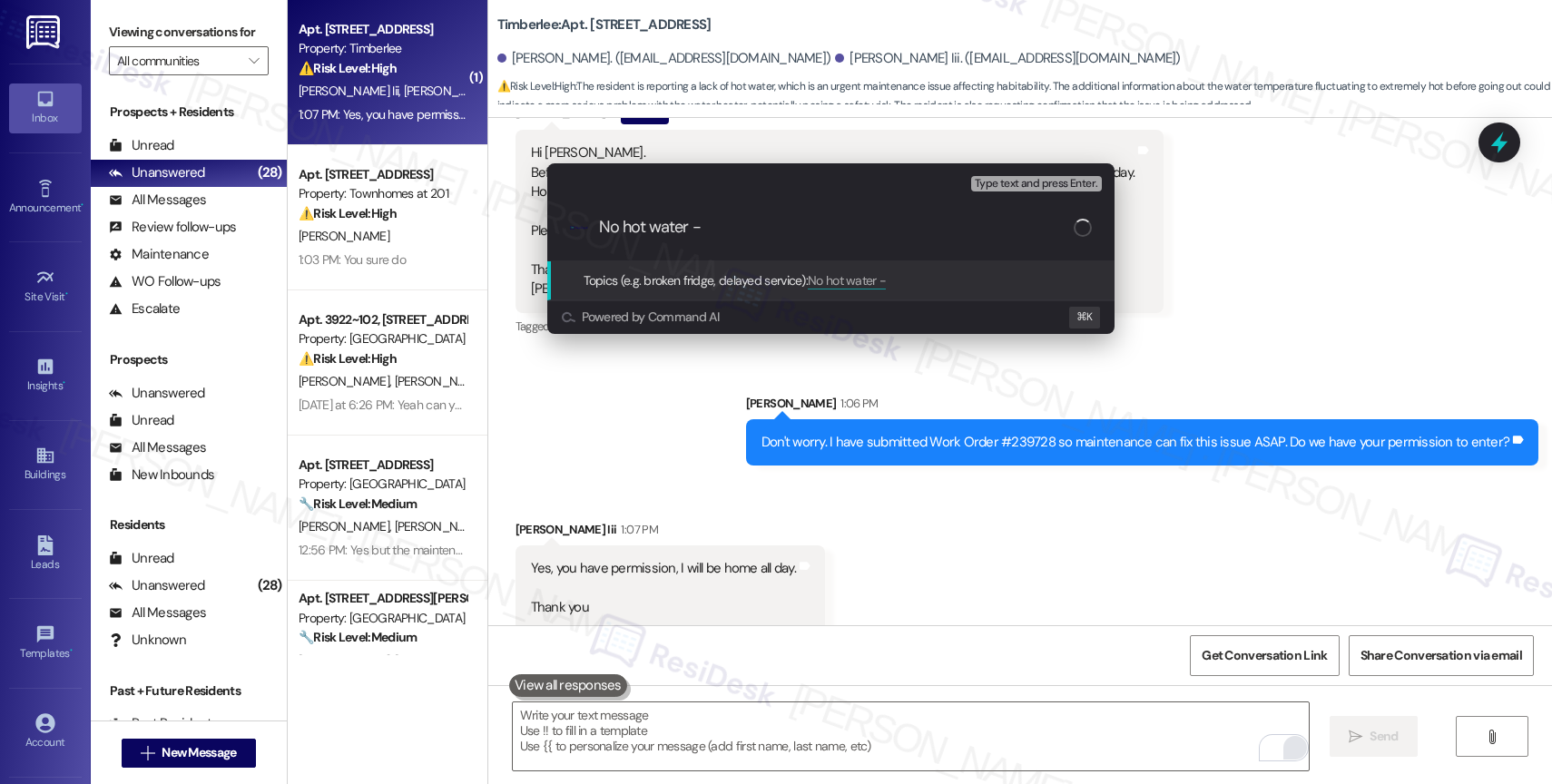
paste input "Work Order #239728"
click at [701, 224] on input "No hot water - Work Order #239728" at bounding box center [836, 227] width 475 height 19
type input "No hot water - New Work Order #239728"
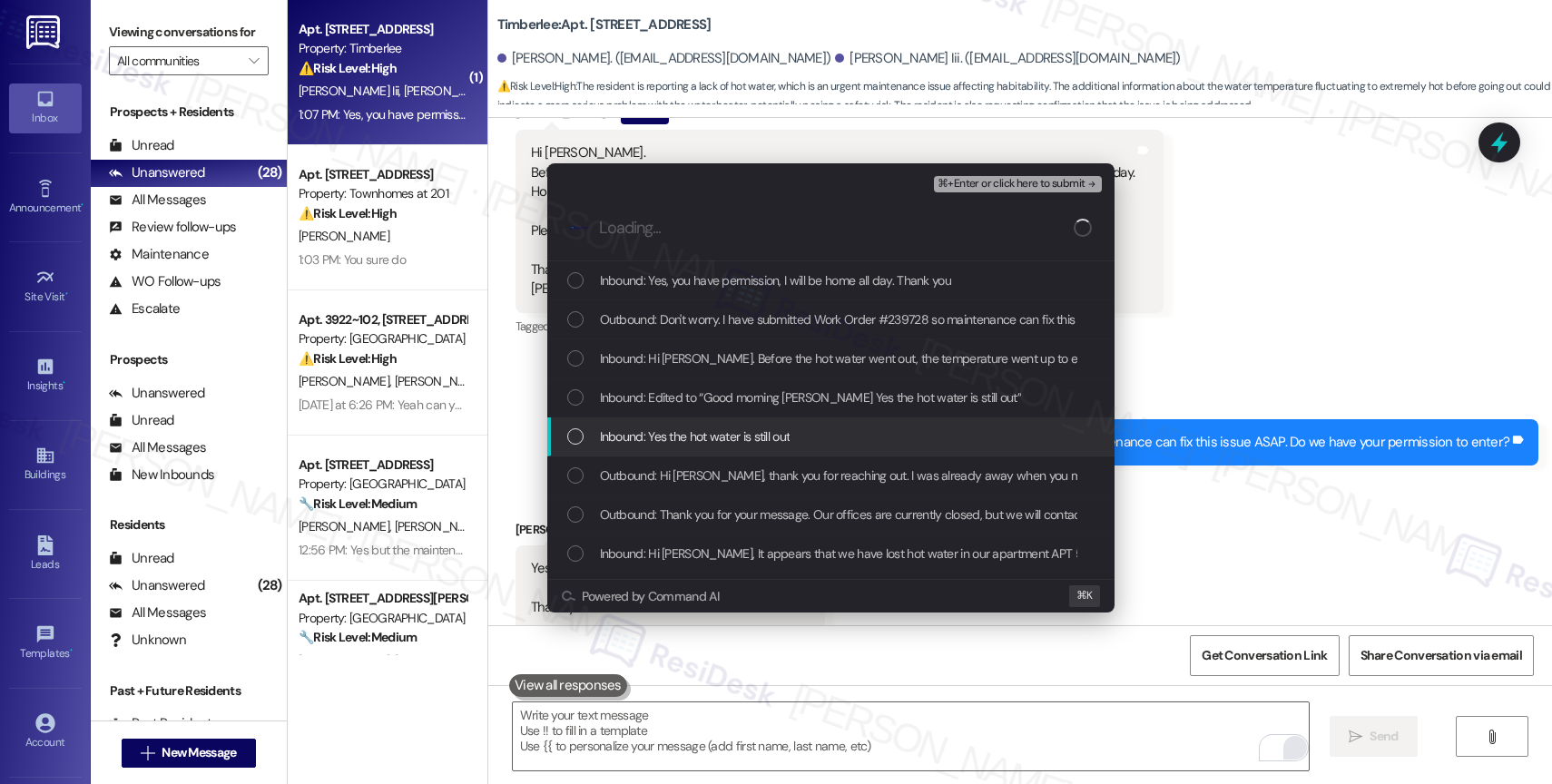
click at [710, 431] on span "Inbound: Yes the hot water is still out" at bounding box center [695, 436] width 191 height 20
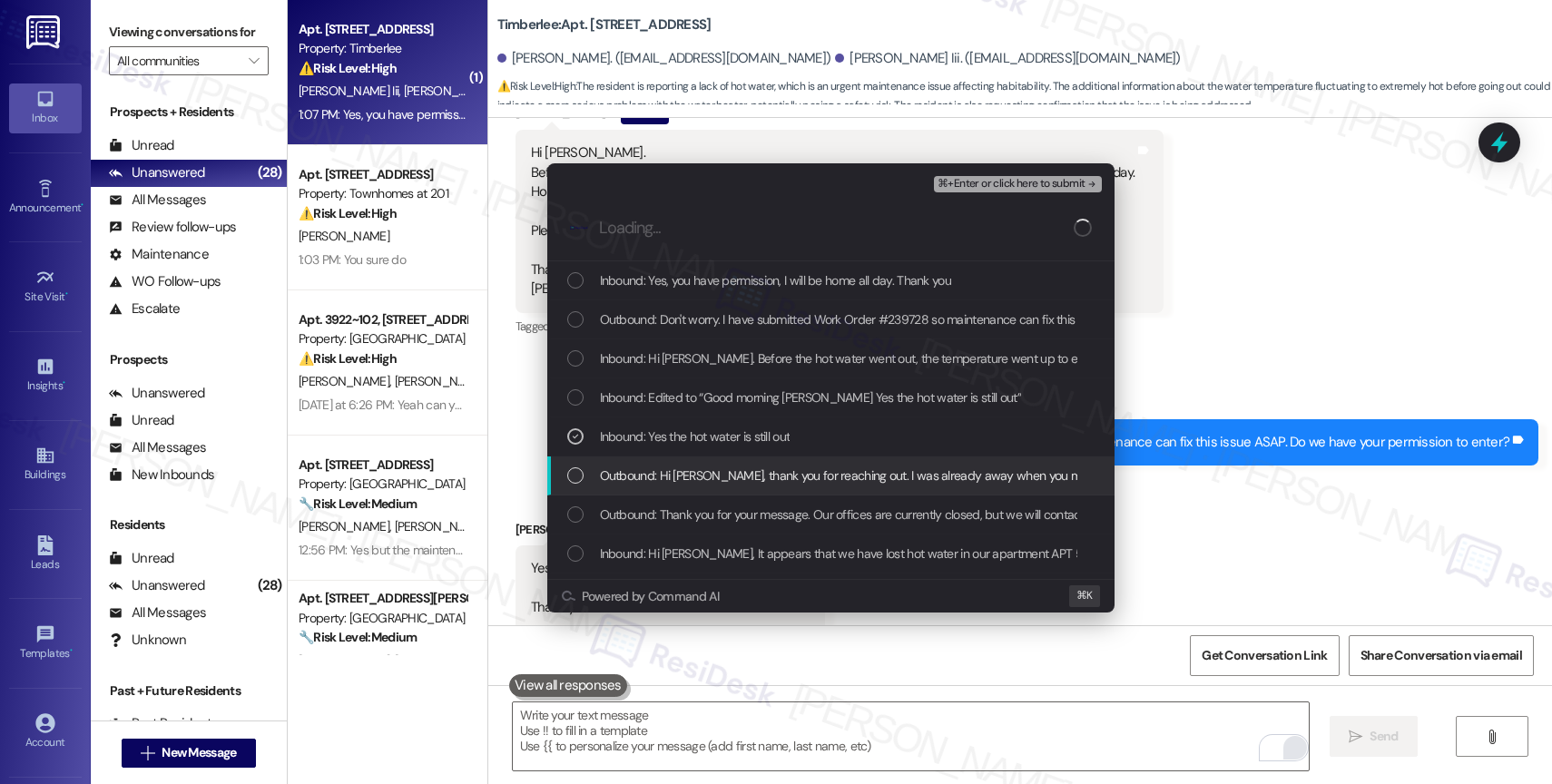
click at [698, 471] on span "Outbound: Hi Tom, thank you for reaching out. I was already away when you messa…" at bounding box center [1083, 475] width 967 height 20
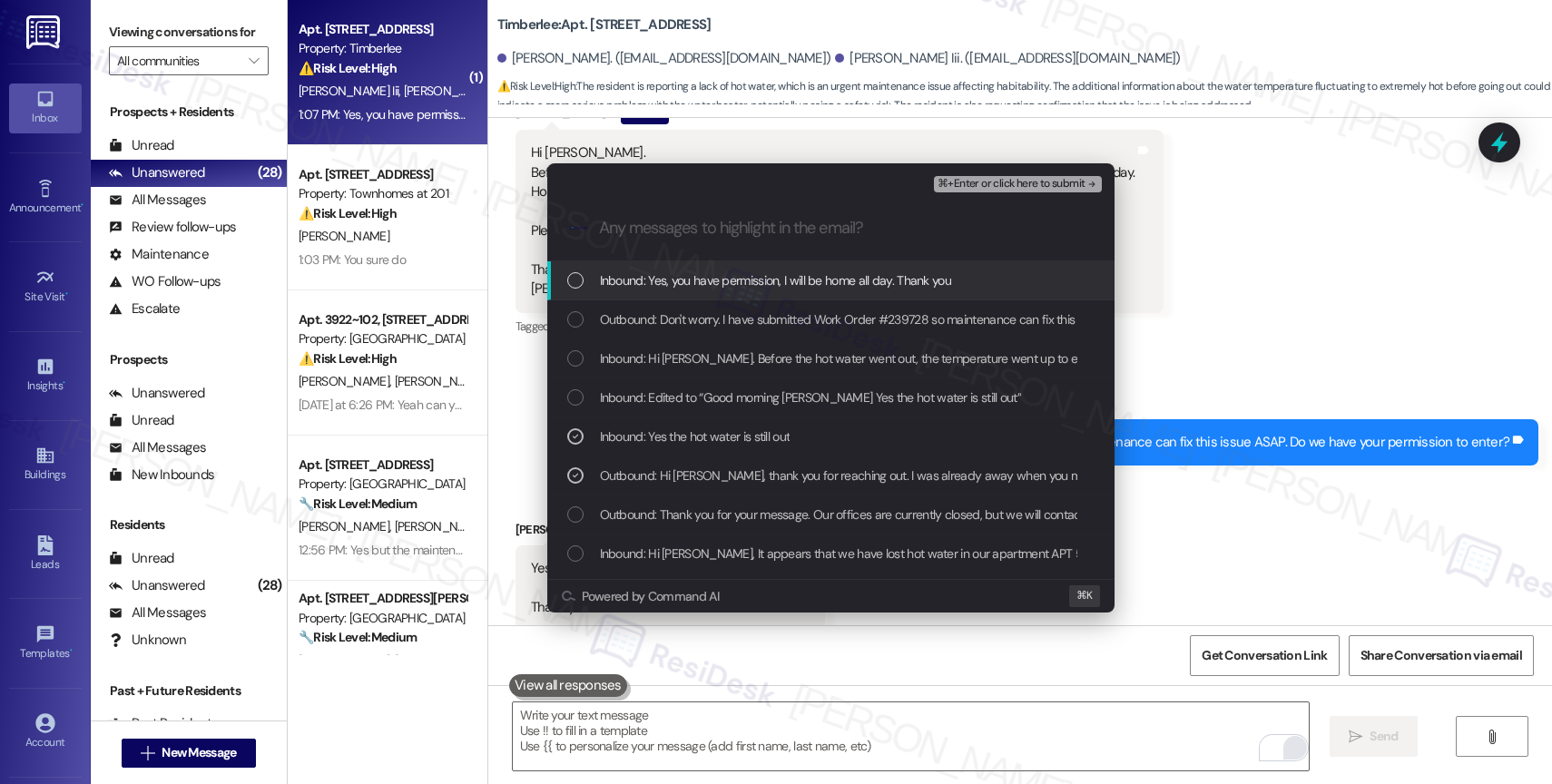
click at [719, 363] on span "Inbound: Hi Sarah. Before the hot water went out, the temperature went up to ex…" at bounding box center [1308, 359] width 1417 height 20
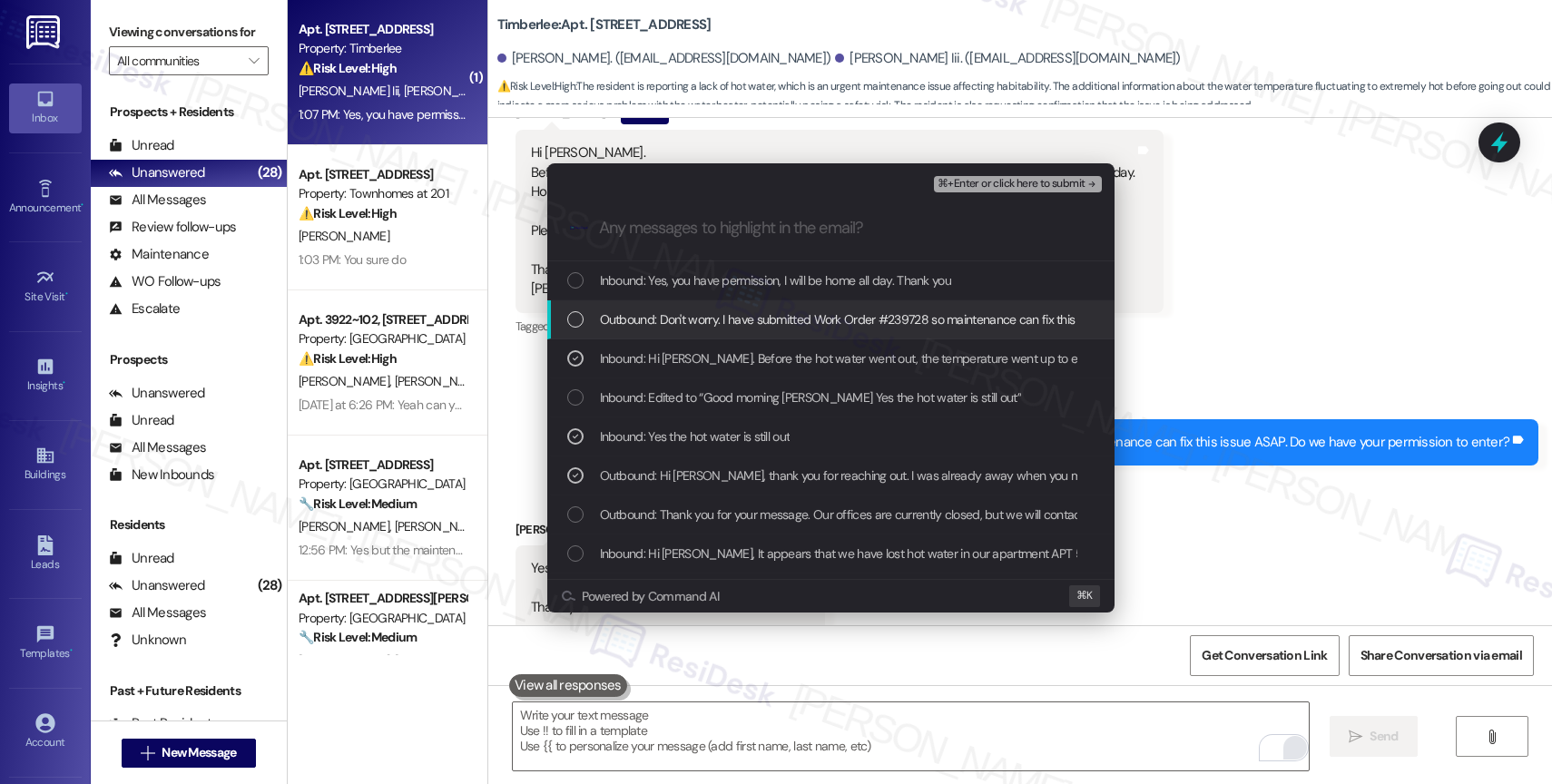
click at [734, 316] on span "Outbound: Don't worry. I have submitted Work Order #239728 so maintenance can f…" at bounding box center [969, 320] width 740 height 20
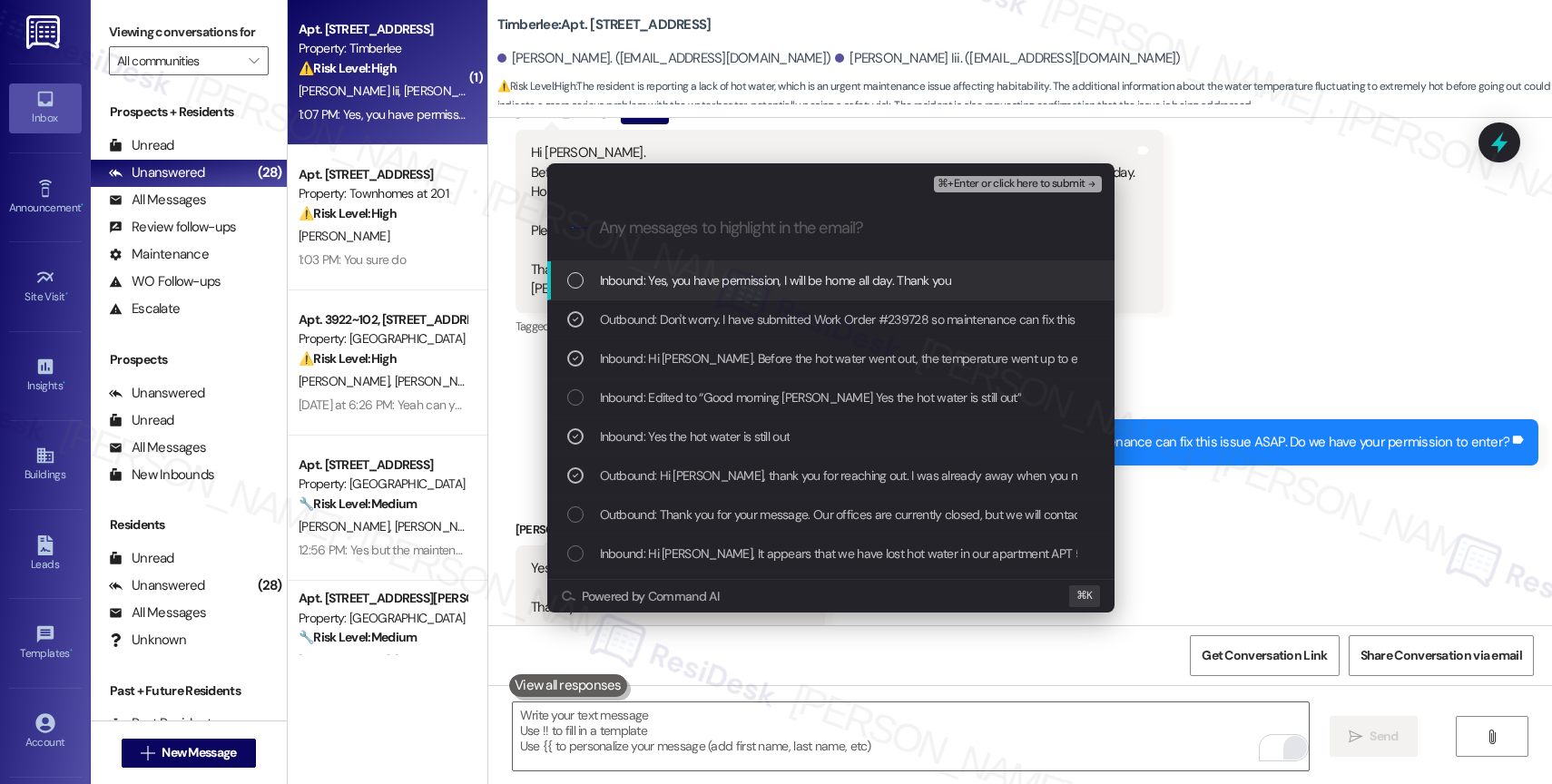
click at [749, 278] on span "Inbound: Yes, you have permission, I will be home all day. Thank you" at bounding box center [776, 281] width 352 height 20
click at [1070, 178] on span "⌘+Enter or click here to submit" at bounding box center [1010, 184] width 147 height 13
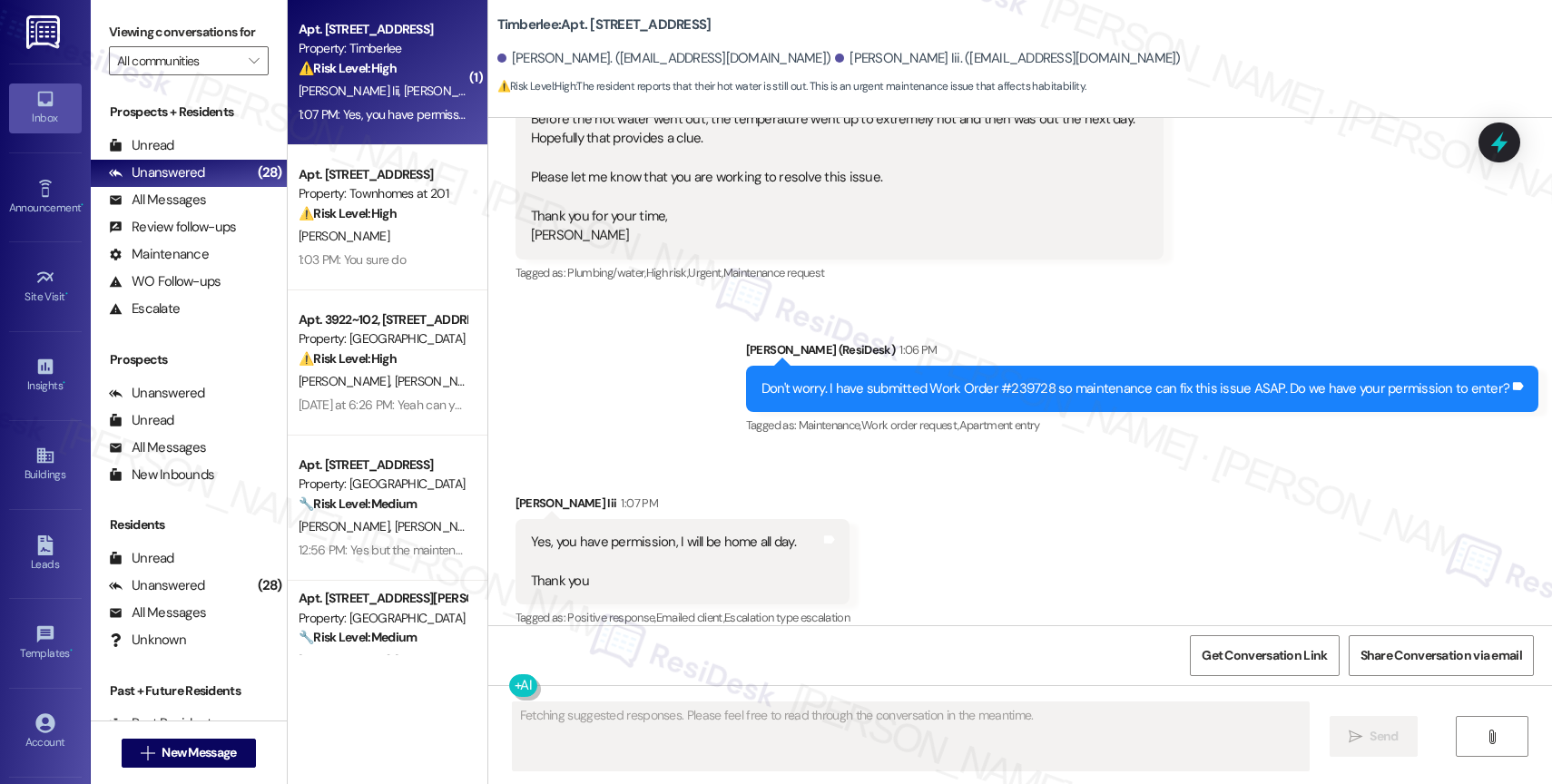
scroll to position [2020, 0]
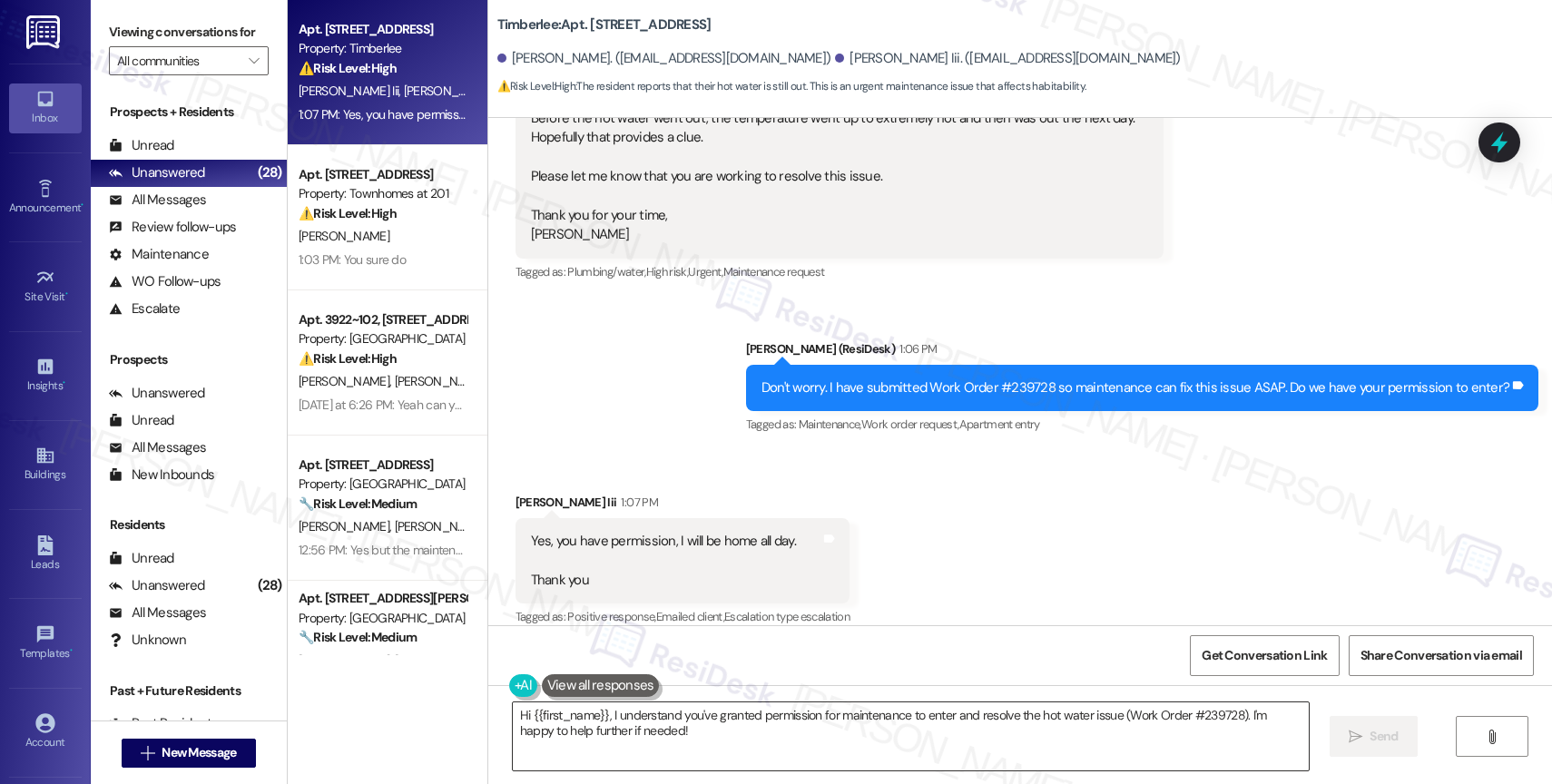
click at [613, 737] on textarea "Hi {{first_name}}, I understand you've granted permission for maintenance to en…" at bounding box center [910, 736] width 796 height 68
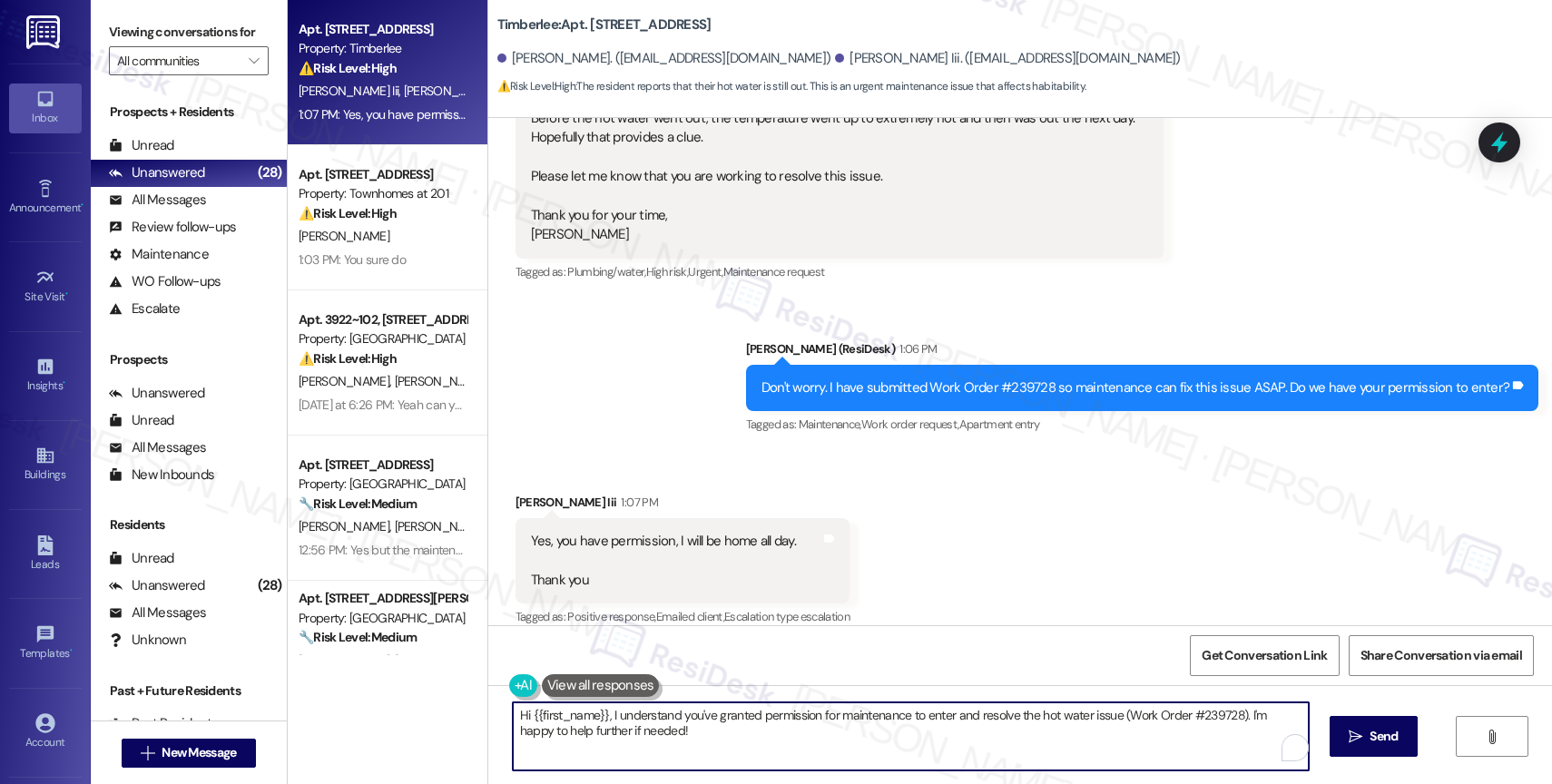
click at [613, 737] on textarea "Hi {{first_name}}, I understand you've granted permission for maintenance to en…" at bounding box center [910, 736] width 796 height 68
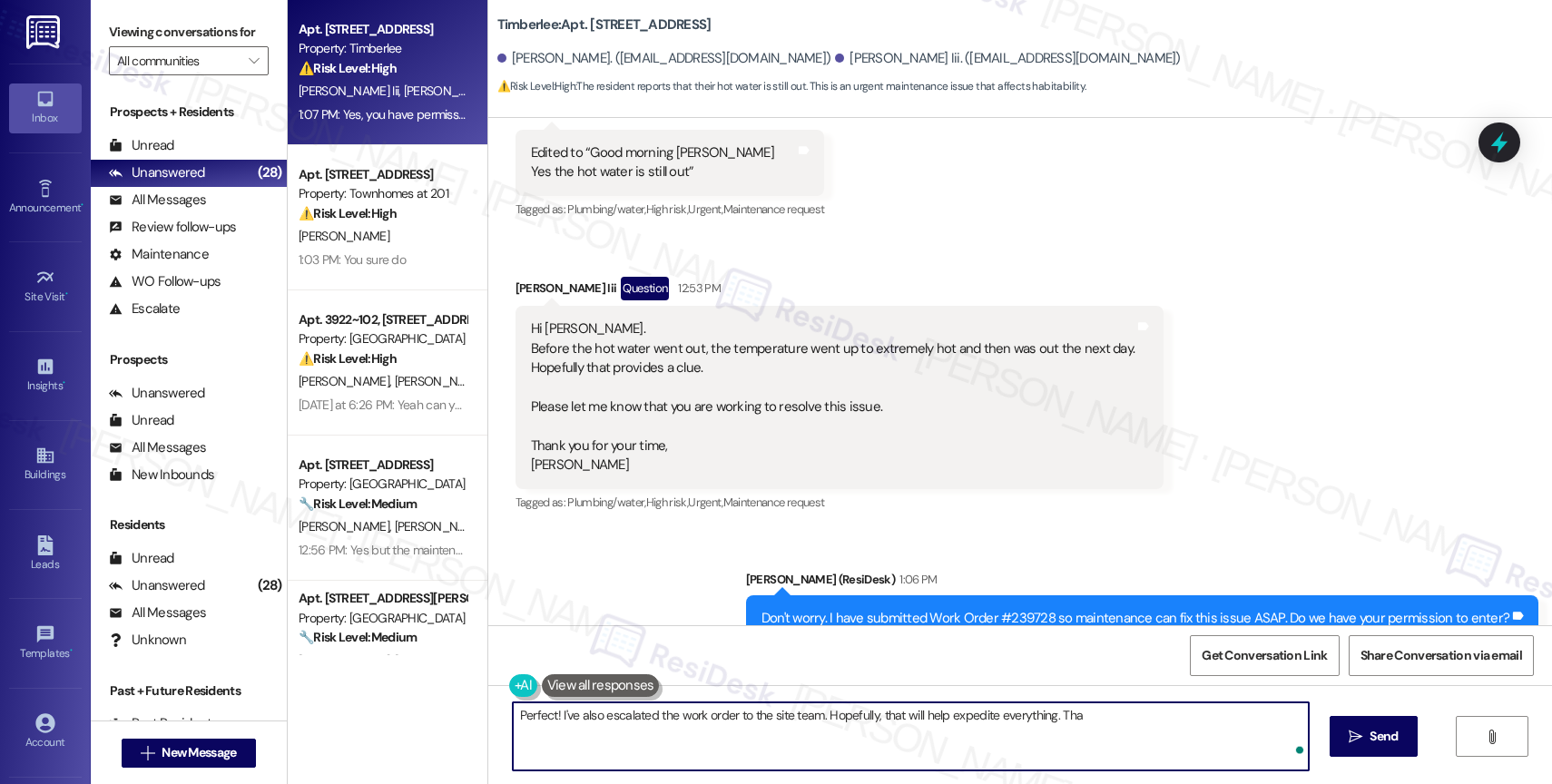
scroll to position [1788, 0]
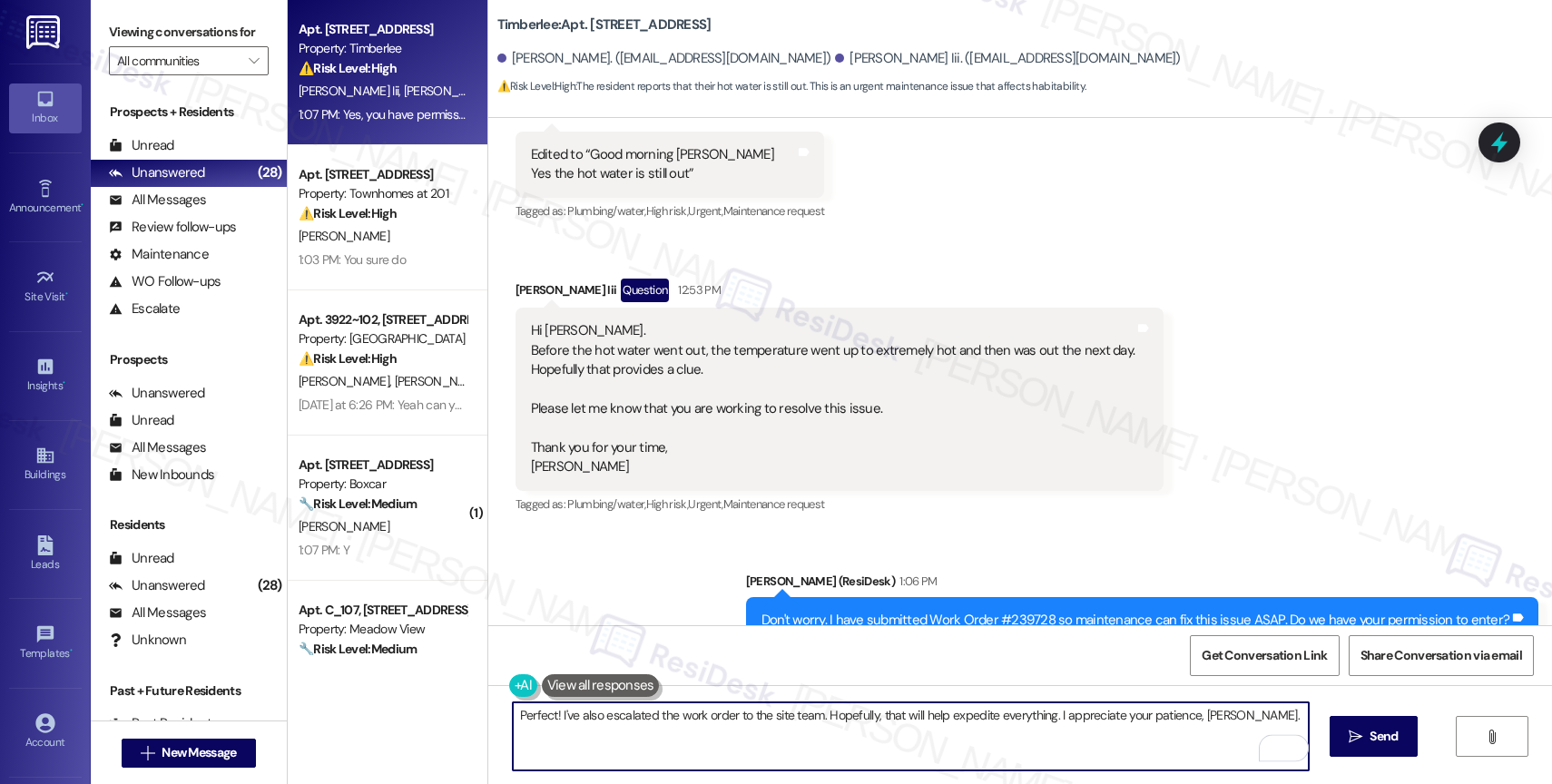
click at [1262, 722] on textarea "Perfect! I've also escalated the work order to the site team. Hopefully, that w…" at bounding box center [910, 736] width 796 height 68
type textarea "Perfect! I've also escalated the work order to the site team. Hopefully, that w…"
click at [1366, 735] on span "Send" at bounding box center [1383, 736] width 35 height 19
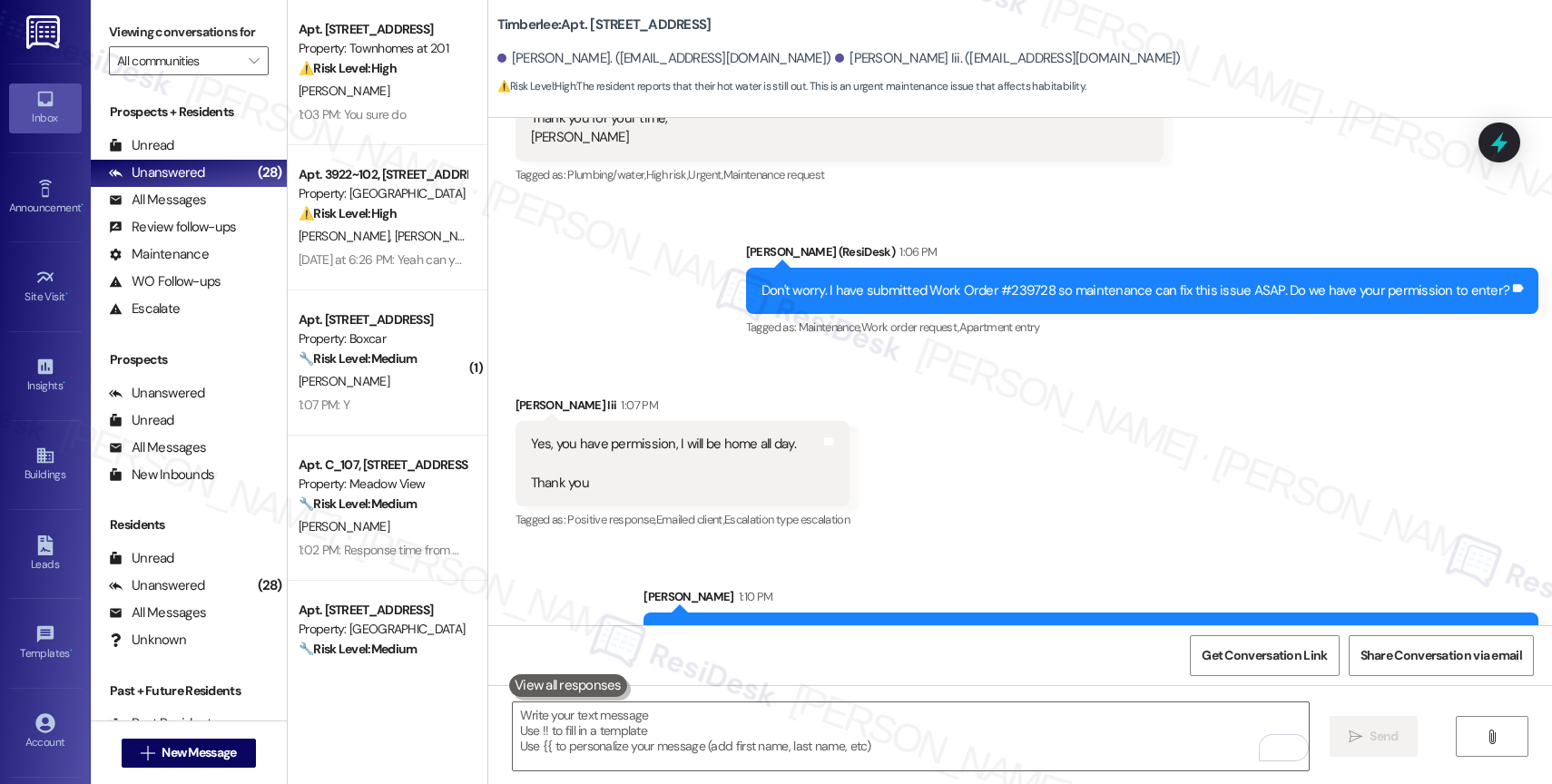
scroll to position [2147, 0]
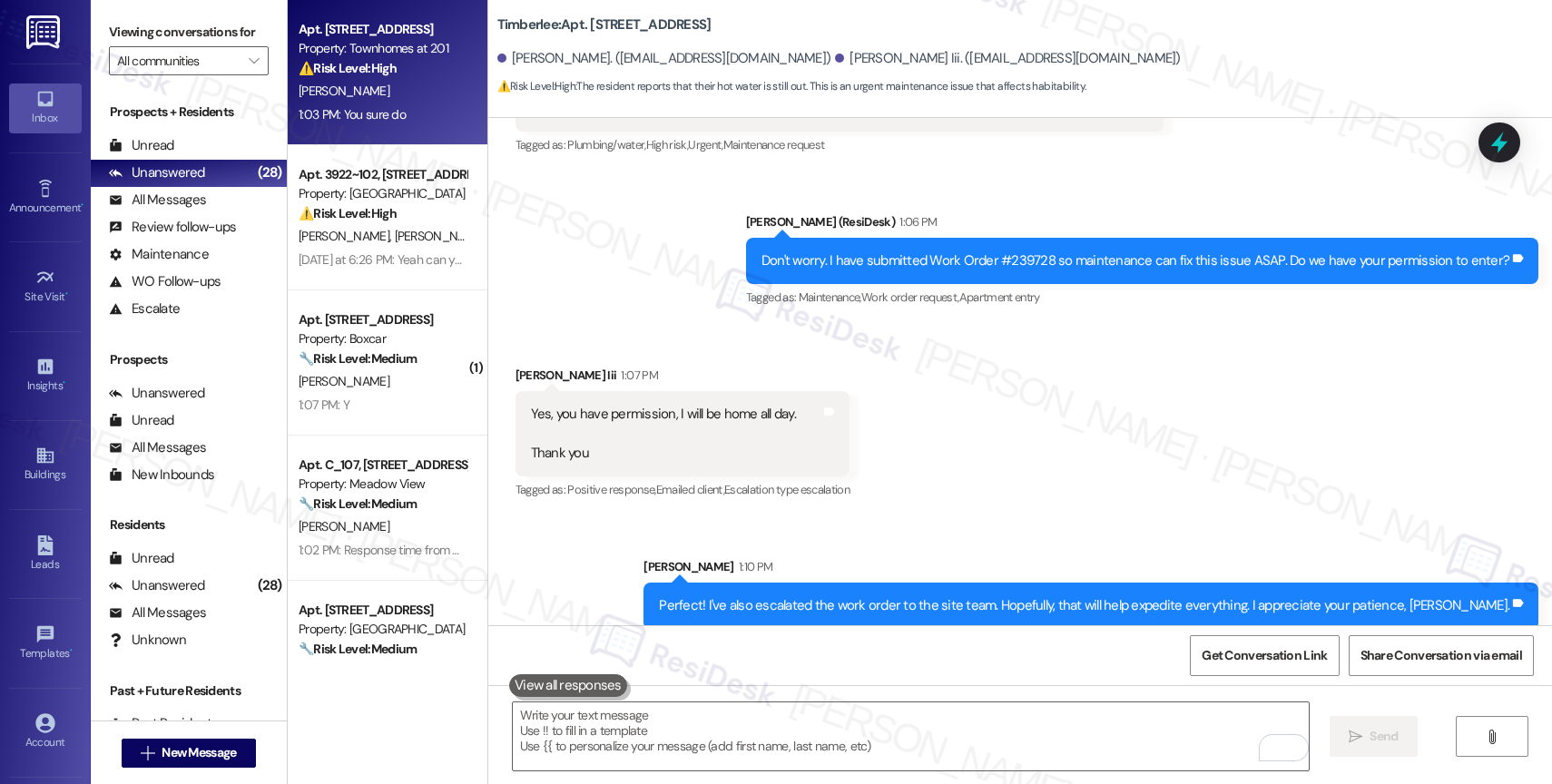
click at [368, 37] on div "Apt. 17, 201 E Grant Line Road" at bounding box center [383, 29] width 168 height 19
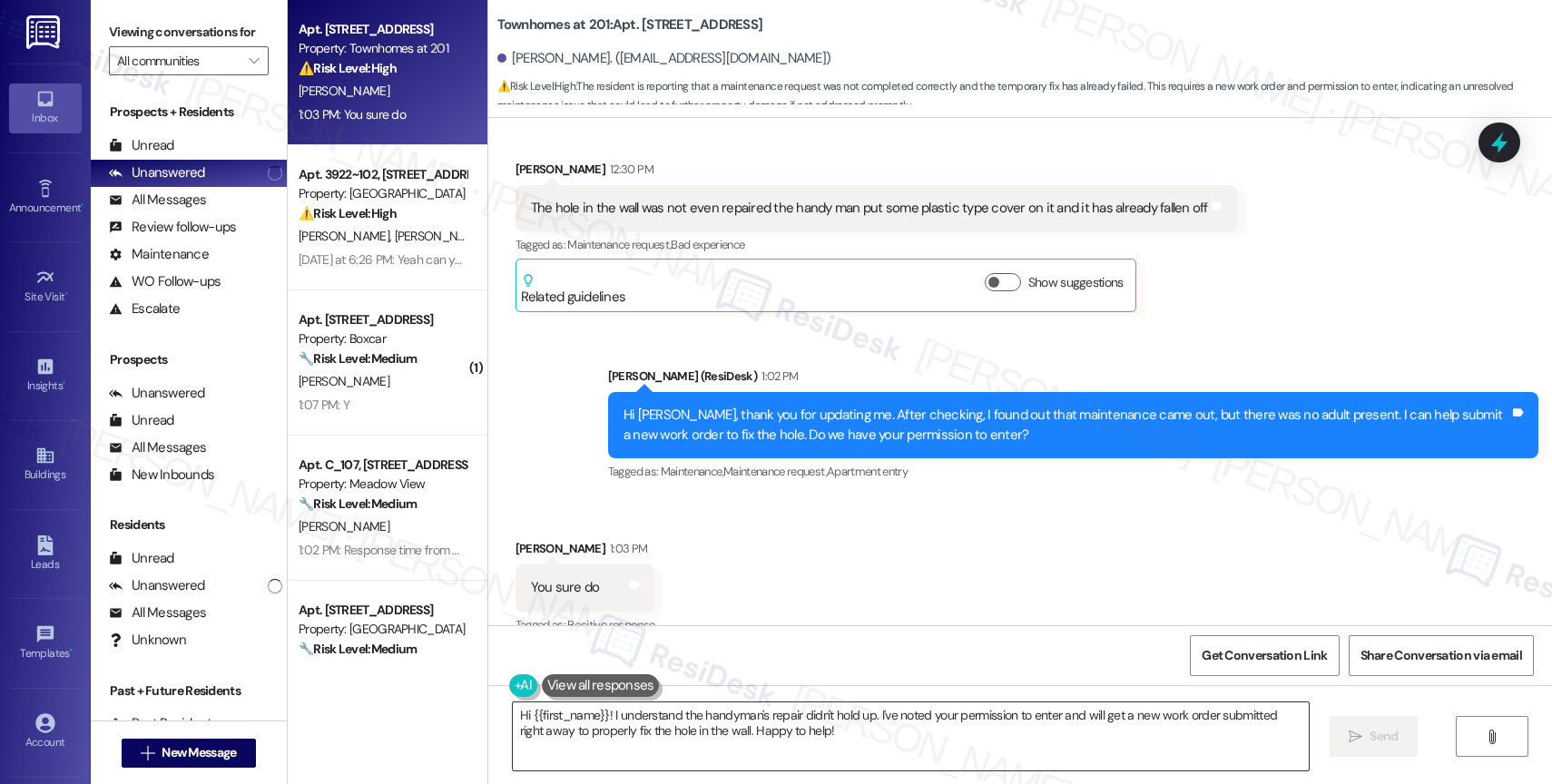
scroll to position [321, 0]
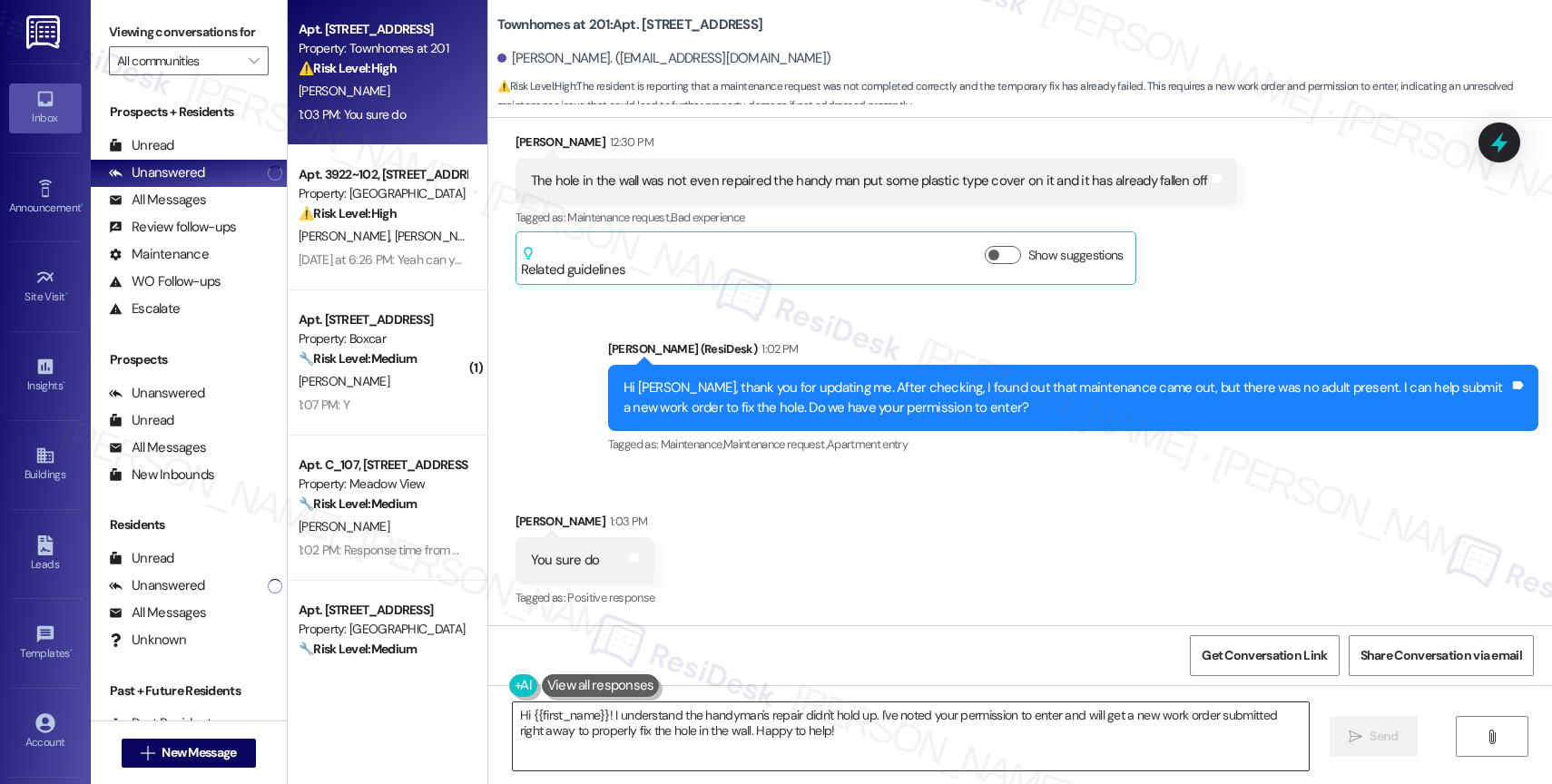
click at [632, 738] on textarea "Hi {{first_name}}! I understand the handyman's repair didn't hold up. I've note…" at bounding box center [910, 736] width 796 height 68
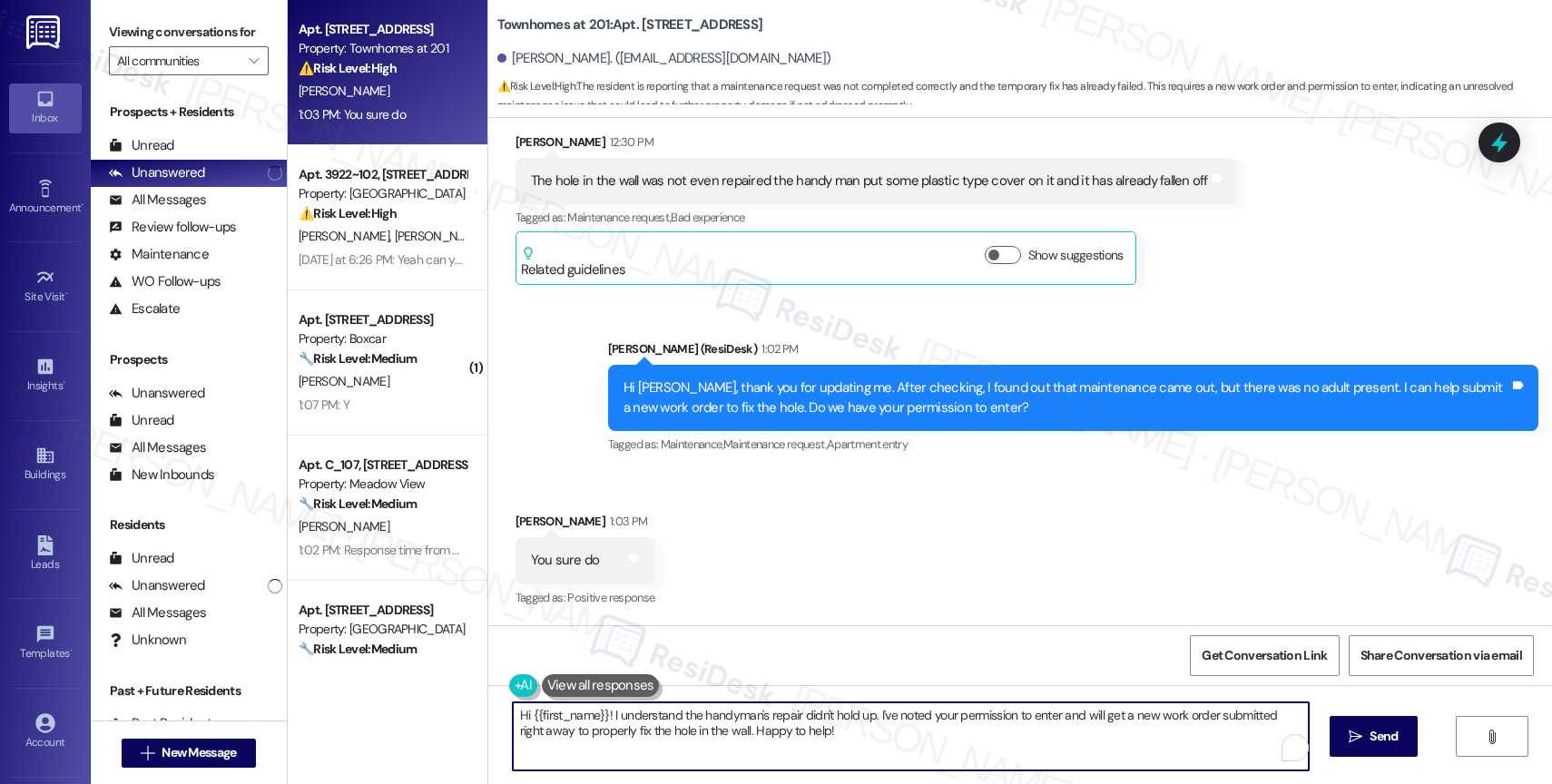
click at [632, 738] on textarea "Hi {{first_name}}! I understand the handyman's repair didn't hold up. I've note…" at bounding box center [910, 736] width 796 height 68
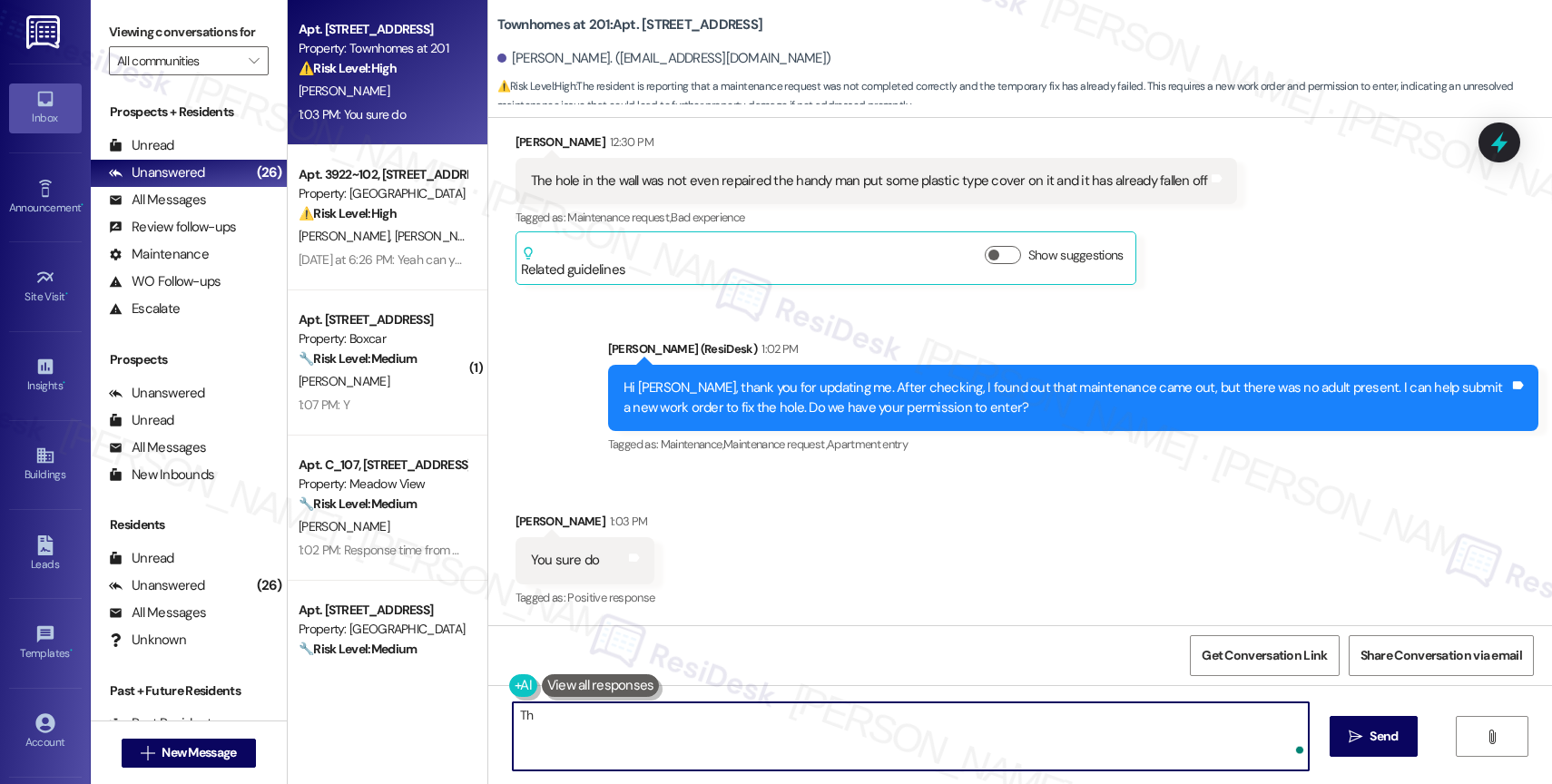
type textarea "T"
type textarea "I appreciate your quick confirmation. I'm submitting the work order now."
click at [1376, 732] on span "Send" at bounding box center [1384, 736] width 28 height 19
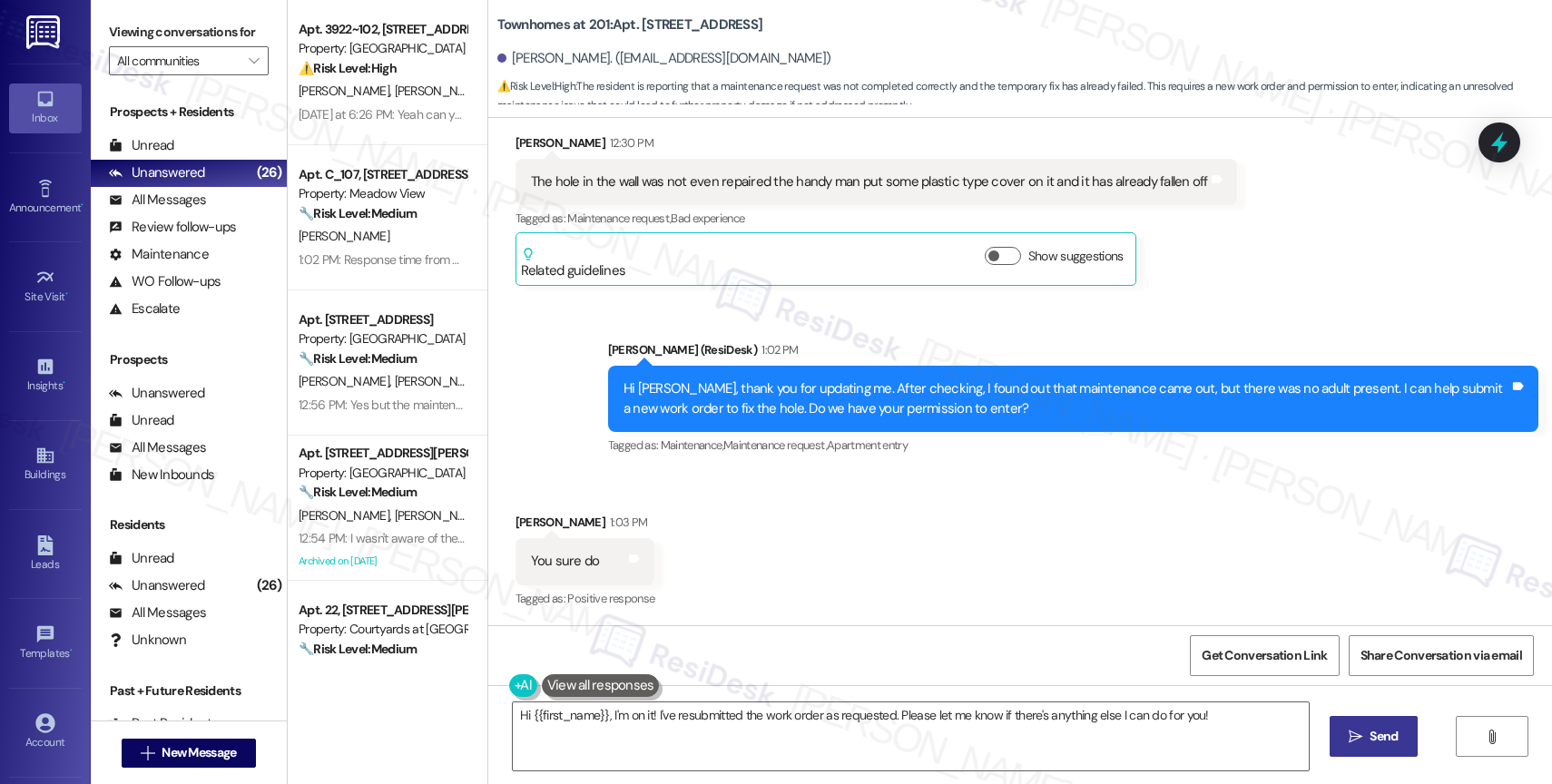
scroll to position [137, 0]
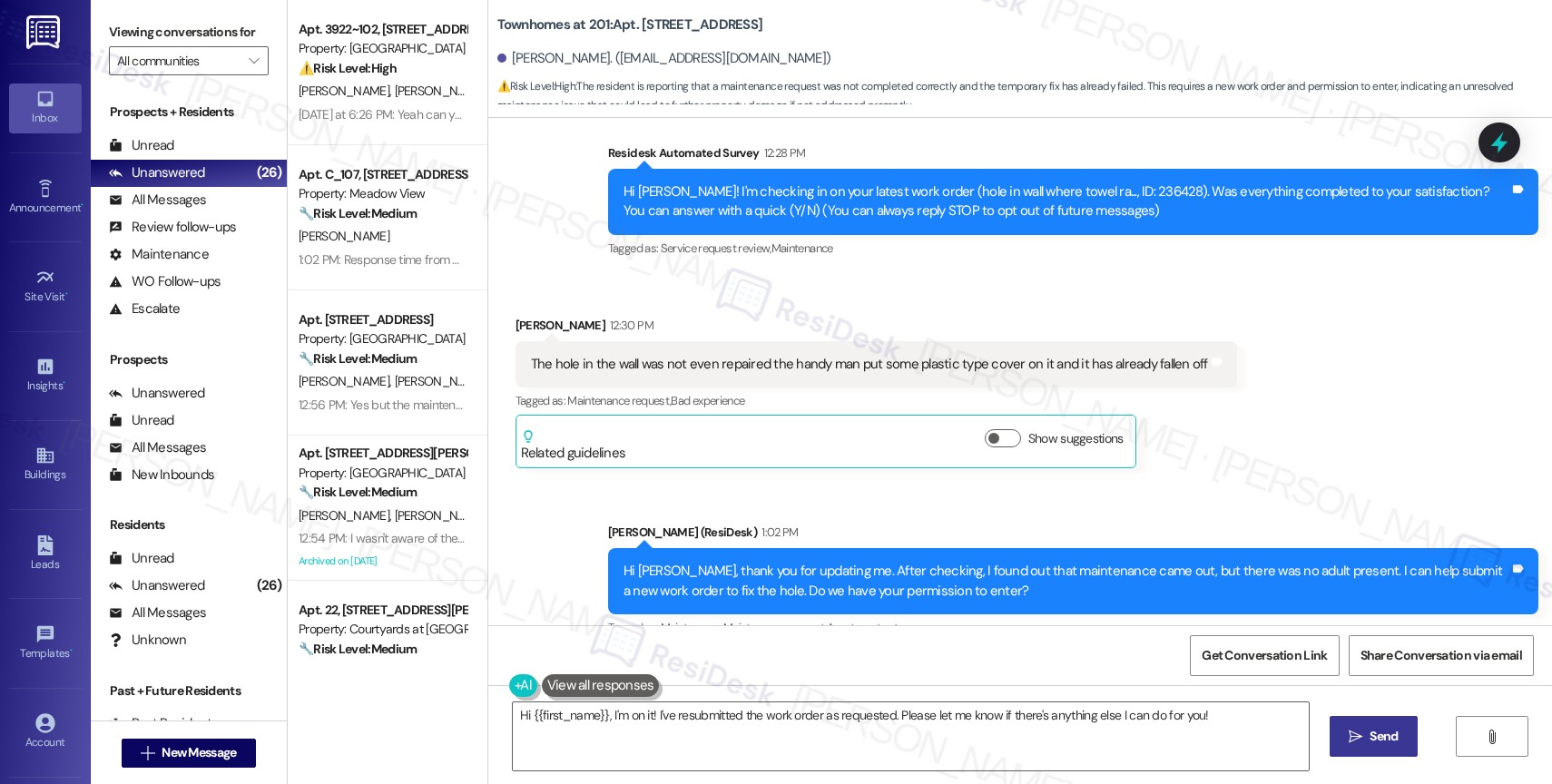
click at [580, 365] on div "The hole in the wall was not even repaired the handy man put some plastic type …" at bounding box center [869, 364] width 678 height 19
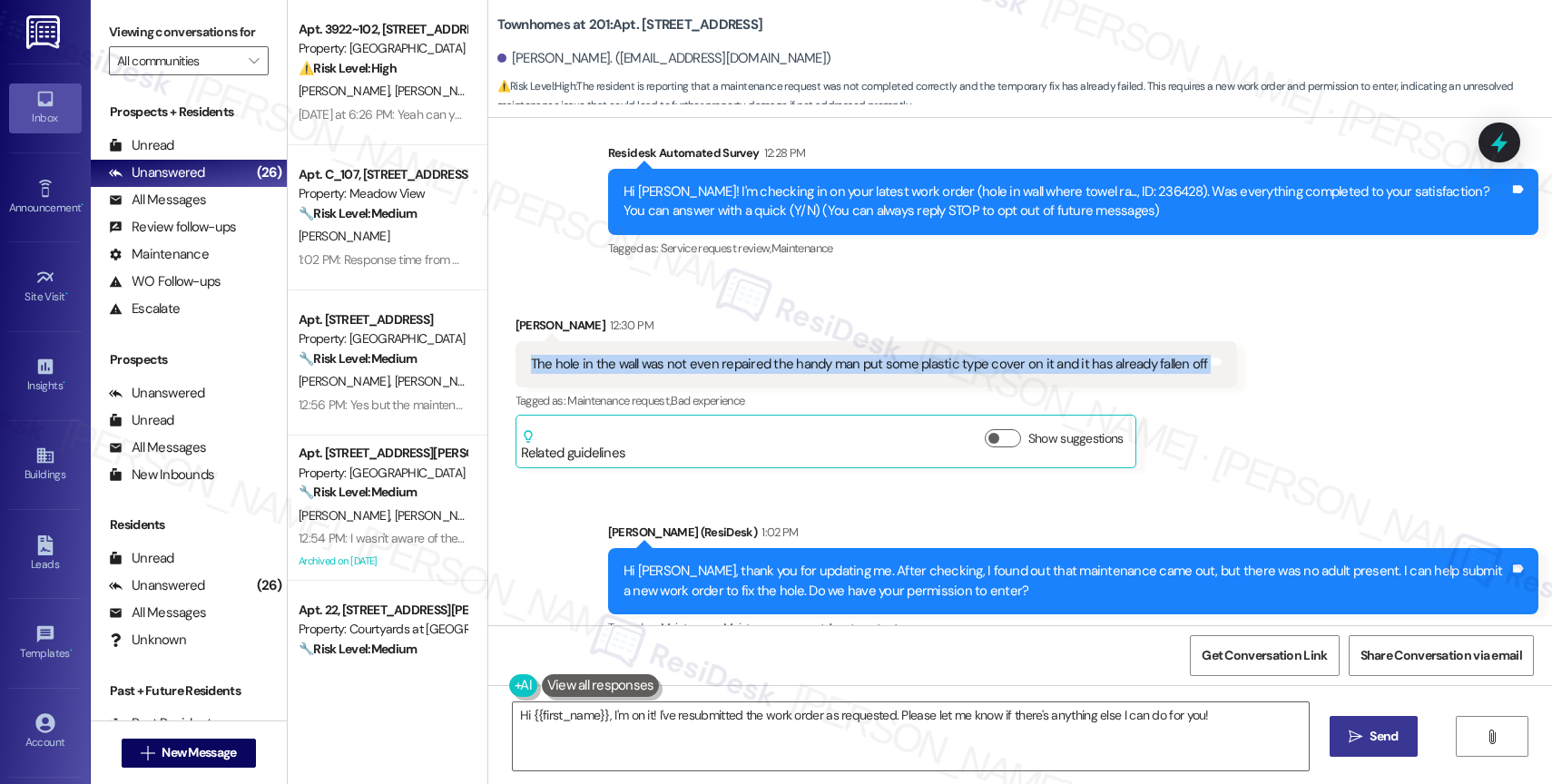
click at [580, 365] on div "The hole in the wall was not even repaired the handy man put some plastic type …" at bounding box center [869, 364] width 678 height 19
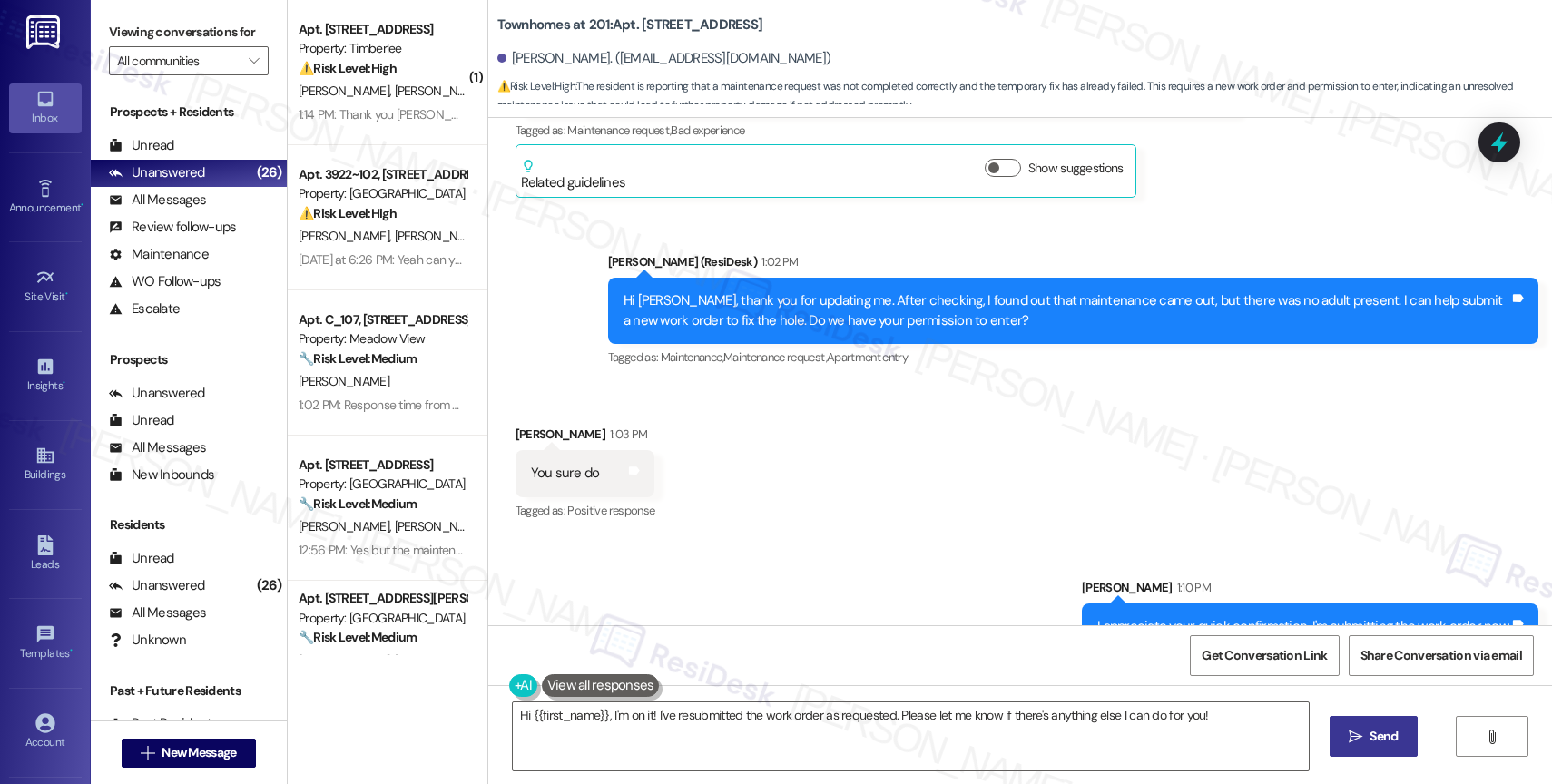
scroll to position [446, 0]
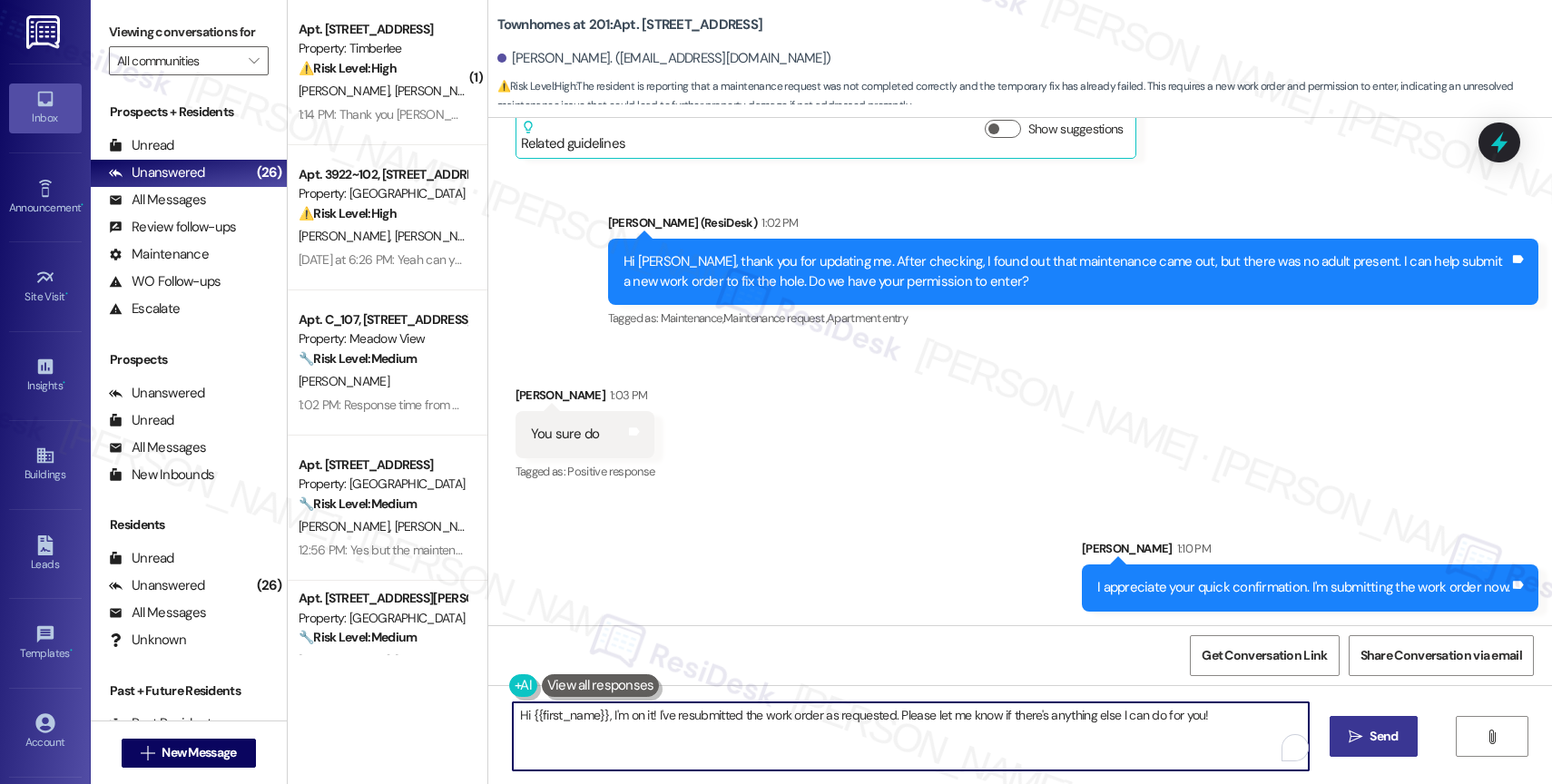
click at [629, 711] on textarea "Hi {{first_name}}, I'm on it! I've resubmitted the work order as requested. Ple…" at bounding box center [910, 736] width 796 height 68
paste textarea "Work Order #239730"
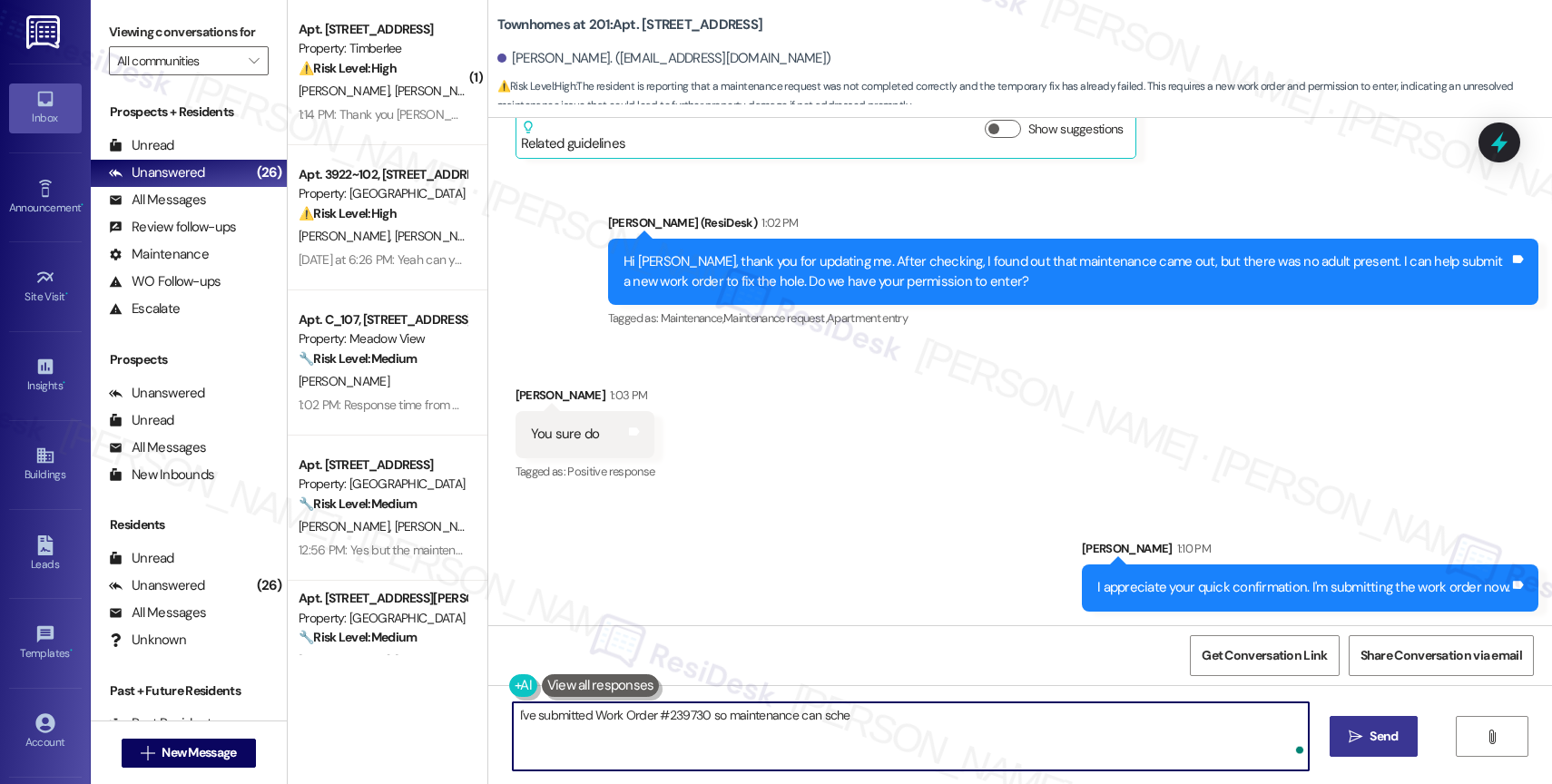
type textarea "I've submitted Work Order #239730 so maintenance can sched"
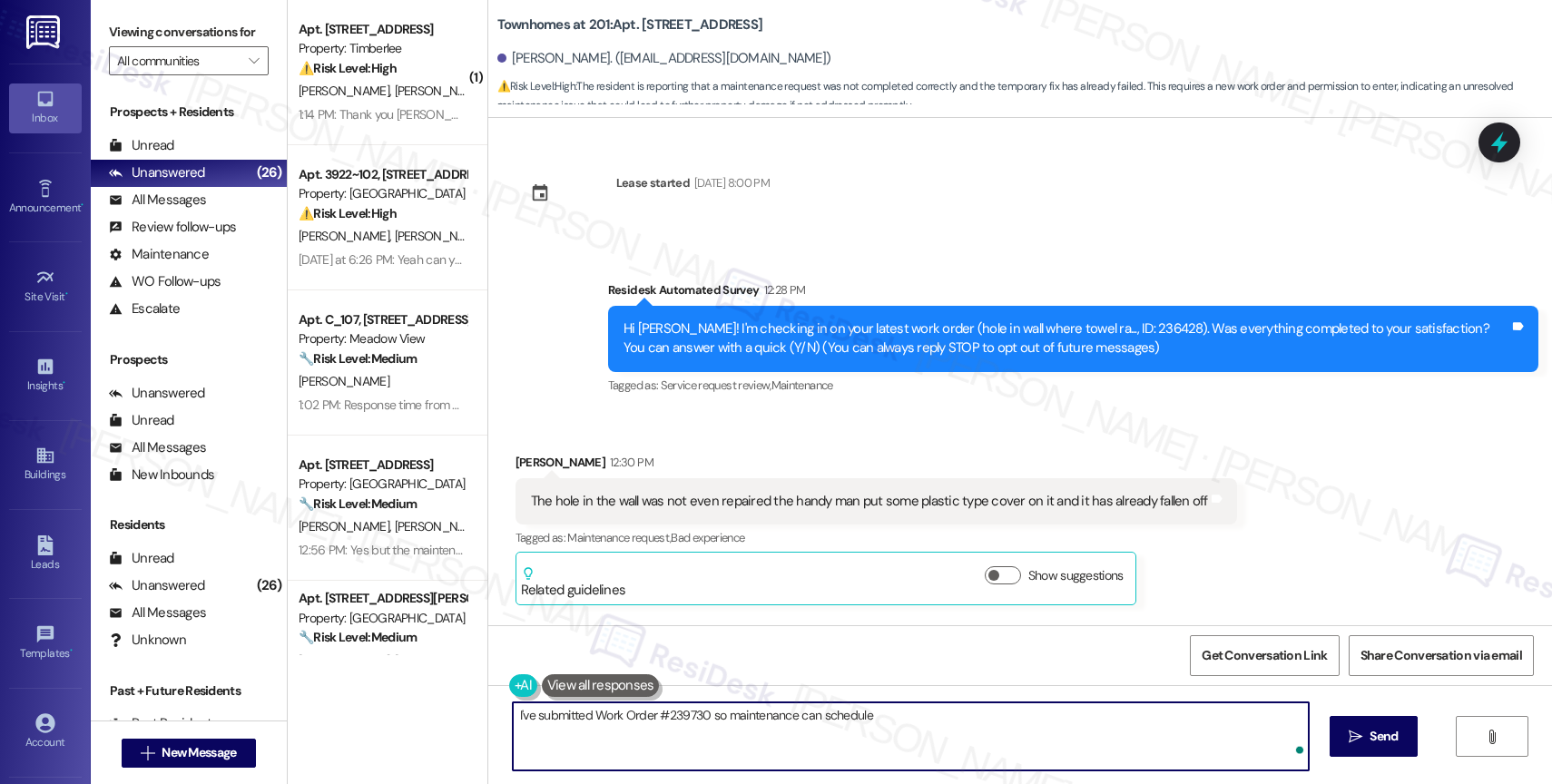
scroll to position [446, 0]
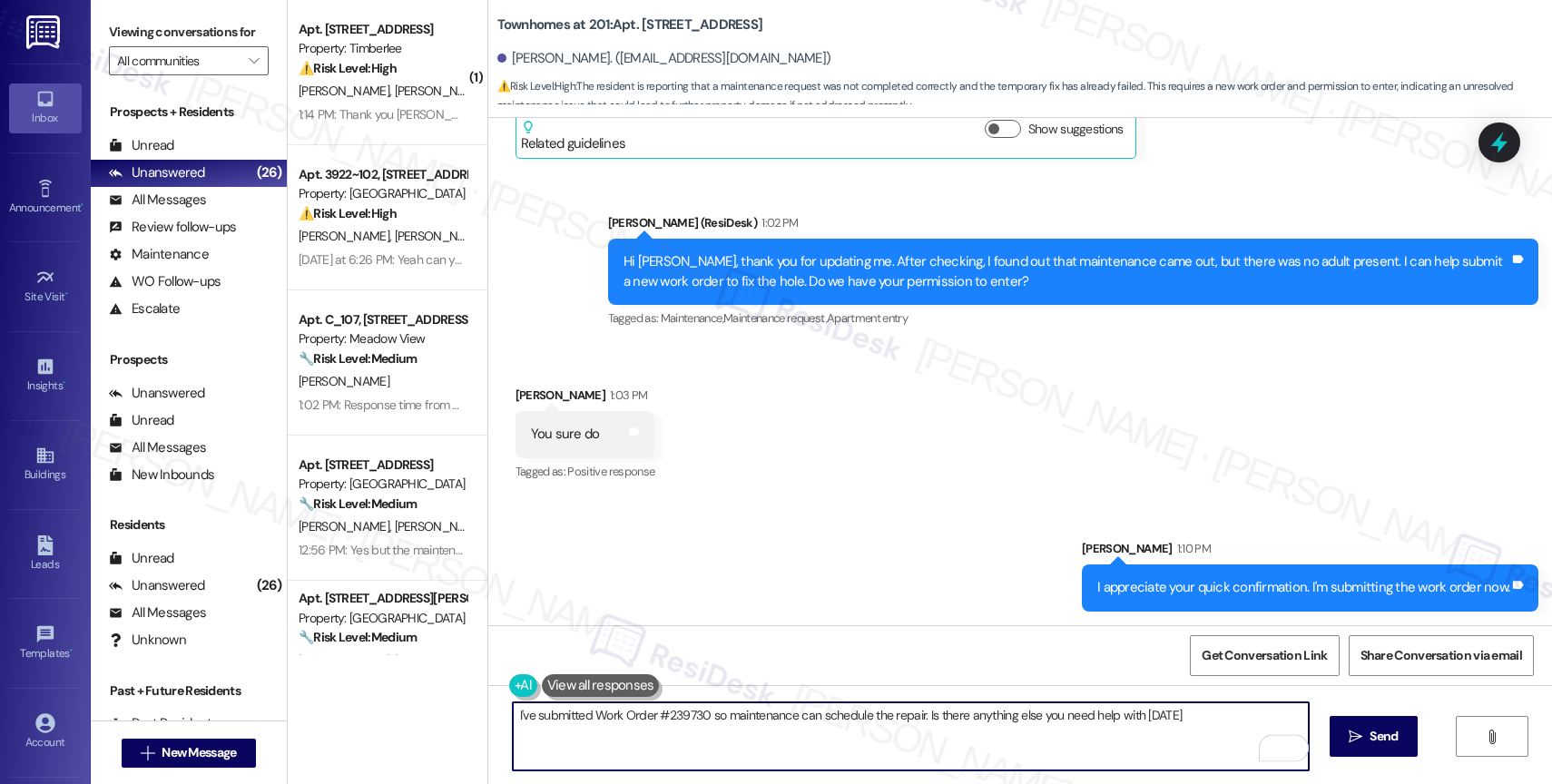
type textarea "I've submitted Work Order #239730 so maintenance can schedule the repair. Is th…"
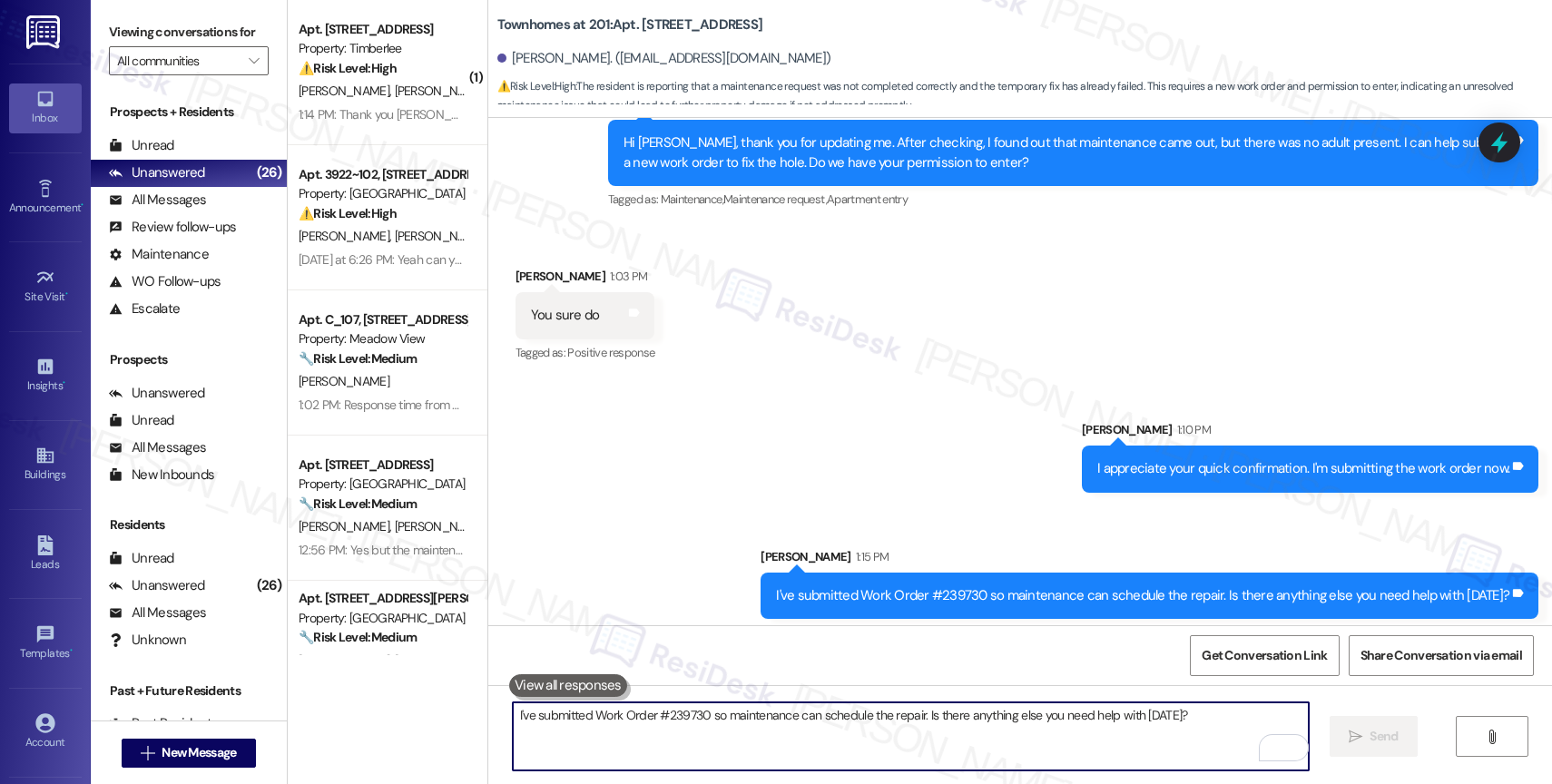
scroll to position [573, 0]
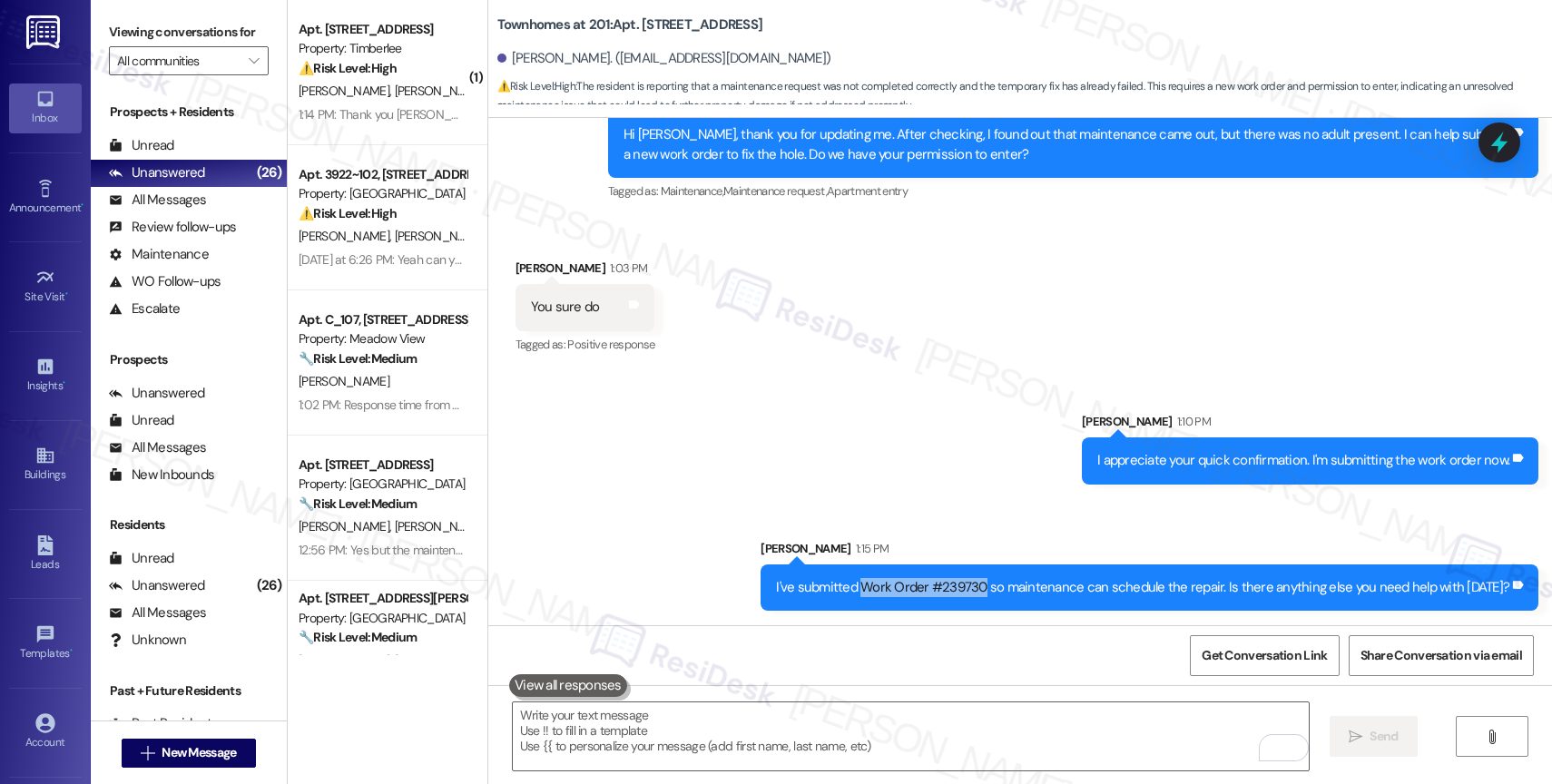
drag, startPoint x: 873, startPoint y: 583, endPoint x: 995, endPoint y: 579, distance: 122.1
click at [995, 579] on div "I've submitted Work Order #239730 so maintenance can schedule the repair. Is th…" at bounding box center [1143, 587] width 734 height 19
copy div "Work Order #239730"
click at [878, 465] on div "Sent via SMS [PERSON_NAME] 1:10 PM I appreciate your quick confirmation. I'm su…" at bounding box center [1020, 497] width 1064 height 253
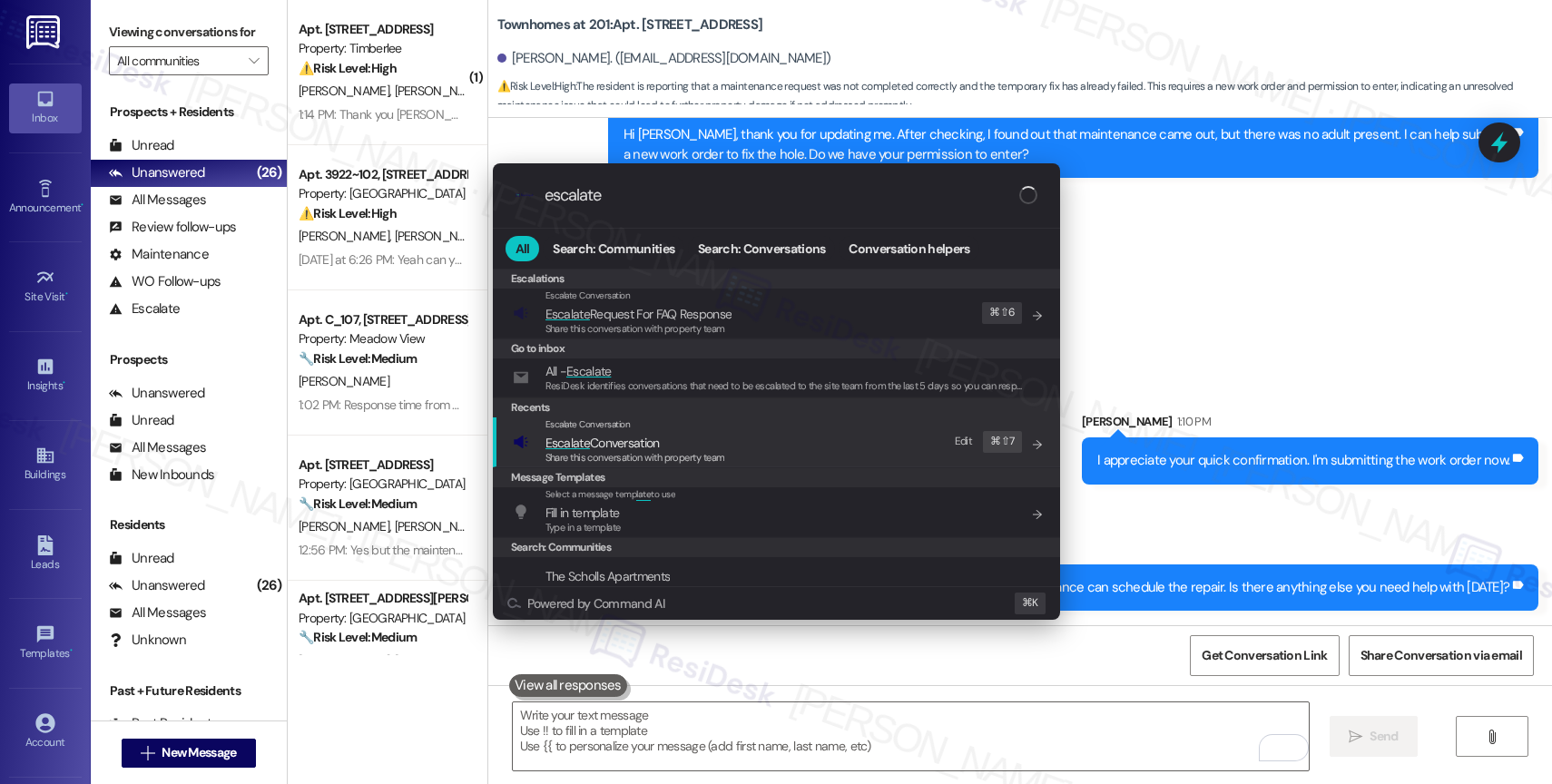
type input "escalate"
click at [634, 442] on span "Escalate Conversation" at bounding box center [603, 442] width 114 height 16
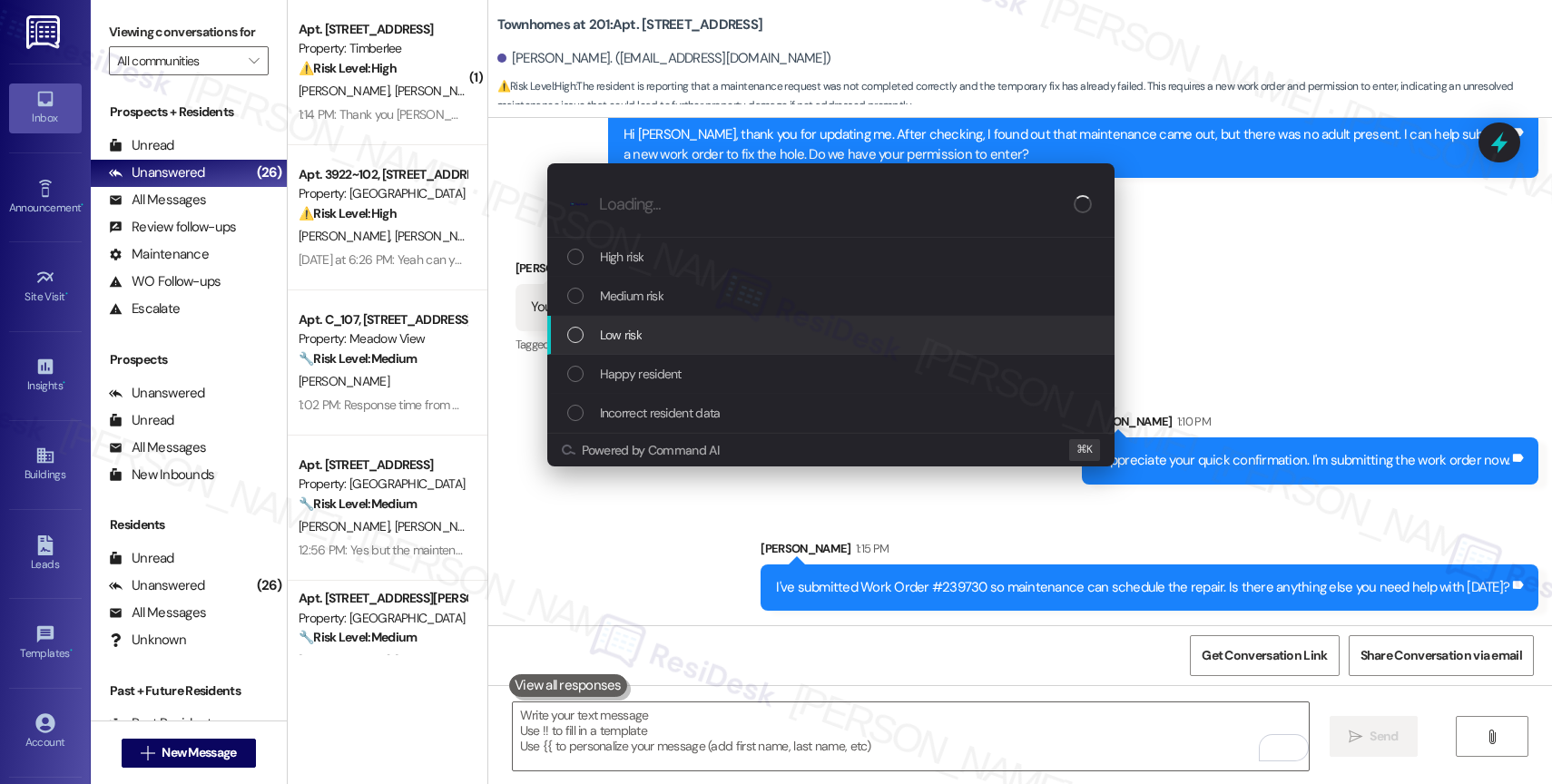
click at [639, 326] on span "Low risk" at bounding box center [621, 335] width 42 height 20
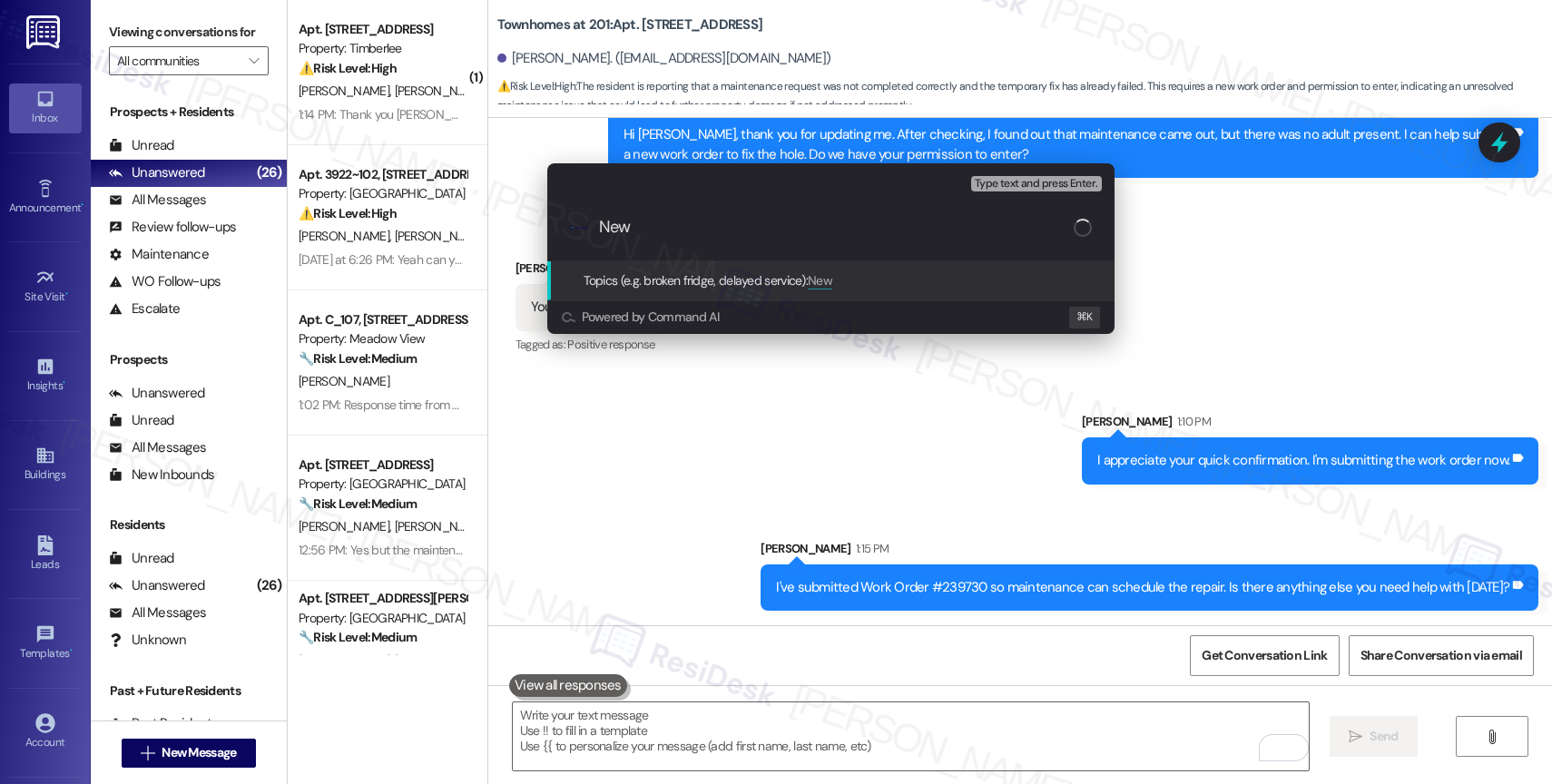
paste input "Work Order #239730"
type input "New Work Order #239730 filed by ResiDesk"
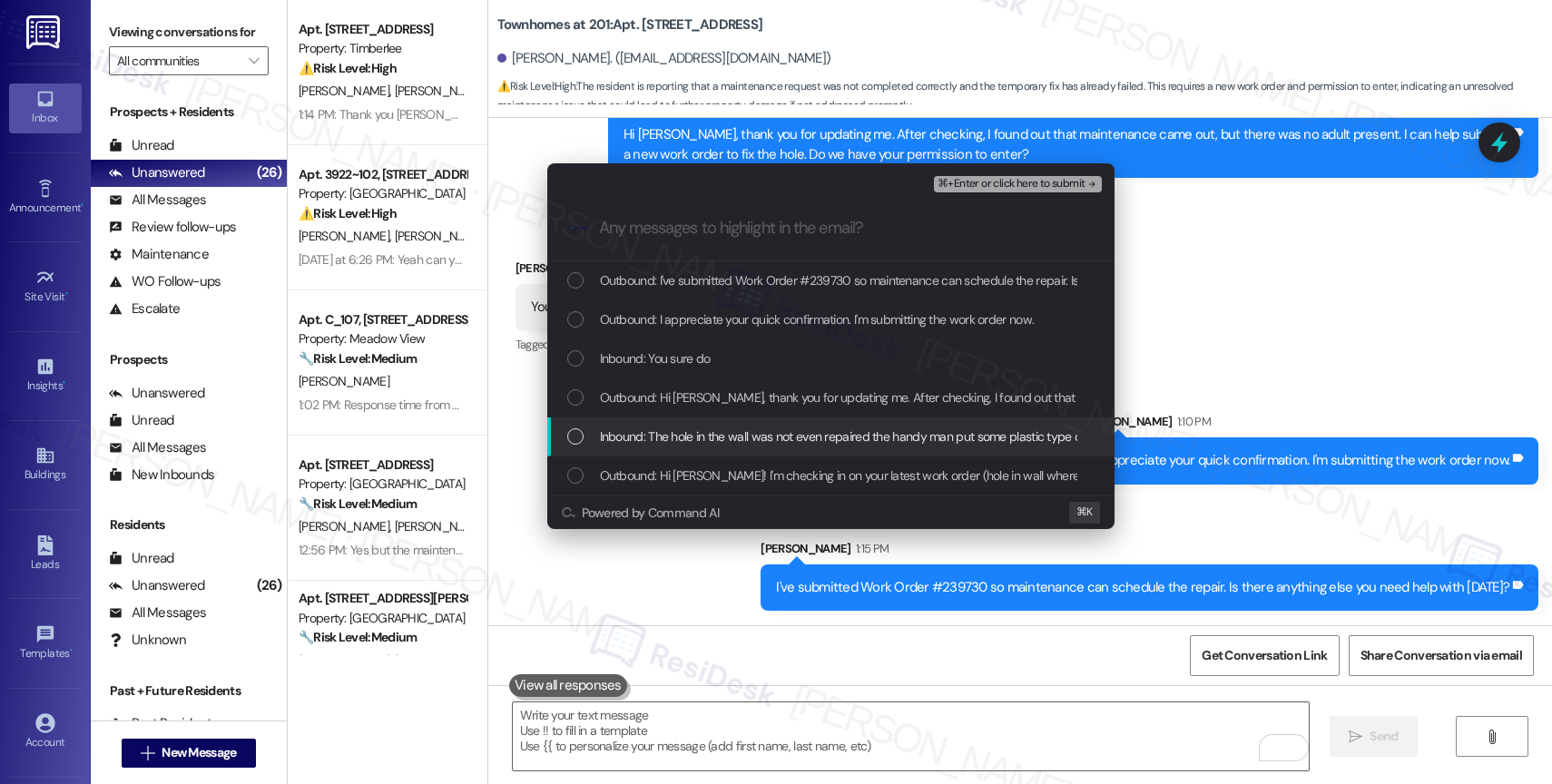
click at [659, 437] on span "Inbound: The hole in the wall was not even repaired the handy man put some plas…" at bounding box center [937, 436] width 677 height 20
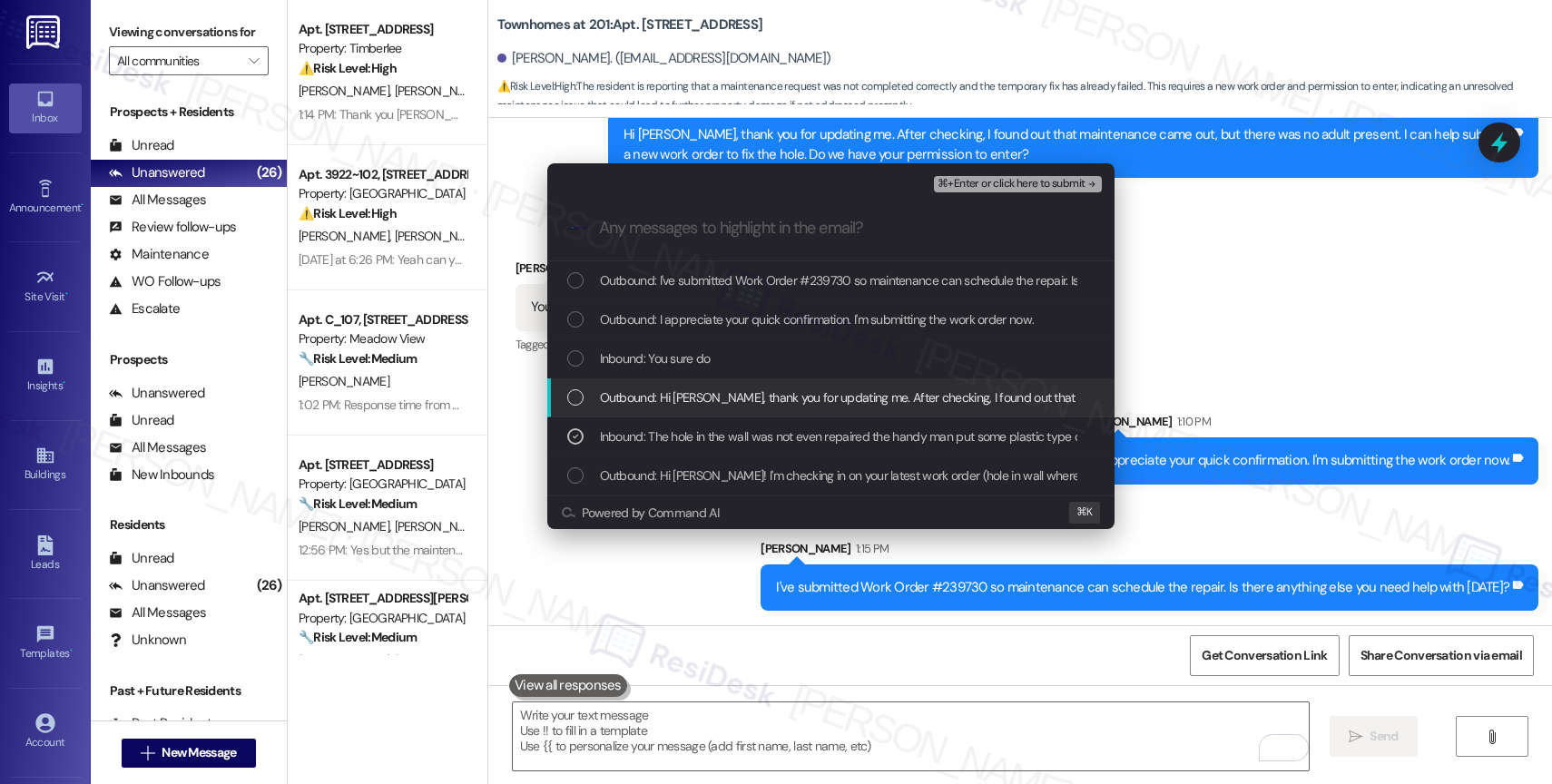
click at [668, 398] on span "Outbound: Hi Margarita, thank you for updating me. After checking, I found out …" at bounding box center [1218, 397] width 1238 height 20
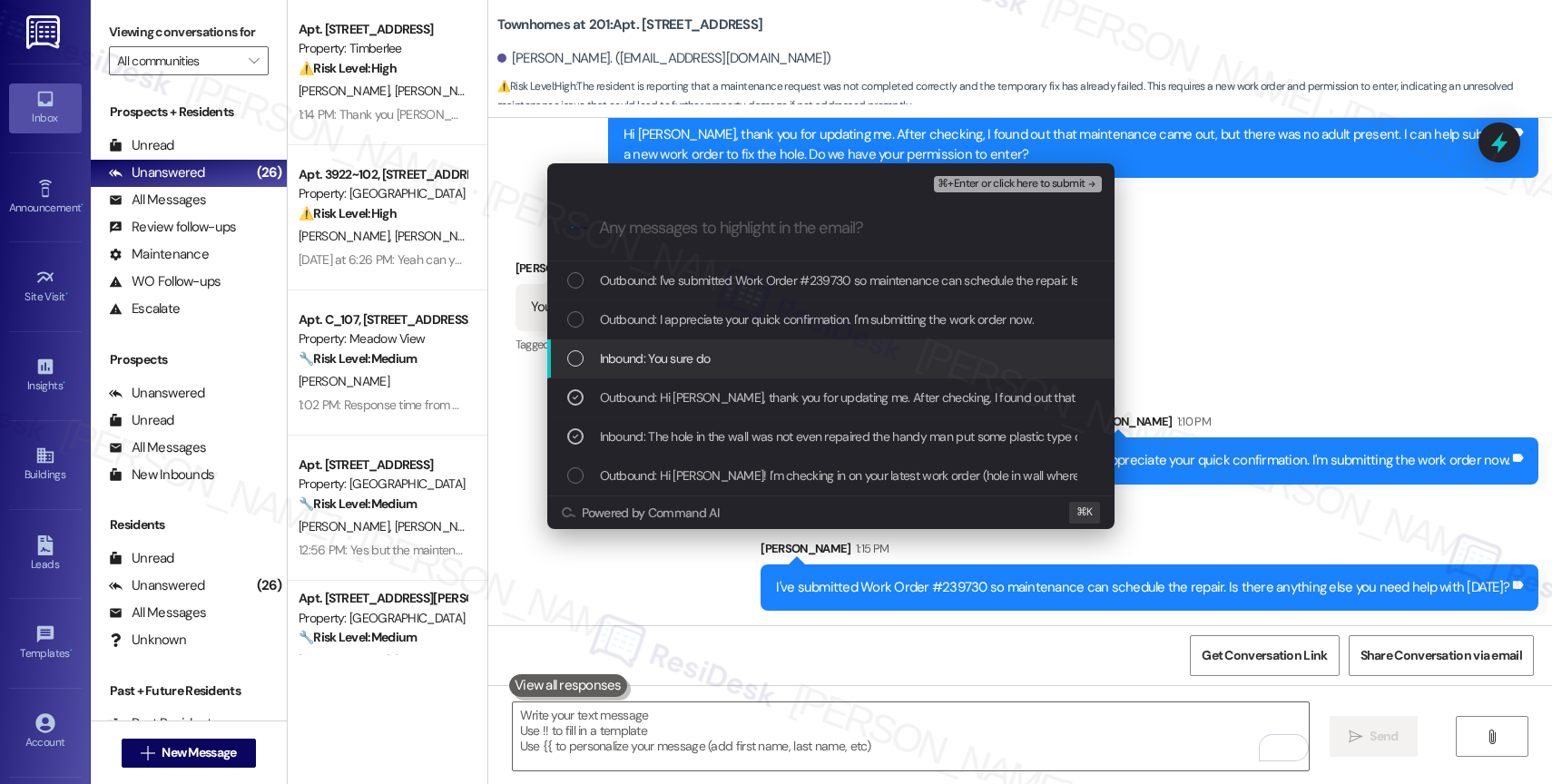
drag, startPoint x: 665, startPoint y: 352, endPoint x: 675, endPoint y: 312, distance: 41.2
click at [665, 352] on span "Inbound: You sure do" at bounding box center [655, 359] width 111 height 20
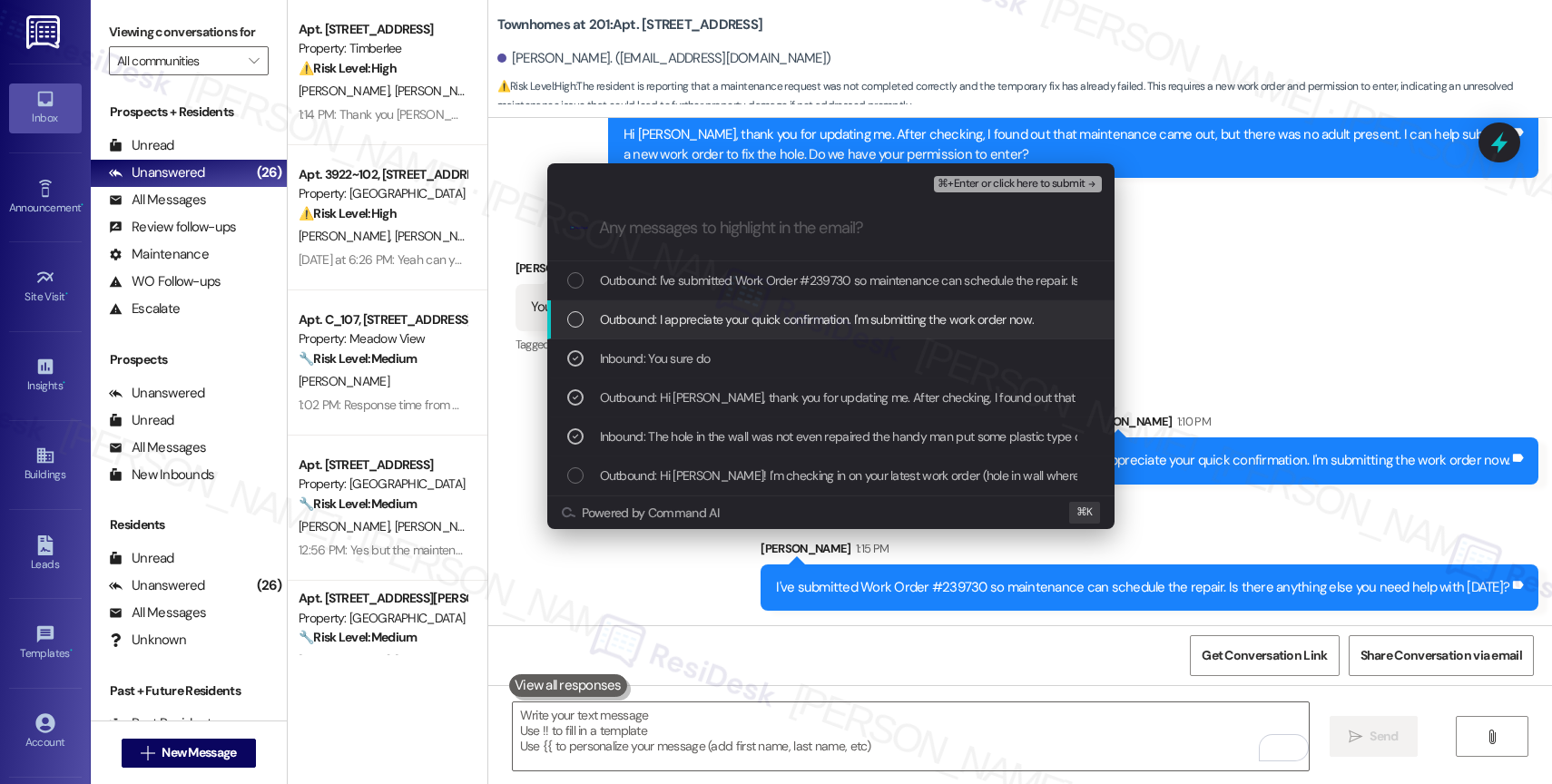
drag, startPoint x: 669, startPoint y: 313, endPoint x: 689, endPoint y: 271, distance: 46.5
click at [670, 310] on span "Outbound: I appreciate your quick confirmation. I'm submitting the work order n…" at bounding box center [816, 320] width 435 height 20
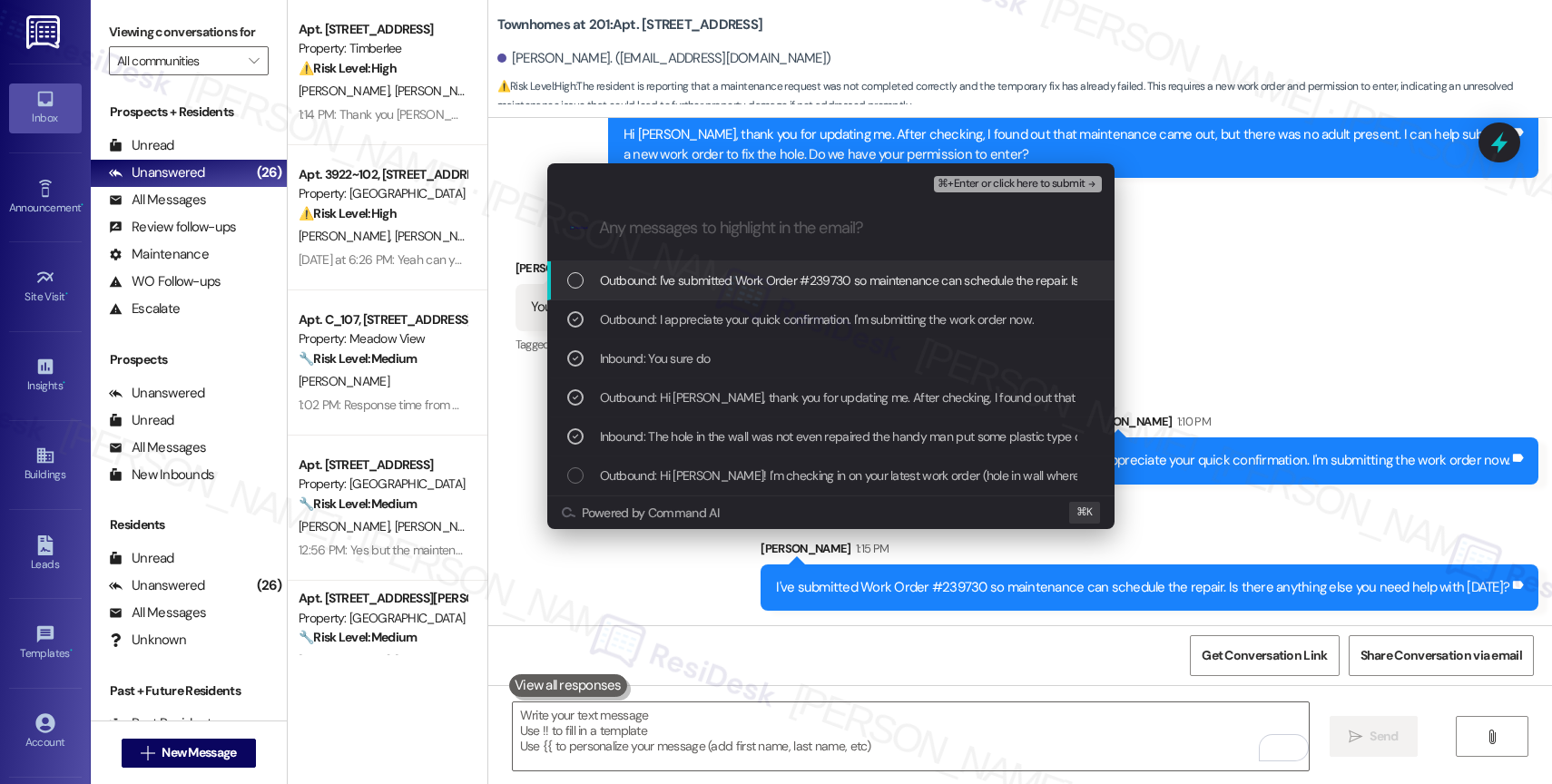
click at [689, 272] on span "Outbound: I've submitted Work Order #239730 so maintenance can schedule the rep…" at bounding box center [963, 281] width 729 height 20
click at [1050, 184] on span "⌘+Enter or click here to submit" at bounding box center [1010, 184] width 147 height 13
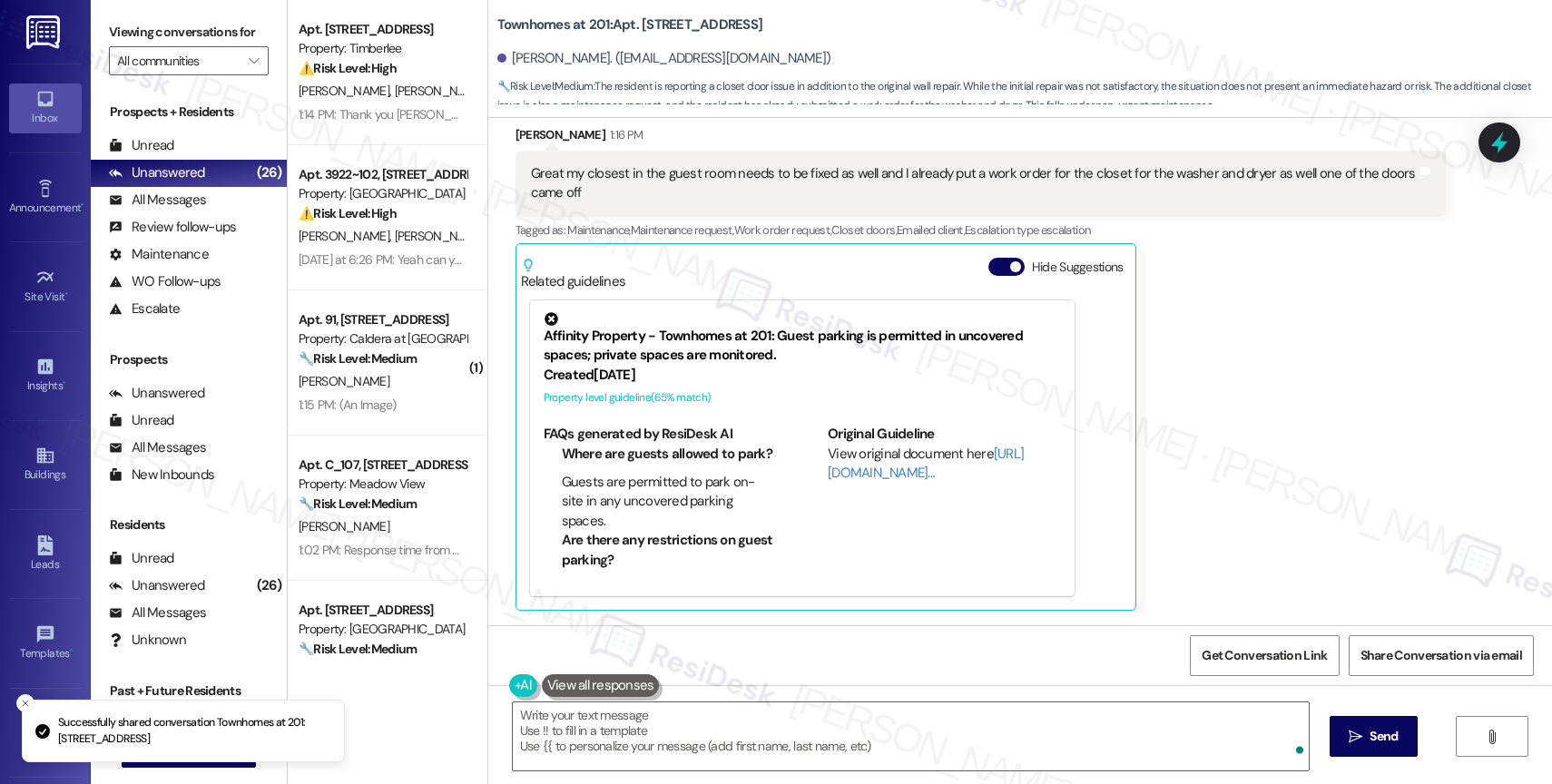
scroll to position [790, 0]
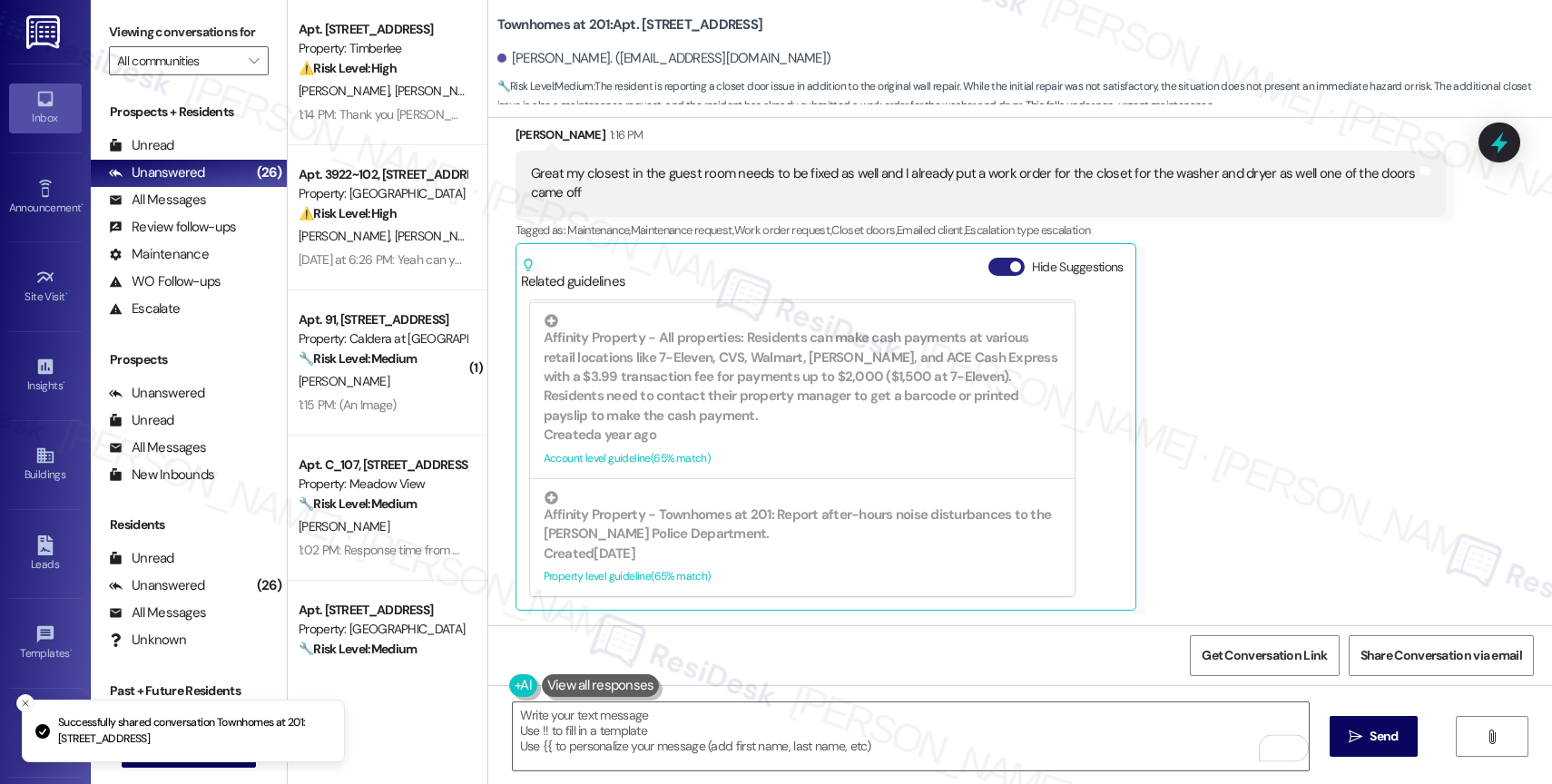
click at [994, 263] on button "Hide Suggestions" at bounding box center [1006, 267] width 36 height 18
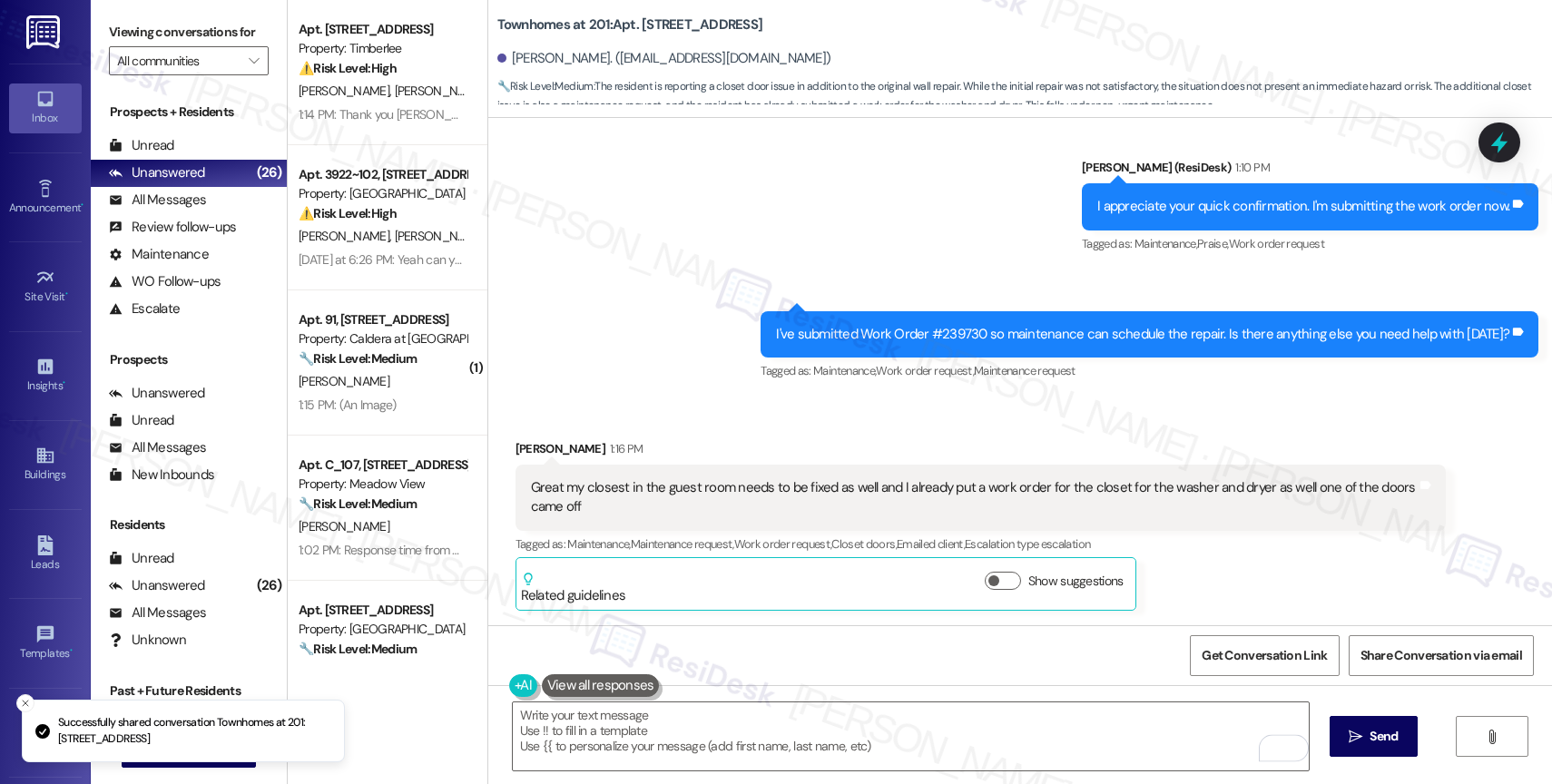
click at [708, 322] on div "Sent via SMS Sarah (ResiDesk) 1:10 PM I appreciate your quick confirmation. I'm…" at bounding box center [1020, 258] width 1064 height 282
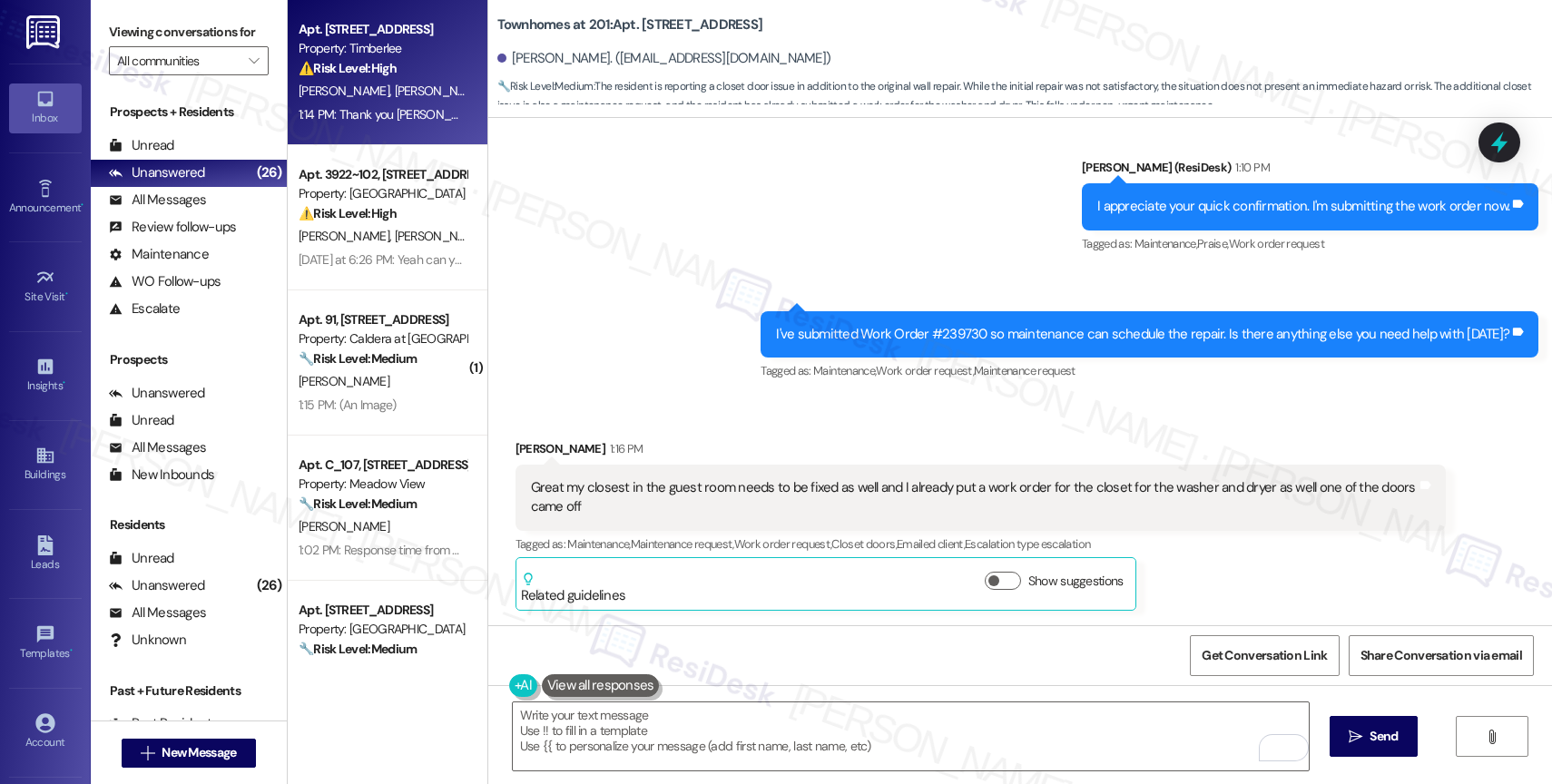
click at [394, 88] on span "T. Fisher Iii" at bounding box center [444, 91] width 100 height 16
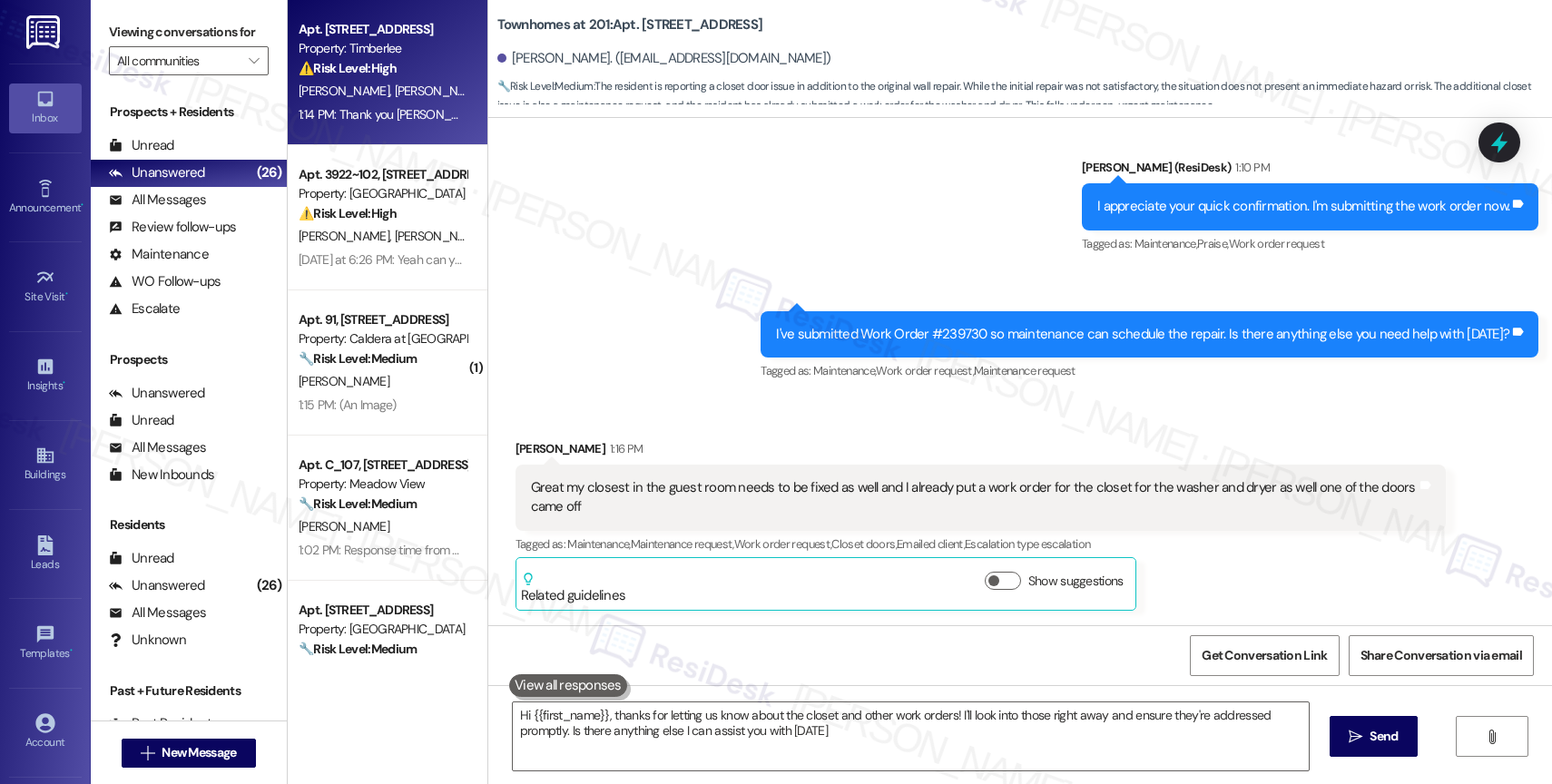
type textarea "Hi {{first_name}}, thanks for letting us know about the closet and other work o…"
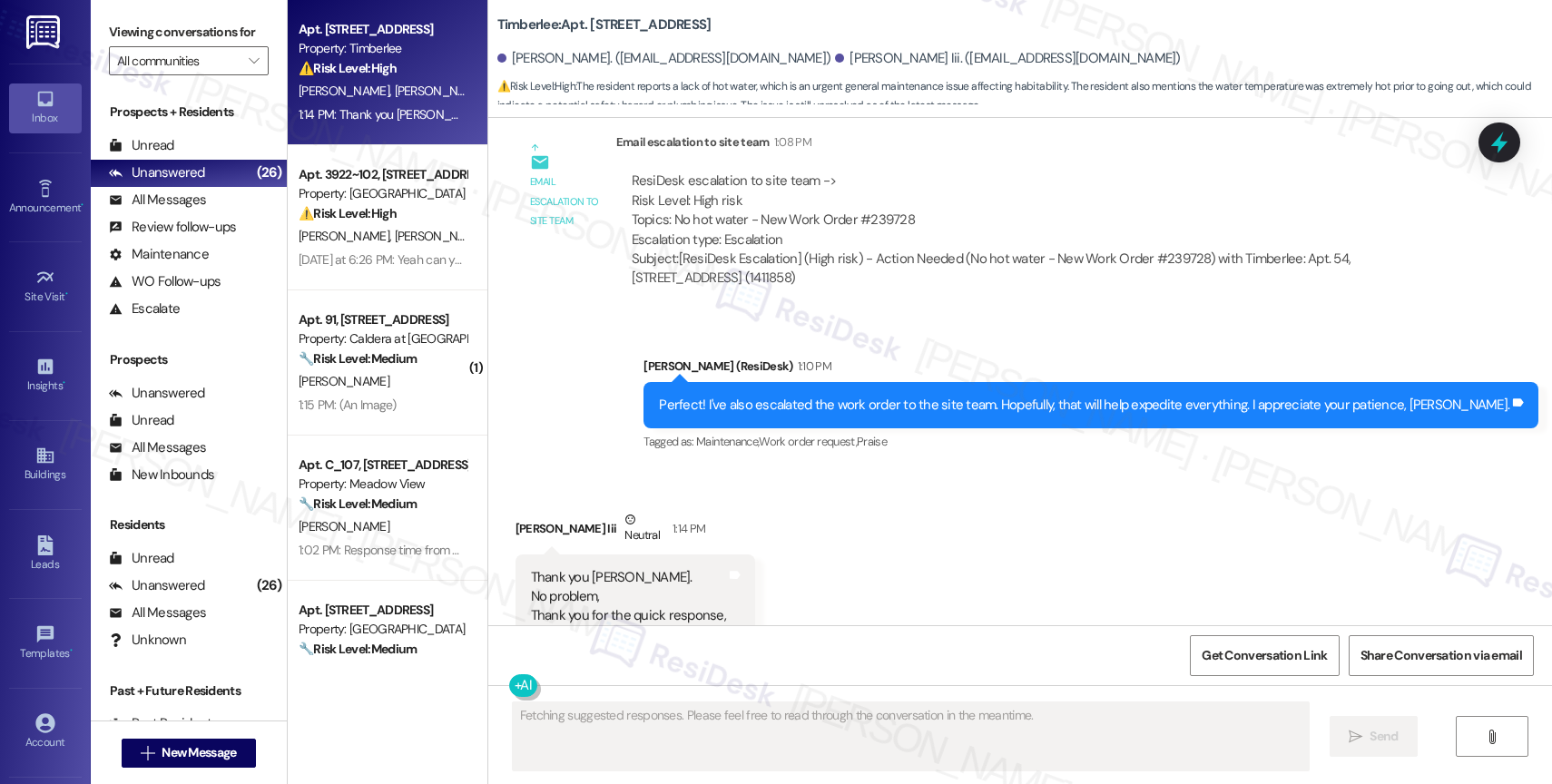
scroll to position [2647, 0]
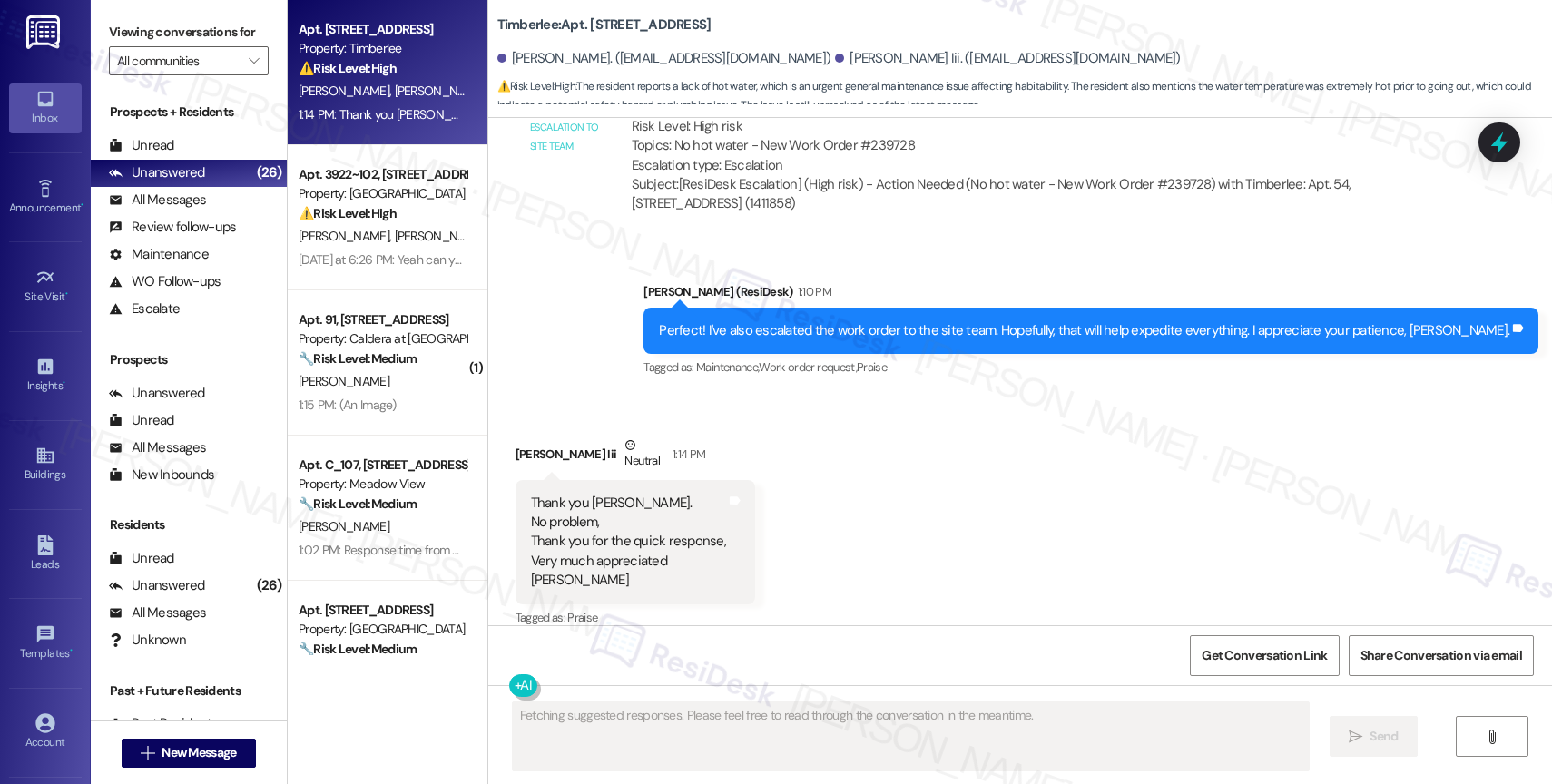
click at [884, 497] on div "Received via SMS Thomas Fisher Iii Neutral 1:14 PM Thank you Sarah. No problem,…" at bounding box center [1020, 519] width 1064 height 250
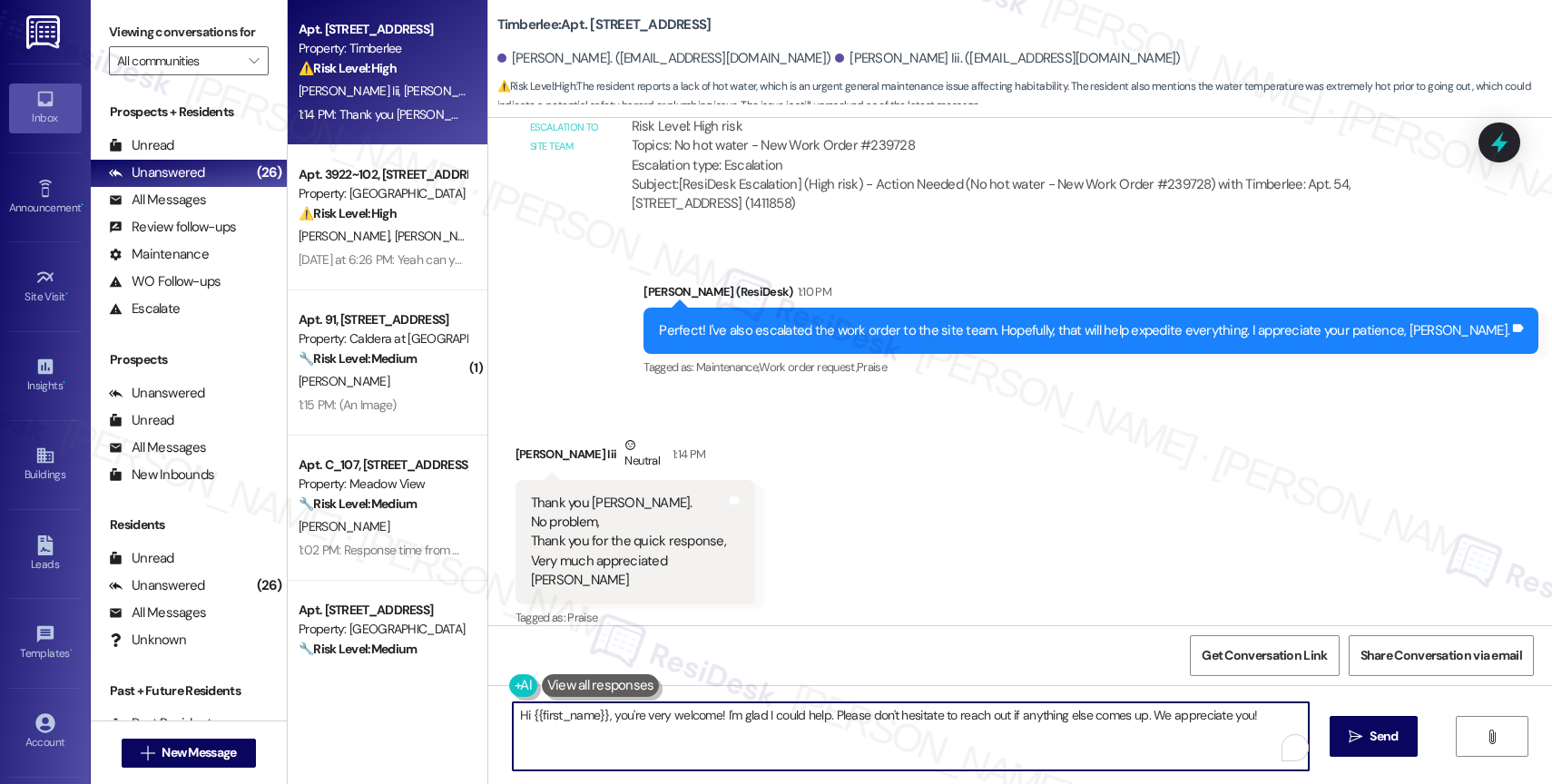
click at [660, 740] on textarea "Hi {{first_name}}, you're very welcome! I'm glad I could help. Please don't hes…" at bounding box center [910, 736] width 796 height 68
type textarea "You're very welcome!"
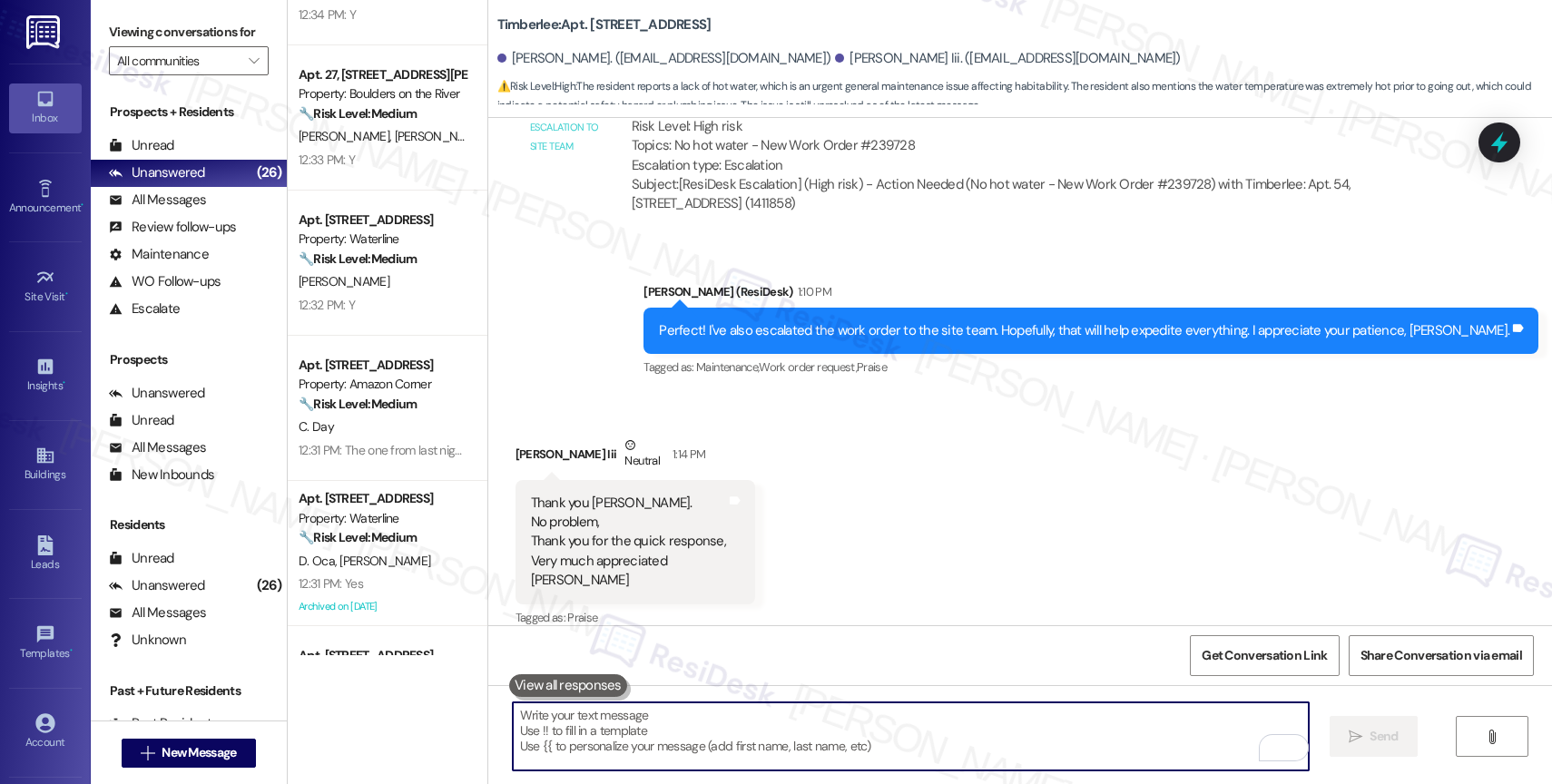
scroll to position [1177, 0]
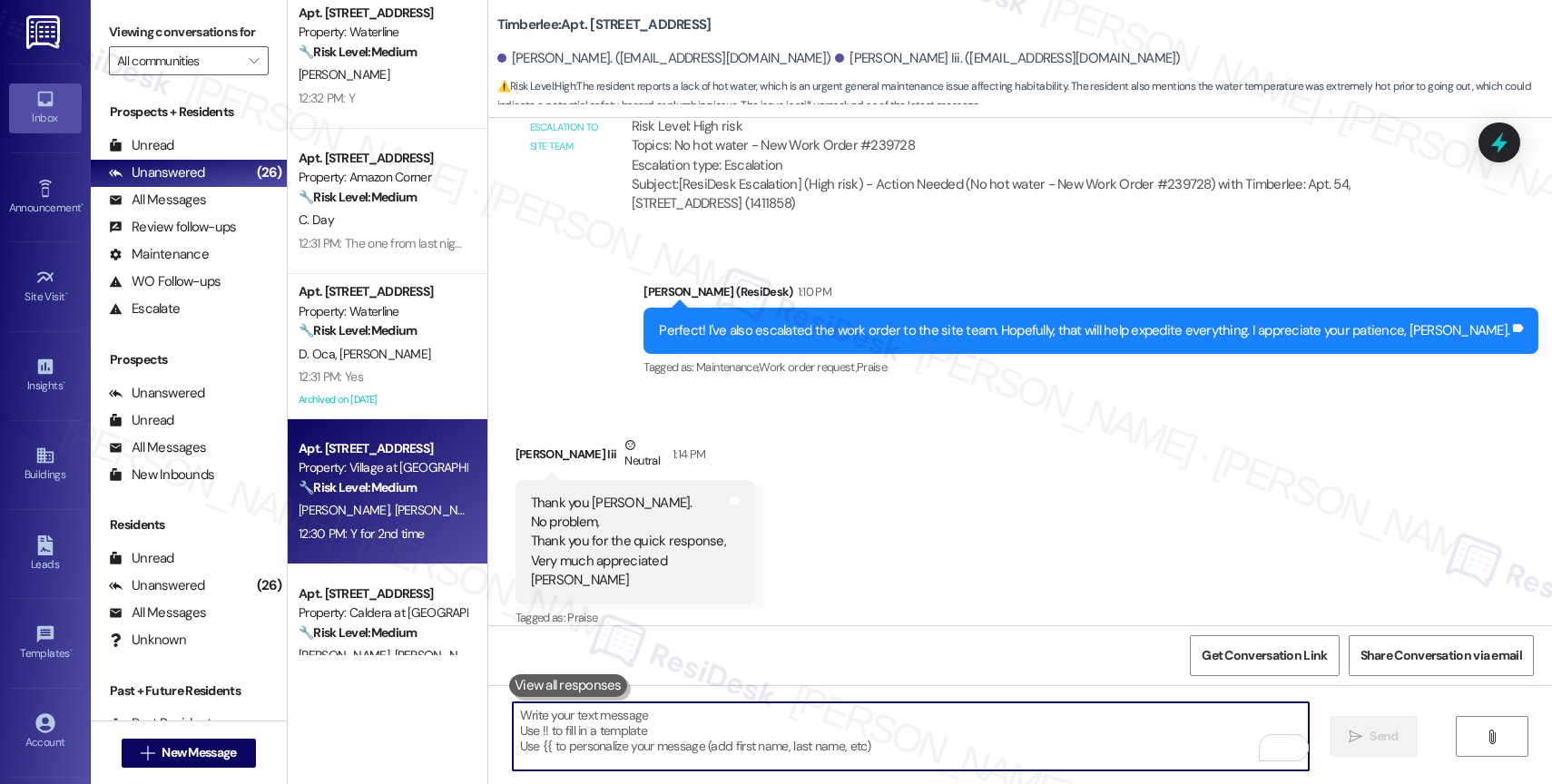
click at [394, 503] on span "T. Crandall" at bounding box center [439, 509] width 91 height 16
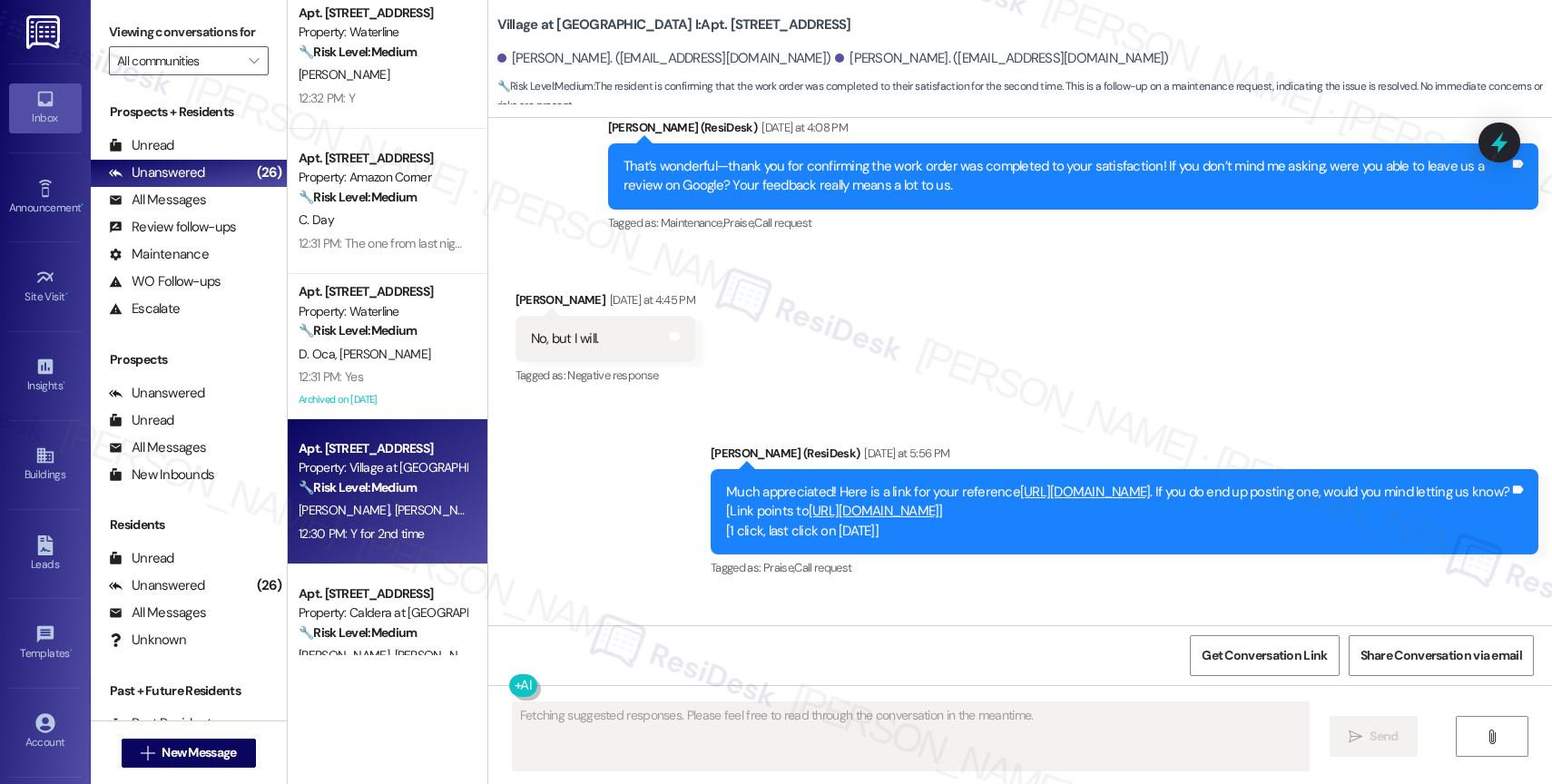
scroll to position [4297, 0]
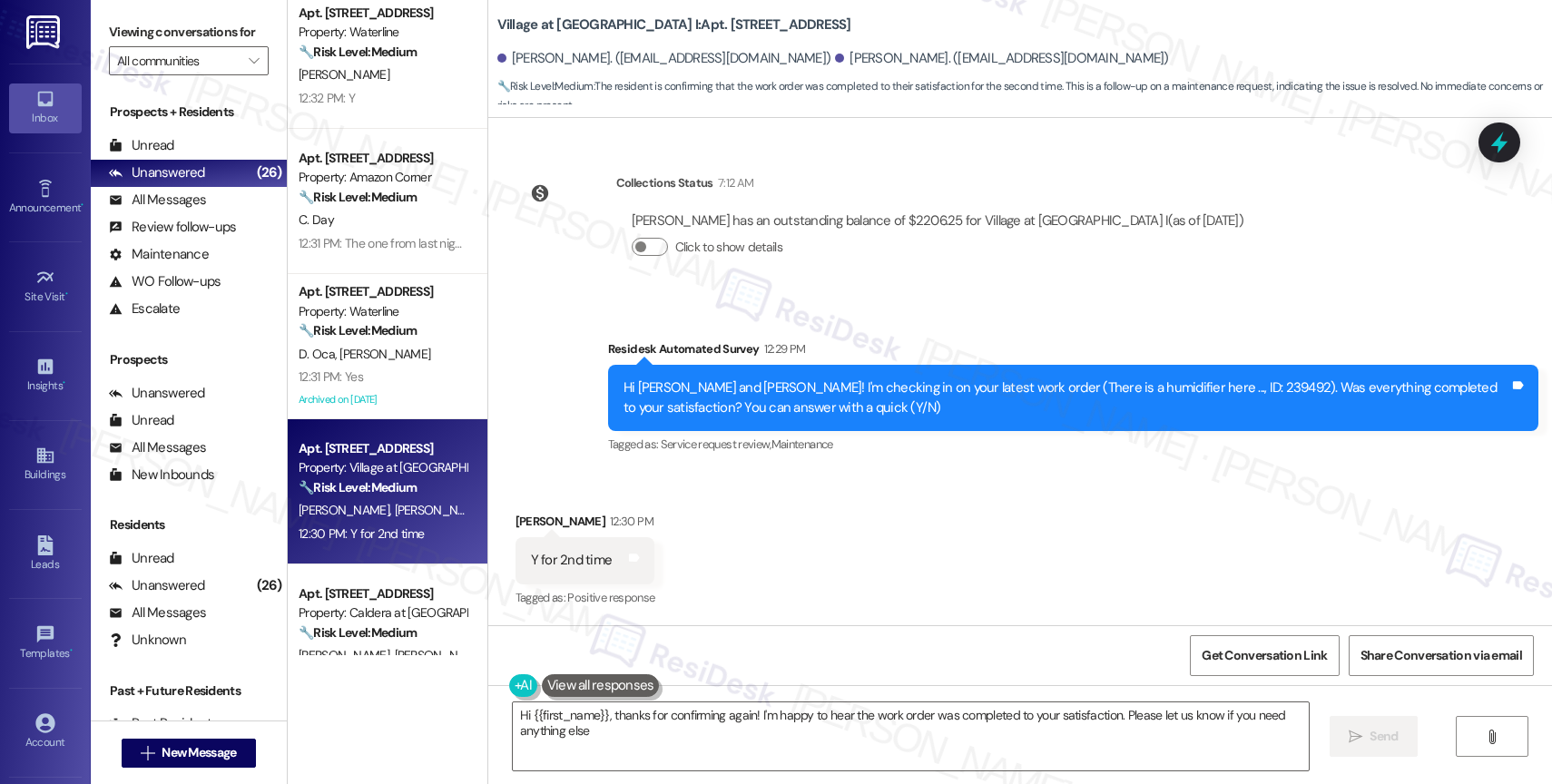
type textarea "Hi {{first_name}}, thanks for confirming again! I'm happy to hear the work orde…"
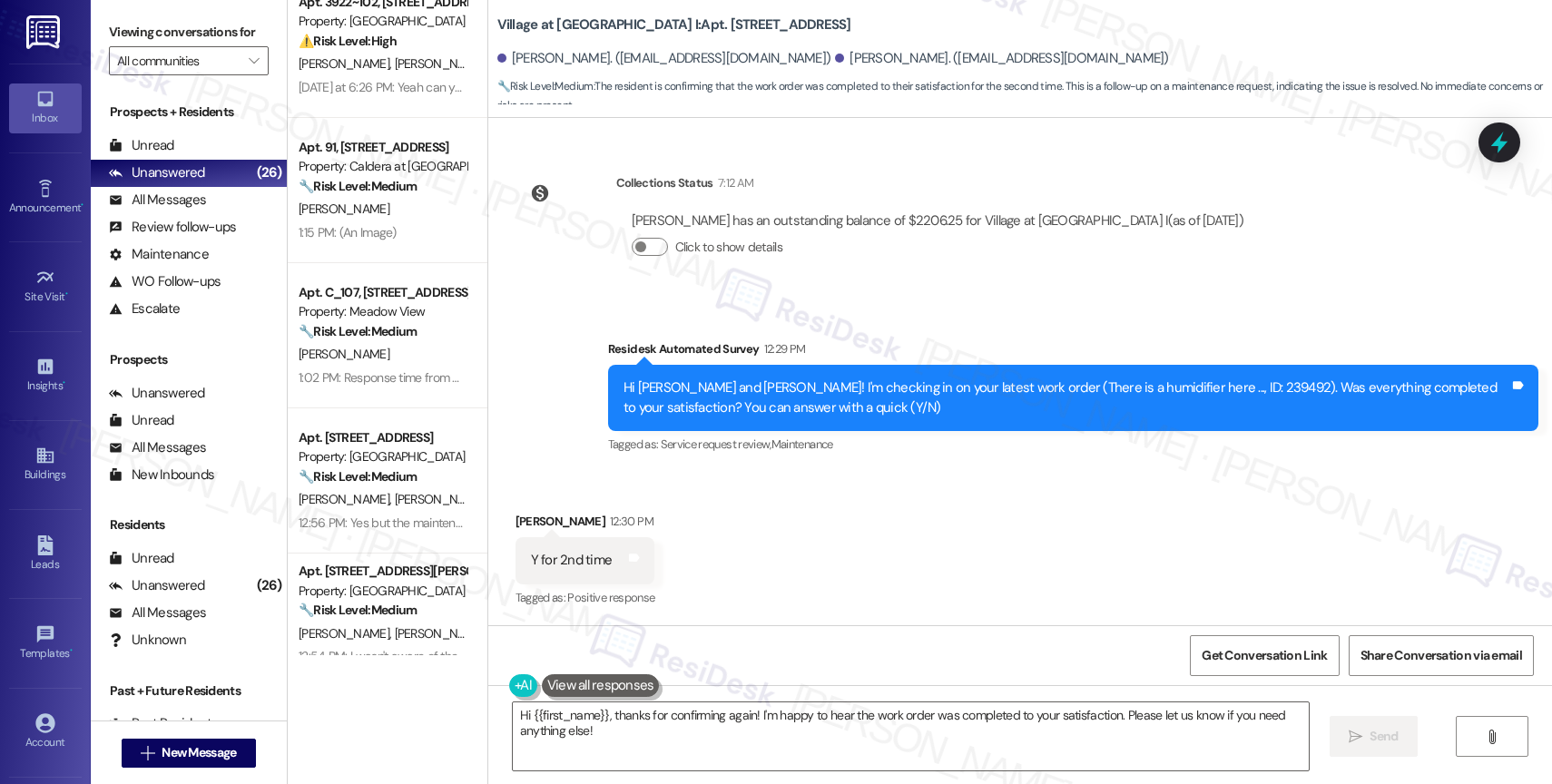
scroll to position [0, 0]
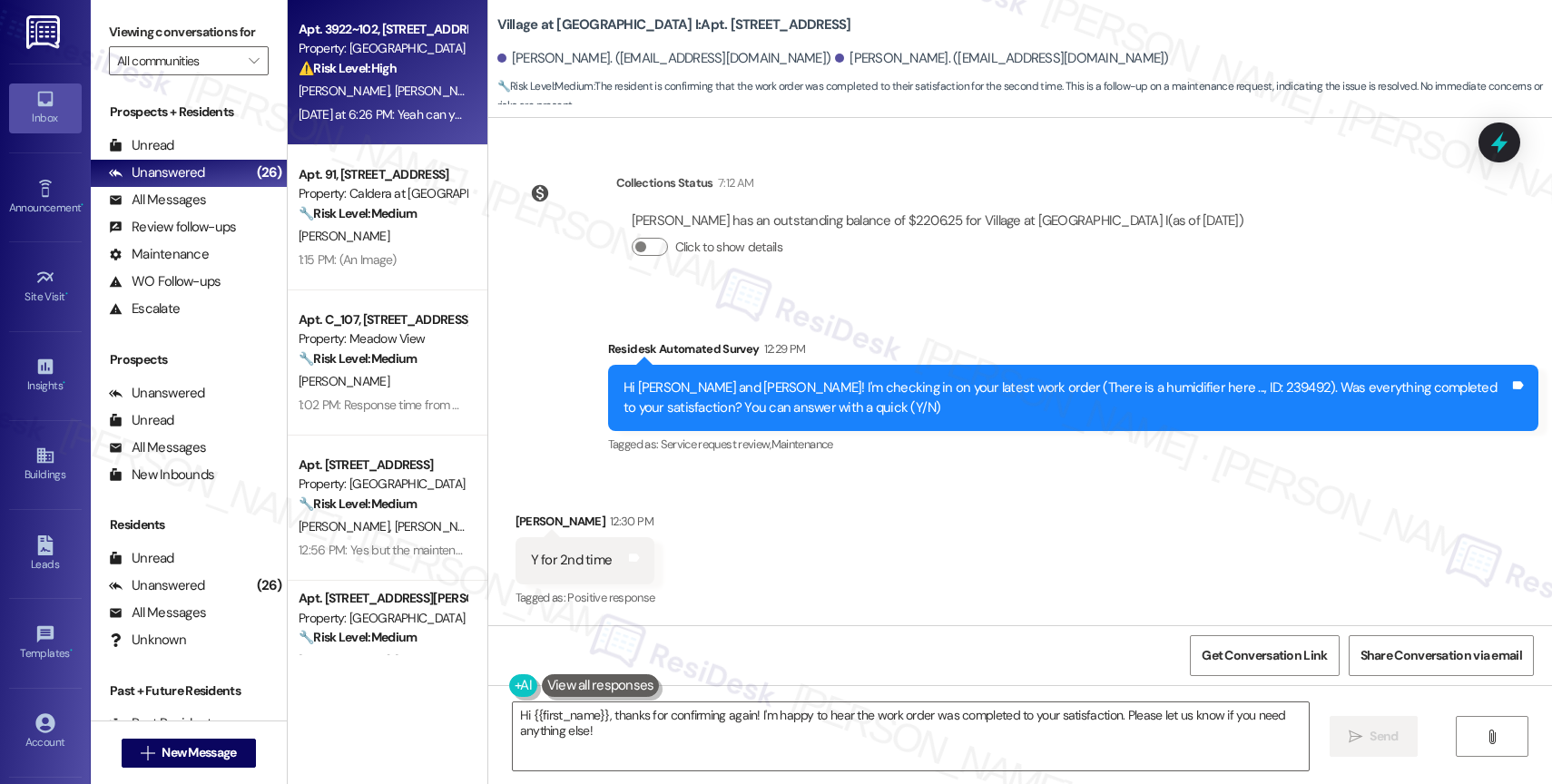
click at [400, 86] on div "V. Lopez S. Escutia" at bounding box center [383, 91] width 172 height 23
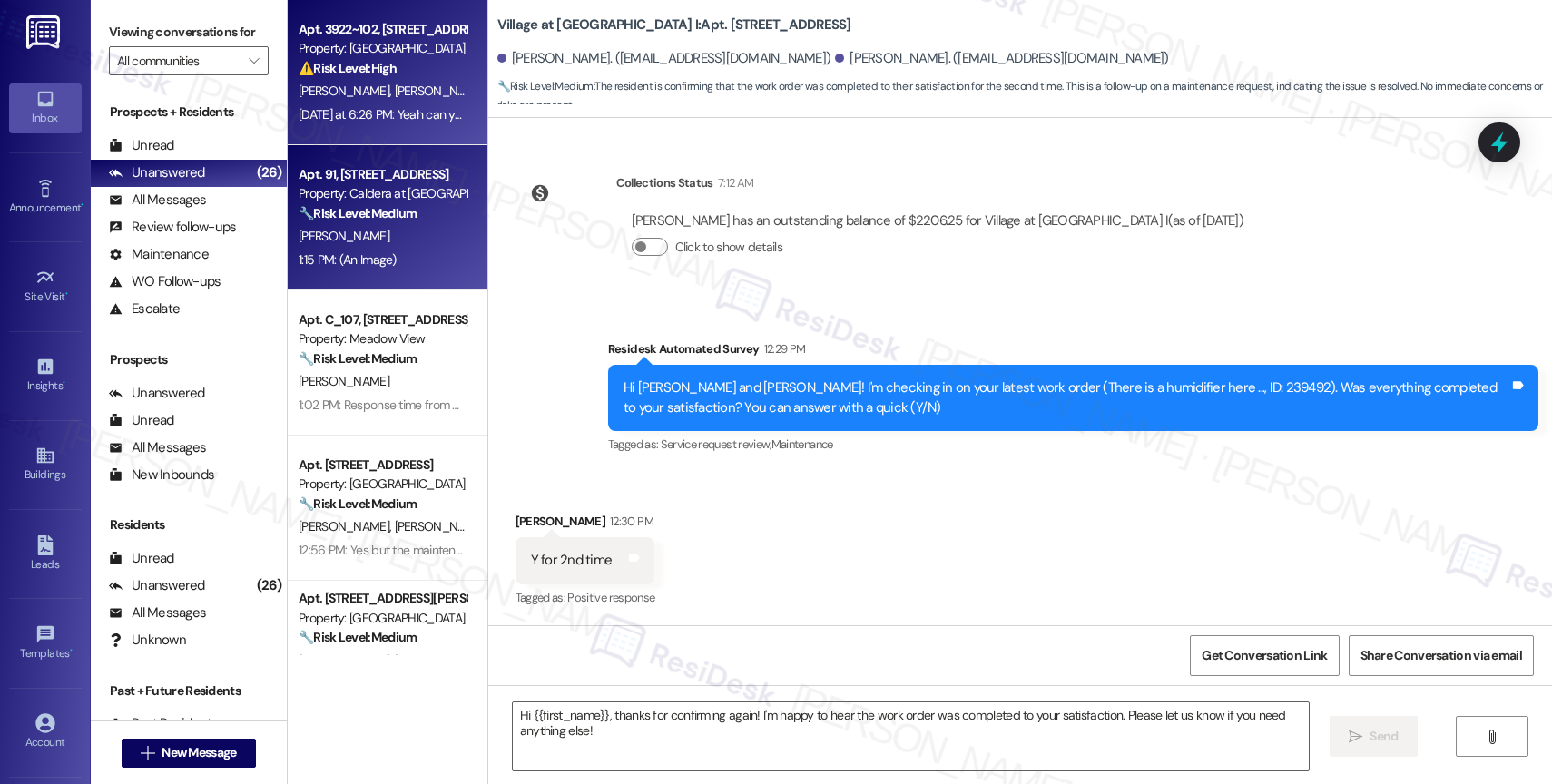
click at [382, 208] on strong "🔧 Risk Level: Medium" at bounding box center [358, 213] width 118 height 16
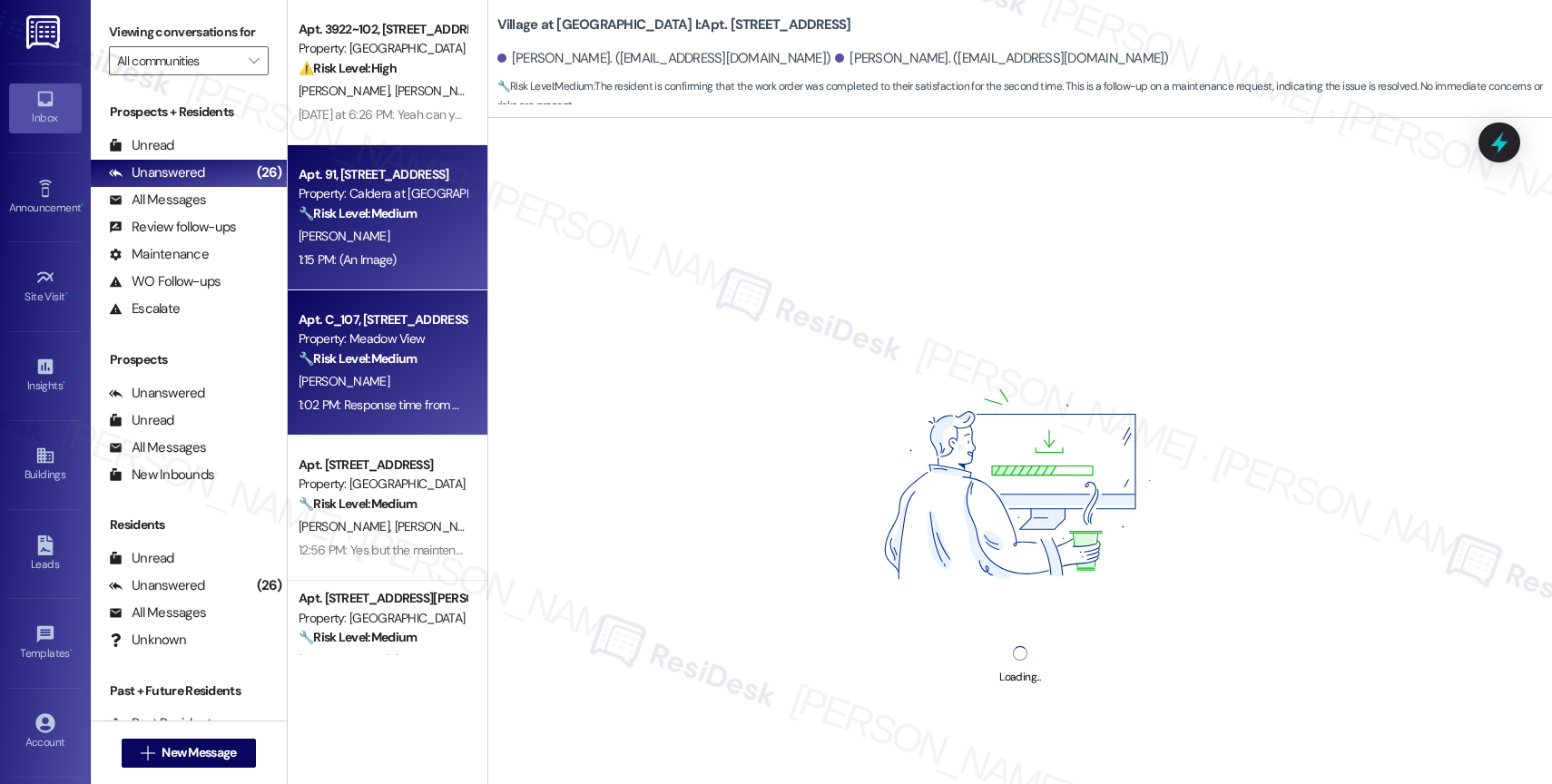
click at [384, 430] on div "Apt. C_107, 611 NW 20th Ave Property: Meadow View 🔧 Risk Level: Medium The resi…" at bounding box center [388, 363] width 200 height 145
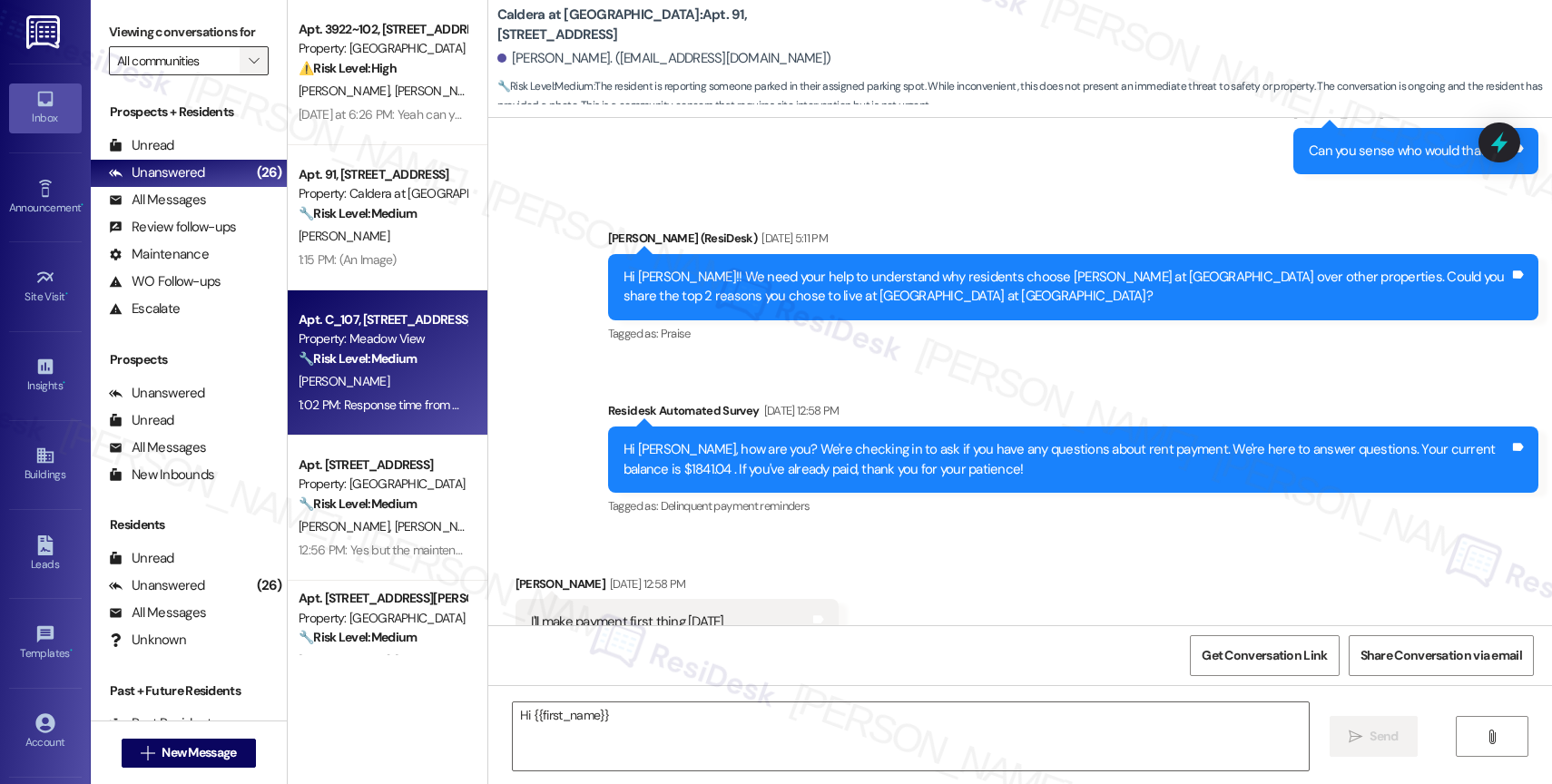
scroll to position [664, 0]
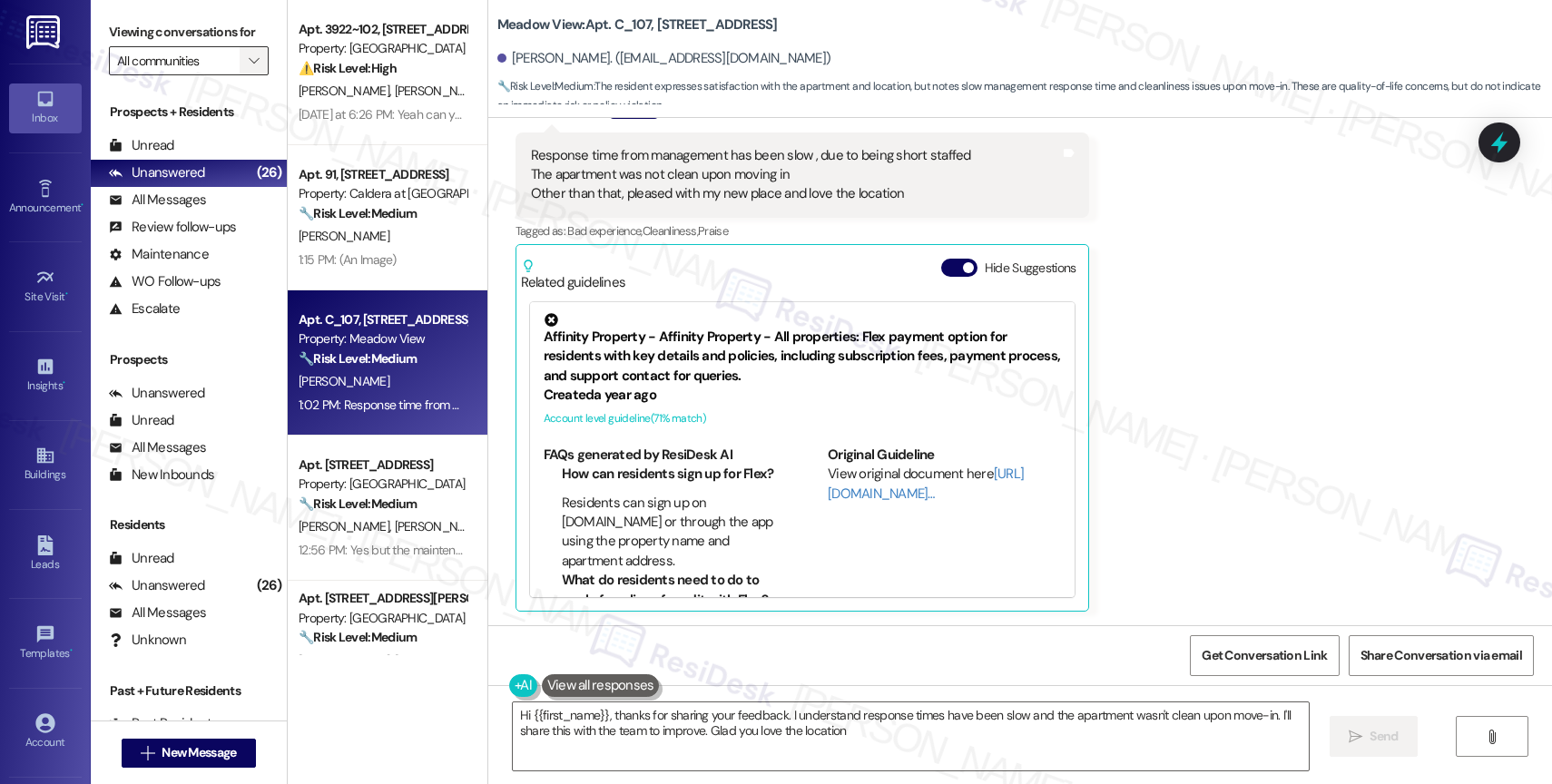
type textarea "Hi {{first_name}}, thanks for sharing your feedback. I understand response time…"
click at [245, 73] on span "" at bounding box center [253, 60] width 17 height 29
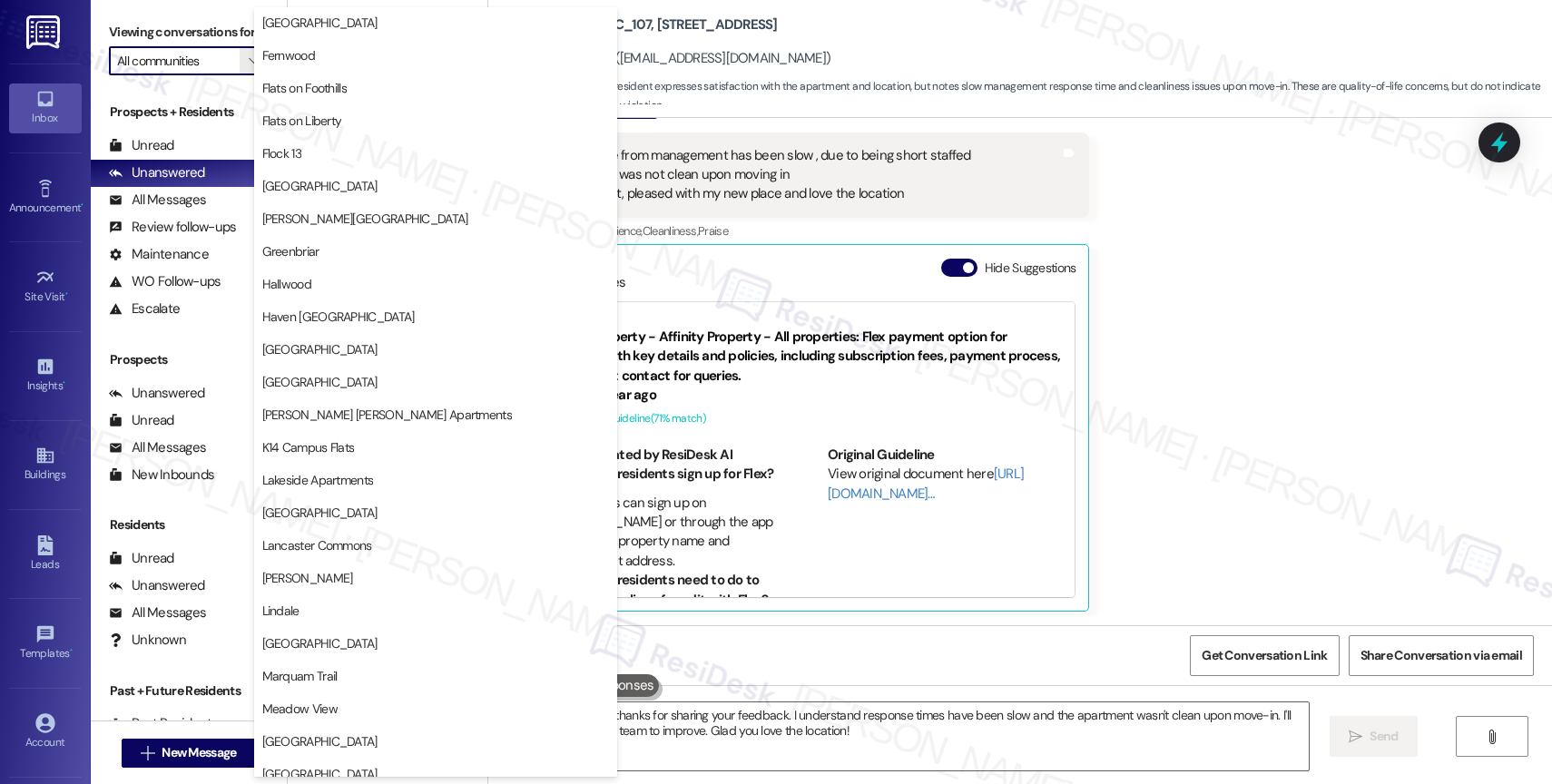
scroll to position [3347, 0]
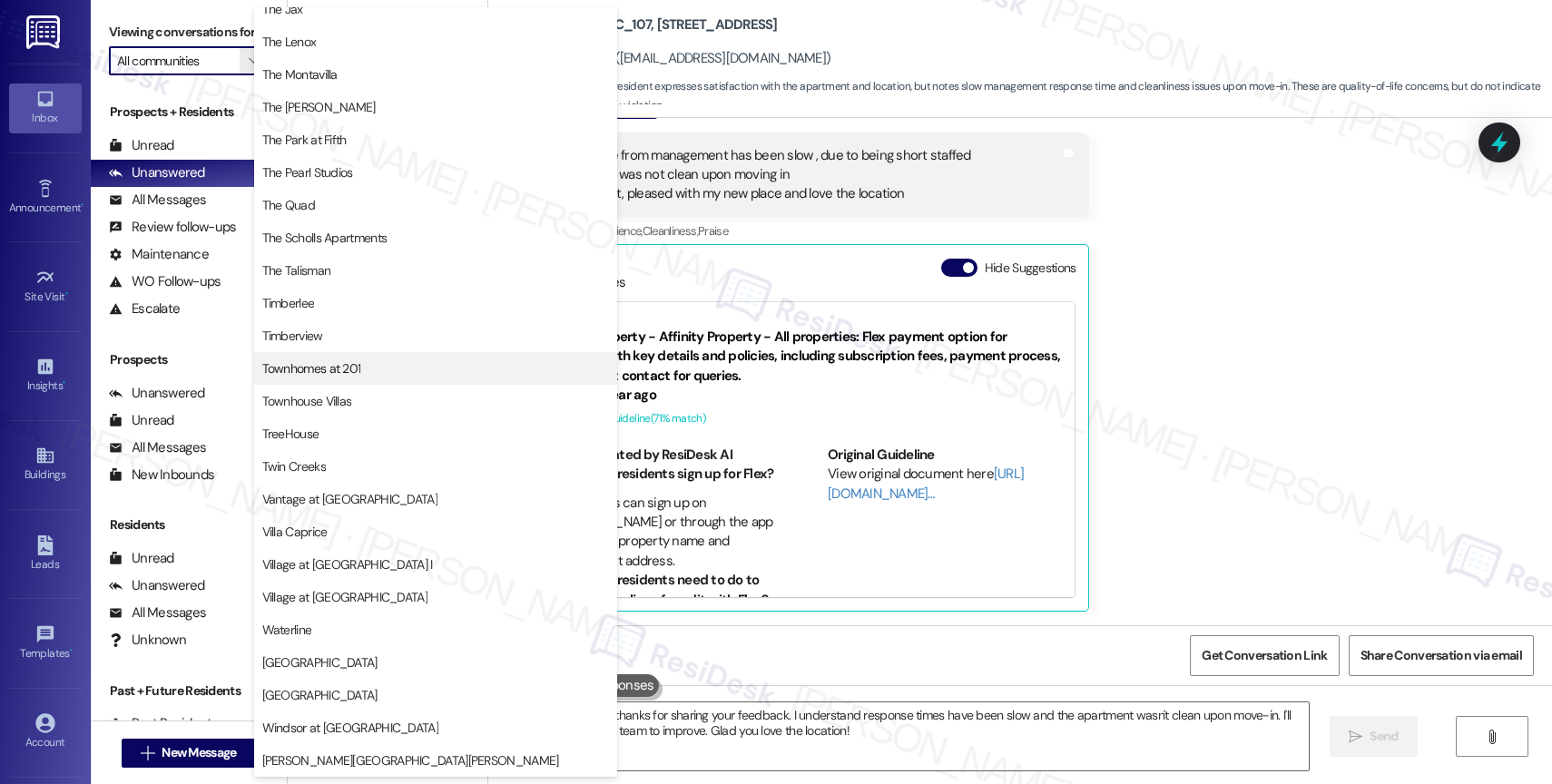
click at [380, 373] on span "Townhomes at 201" at bounding box center [436, 369] width 347 height 18
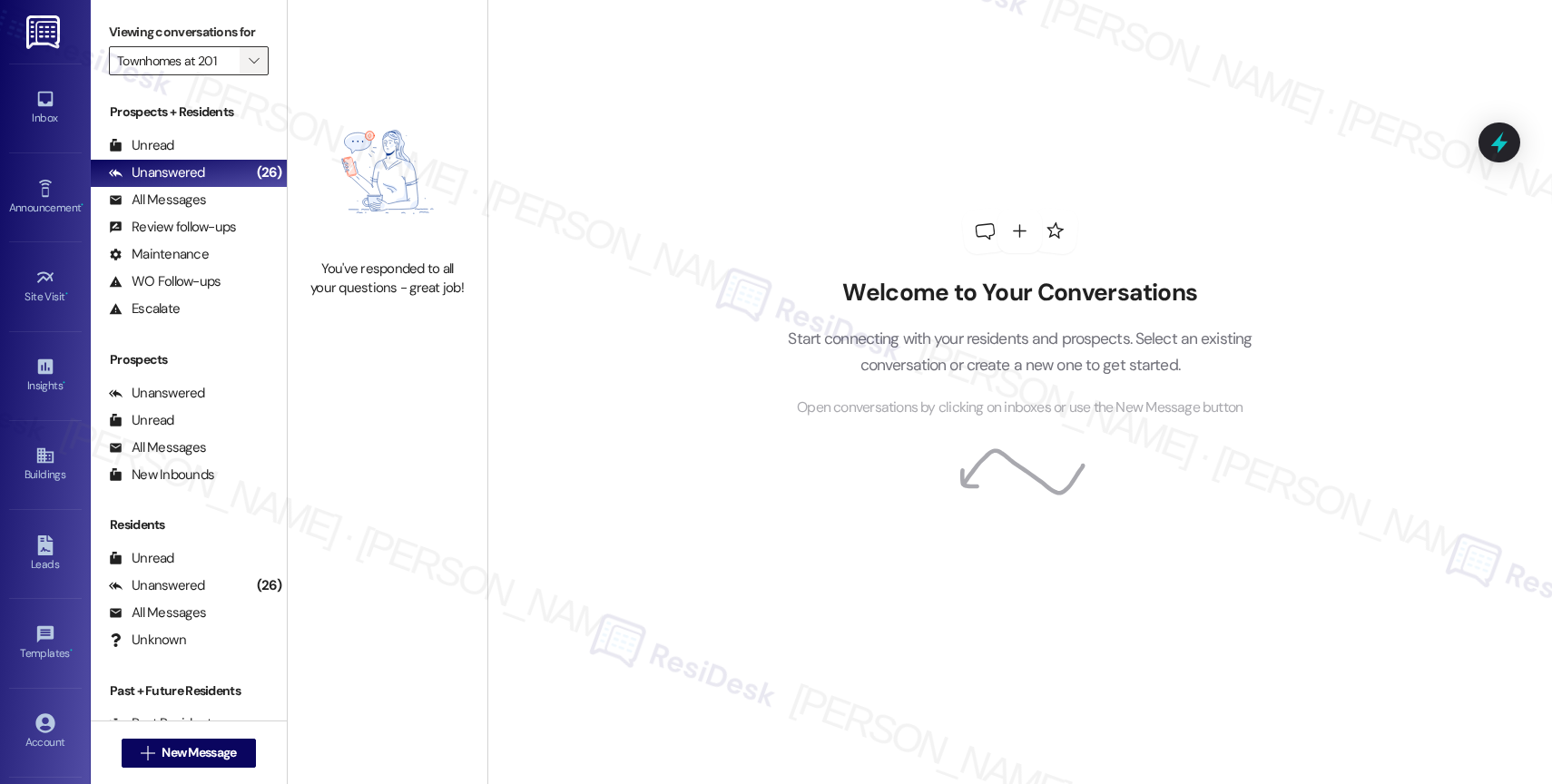
click at [246, 74] on span "" at bounding box center [253, 60] width 17 height 29
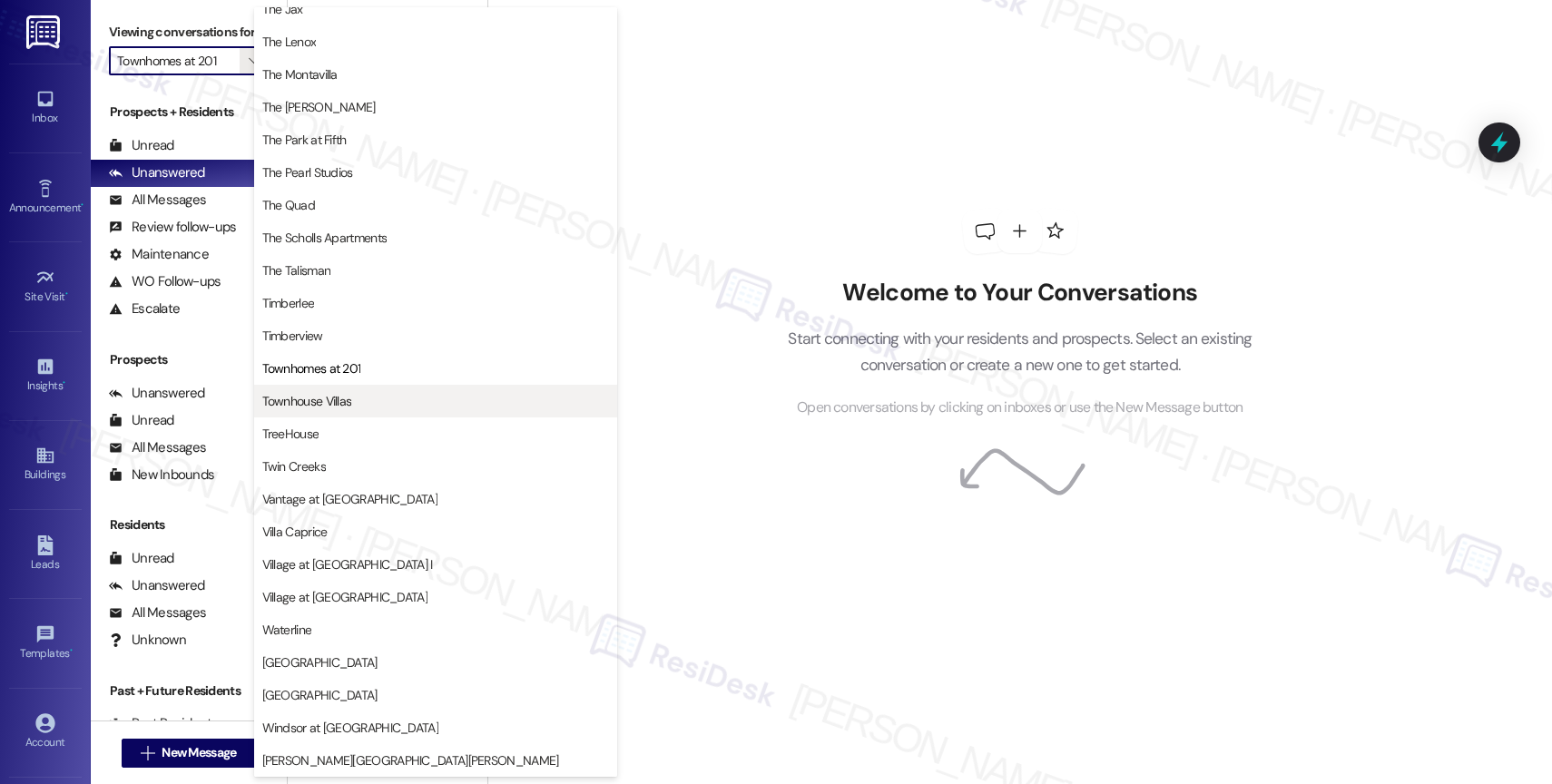
scroll to position [3300, 0]
click at [368, 403] on span "Townhouse Villas" at bounding box center [436, 400] width 347 height 18
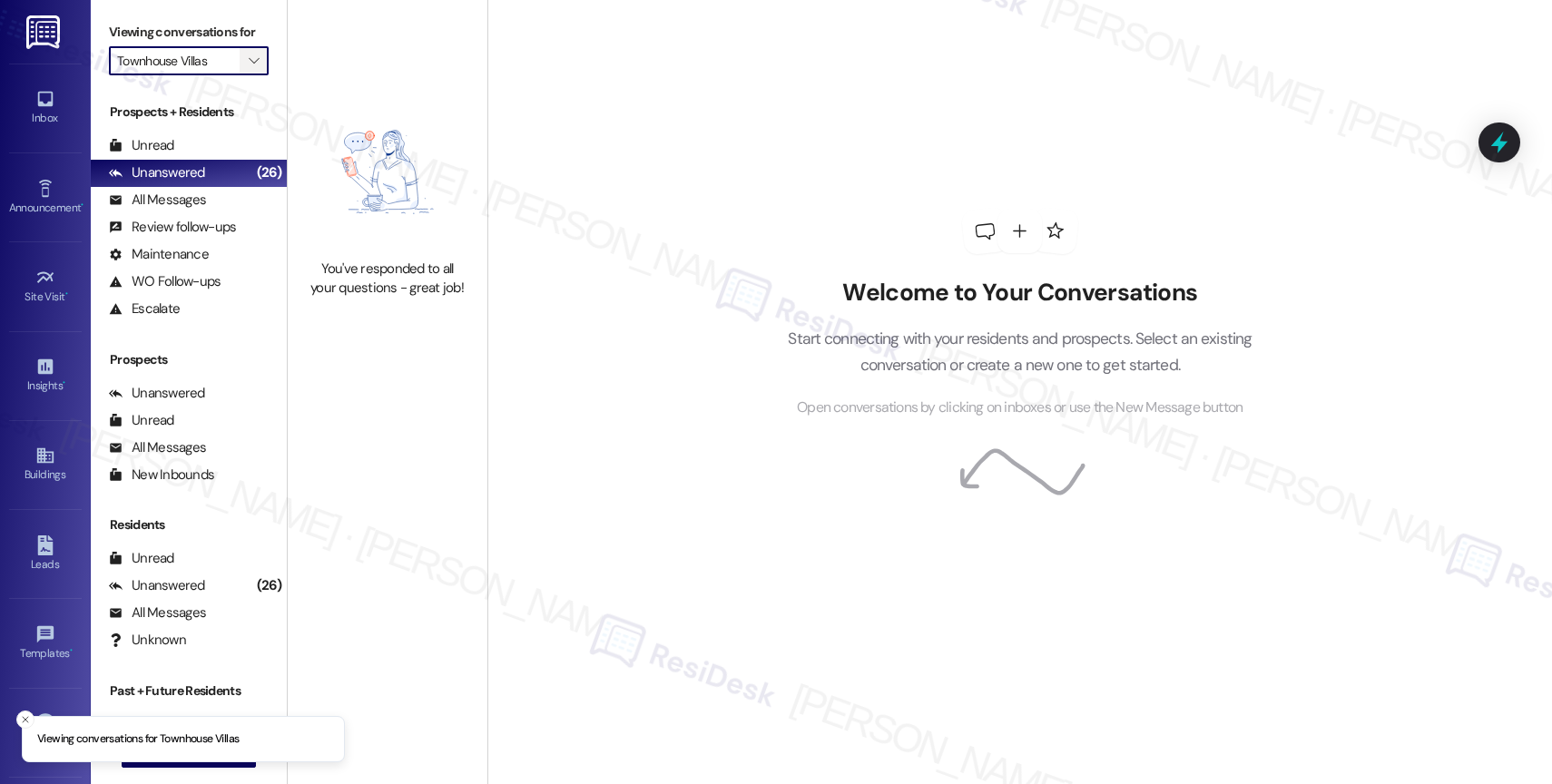
click at [249, 68] on icon "" at bounding box center [254, 61] width 10 height 15
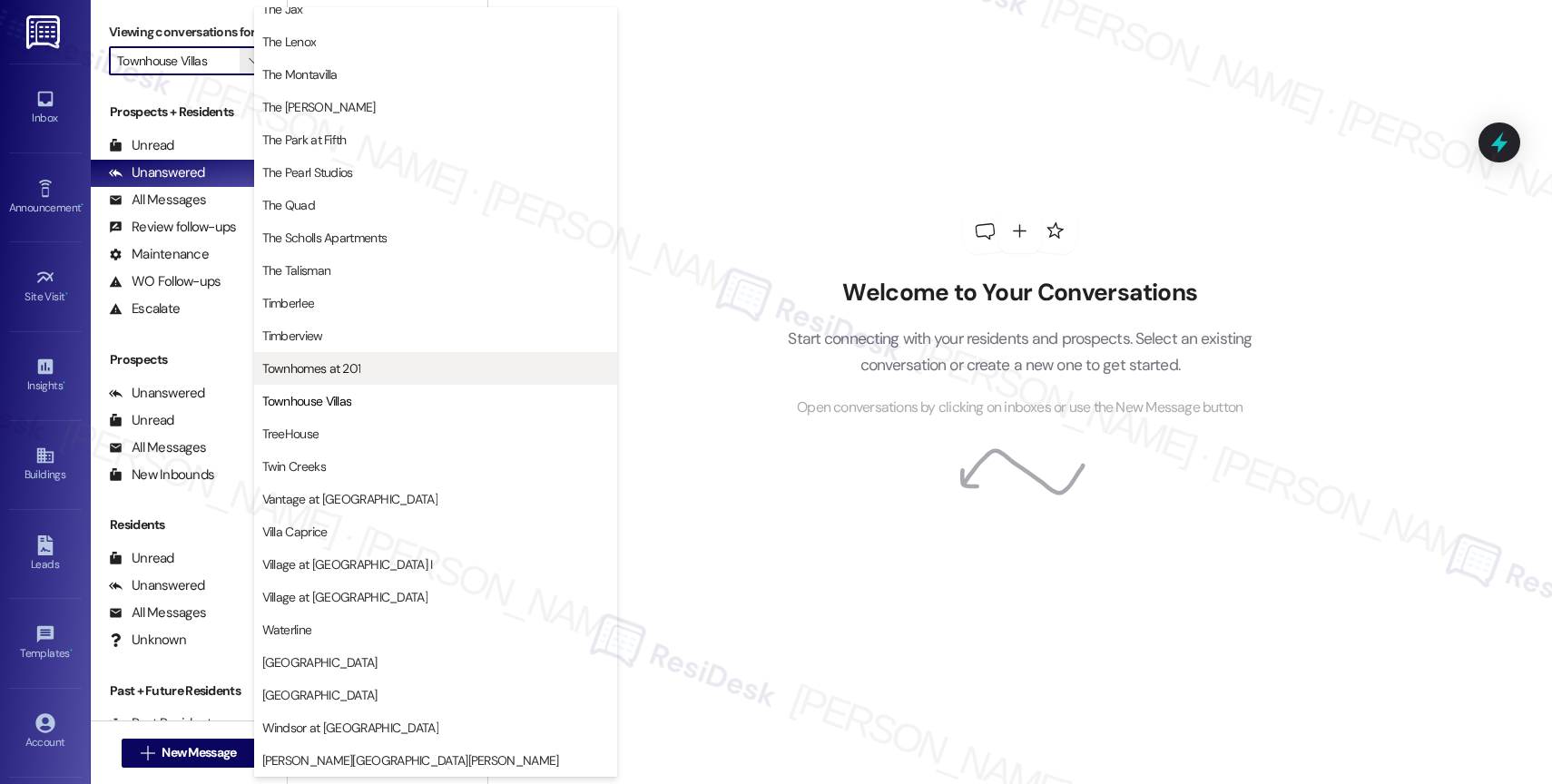
scroll to position [3282, 0]
click at [347, 367] on span "Townhomes at 201" at bounding box center [312, 369] width 99 height 18
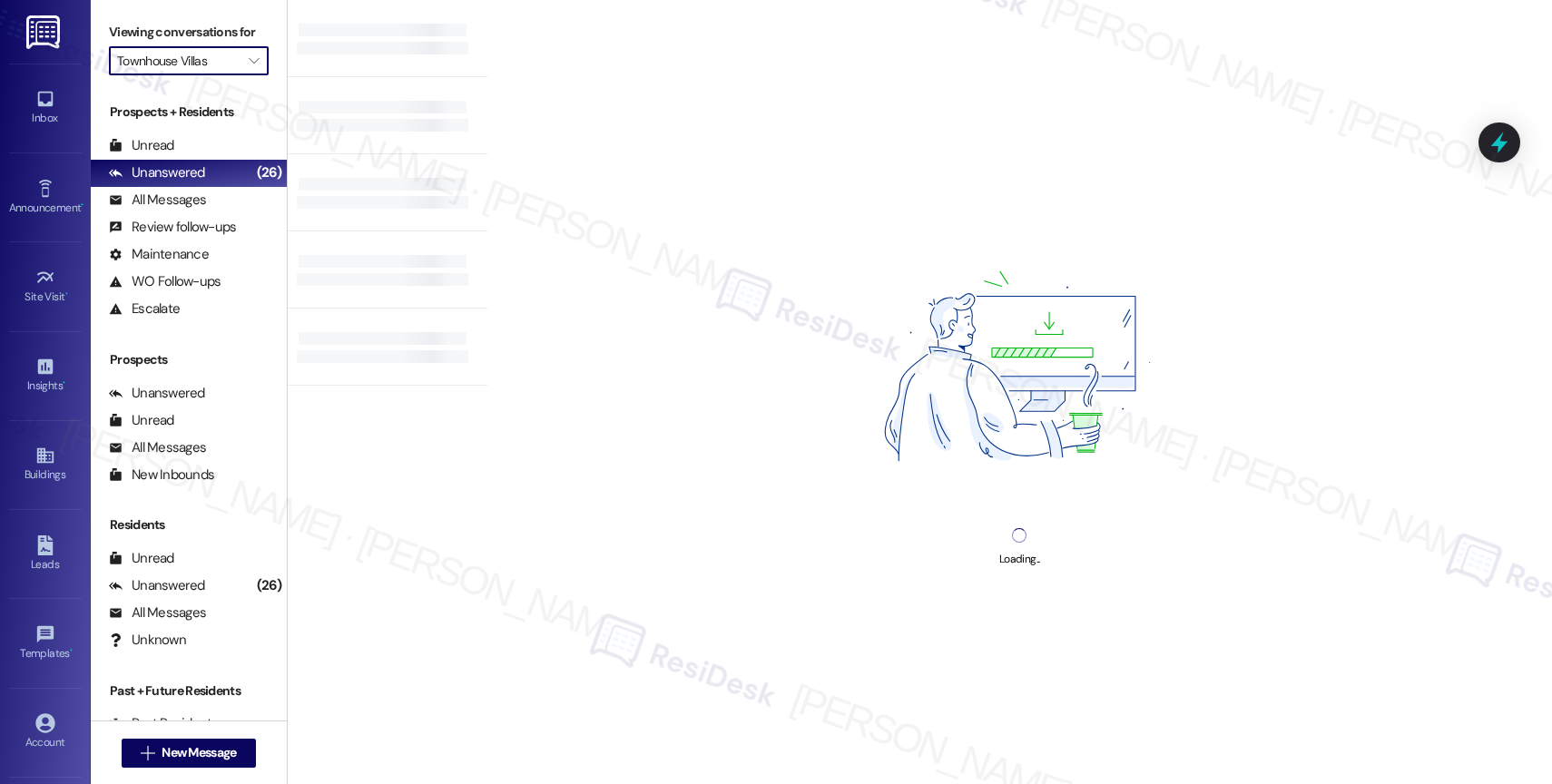
type input "Townhomes at 201"
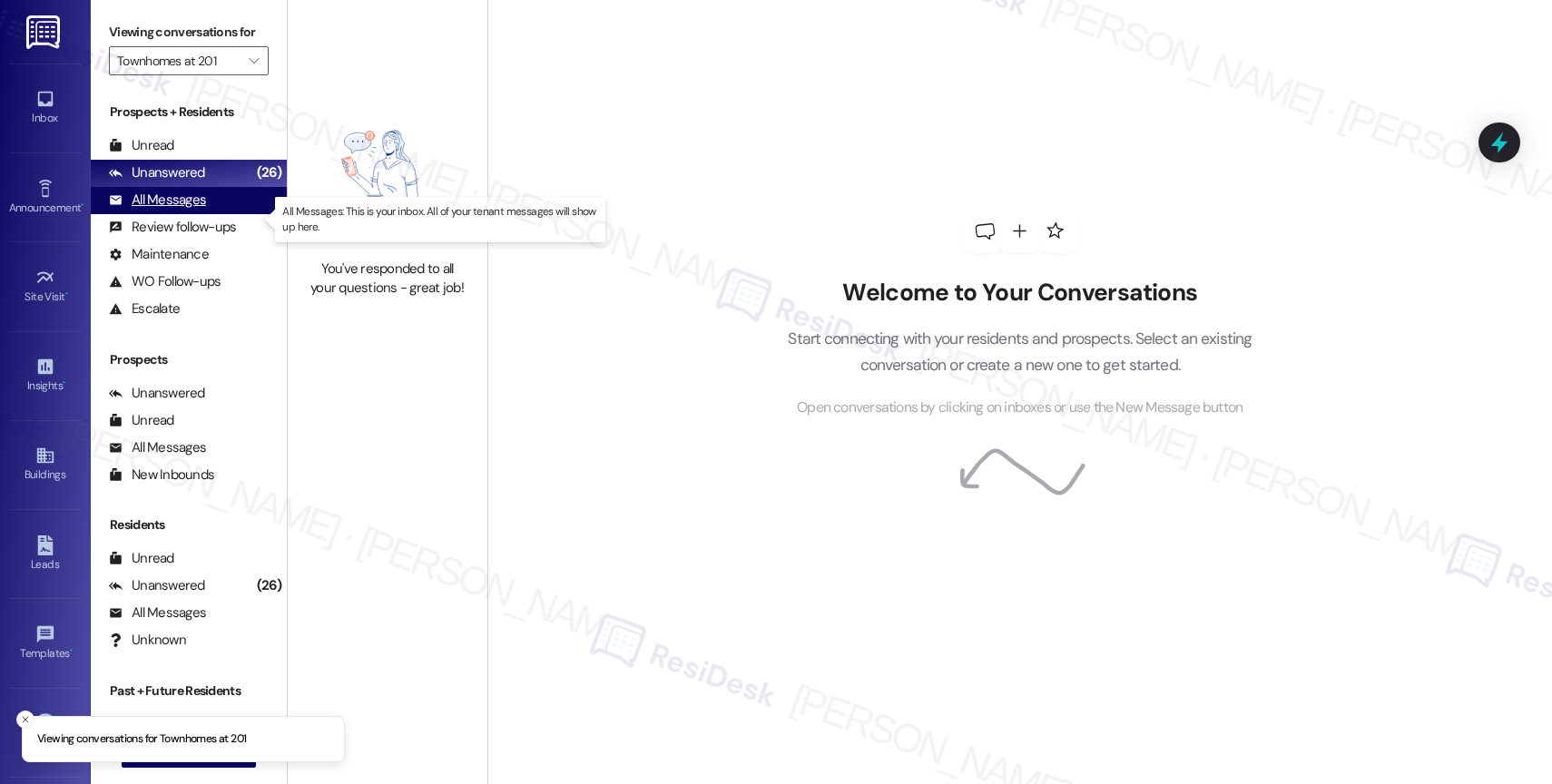
click at [205, 212] on div "All Messages (undefined)" at bounding box center [189, 200] width 196 height 27
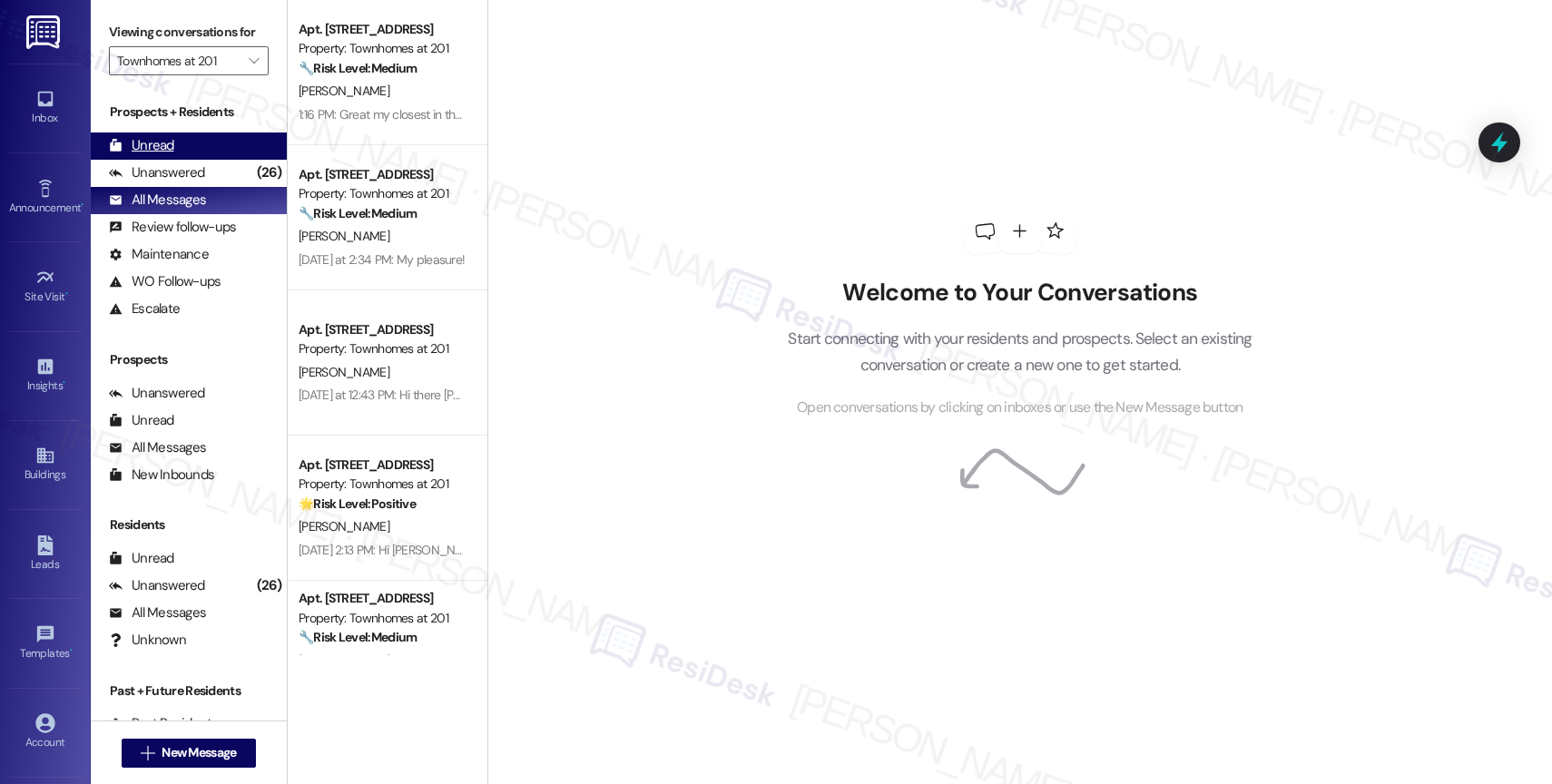
click at [187, 154] on div "Unread (0)" at bounding box center [189, 146] width 196 height 27
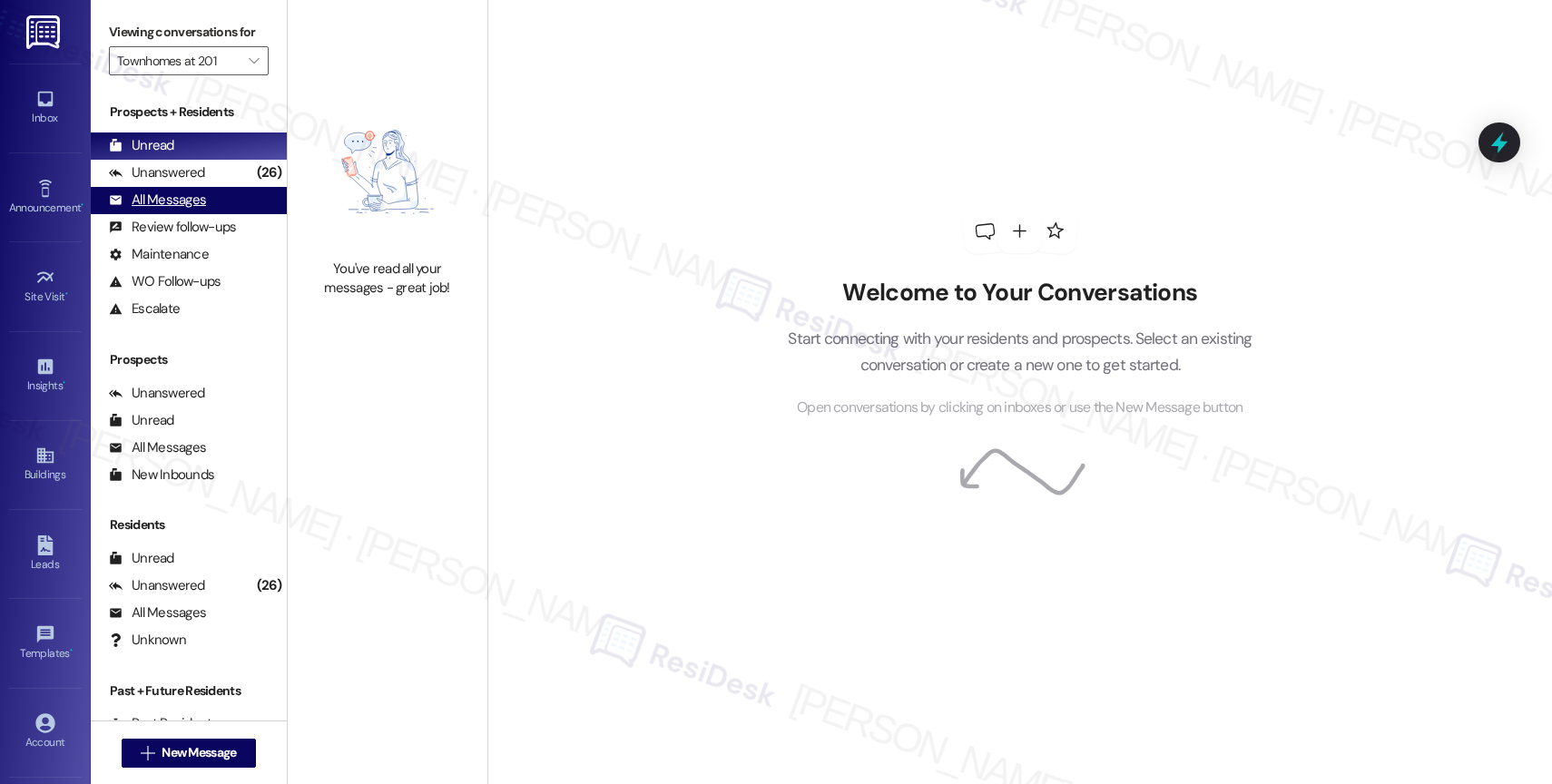
click at [194, 210] on div "All Messages" at bounding box center [157, 200] width 97 height 19
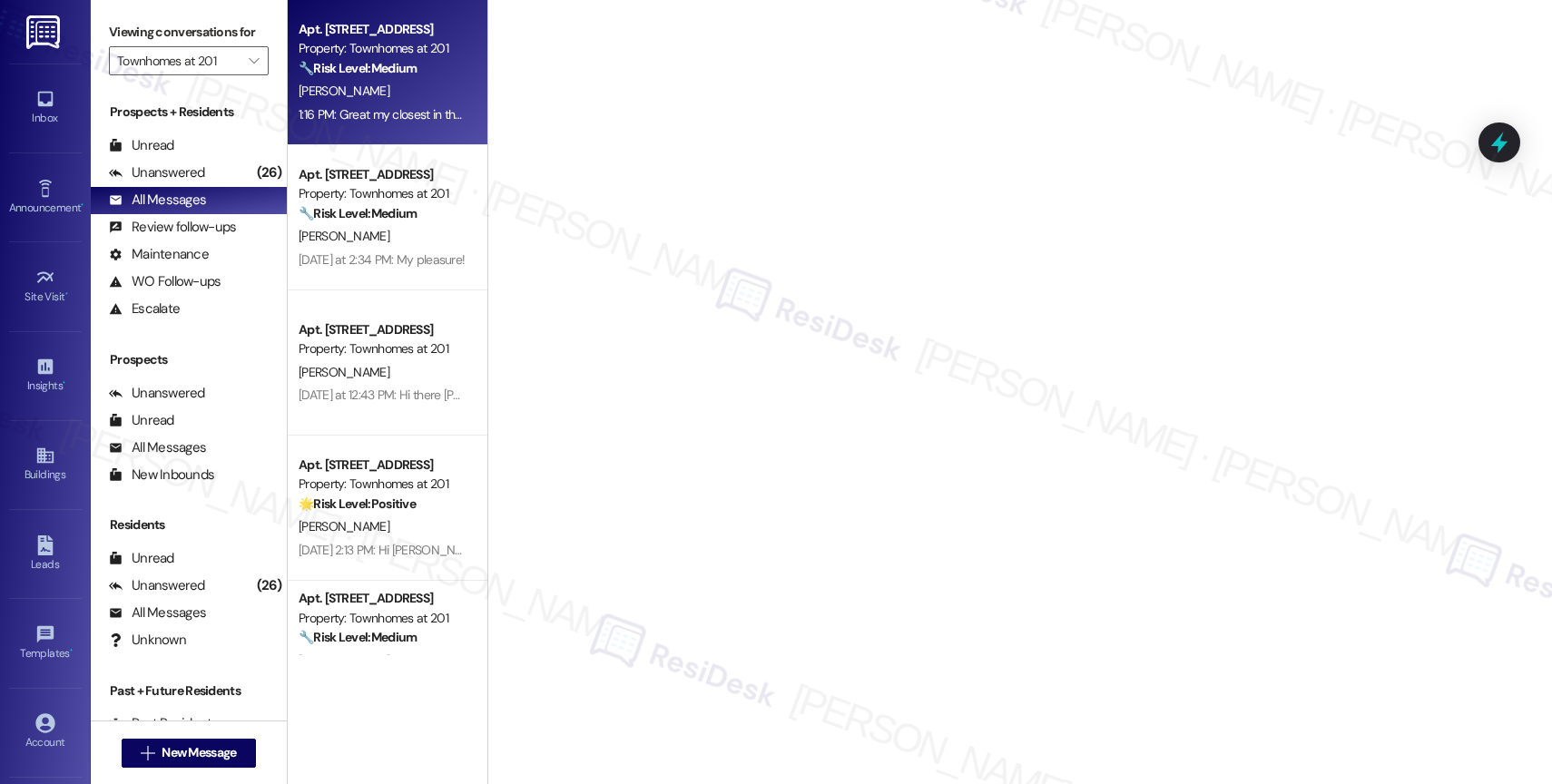
click at [389, 81] on div "[PERSON_NAME]" at bounding box center [383, 91] width 172 height 23
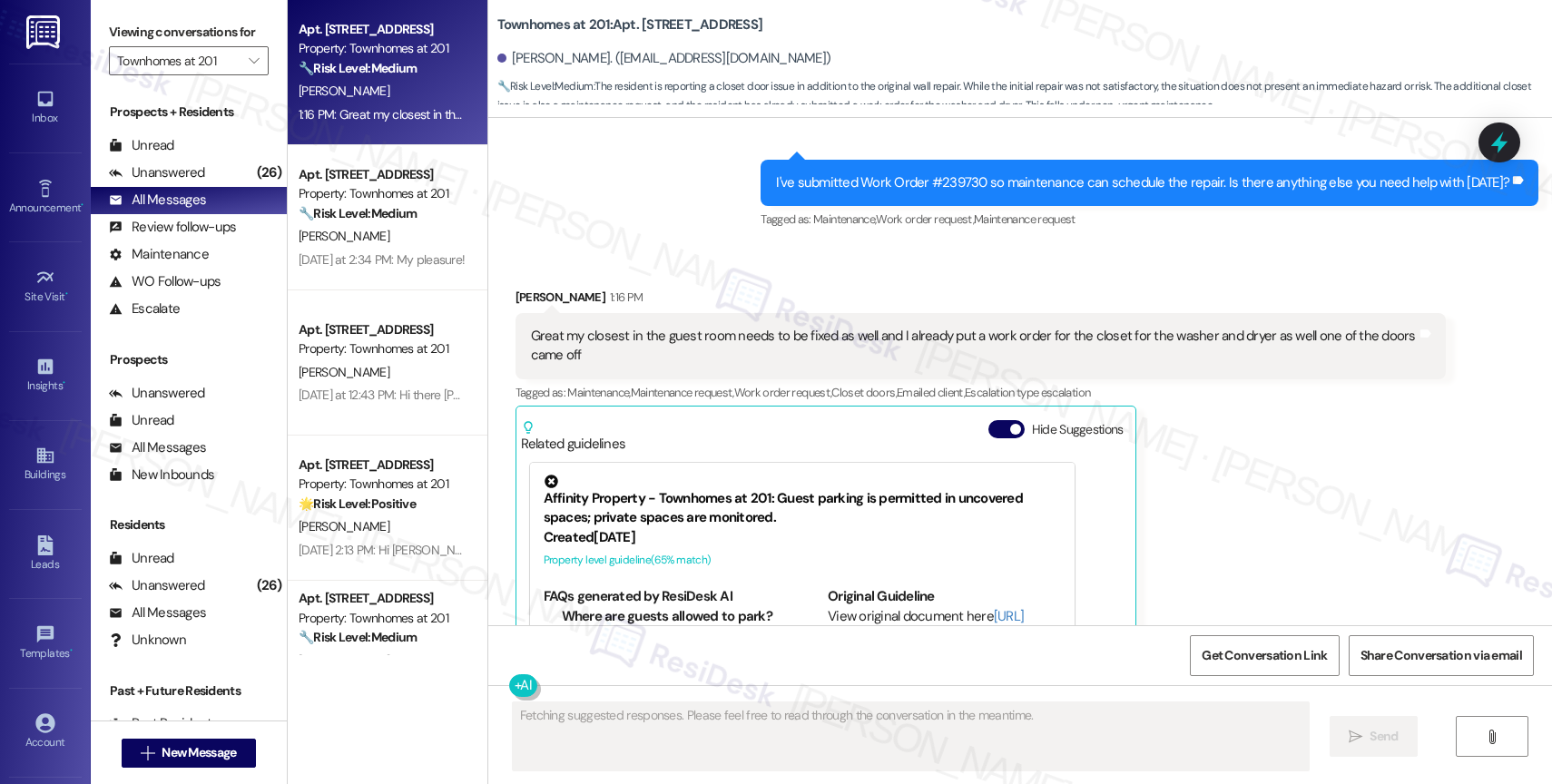
scroll to position [1141, 0]
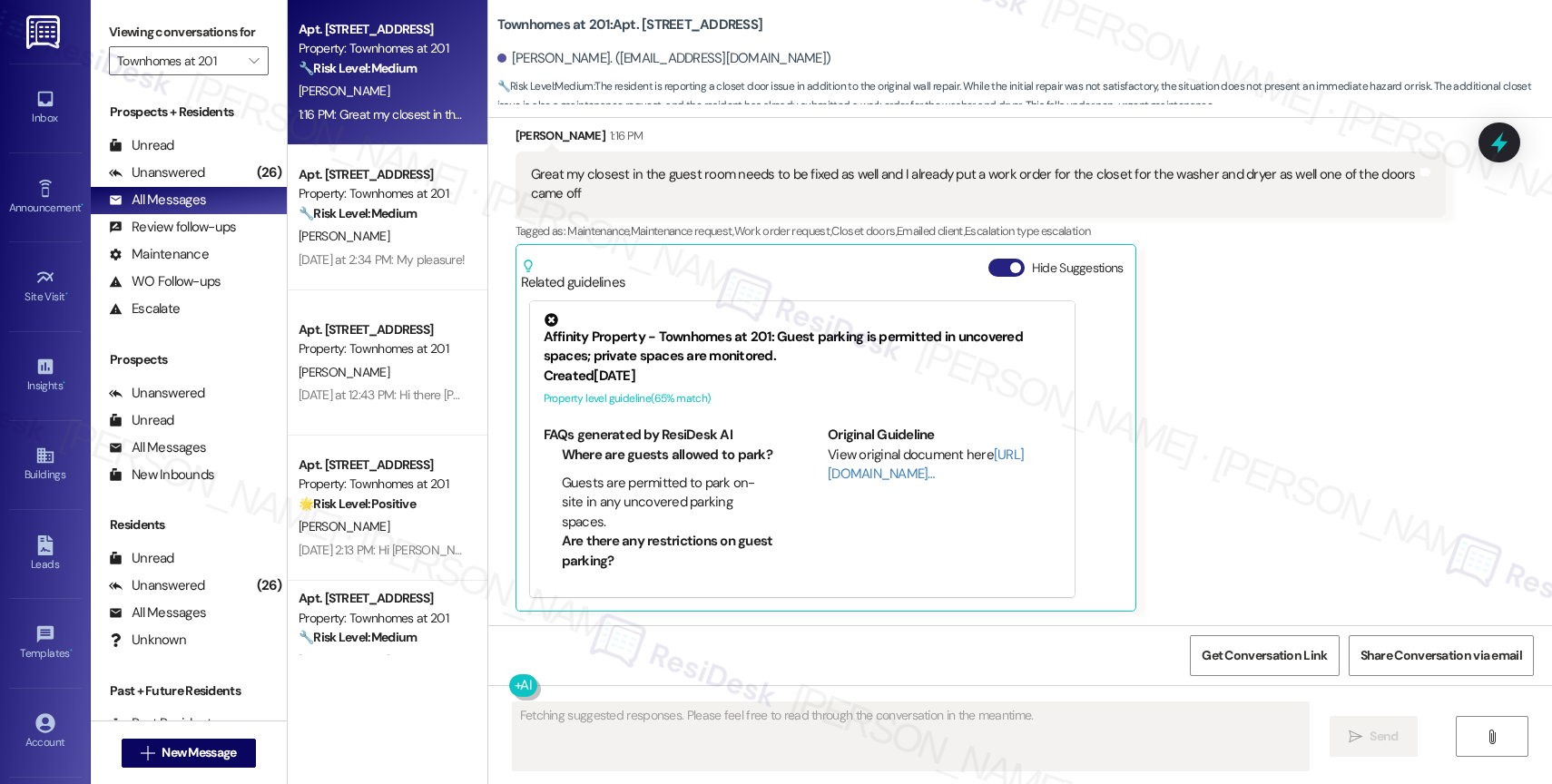
click at [993, 265] on button "Hide Suggestions" at bounding box center [1006, 268] width 36 height 18
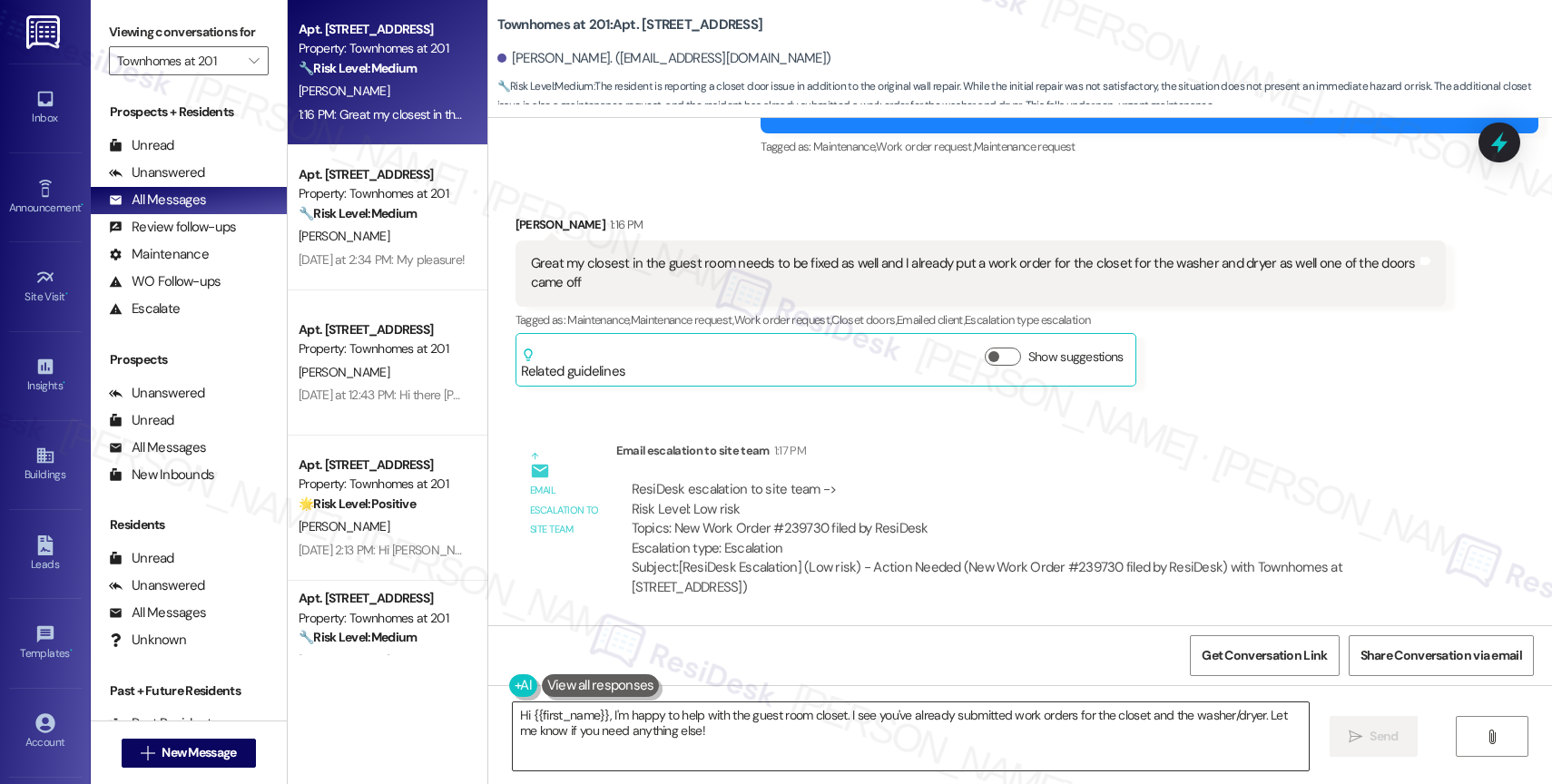
click at [643, 717] on textarea "Hi {{first_name}}, I'm happy to help with the guest room closet. I see you've a…" at bounding box center [910, 736] width 796 height 68
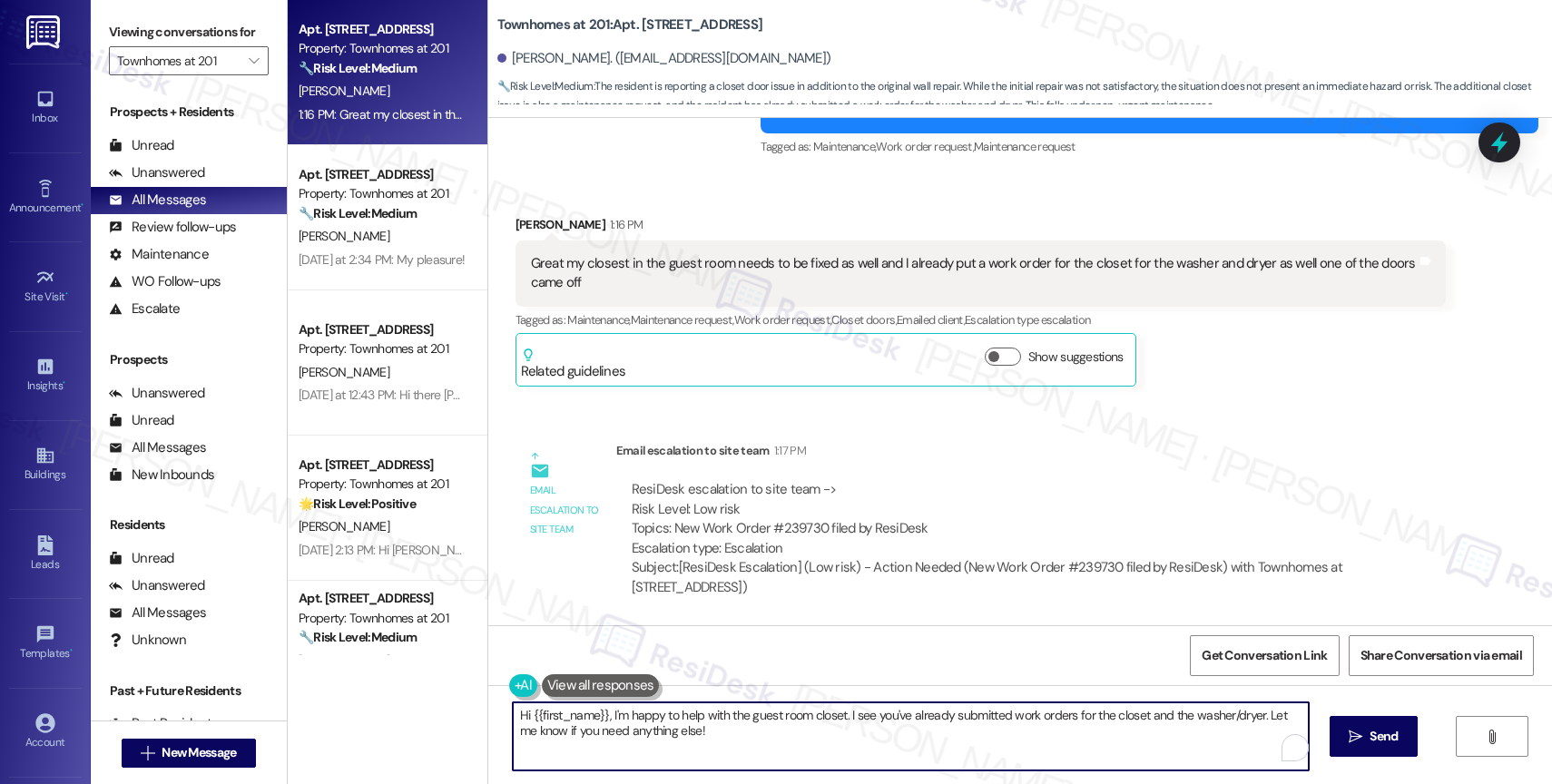
click at [643, 717] on textarea "Hi {{first_name}}, I'm happy to help with the guest room closet. I see you've a…" at bounding box center [910, 736] width 796 height 68
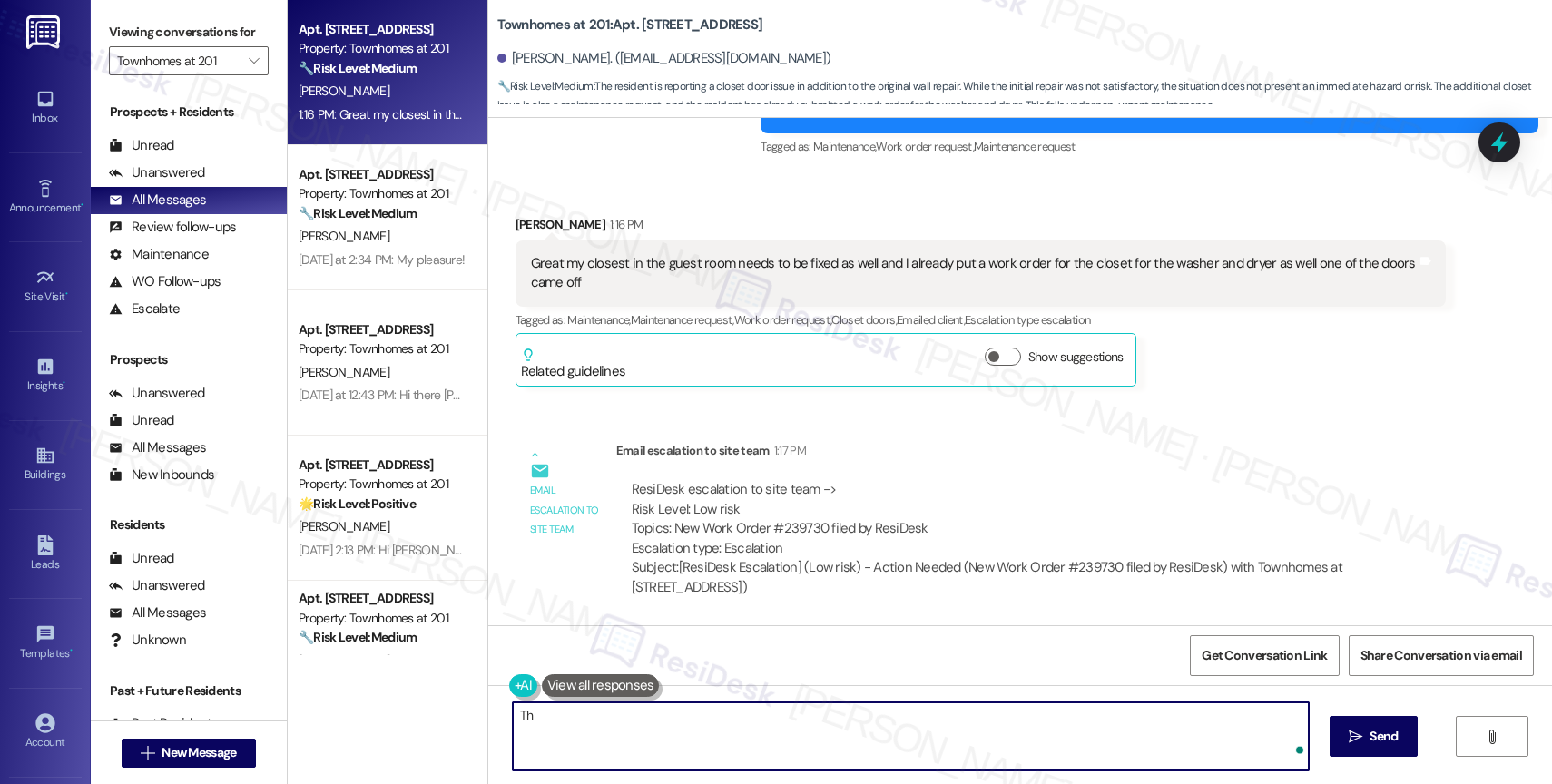
type textarea "T"
type textarea "A"
type textarea "That work order was closed for the same reason. No adult was present when maint…"
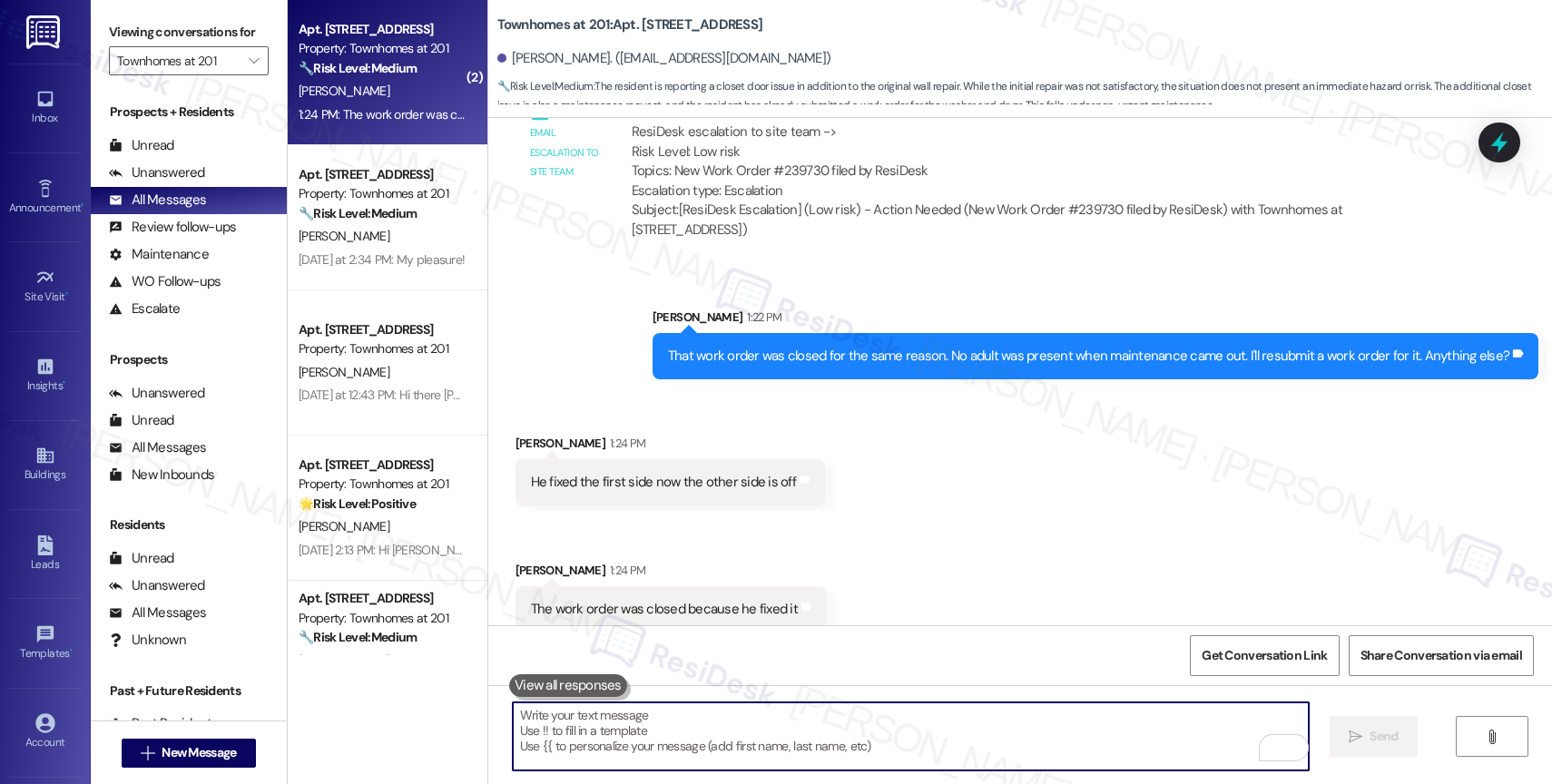
scroll to position [1430, 0]
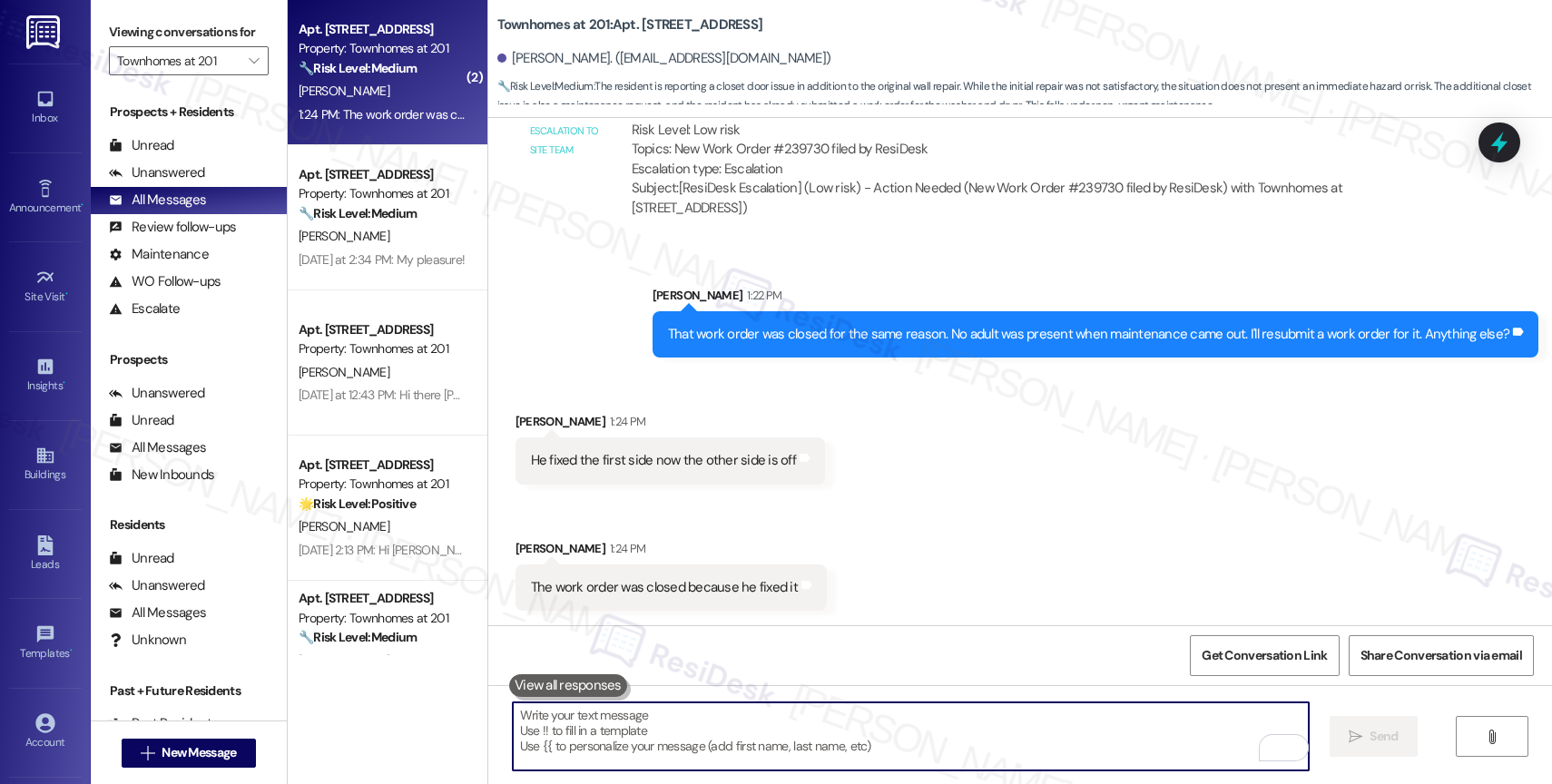
click at [698, 733] on textarea "To enrich screen reader interactions, please activate Accessibility in Grammarl…" at bounding box center [910, 736] width 796 height 68
type textarea "O"
type textarea "i"
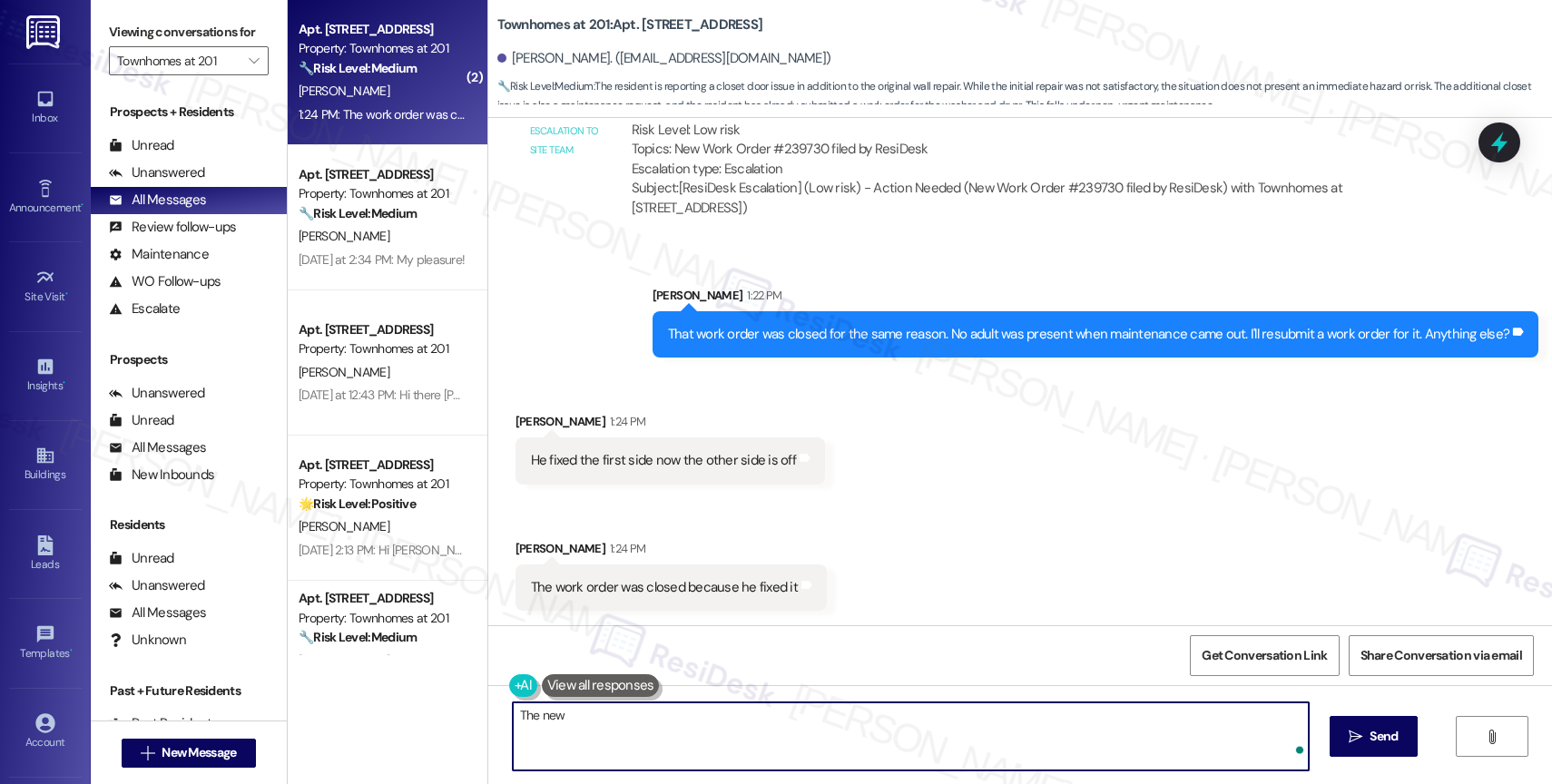
paste textarea "Work Order #239732"
click at [616, 716] on textarea "The new Work Order #239732." at bounding box center [910, 736] width 796 height 68
click at [876, 726] on textarea "The new Work Order is #239732." at bounding box center [910, 736] width 796 height 68
type textarea "The new Work Order is #239732."
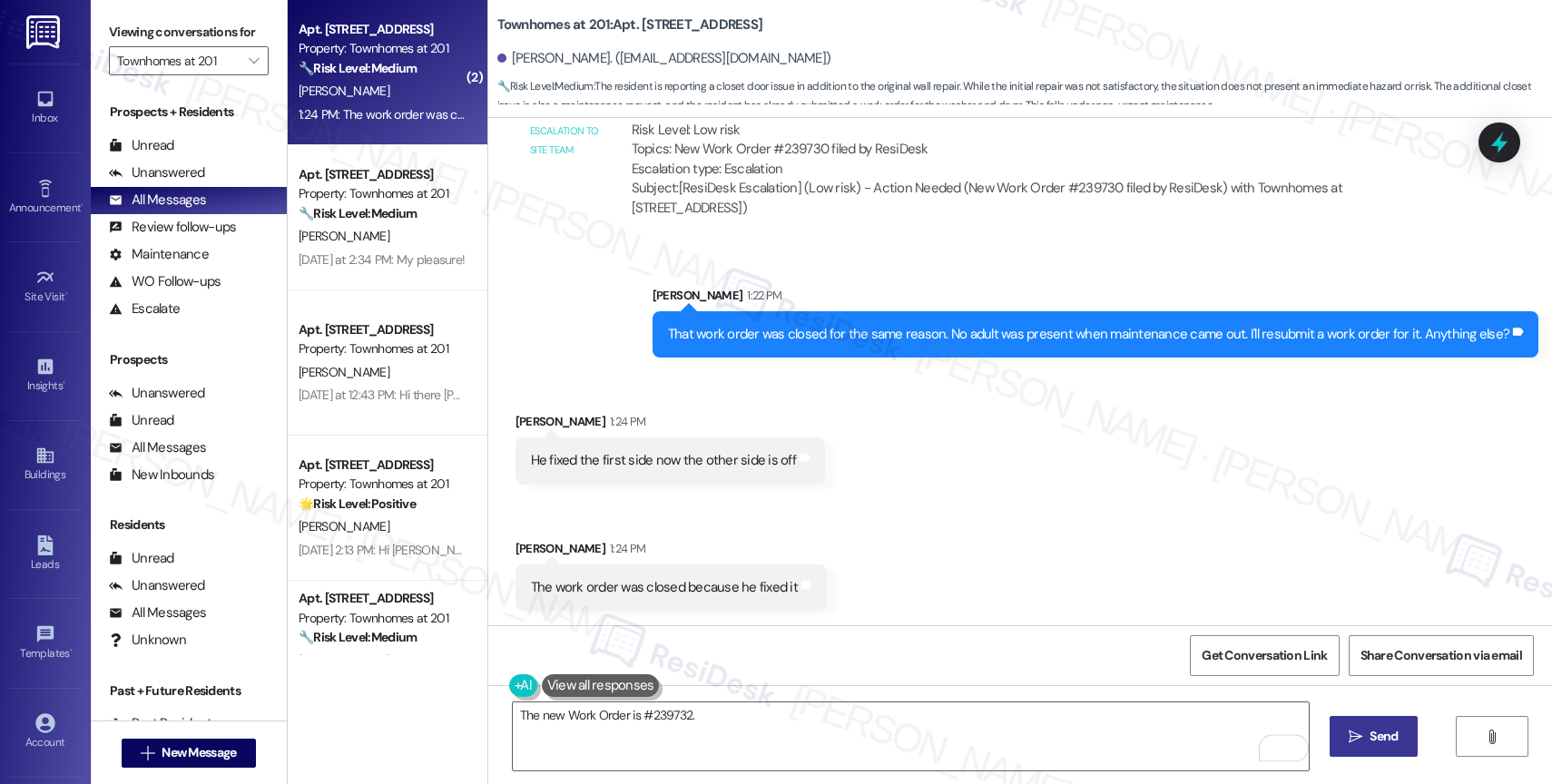
click at [1360, 727] on span " Send" at bounding box center [1373, 736] width 57 height 19
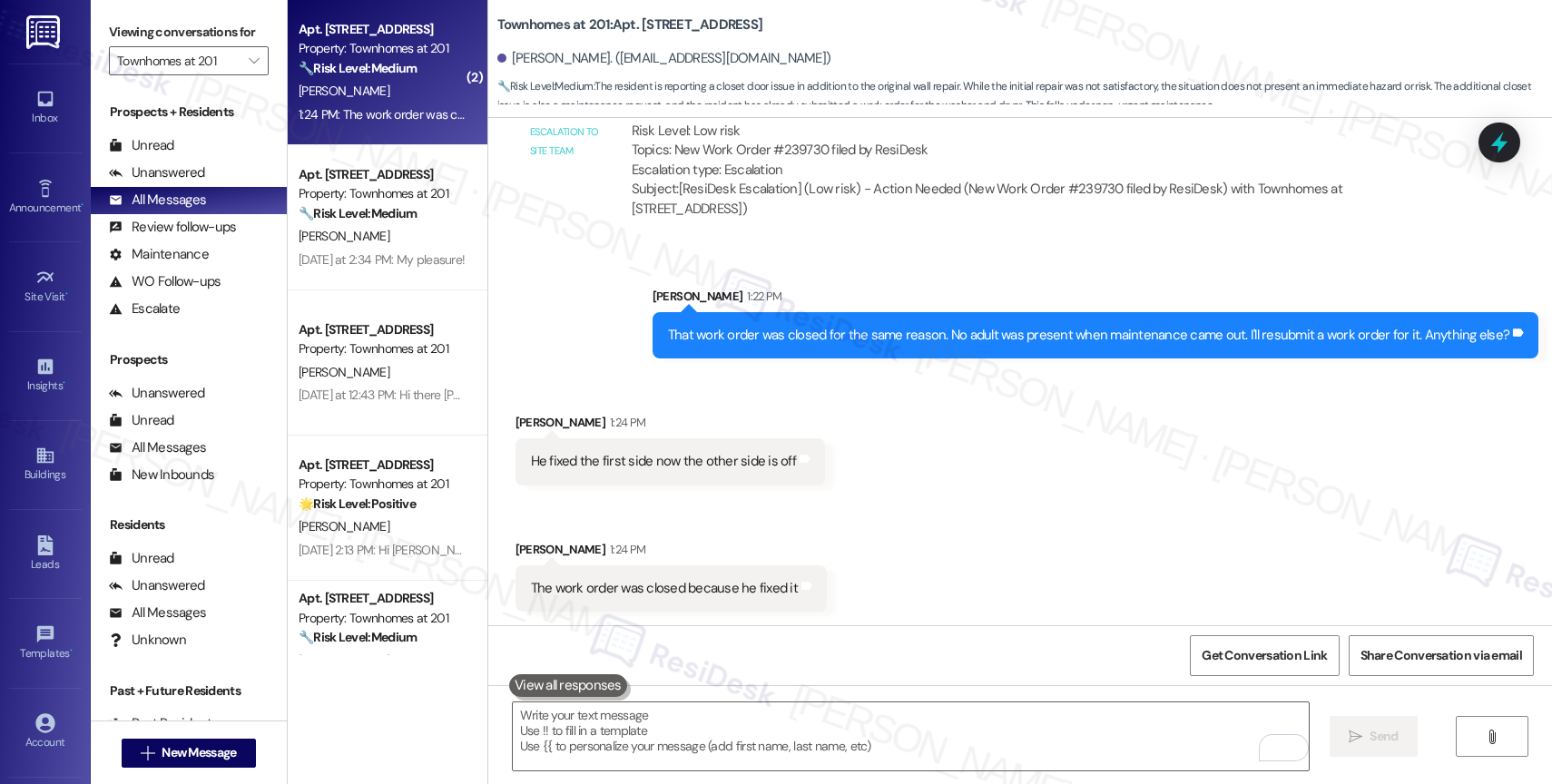
scroll to position [1557, 0]
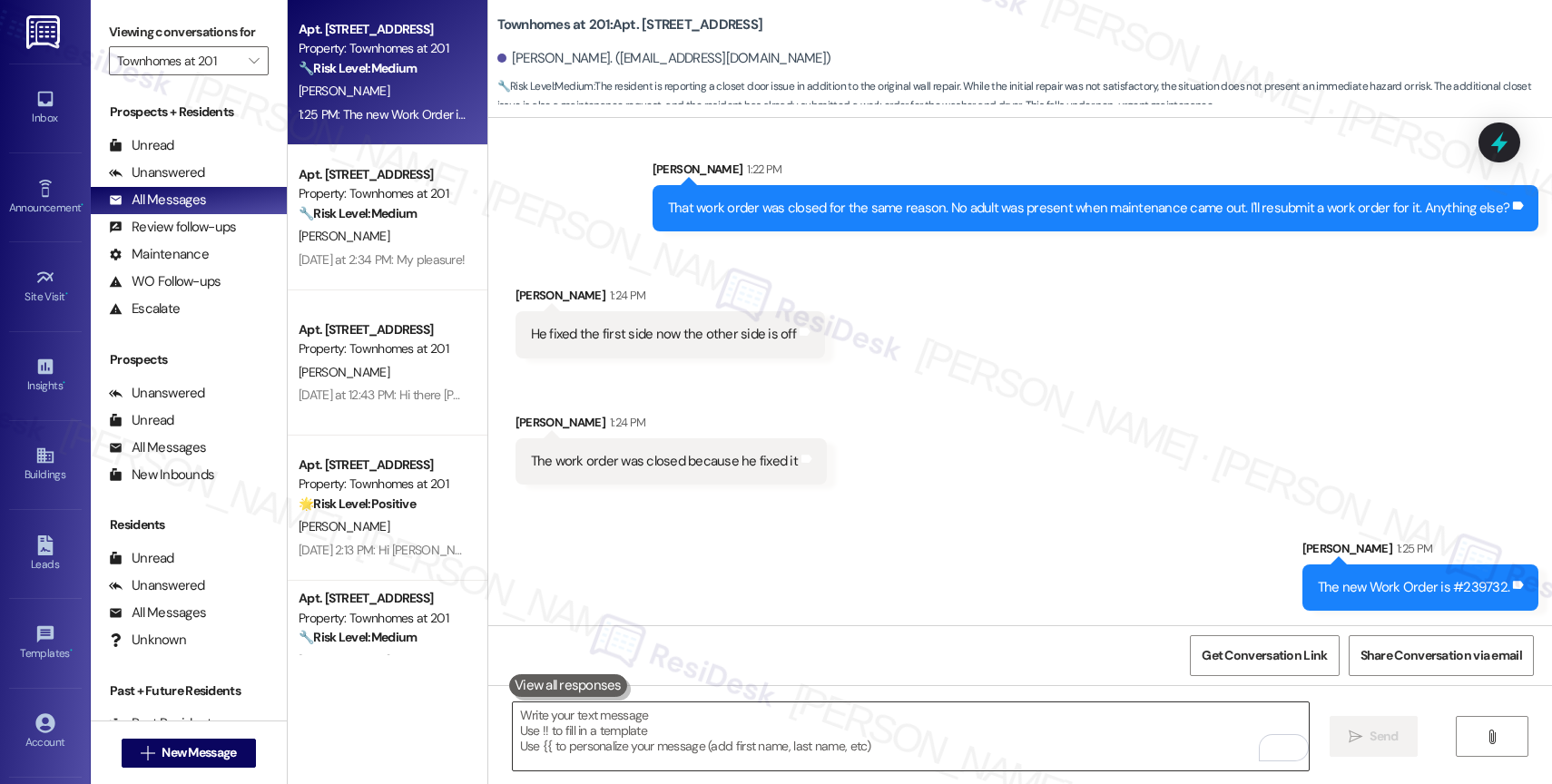
click at [658, 726] on textarea "To enrich screen reader interactions, please activate Accessibility in Grammarl…" at bounding box center [910, 736] width 796 height 68
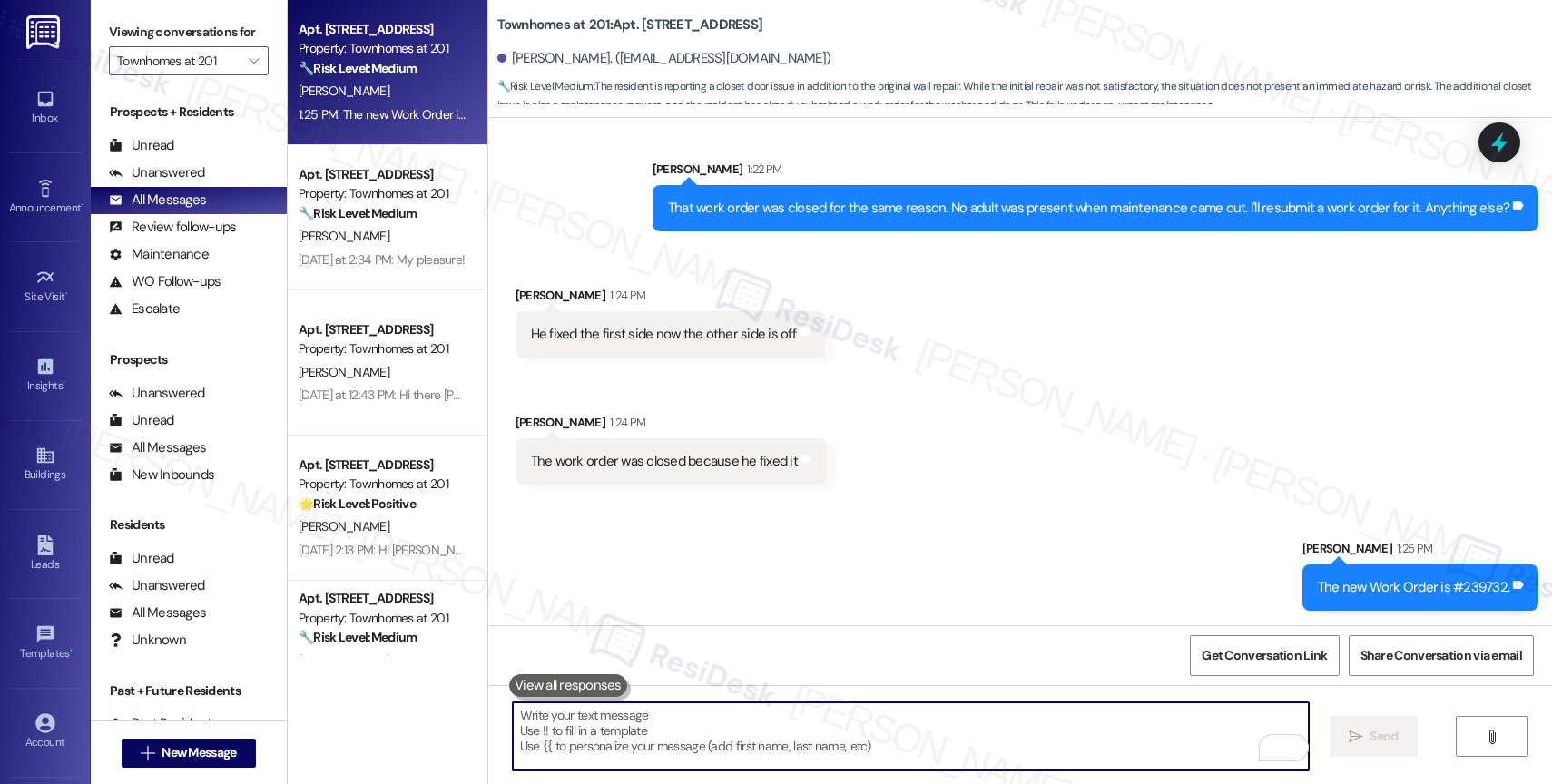
click at [645, 757] on textarea "To enrich screen reader interactions, please activate Accessibility in Grammarl…" at bounding box center [910, 736] width 796 height 68
paste textarea "Feel free to let us know if you have other questions or concerns so we can assi…"
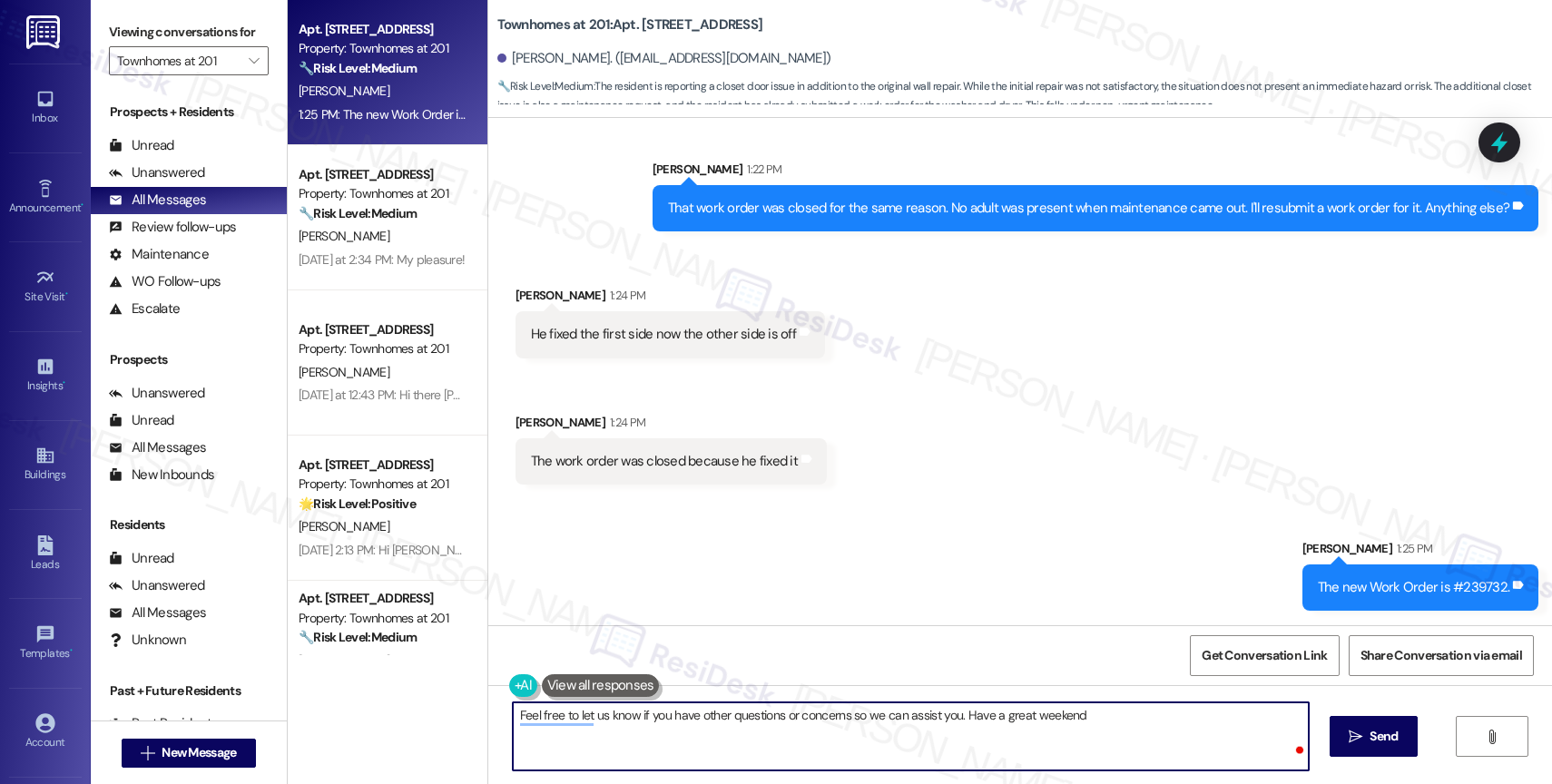
type textarea "Feel free to let us know if you have other questions or concerns so we can assi…"
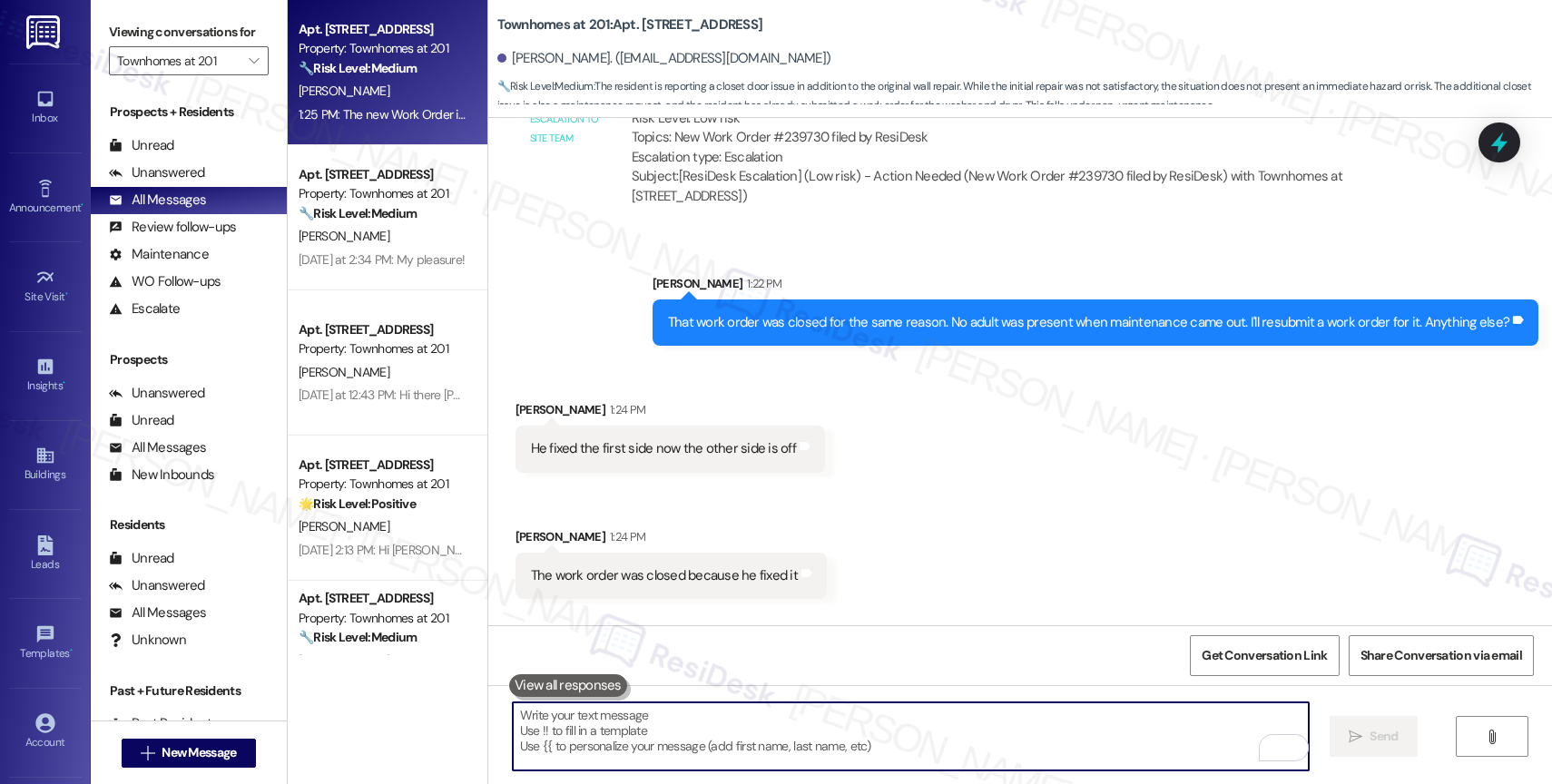
scroll to position [1430, 0]
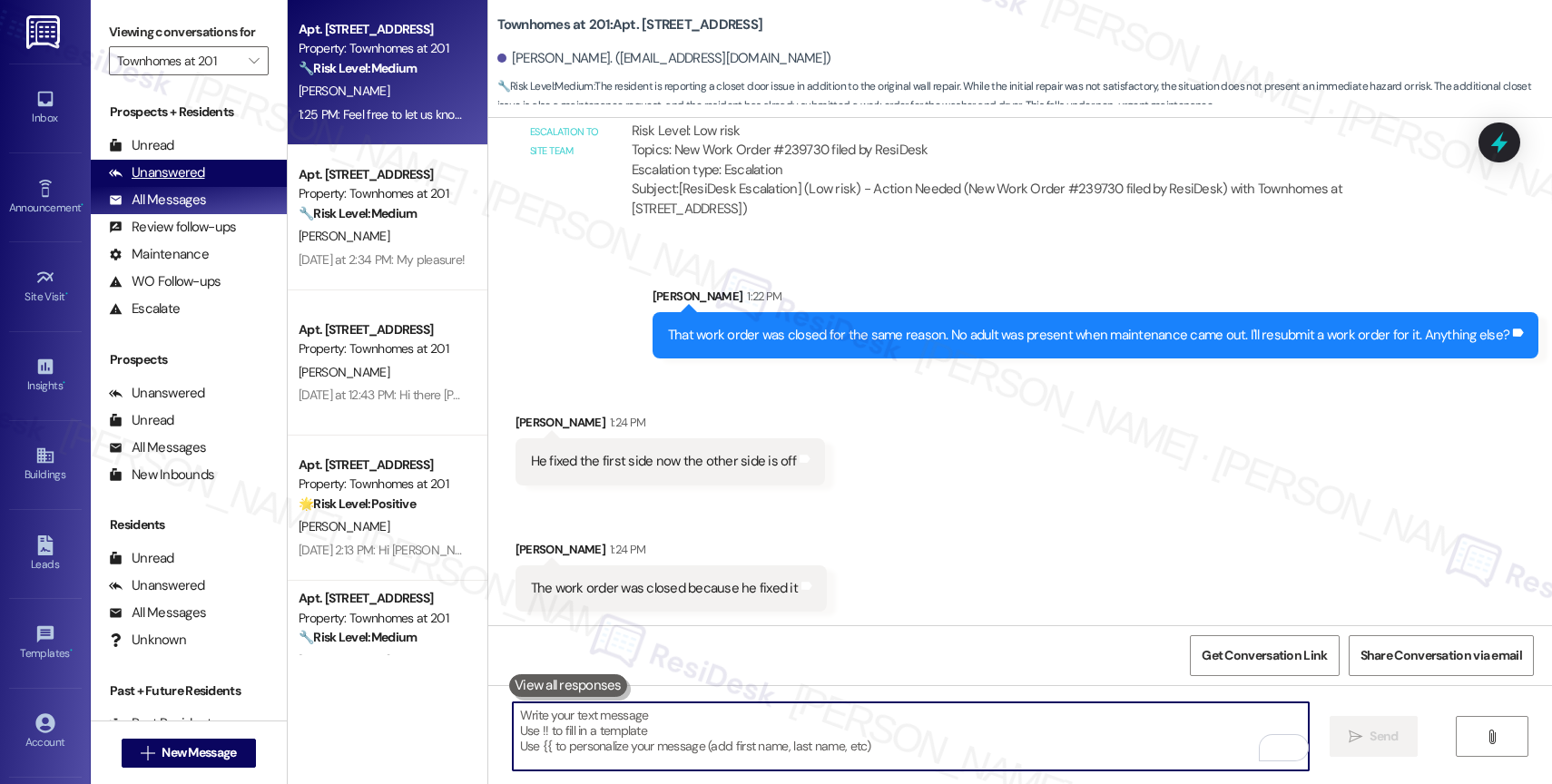
click at [229, 187] on div "Unanswered (0)" at bounding box center [189, 173] width 196 height 27
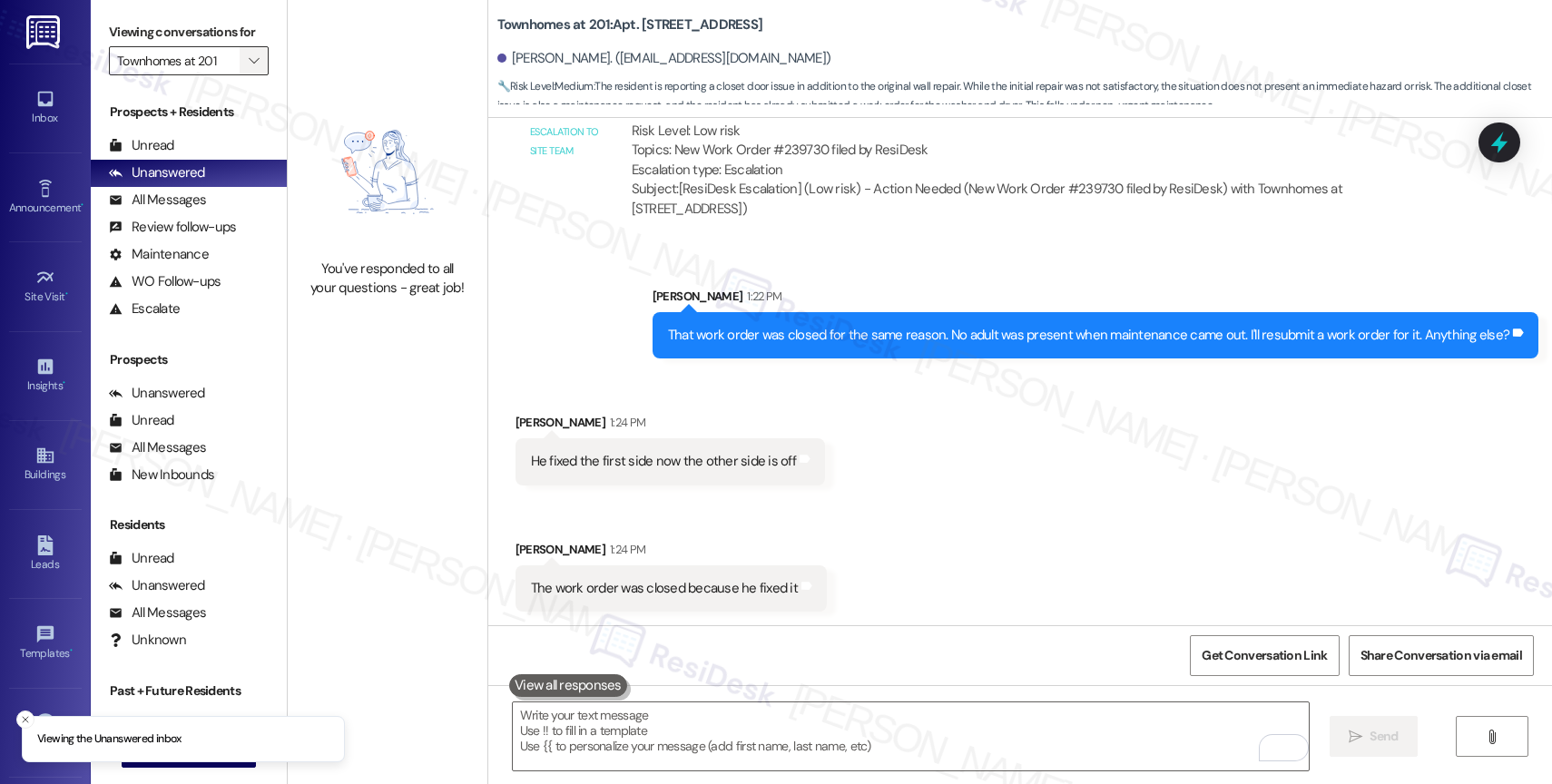
click at [249, 68] on icon "" at bounding box center [254, 61] width 10 height 15
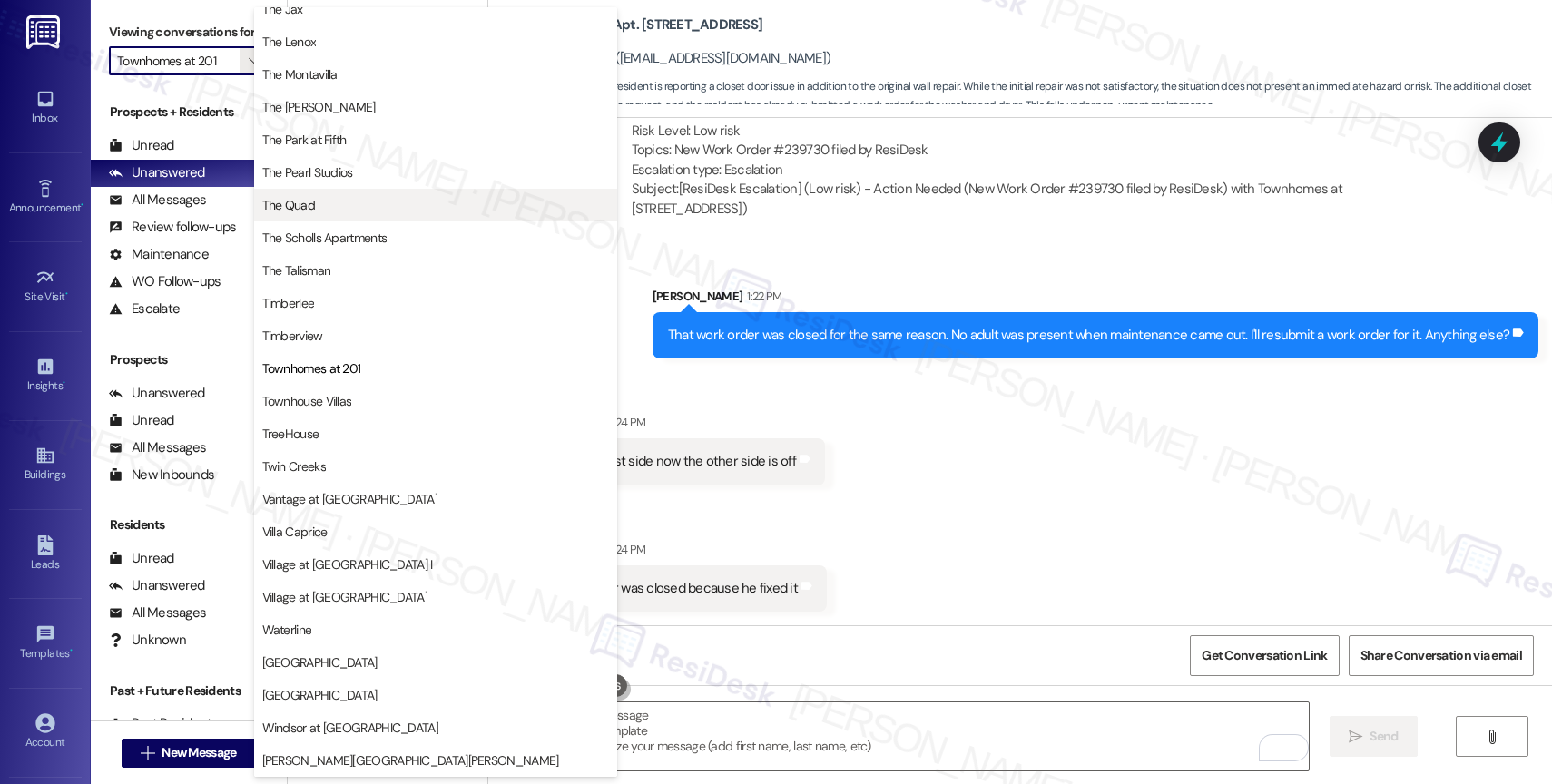
scroll to position [3292, 0]
click at [331, 199] on span "The Quad" at bounding box center [436, 205] width 347 height 18
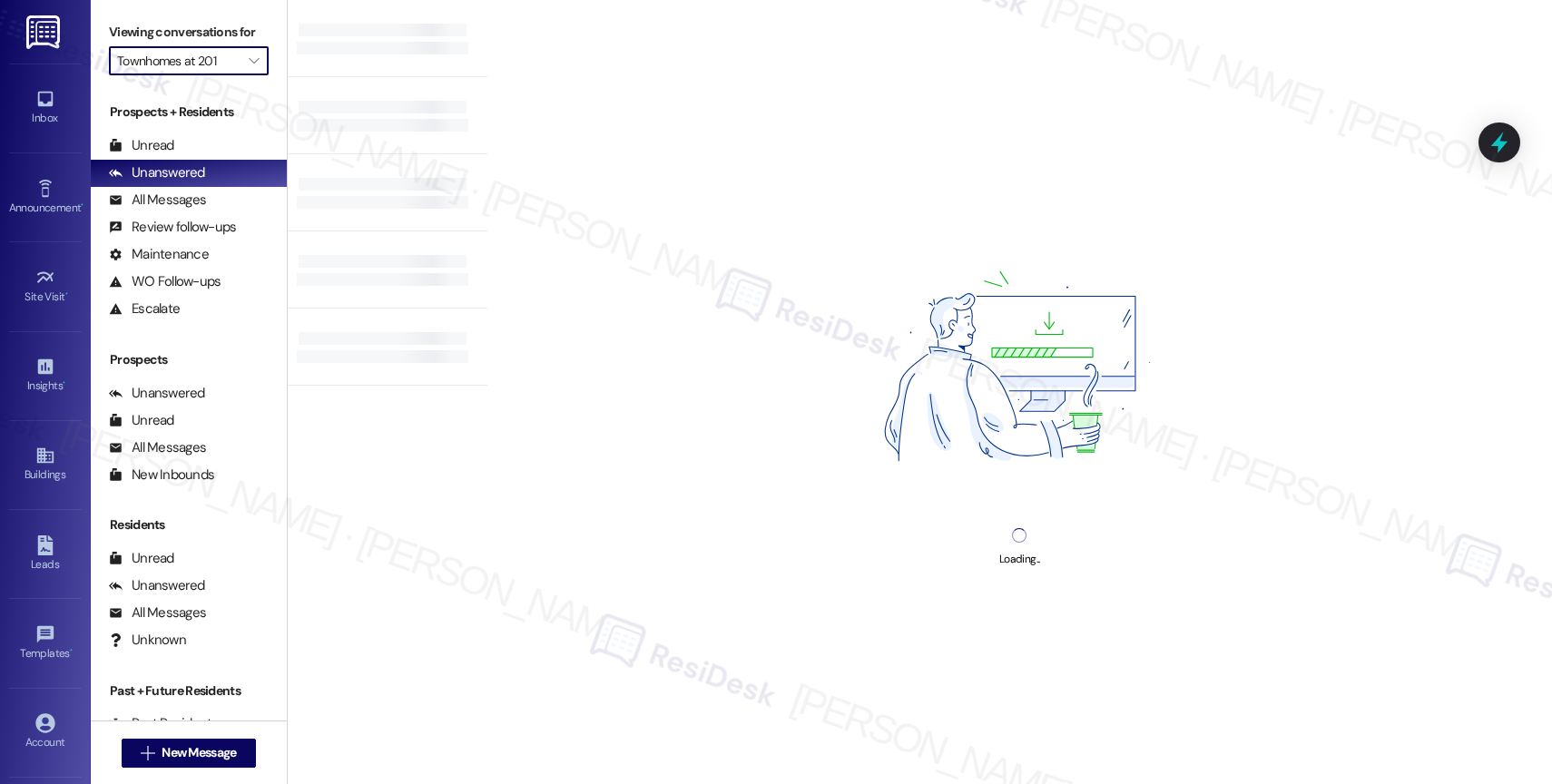
type input "The Quad"
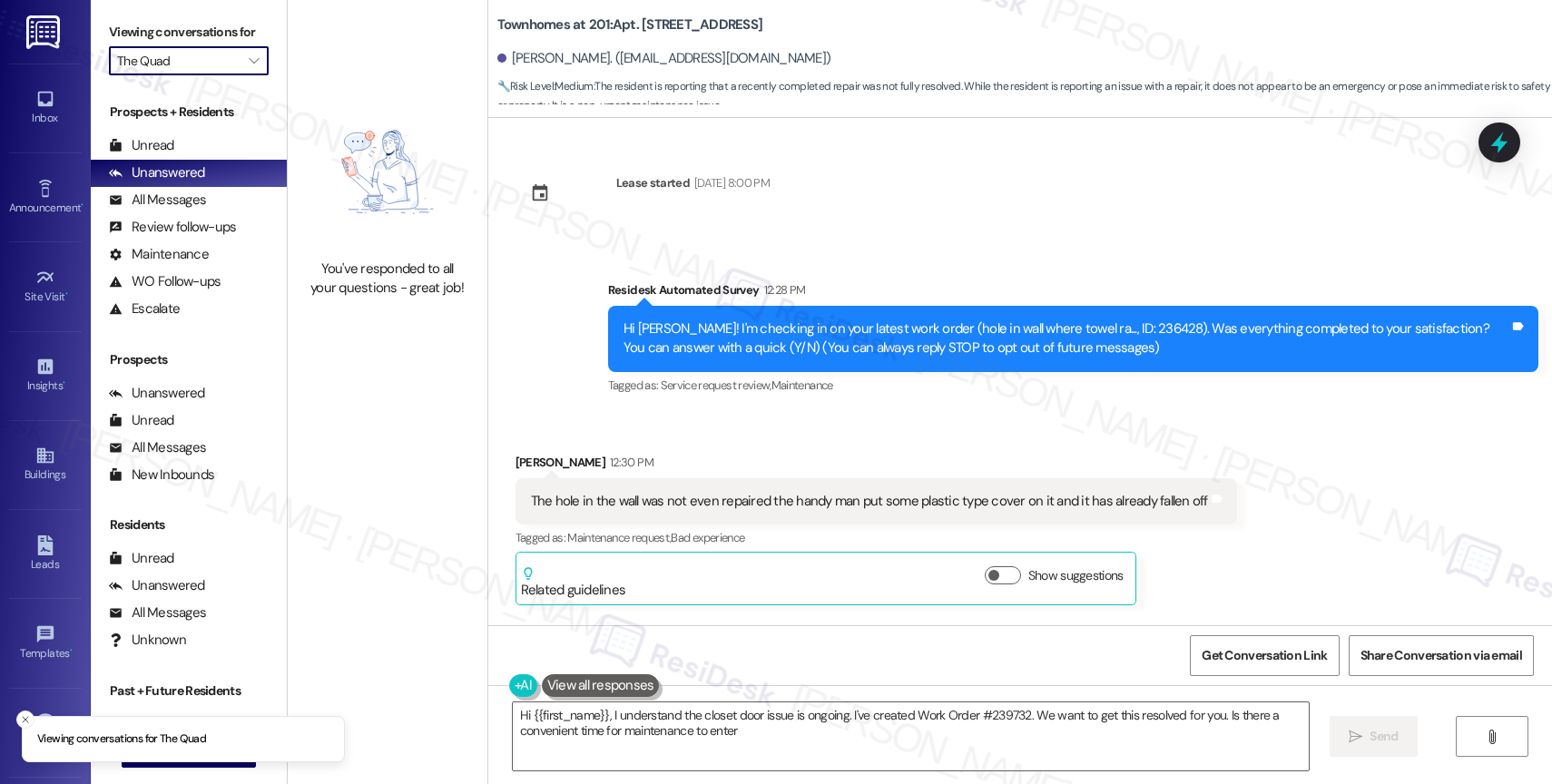
type textarea "Hi {{first_name}}, I understand the closet door issue is ongoing. I've created …"
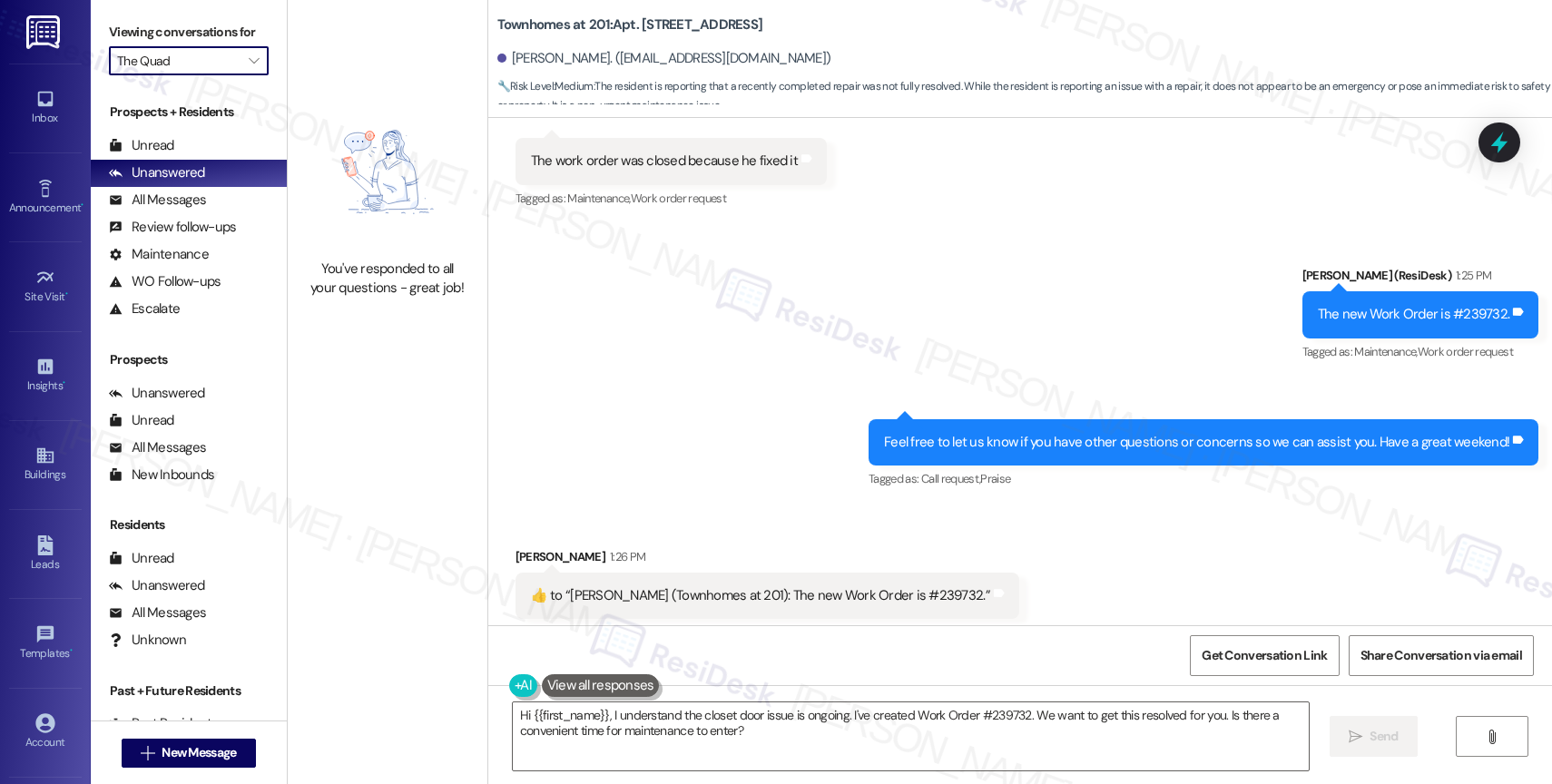
scroll to position [2019, 0]
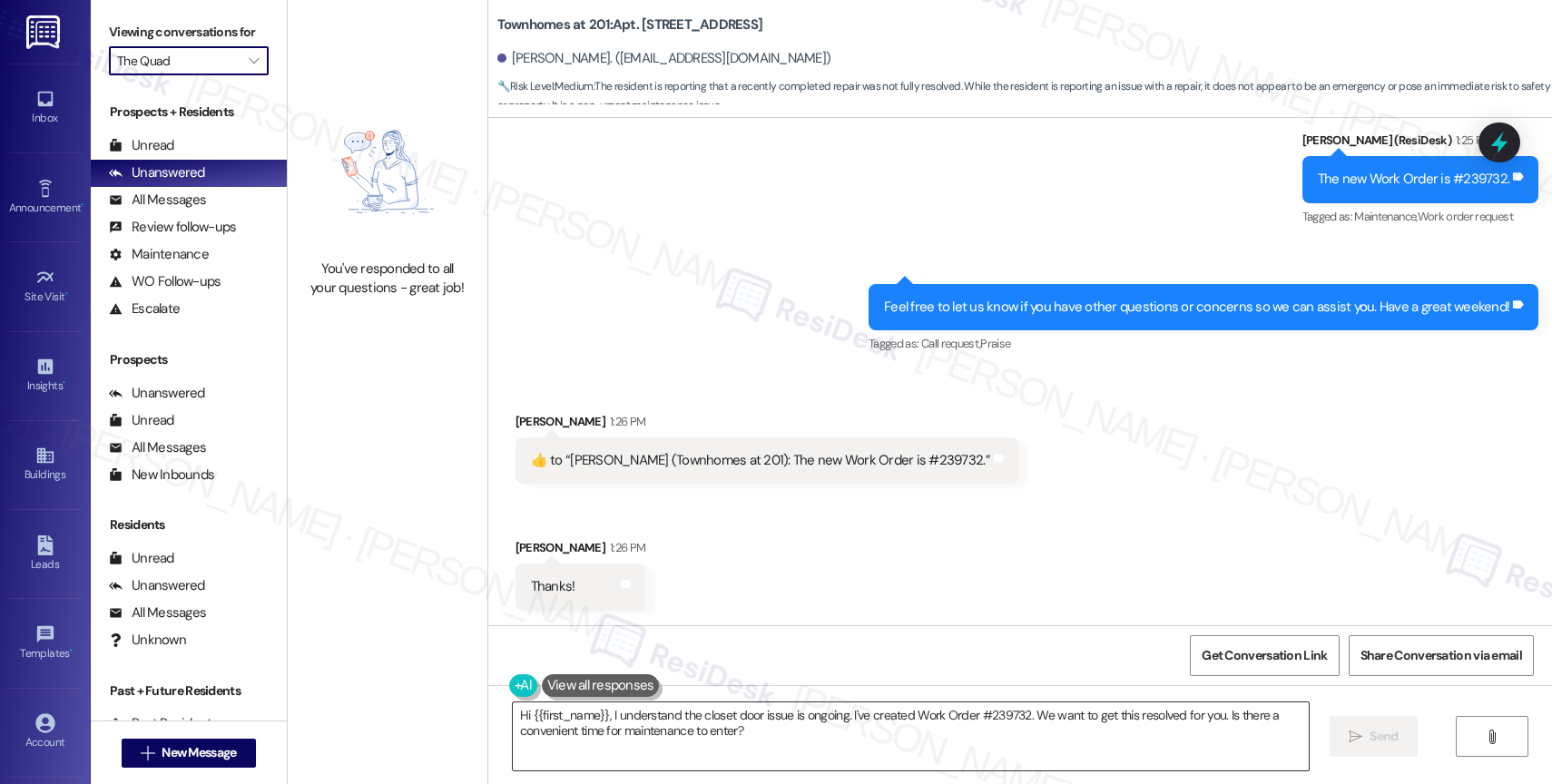
click at [580, 734] on textarea "Hi {{first_name}}, I understand the closet door issue is ongoing. I've created …" at bounding box center [910, 736] width 796 height 68
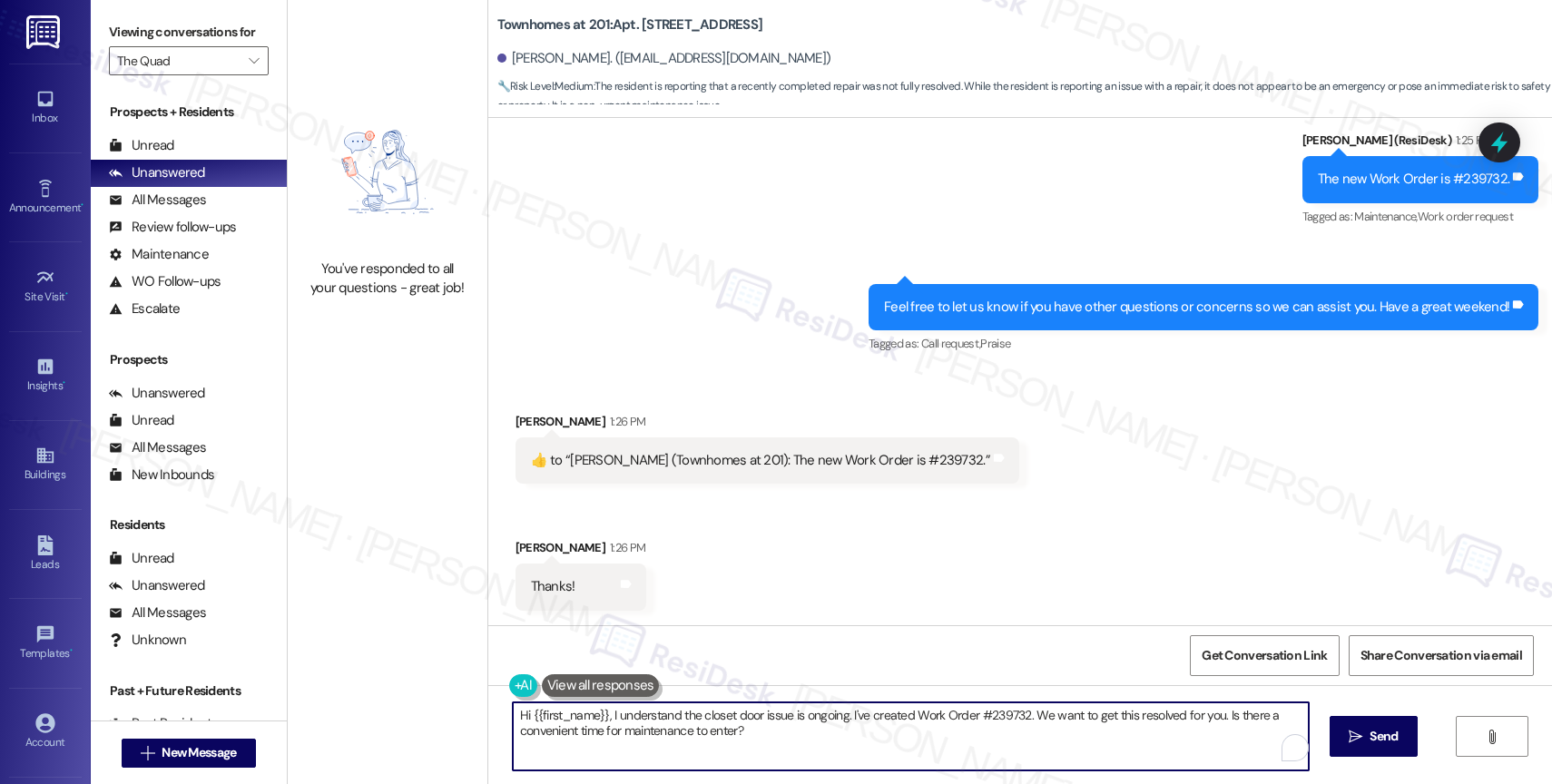
click at [580, 734] on textarea "Hi {{first_name}}, I understand the closet door issue is ongoing. I've created …" at bounding box center [910, 736] width 796 height 68
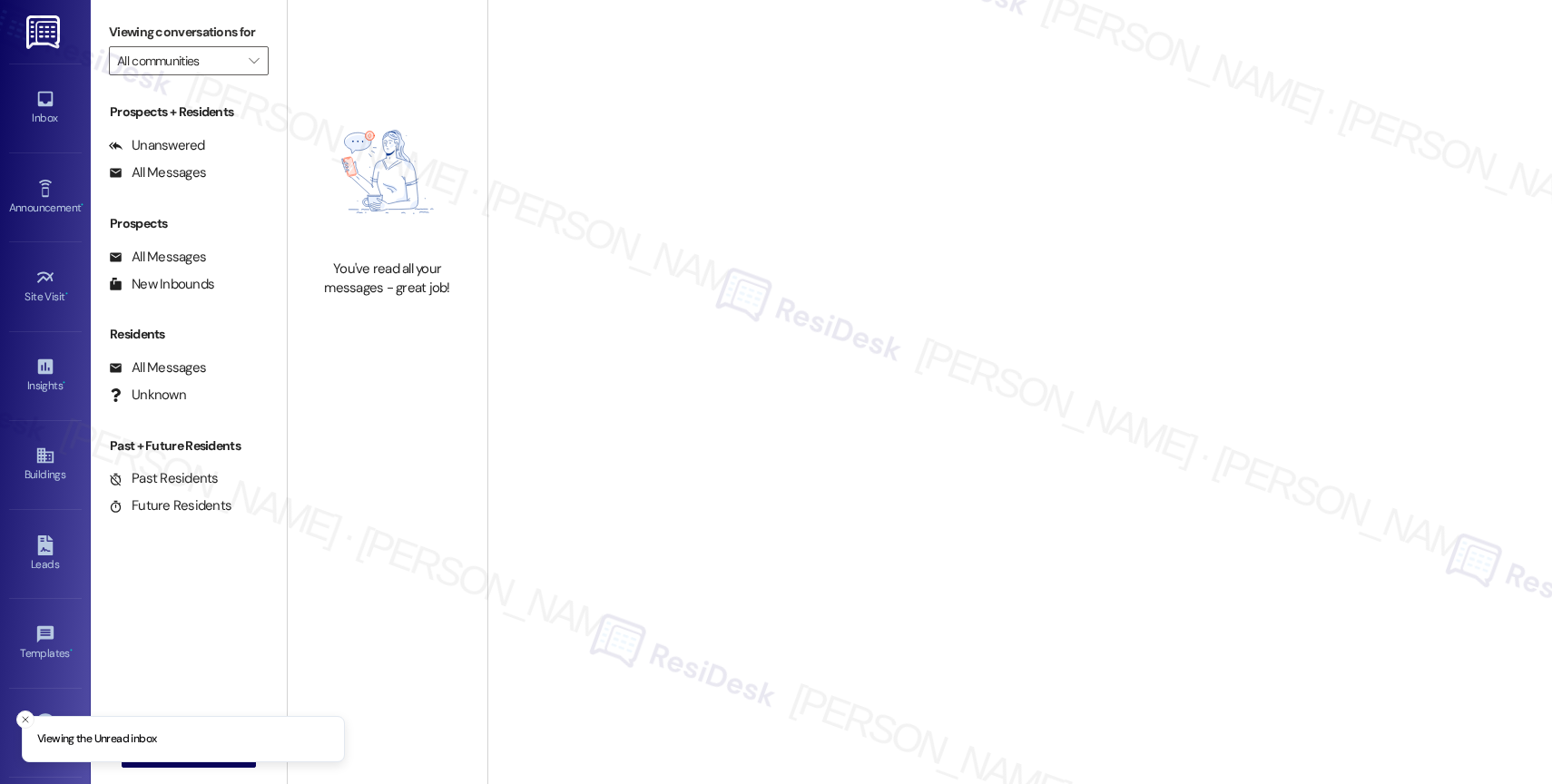
type input "The Quad"
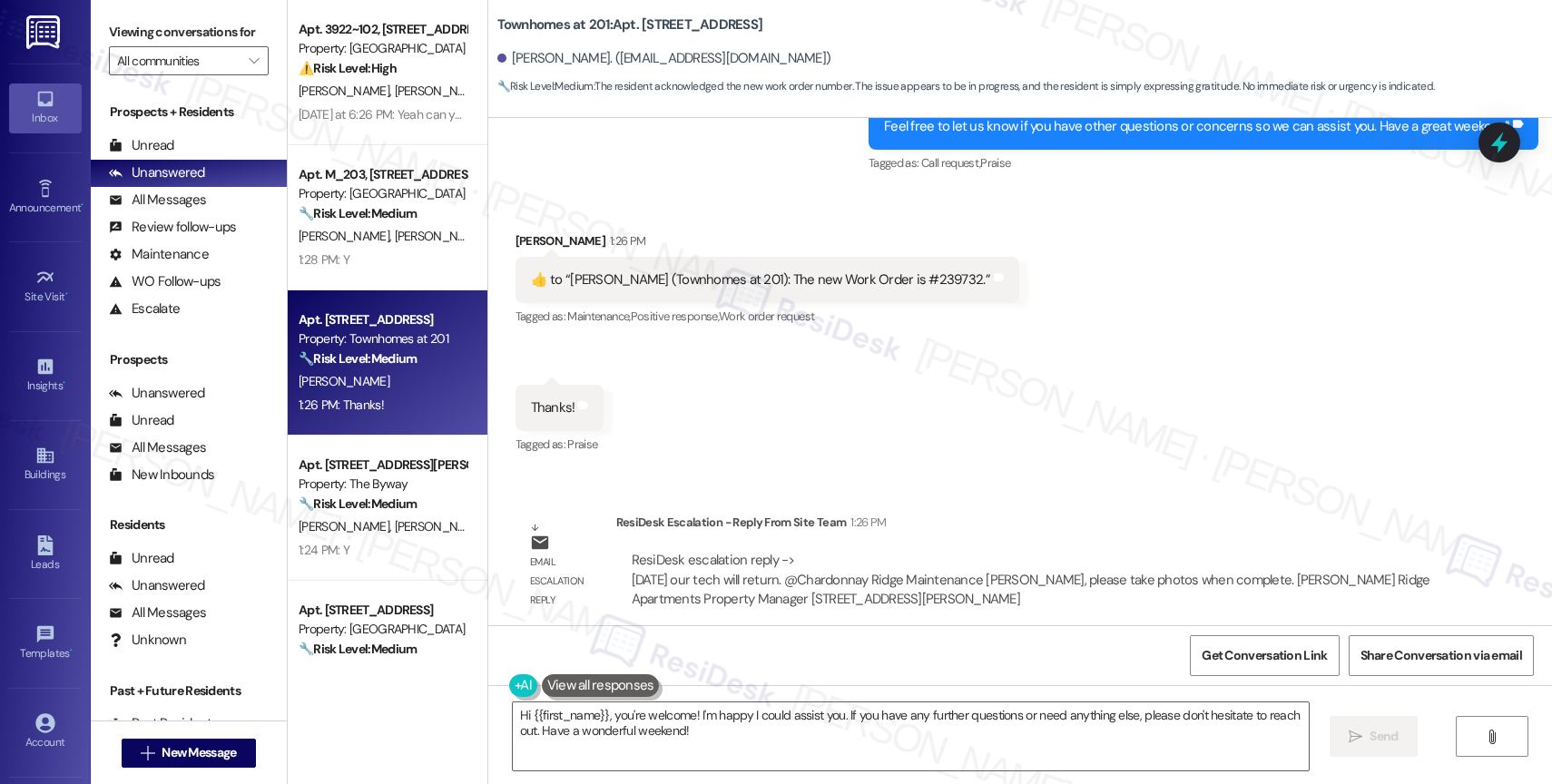
scroll to position [2212, 0]
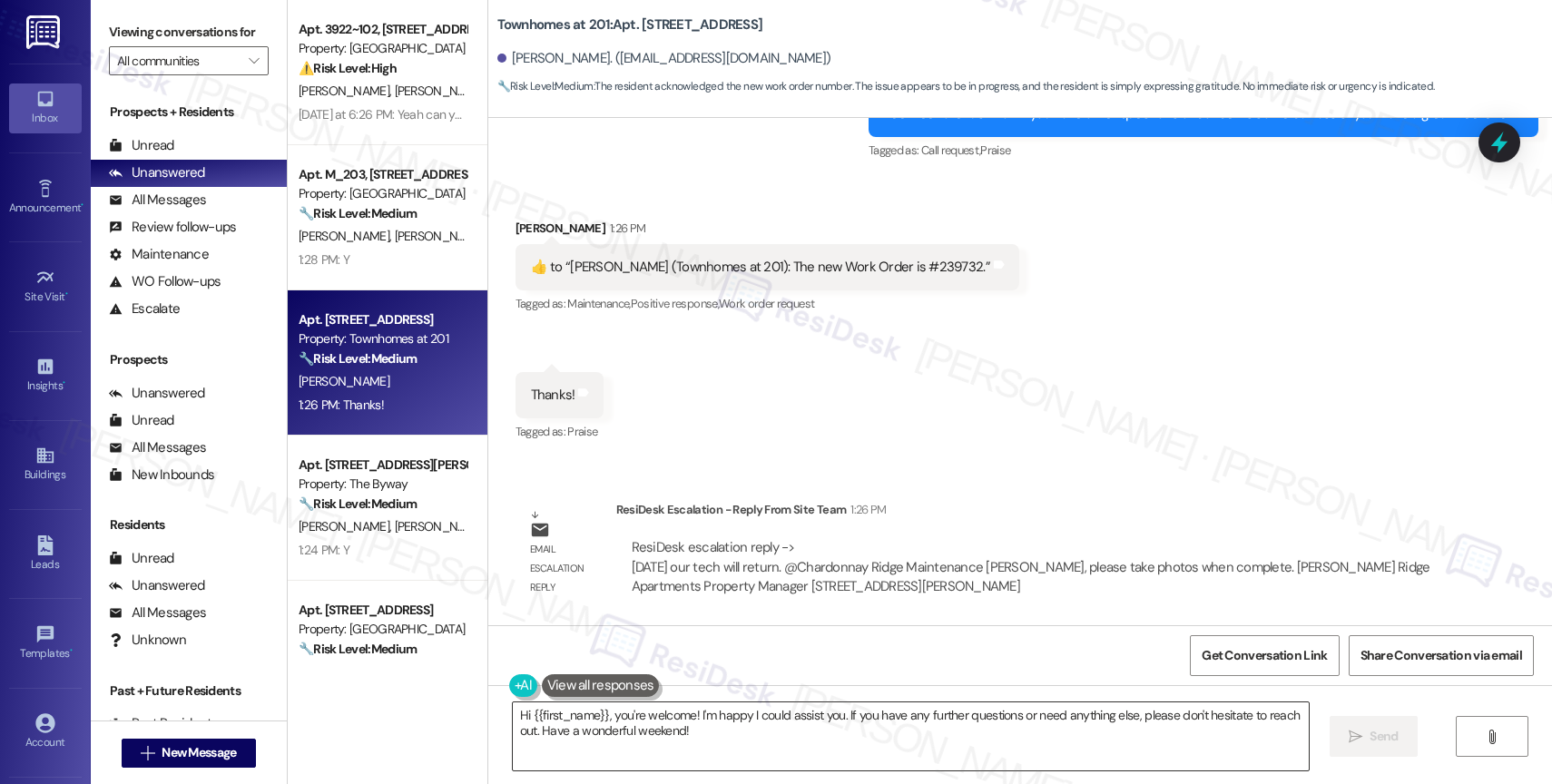
click at [646, 734] on textarea "Hi {{first_name}}, you're welcome! I'm happy I could assist you. If you have an…" at bounding box center [910, 736] width 796 height 68
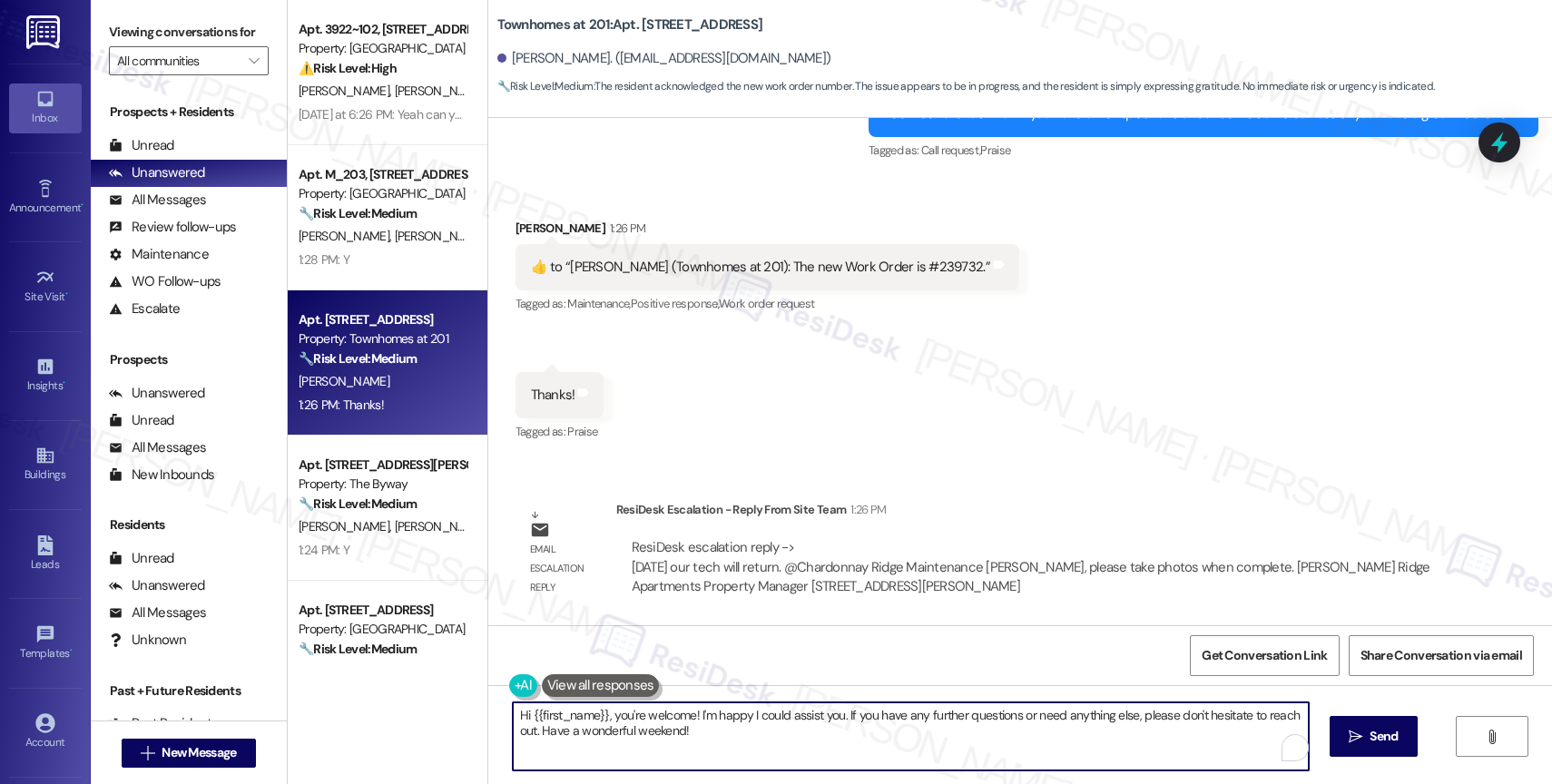
click at [646, 734] on textarea "Hi {{first_name}}, you're welcome! I'm happy I could assist you. If you have an…" at bounding box center [910, 736] width 796 height 68
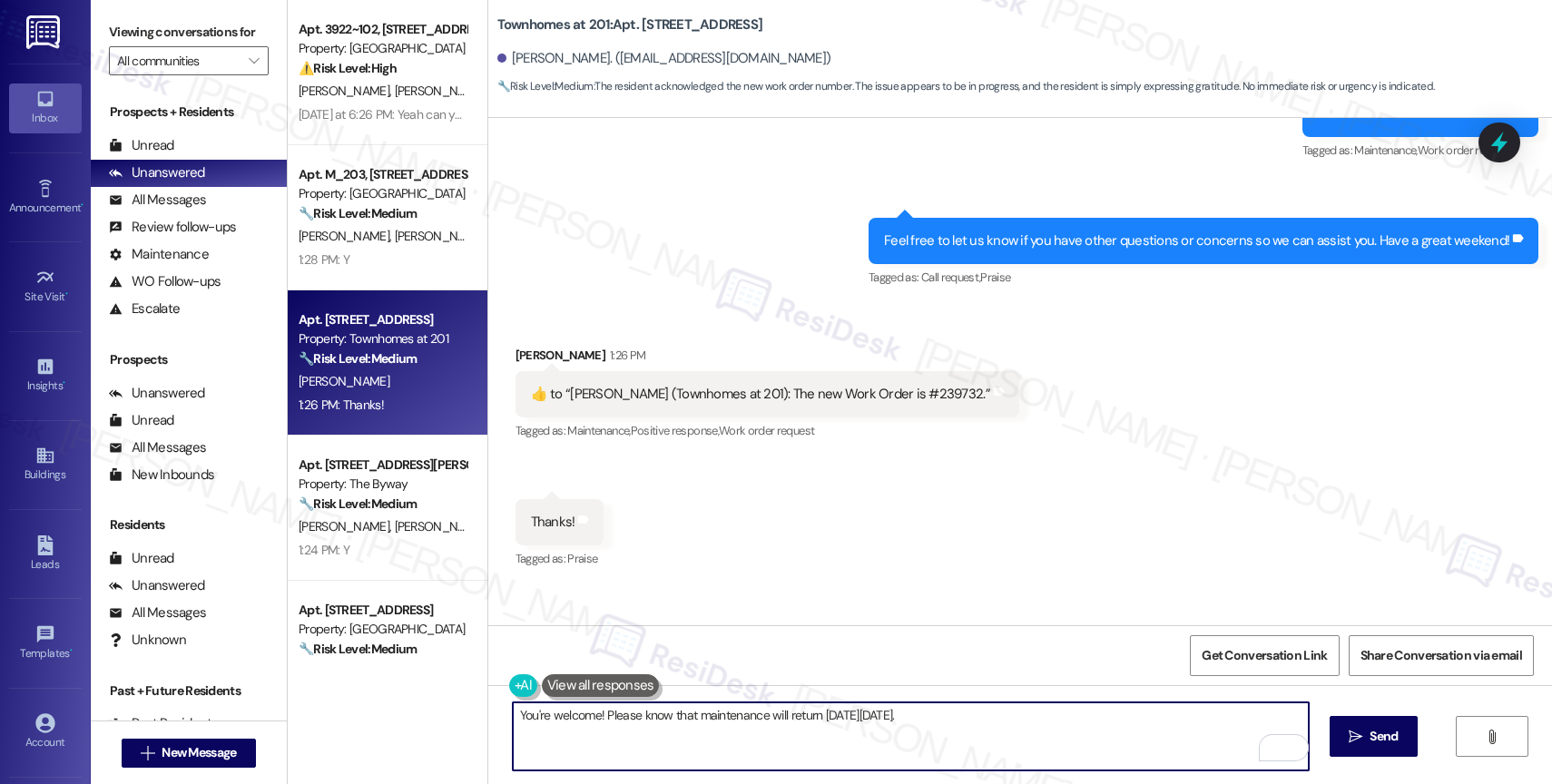
scroll to position [2003, 0]
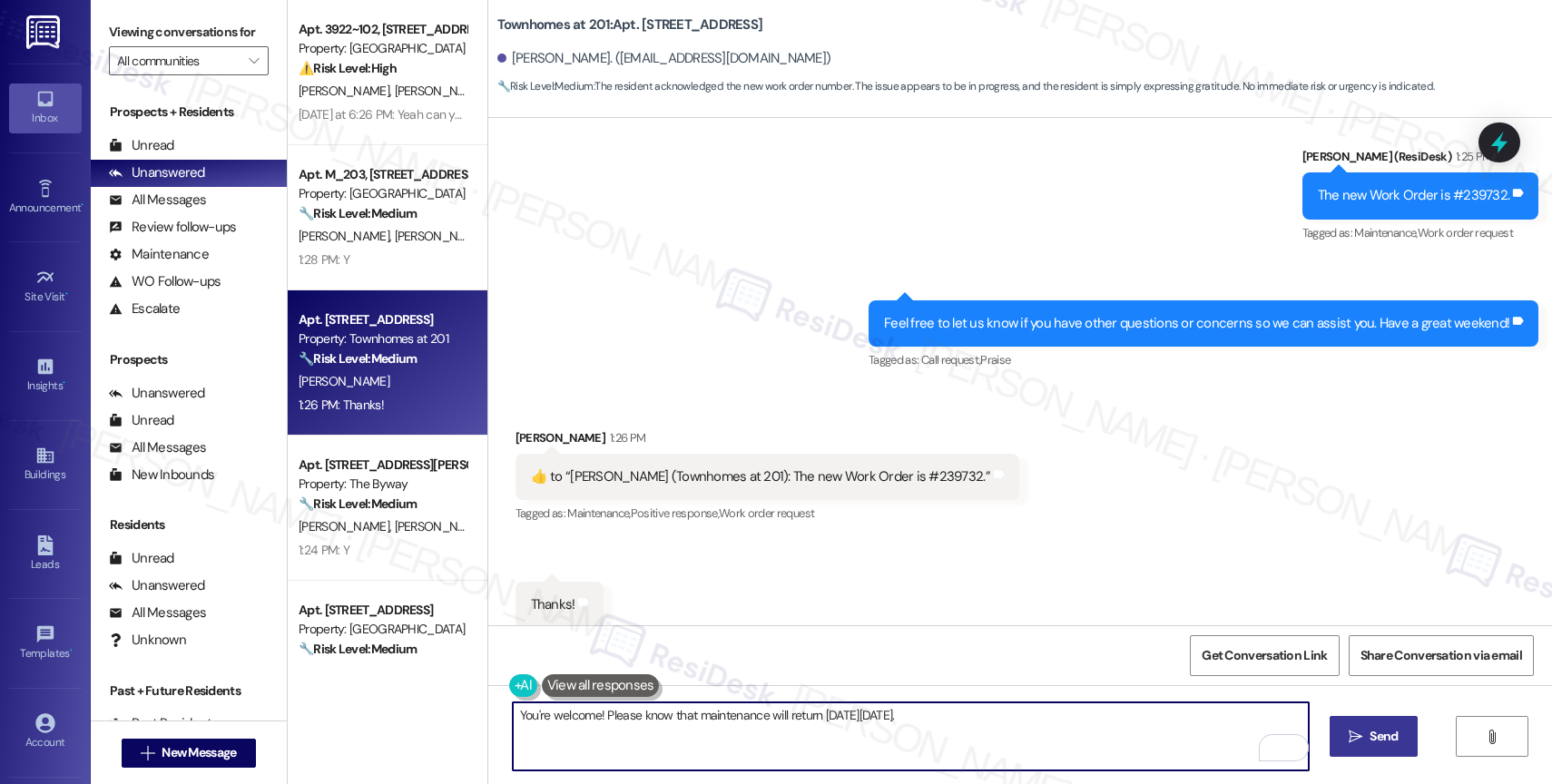
type textarea "You're welcome! Please know that maintenance will return [DATE][DATE]."
click at [1366, 733] on span "Send" at bounding box center [1383, 736] width 35 height 19
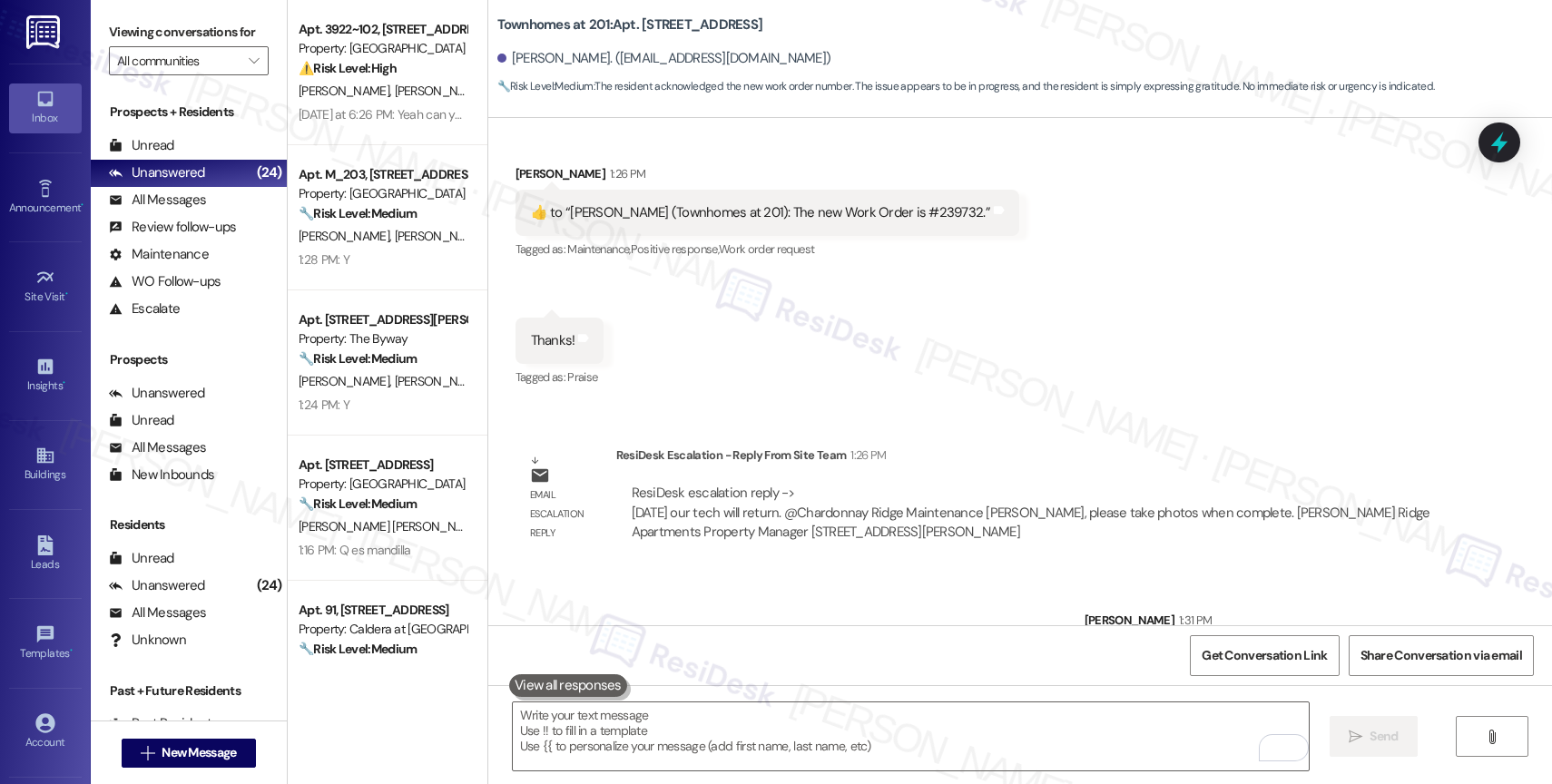
scroll to position [2339, 0]
